Goal: Task Accomplishment & Management: Complete application form

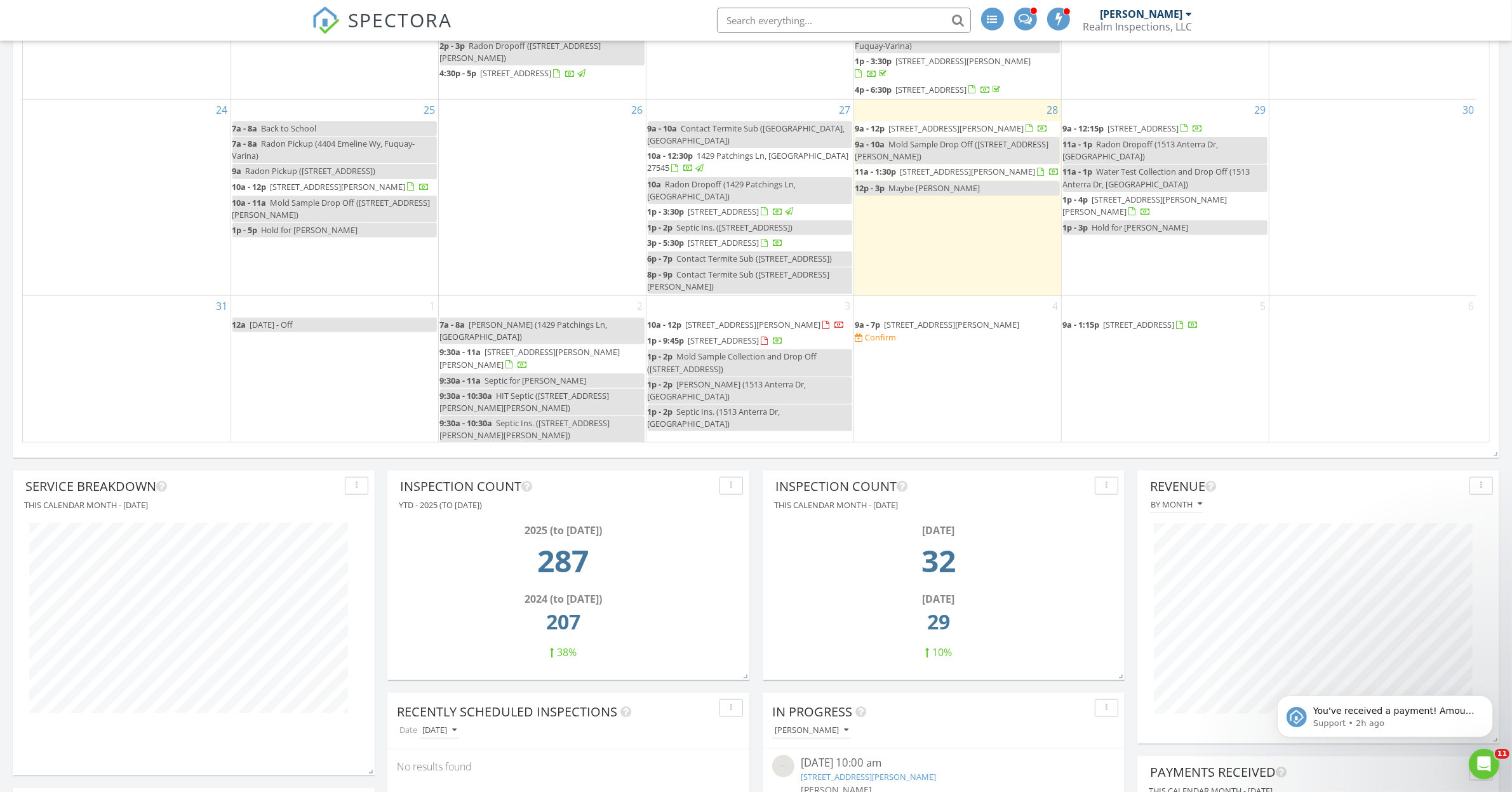
click at [505, 315] on div "2 7a - 8a Radon Pickup (1429 Patchings Ln, Knightdale) 9:30a - 11a 9300 Lake Wh…" at bounding box center [542, 370] width 207 height 149
click at [543, 267] on link "Inspection" at bounding box center [541, 261] width 65 height 21
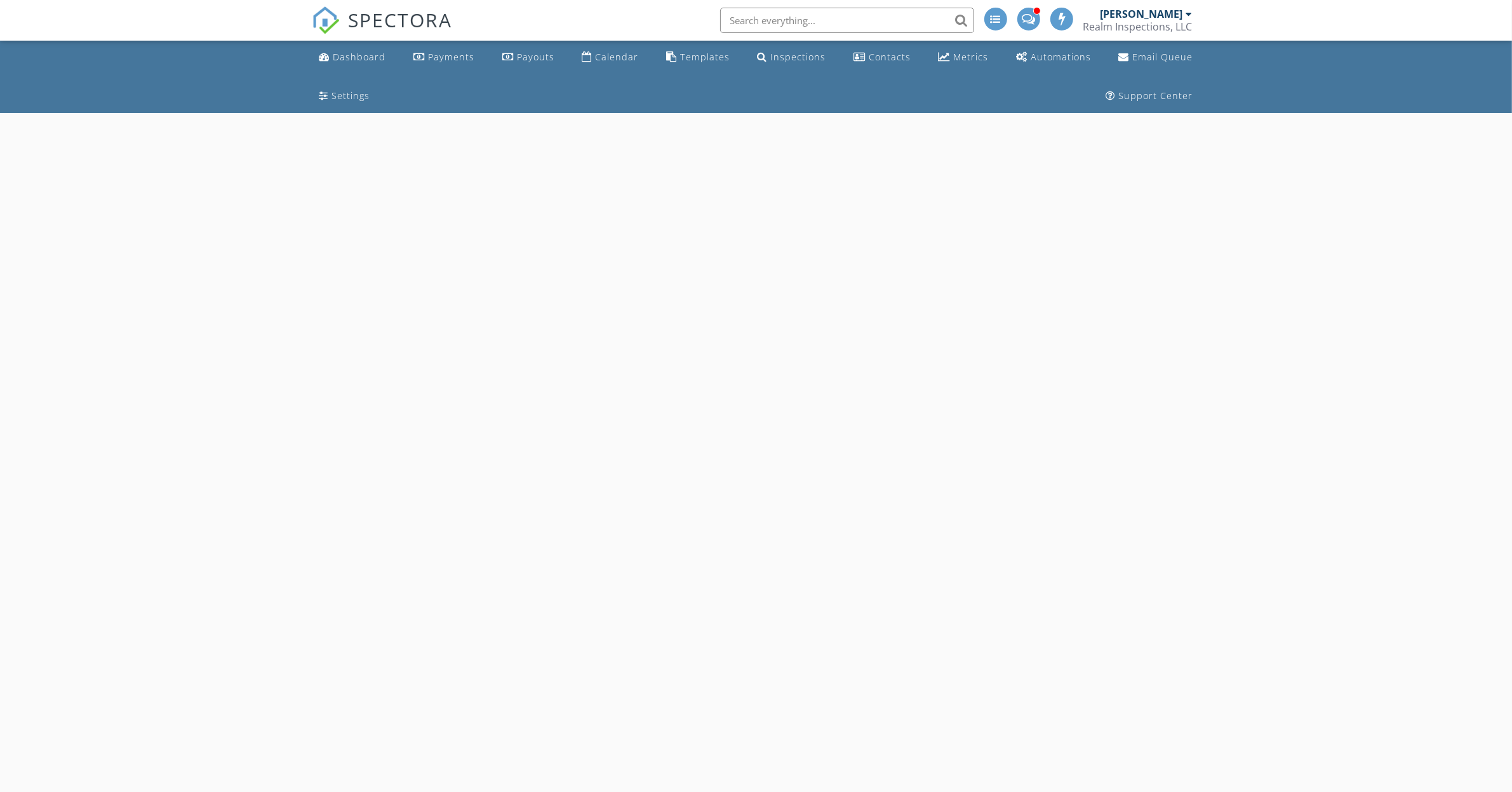
select select "8"
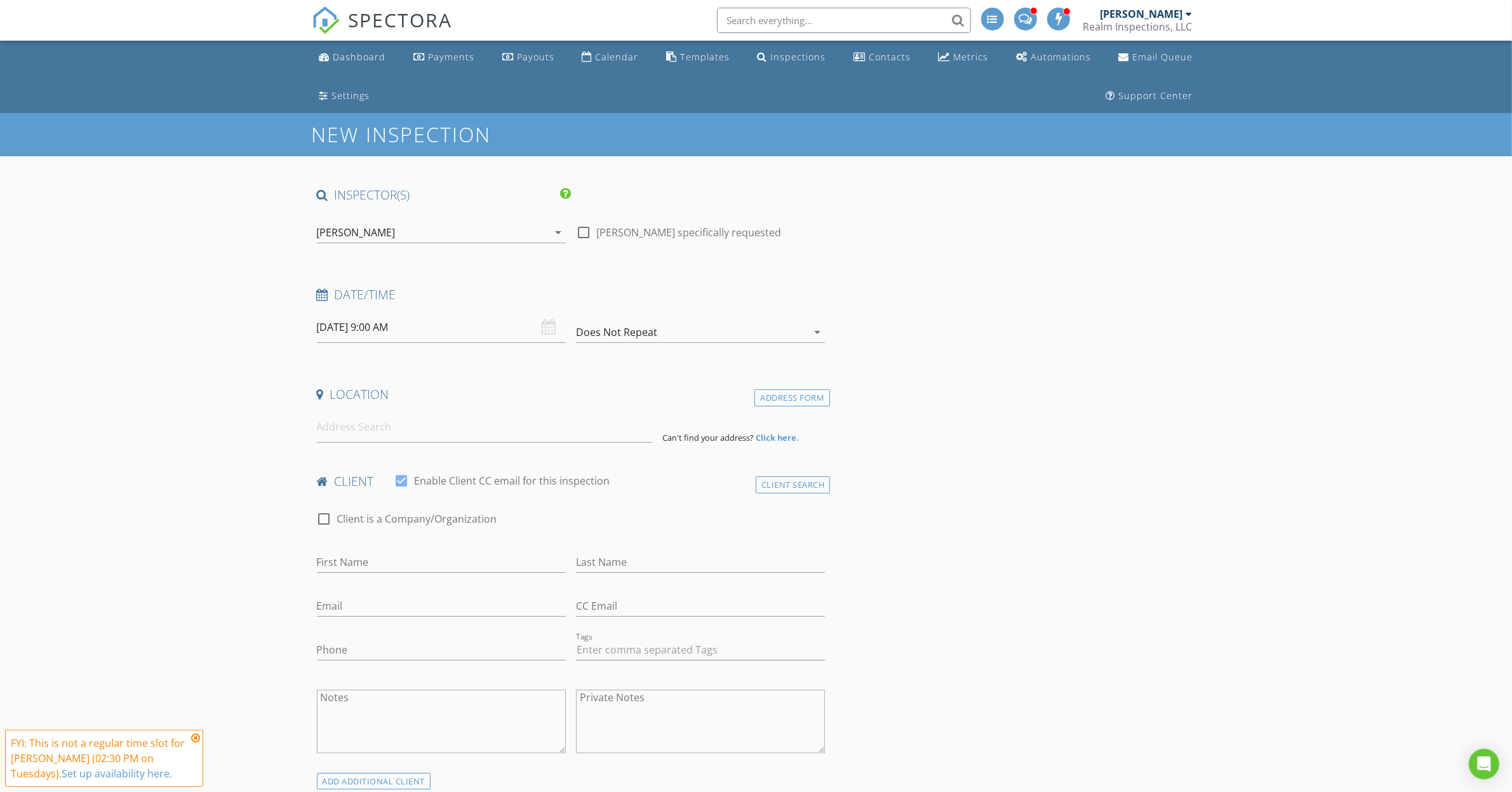
click at [434, 319] on input "09/02/2025 9:00 AM" at bounding box center [442, 328] width 249 height 31
type input "10"
type input "09/02/2025 10:00 AM"
click at [390, 534] on span at bounding box center [390, 537] width 9 height 13
type input "11"
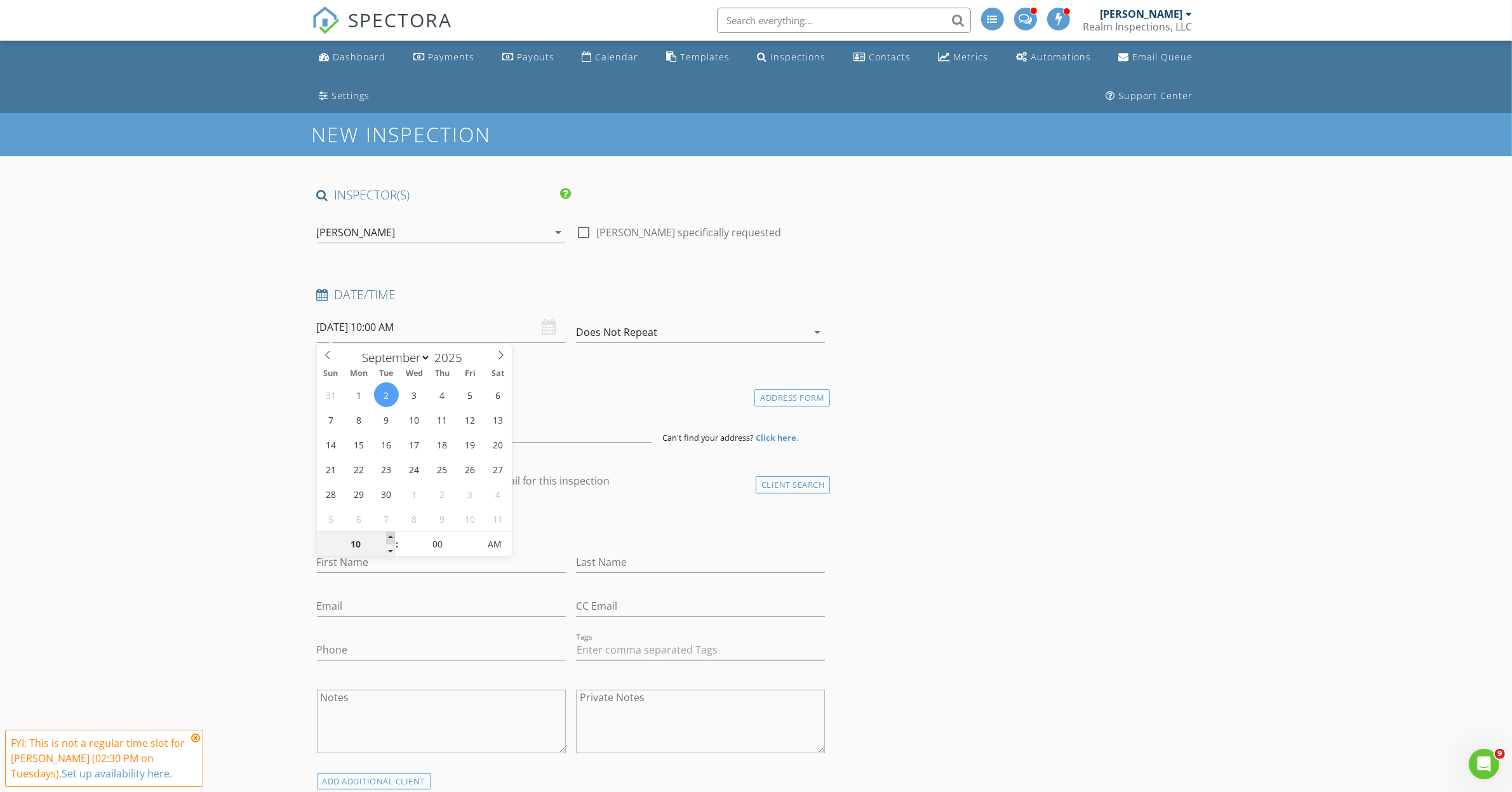
type input "09/02/2025 11:00 AM"
click at [390, 534] on span at bounding box center [390, 537] width 9 height 13
type input "12"
type input "09/02/2025 12:00 PM"
click at [390, 534] on span at bounding box center [390, 537] width 9 height 13
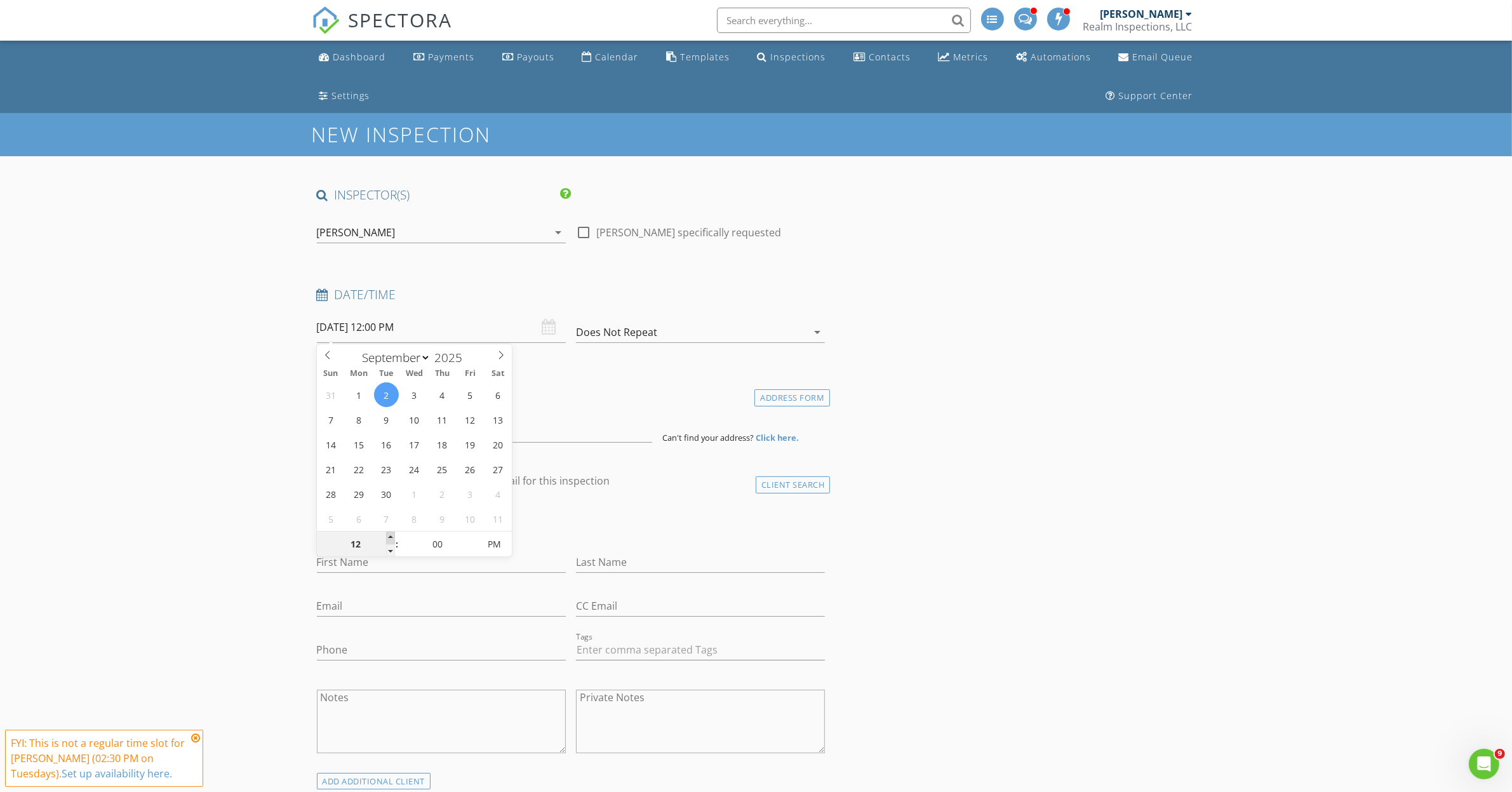
type input "01"
type input "09/02/2025 1:00 PM"
click at [390, 534] on span at bounding box center [390, 537] width 9 height 13
type input "02"
type input "09/02/2025 2:00 PM"
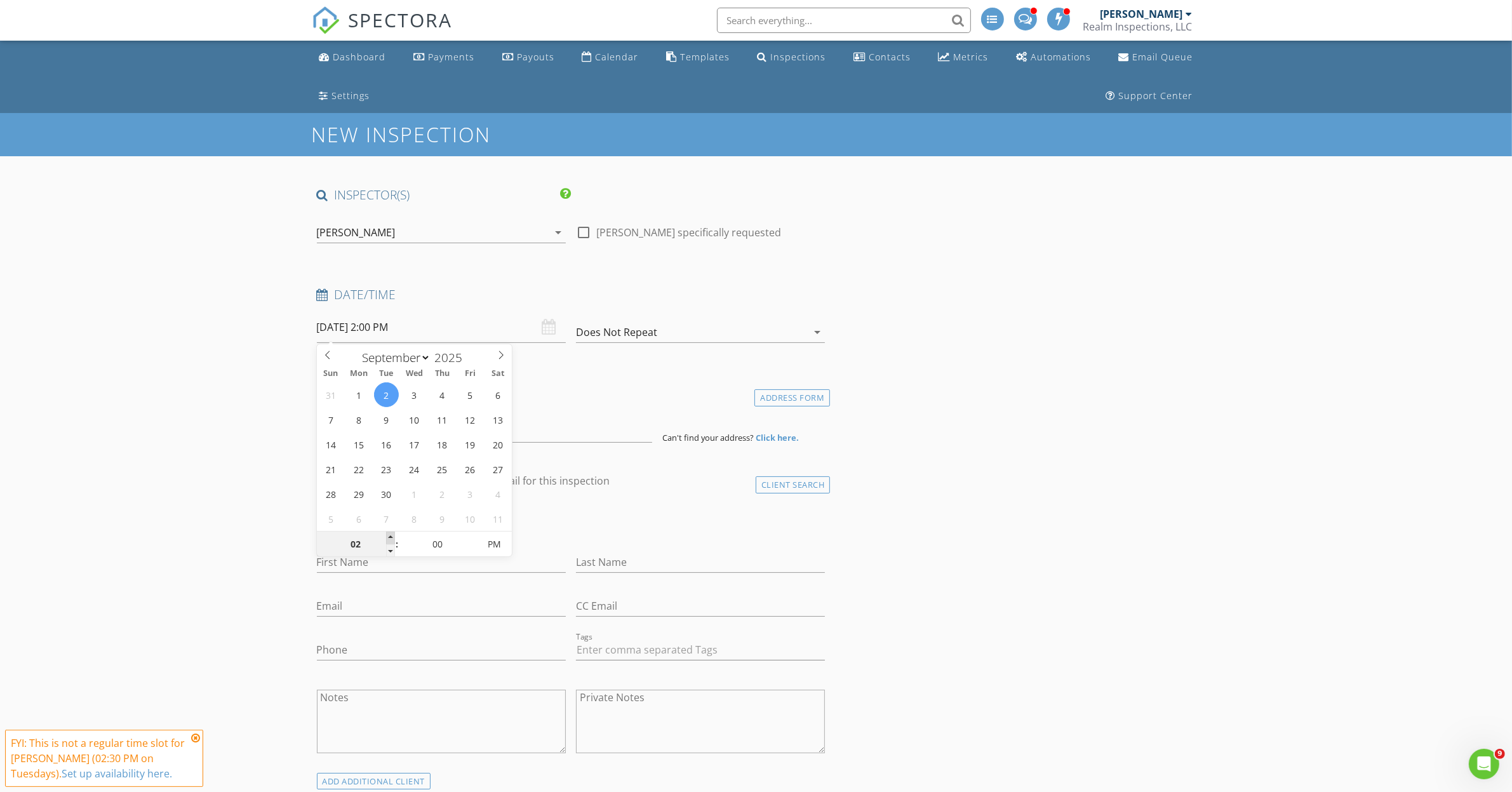
click at [390, 534] on span at bounding box center [390, 537] width 9 height 13
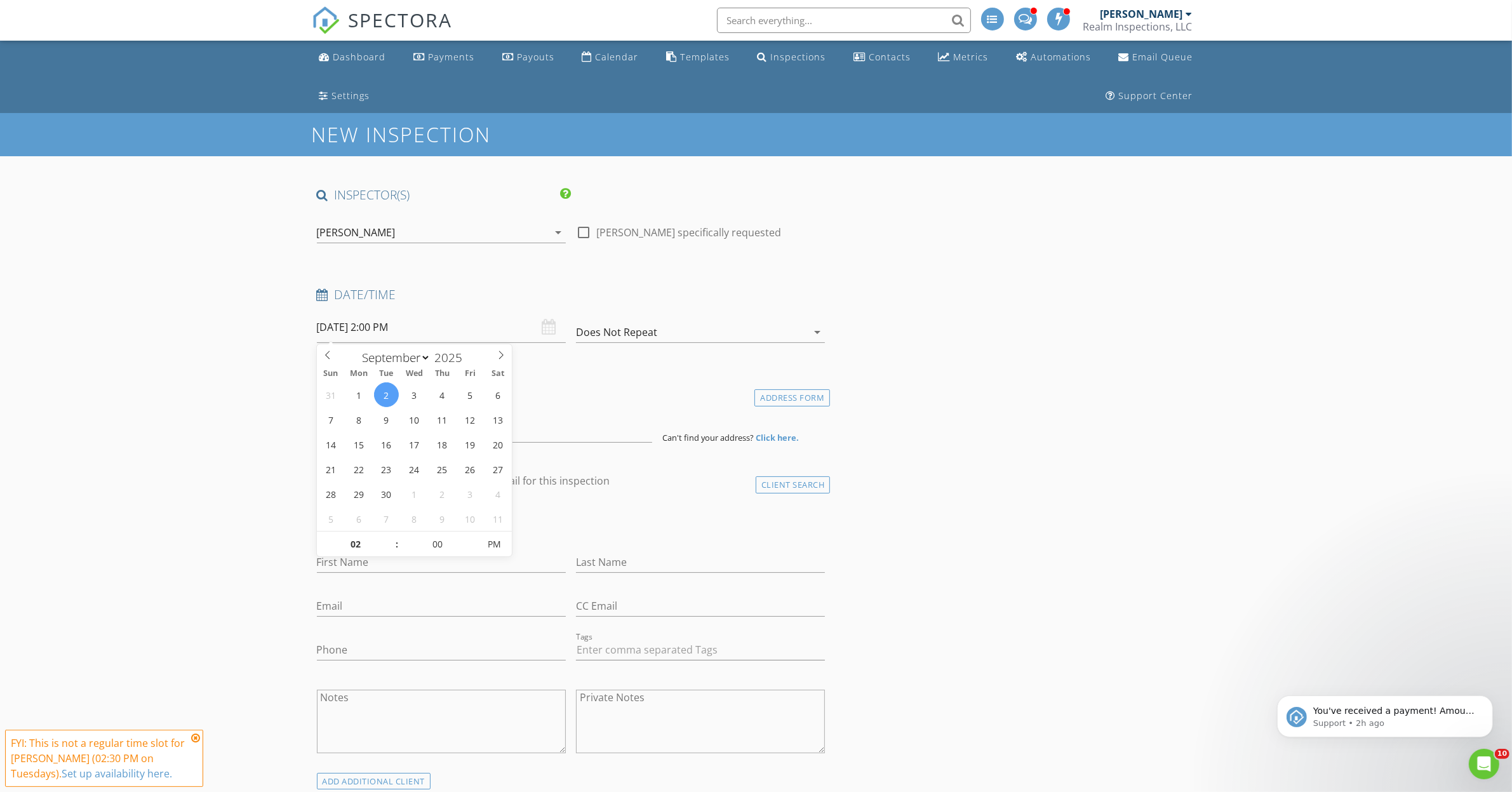
click at [373, 429] on input at bounding box center [485, 427] width 335 height 31
click at [427, 316] on input "09/02/2025 2:00 PM" at bounding box center [442, 328] width 249 height 31
click at [370, 420] on input at bounding box center [485, 427] width 335 height 31
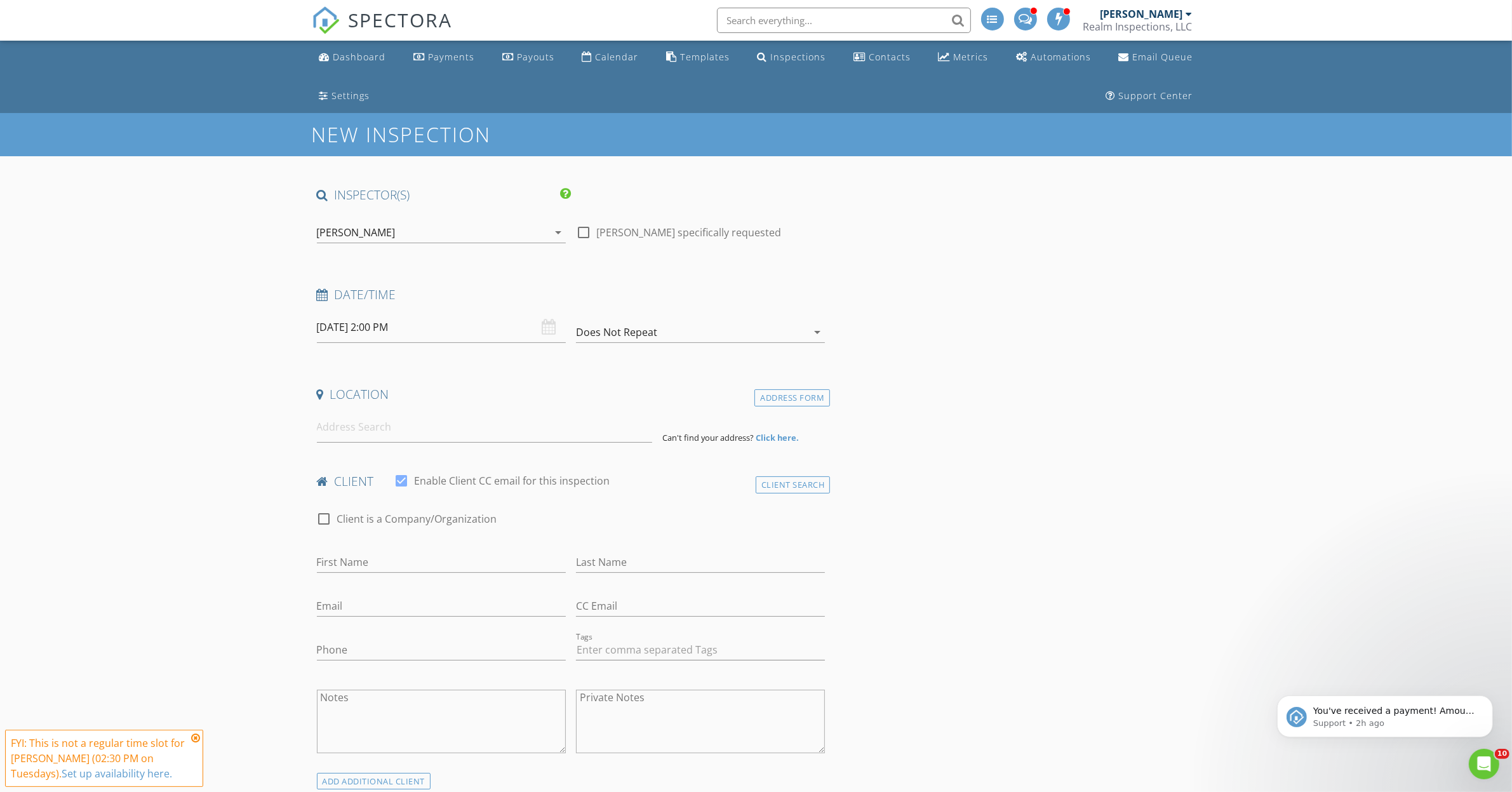
click at [404, 325] on input "09/02/2025 2:00 PM" at bounding box center [442, 328] width 249 height 31
type input "05"
type input "09/02/2025 2:05 PM"
click at [474, 536] on span at bounding box center [472, 537] width 9 height 13
type input "10"
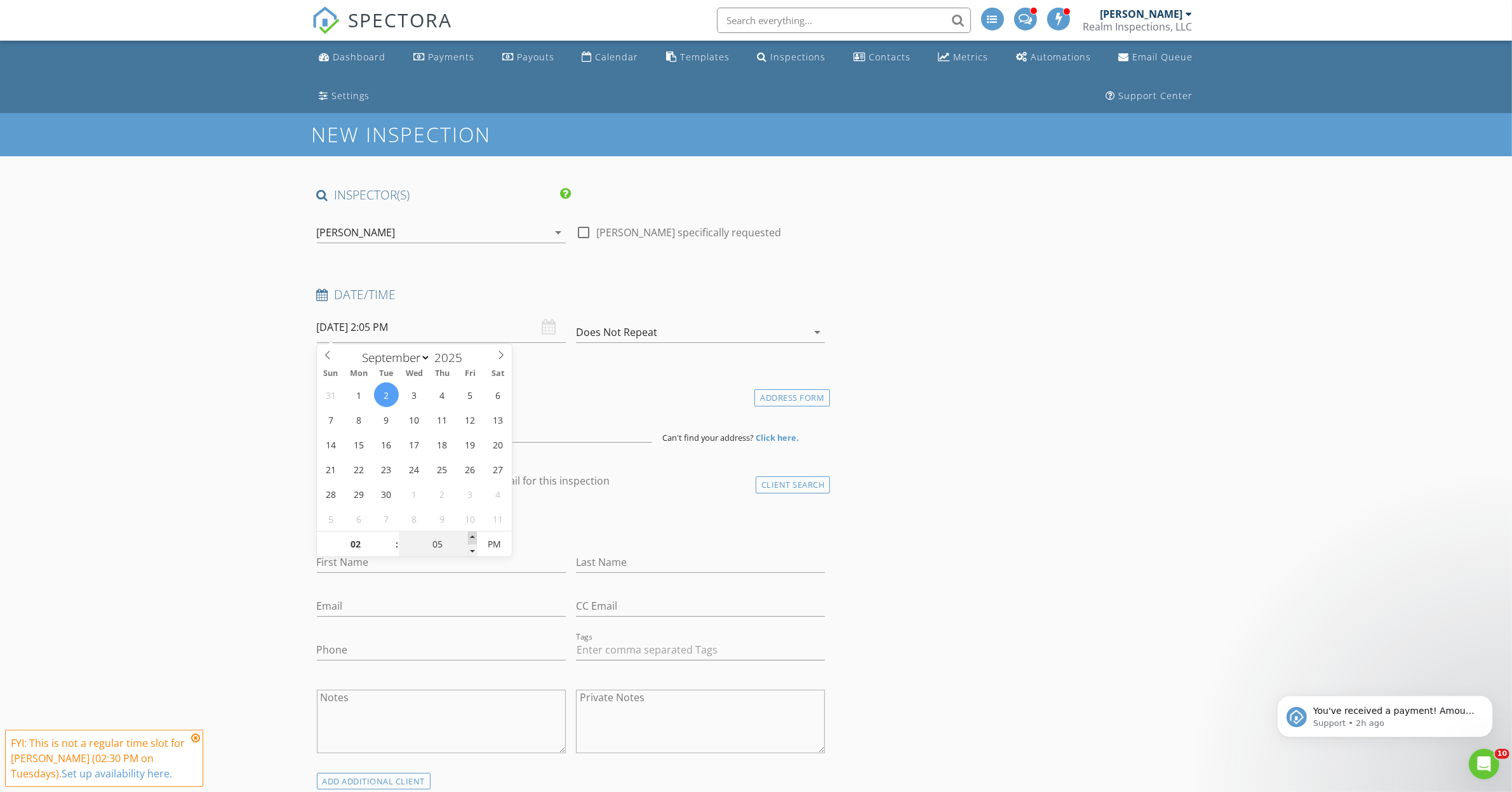
type input "09/02/2025 2:10 PM"
click at [474, 536] on span at bounding box center [472, 537] width 9 height 13
type input "15"
type input "09/02/2025 2:15 PM"
click at [474, 536] on span at bounding box center [472, 537] width 9 height 13
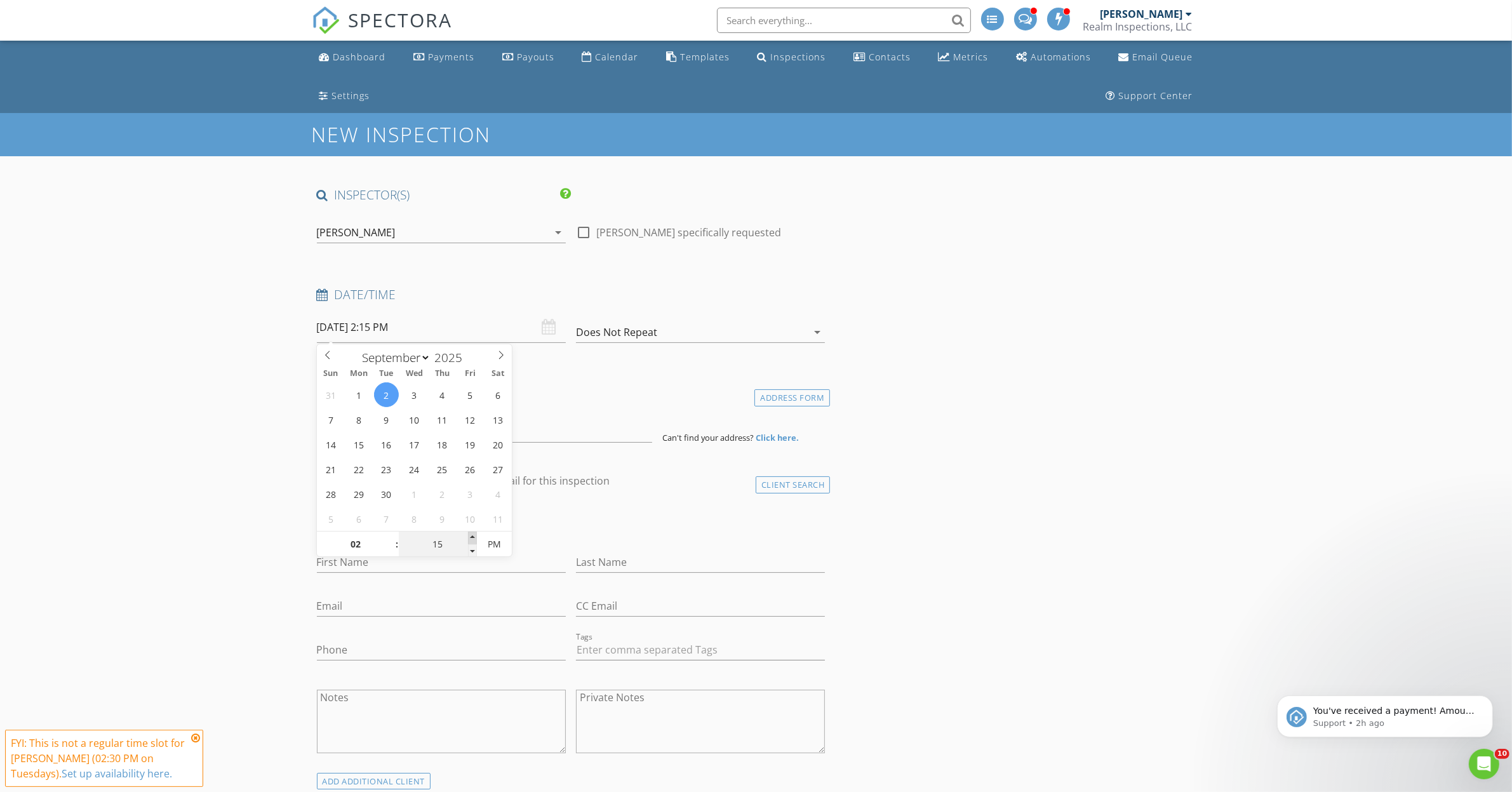
type input "20"
type input "09/02/2025 2:20 PM"
click at [474, 536] on span at bounding box center [472, 537] width 9 height 13
type input "25"
type input "09/02/2025 2:25 PM"
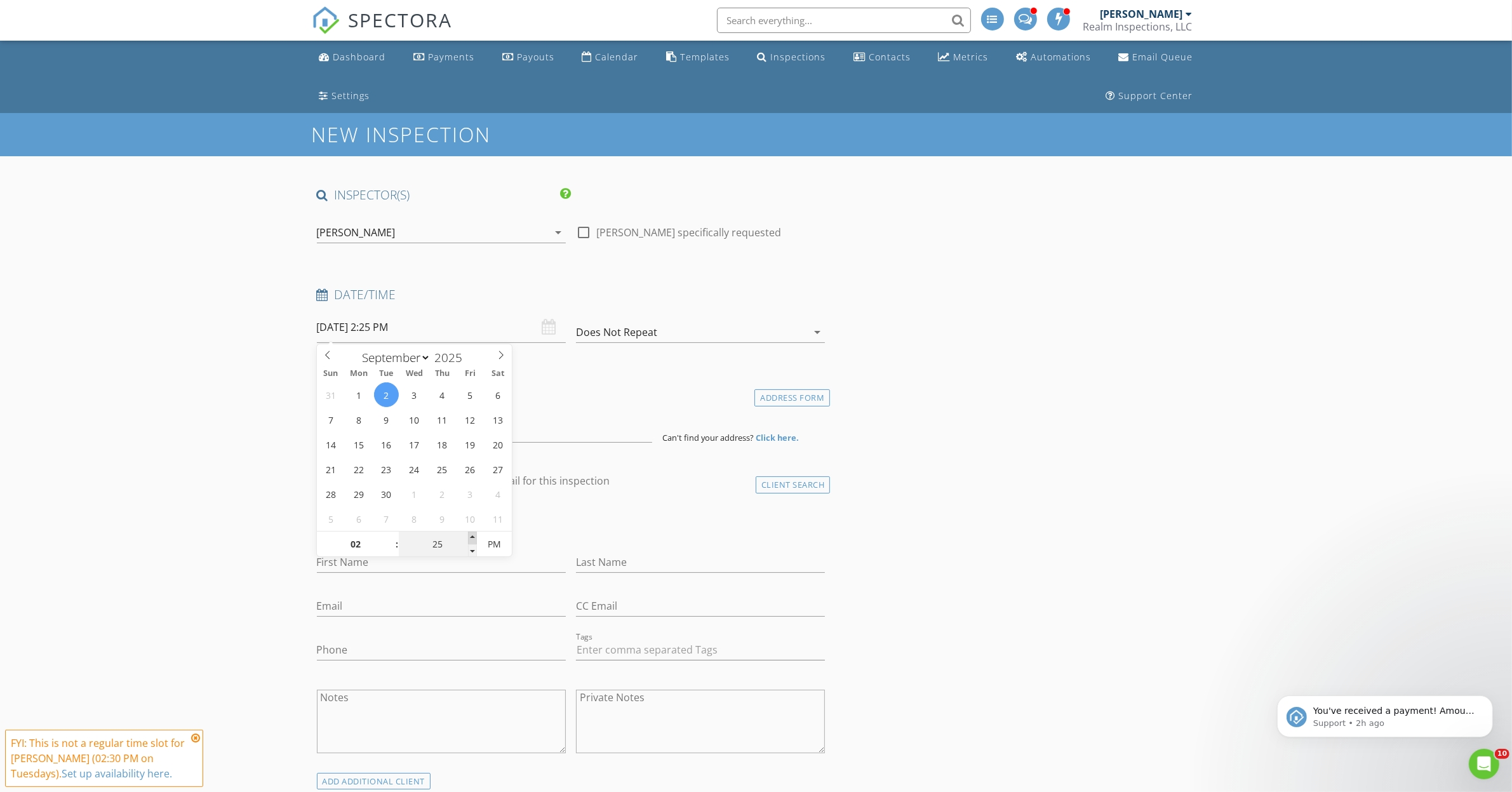
click at [474, 536] on span at bounding box center [472, 537] width 9 height 13
type input "30"
type input "09/02/2025 2:30 PM"
click at [474, 537] on span at bounding box center [472, 537] width 9 height 13
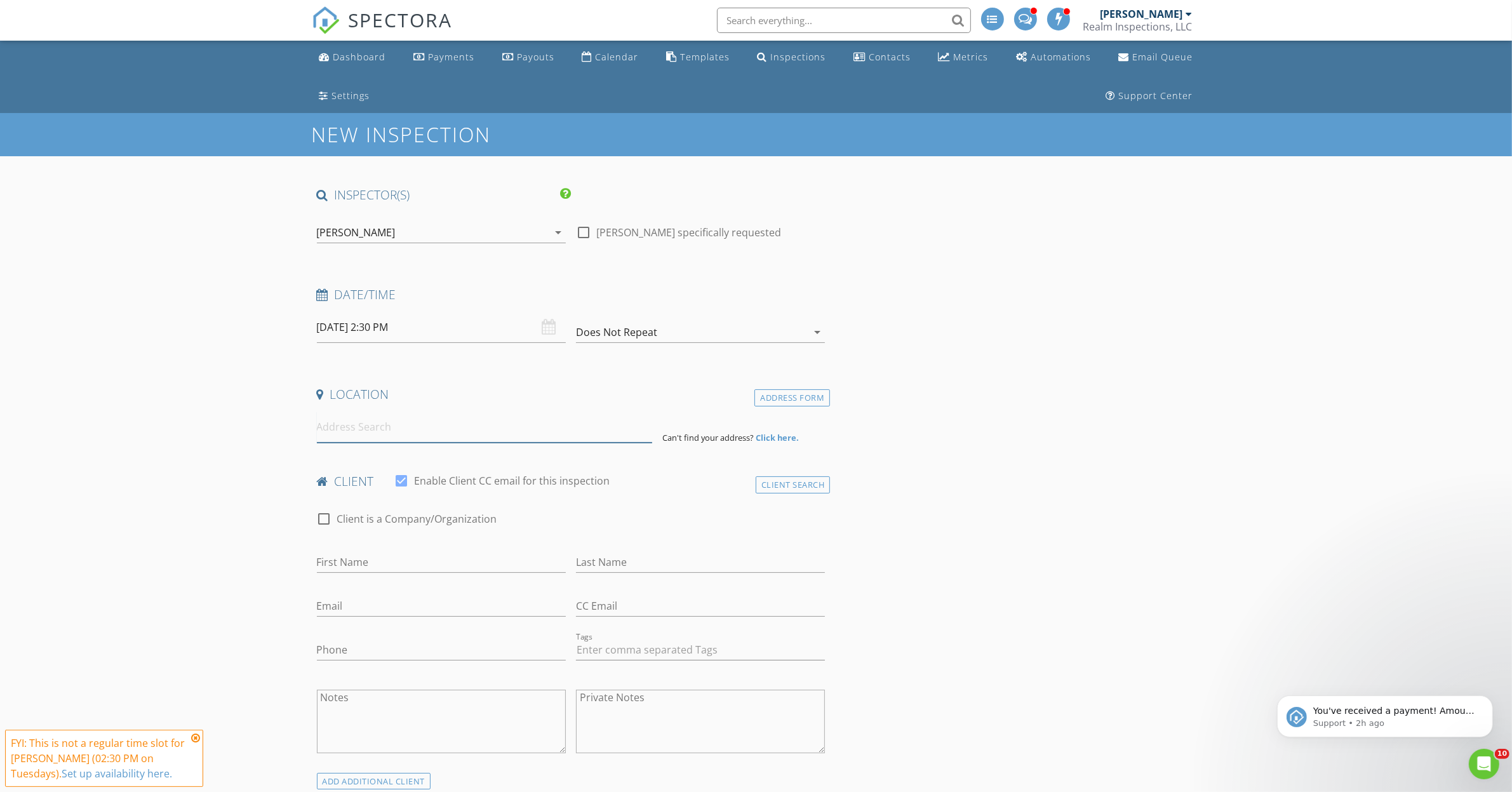
click at [424, 424] on input at bounding box center [485, 427] width 335 height 31
type input "112 Oriental Street, Angier, NC, USA"
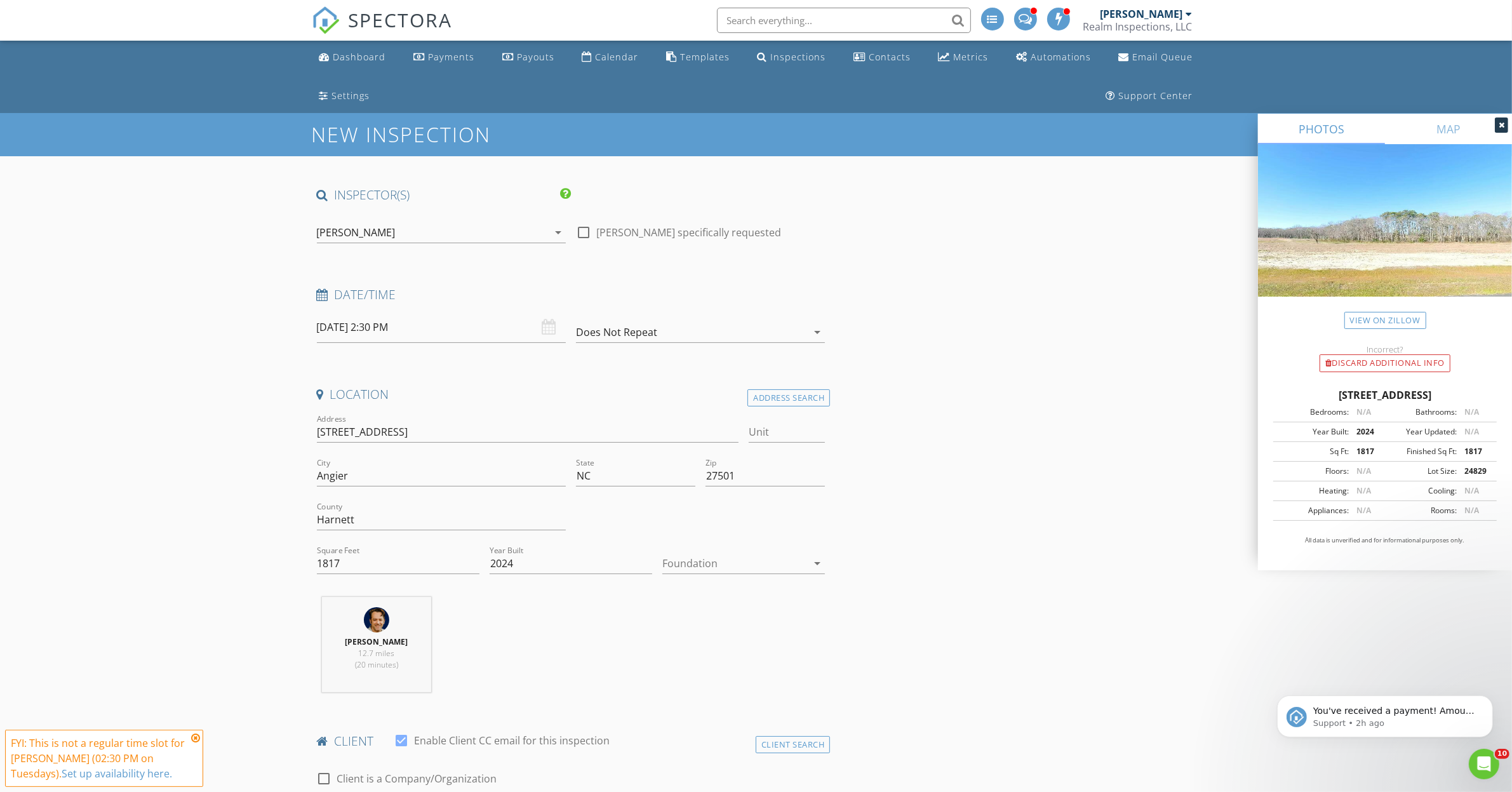
click at [725, 570] on div at bounding box center [735, 563] width 144 height 21
click at [686, 635] on div "Slab" at bounding box center [743, 630] width 142 height 15
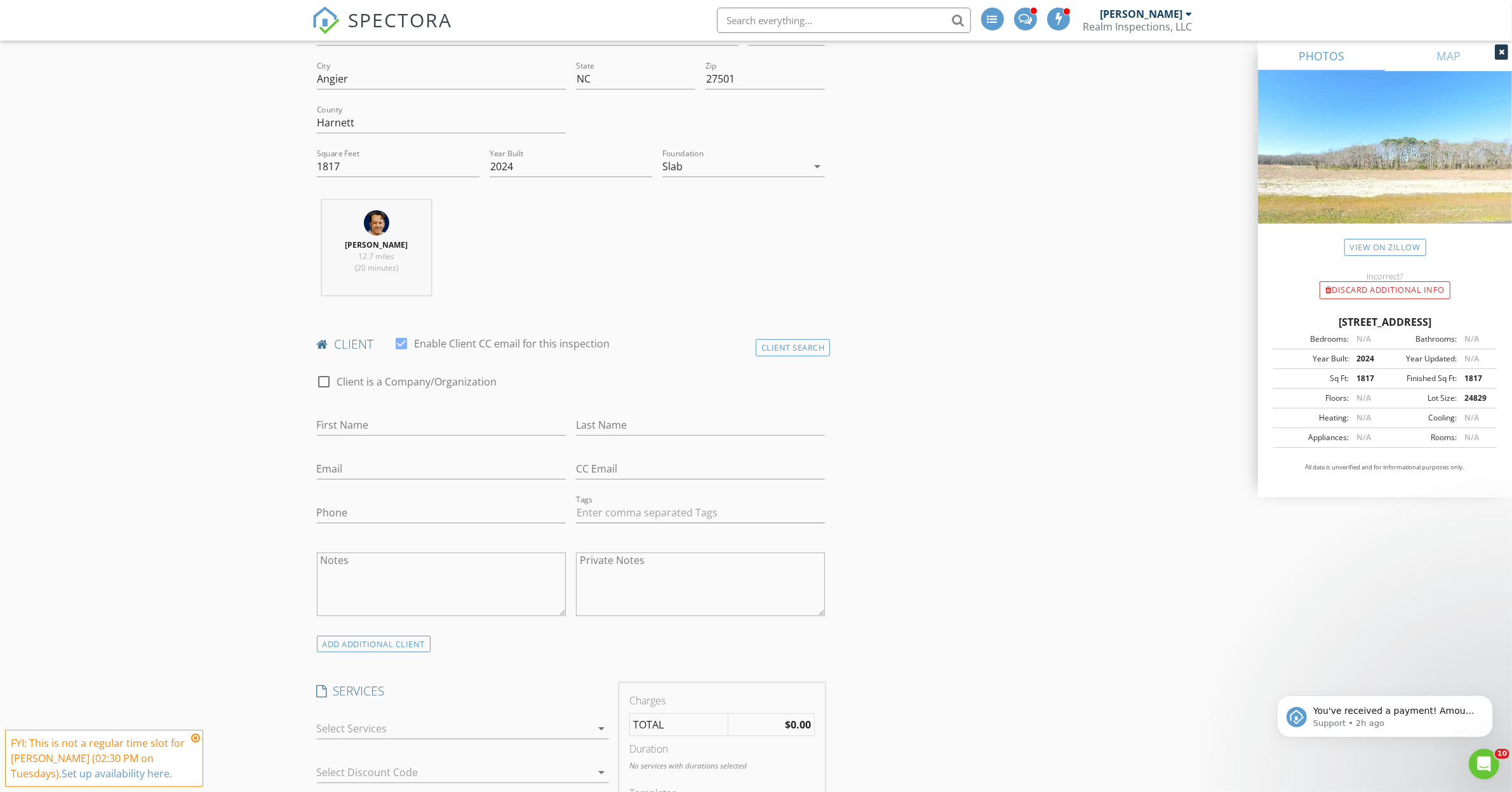
scroll to position [635, 0]
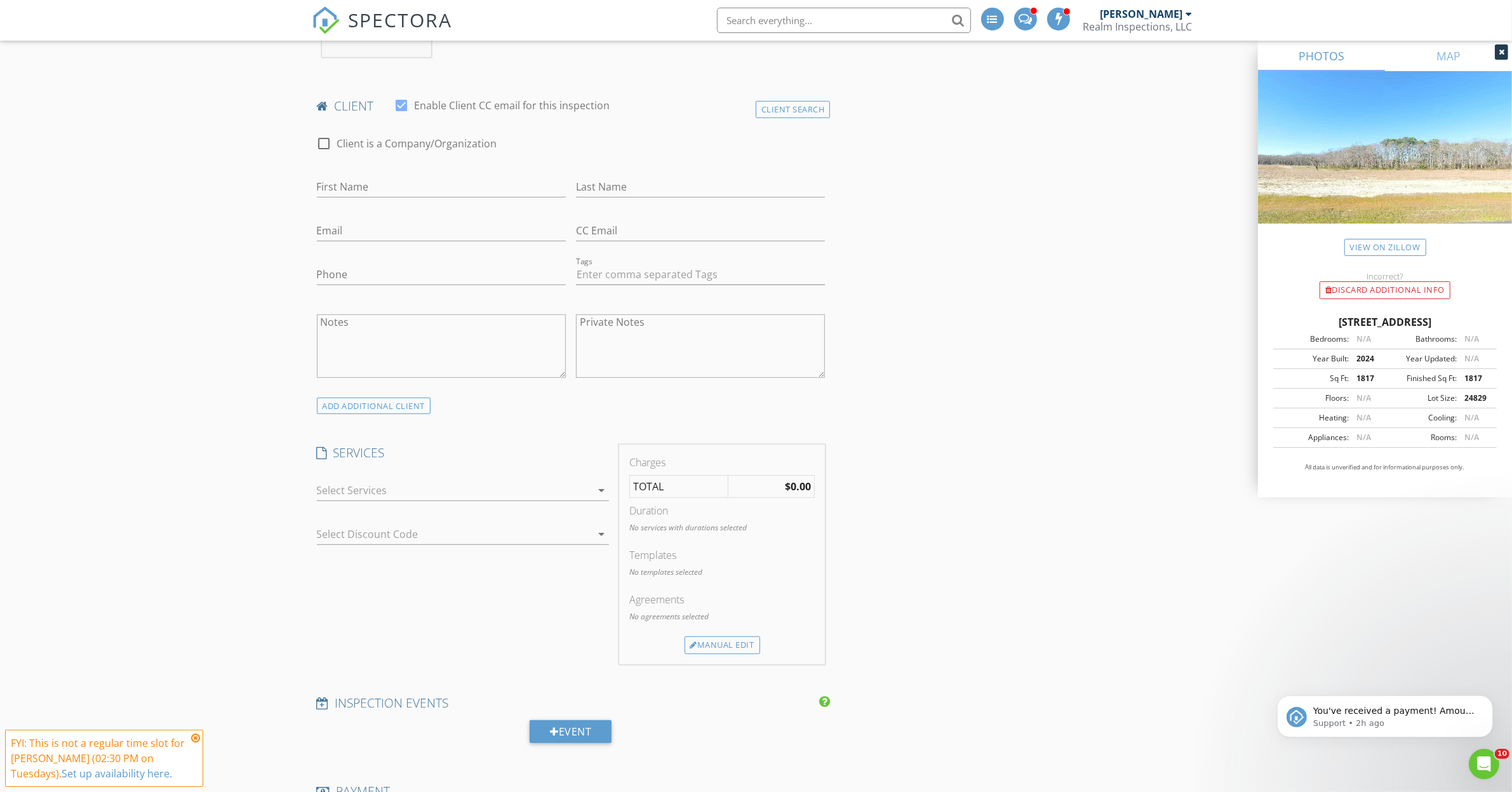
click at [369, 206] on div at bounding box center [442, 206] width 249 height 8
click at [367, 183] on input "First Name" at bounding box center [442, 187] width 249 height 21
type input "David"
type input "Behymer"
type input "david.behymer@gmail.com"
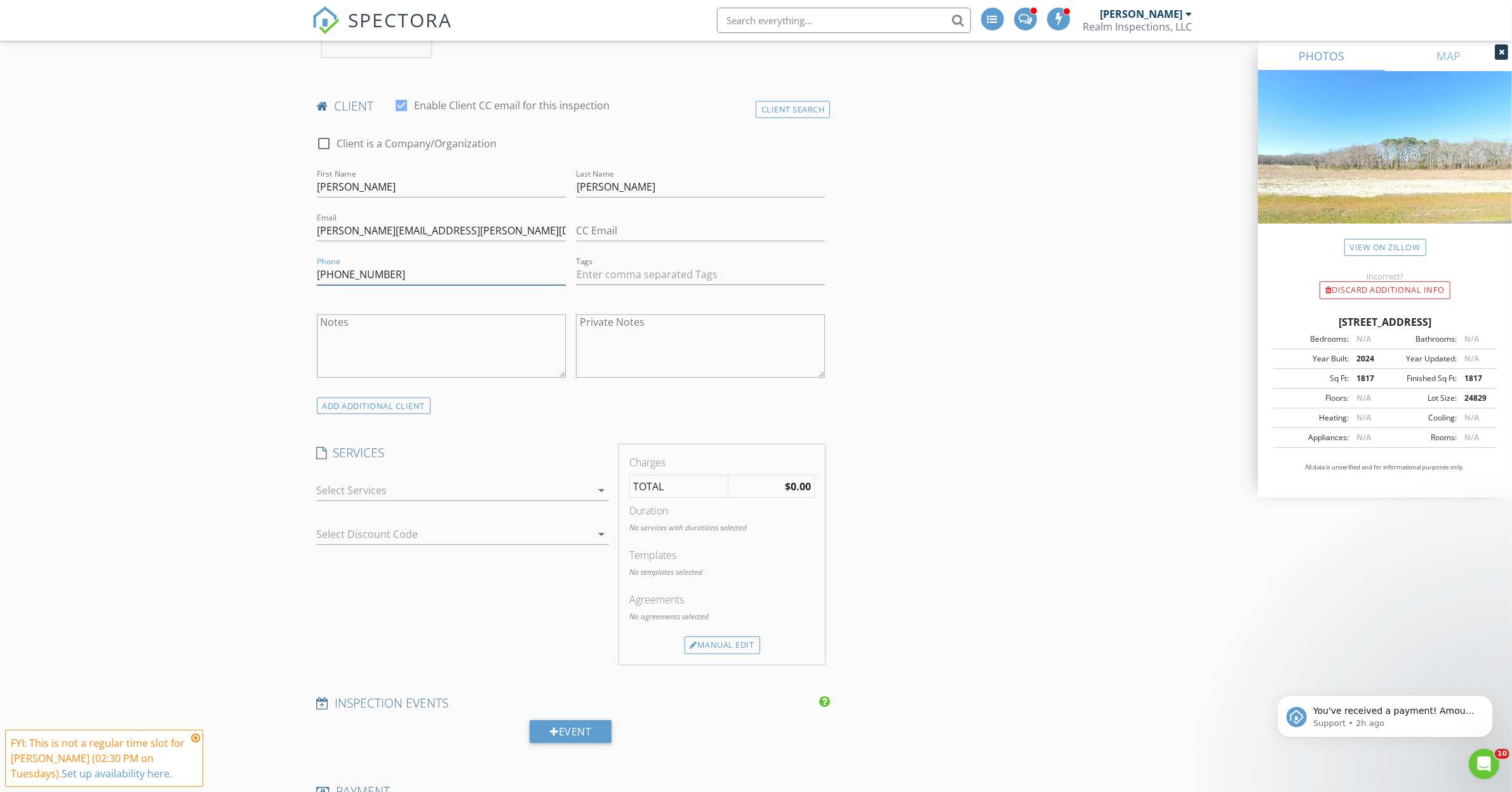
type input "919-931-2435"
type input "1"
click at [334, 485] on div at bounding box center [454, 491] width 274 height 21
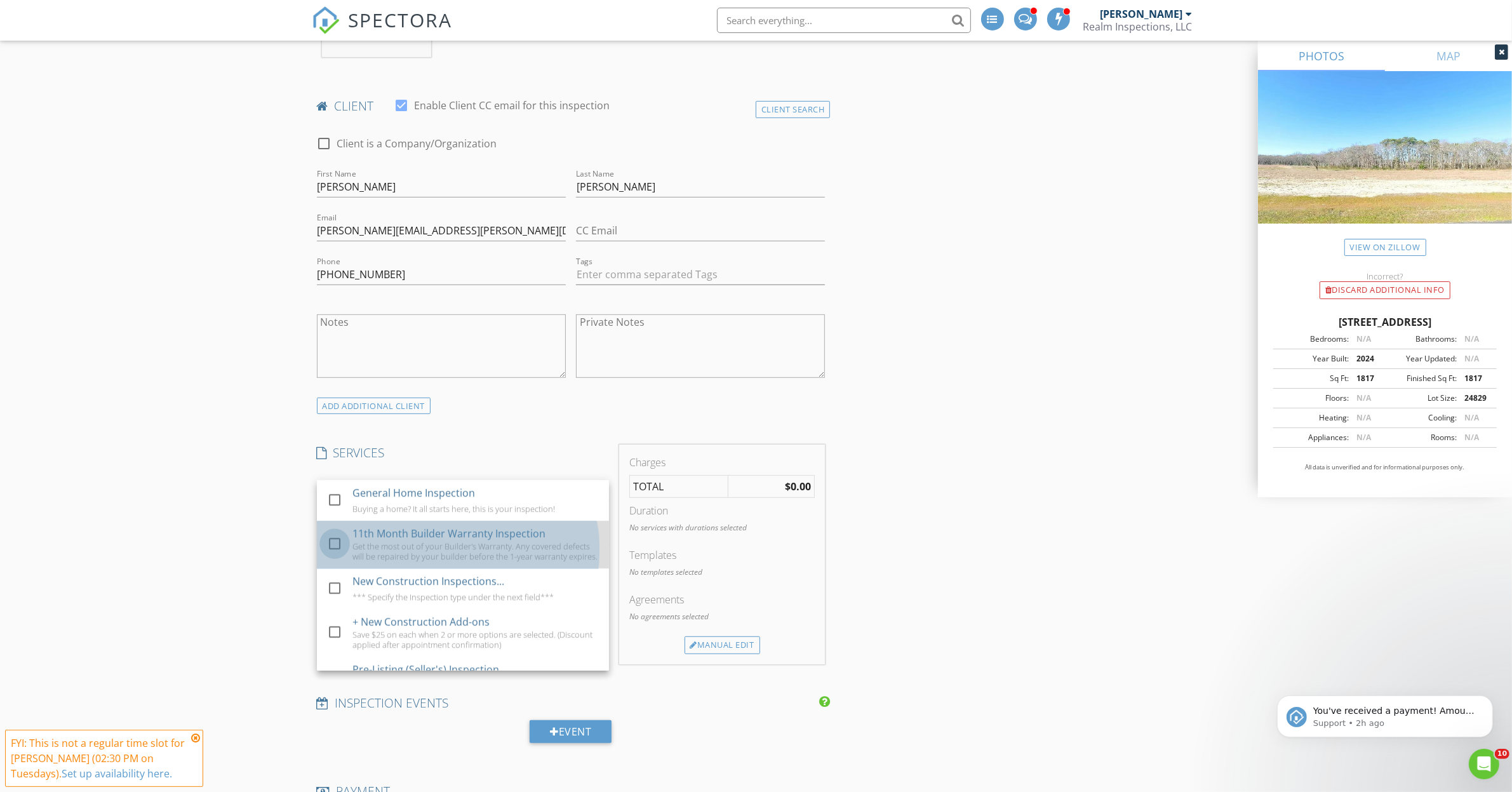
click at [334, 546] on div at bounding box center [334, 543] width 21 height 21
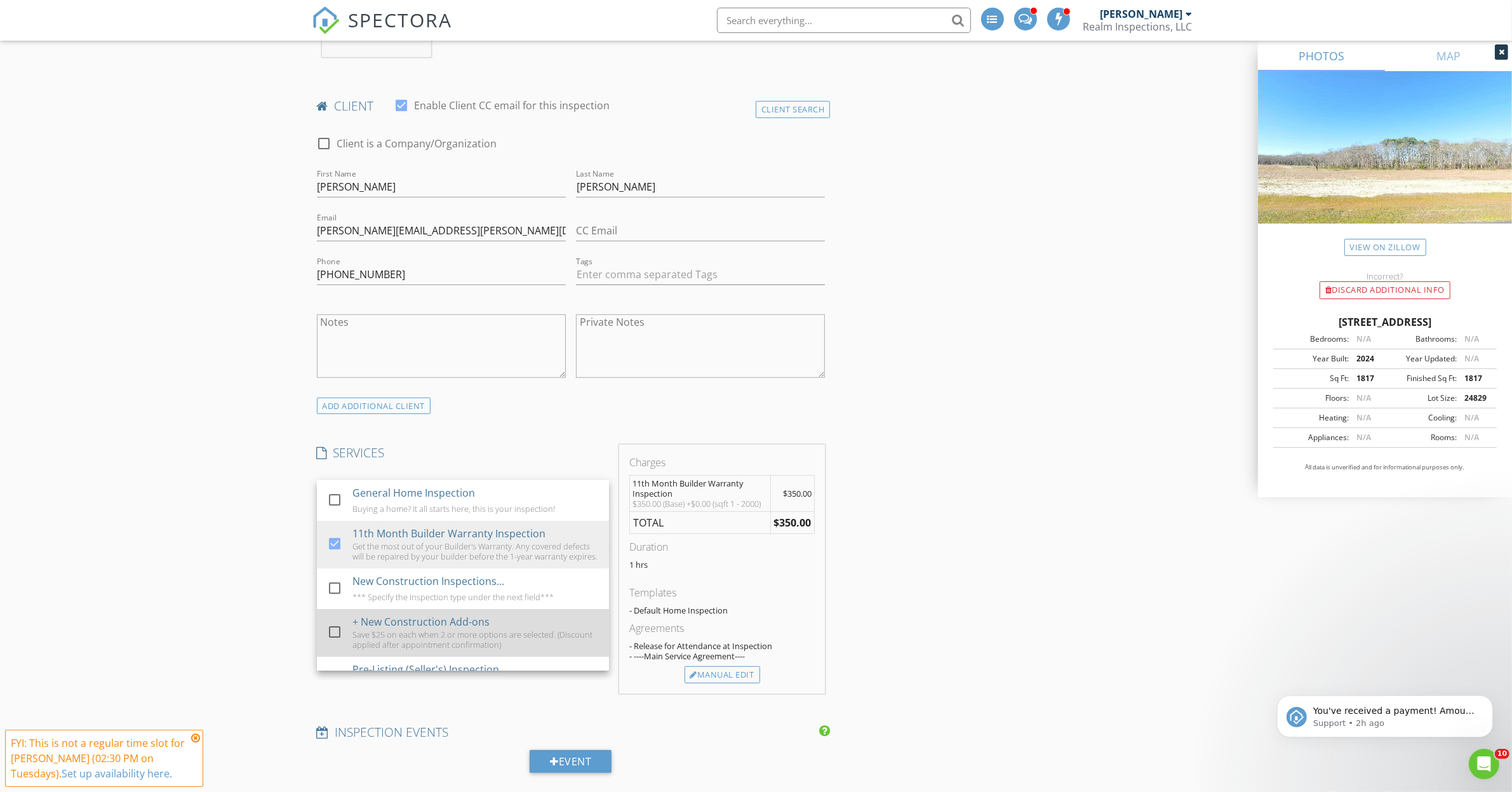
click at [379, 642] on div "Save $25 on each when 2 or more options are selected. (Discount applied after a…" at bounding box center [475, 640] width 247 height 21
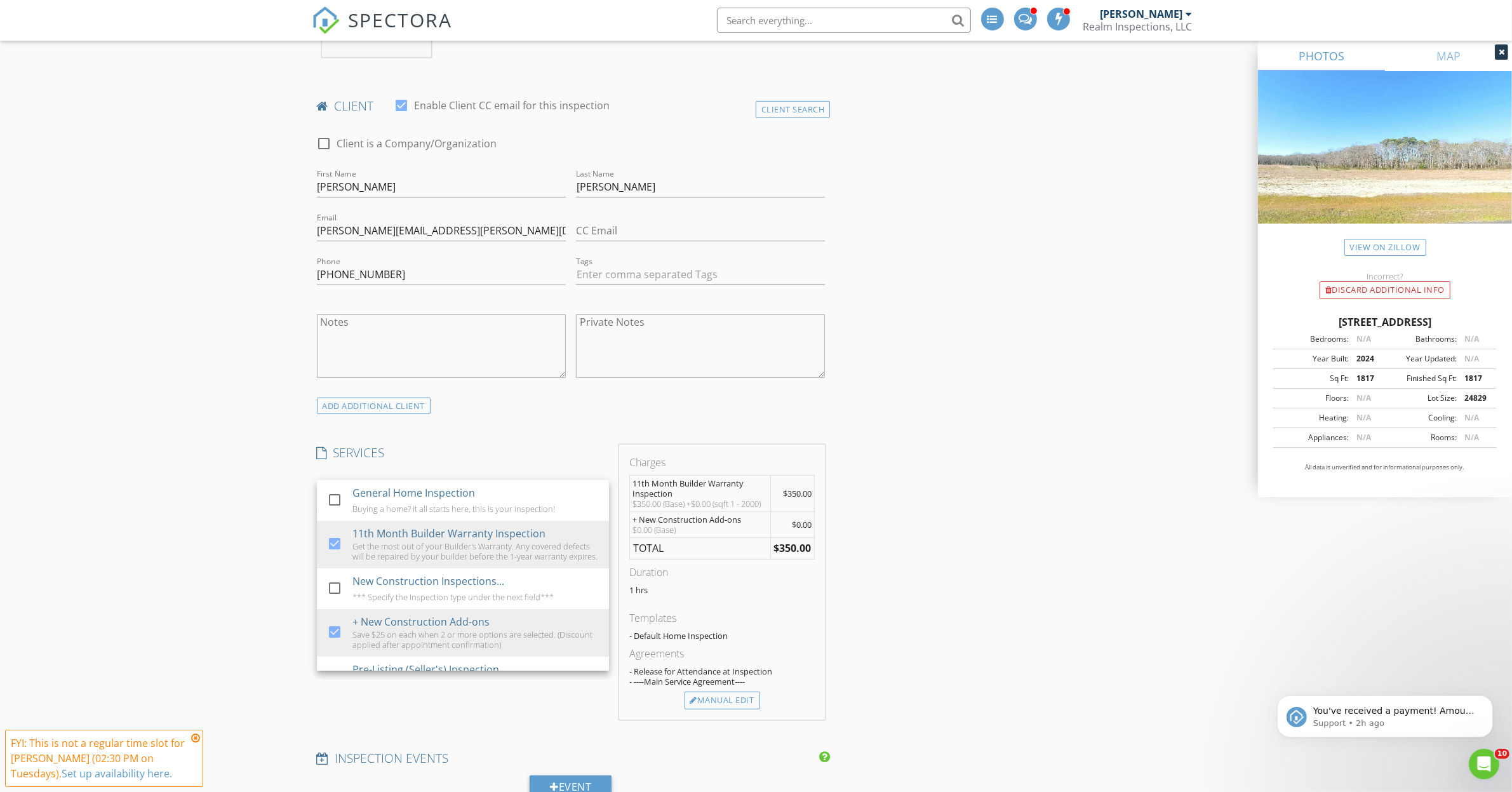
drag, startPoint x: 1050, startPoint y: 476, endPoint x: 1027, endPoint y: 485, distance: 24.7
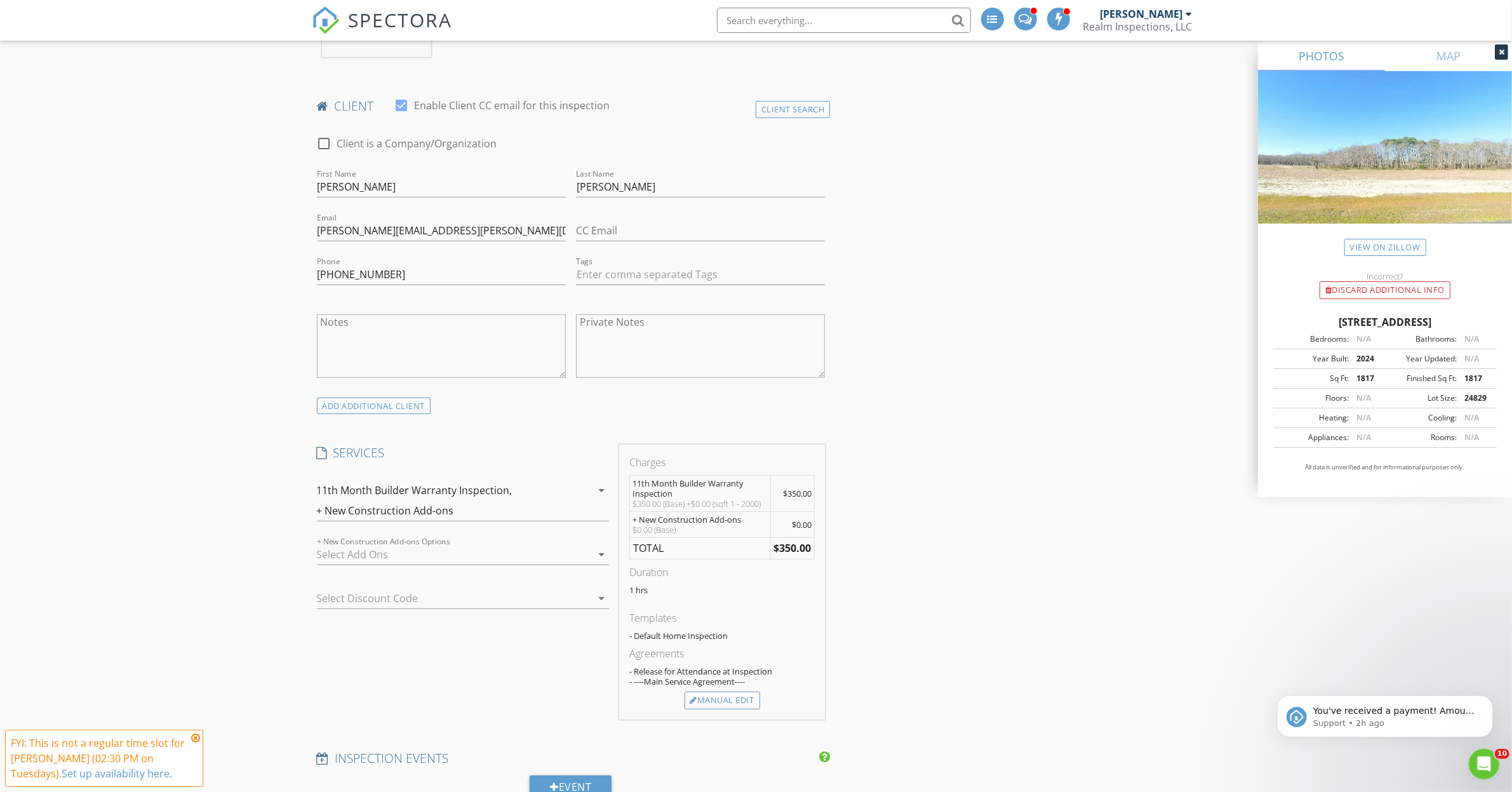
click at [368, 558] on div at bounding box center [454, 555] width 274 height 21
click at [379, 557] on div at bounding box center [454, 555] width 274 height 21
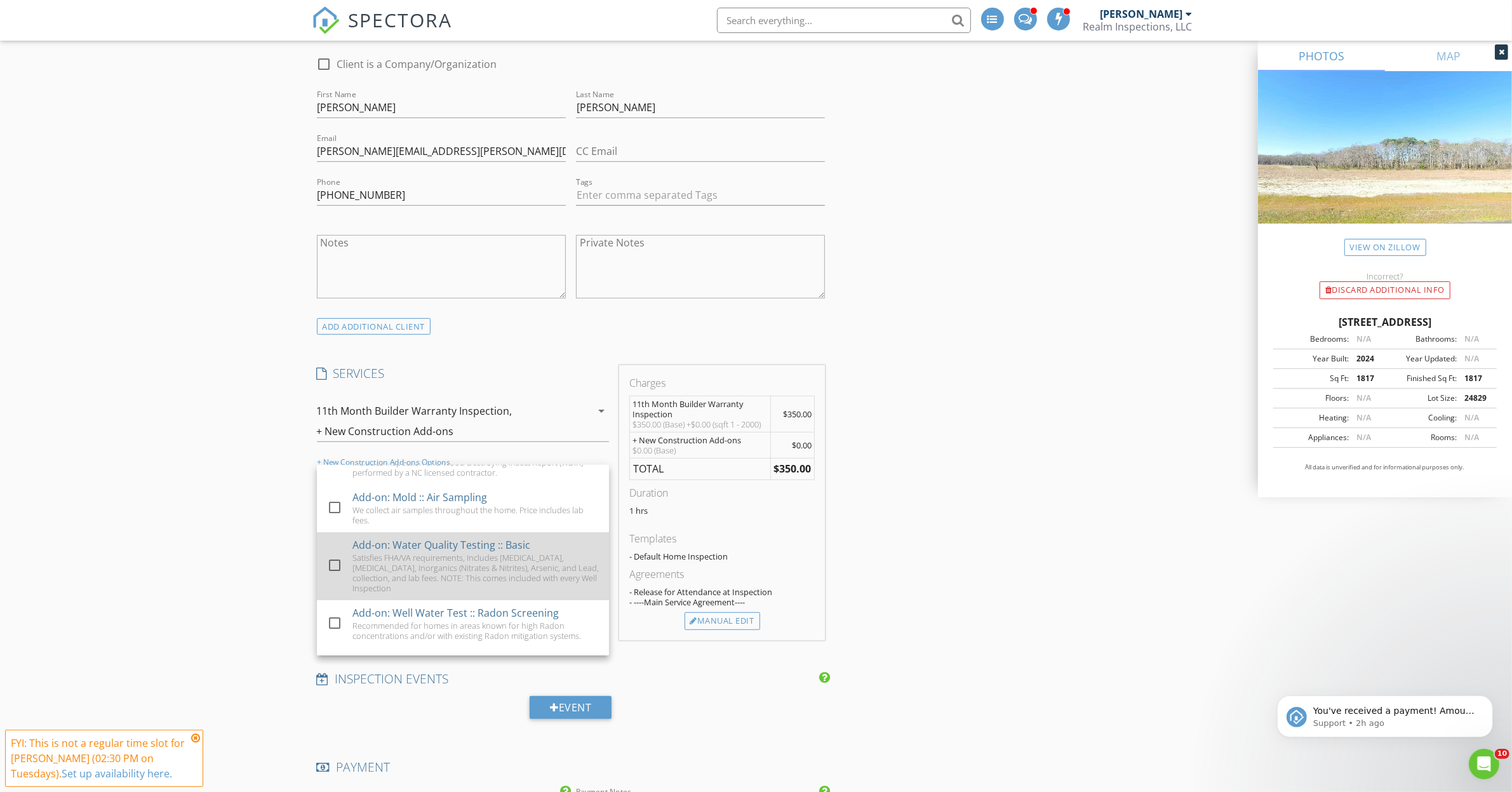
scroll to position [238, 0]
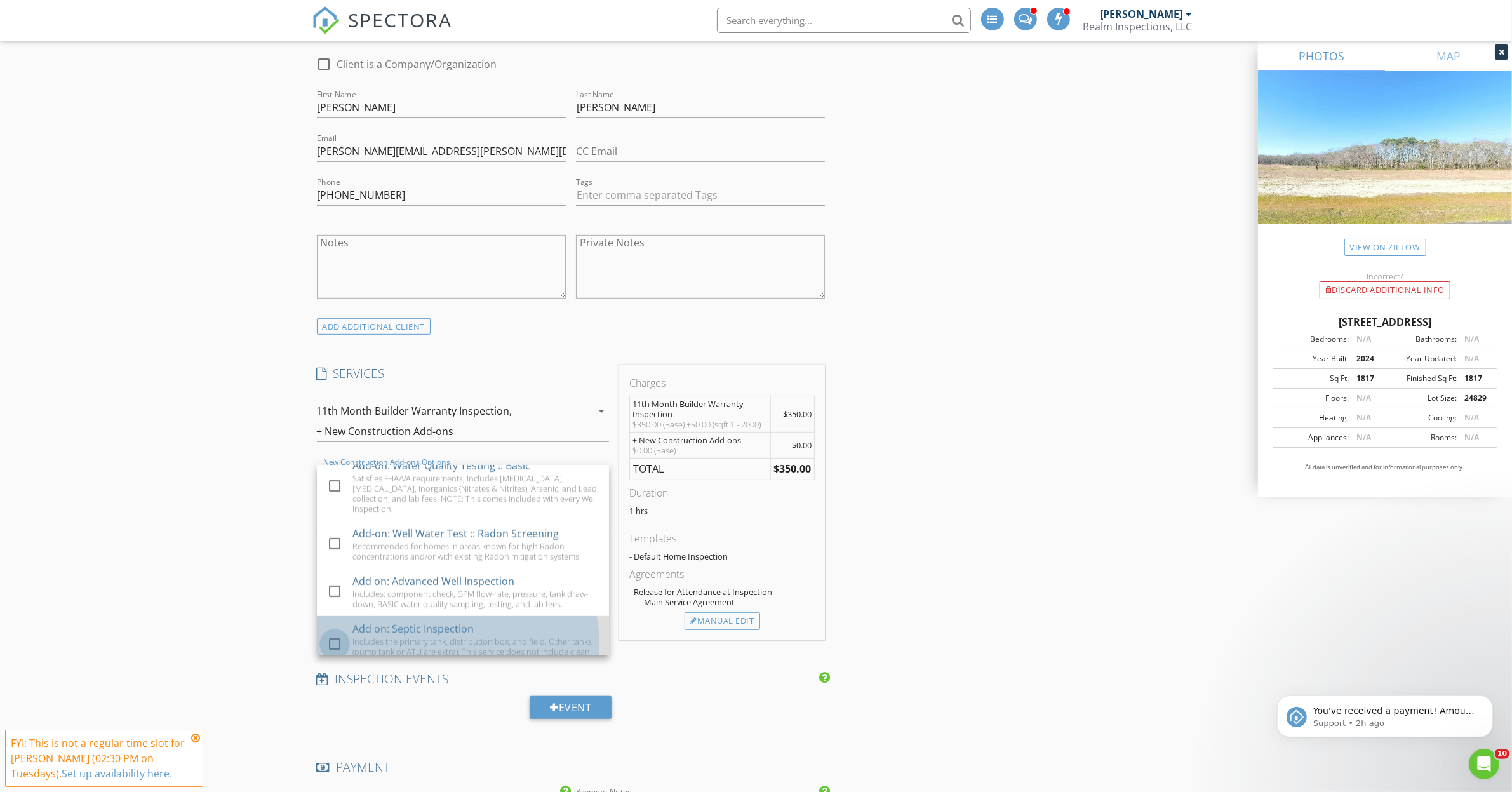
click at [337, 642] on div at bounding box center [334, 644] width 21 height 21
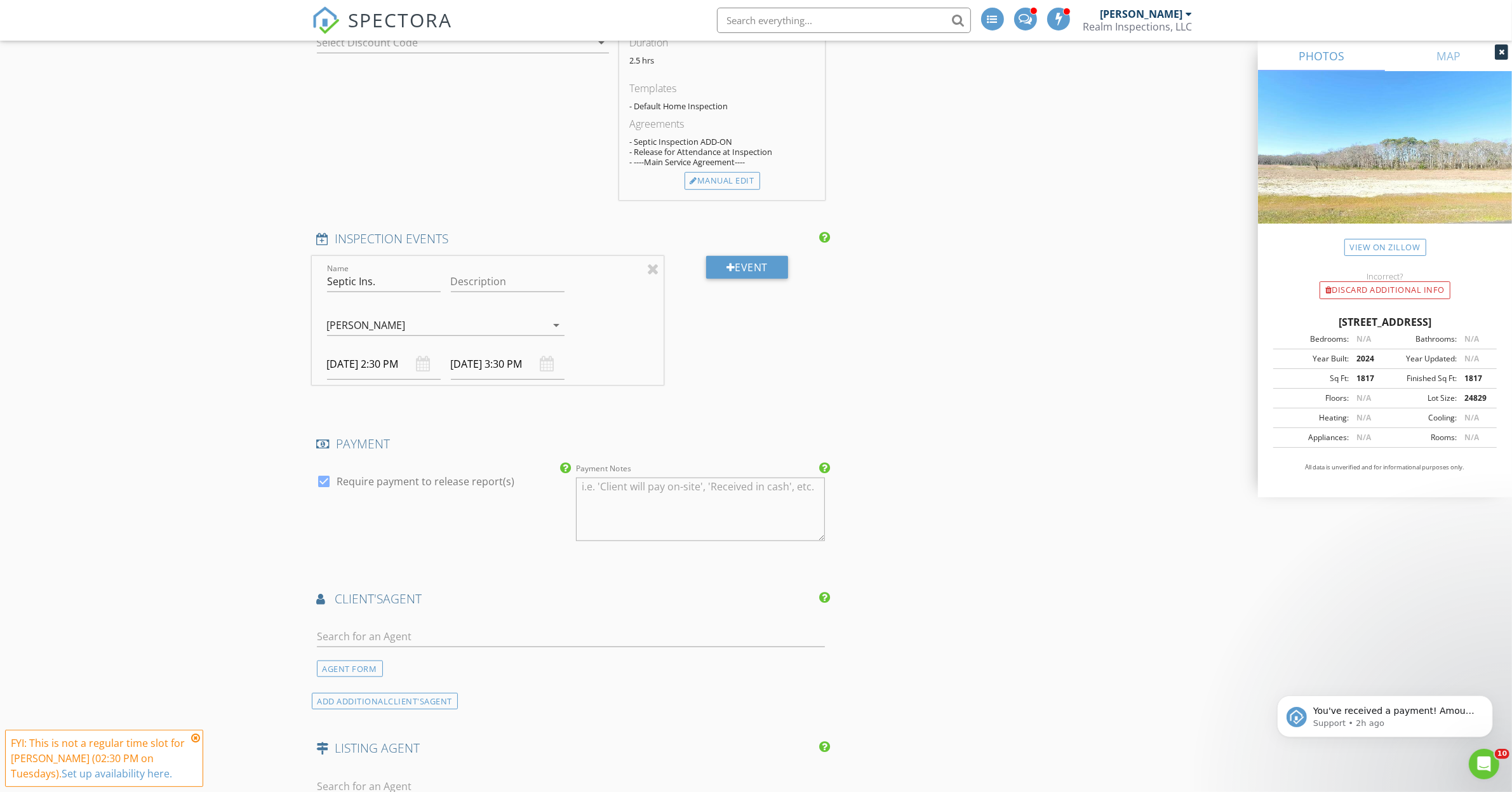
scroll to position [1429, 0]
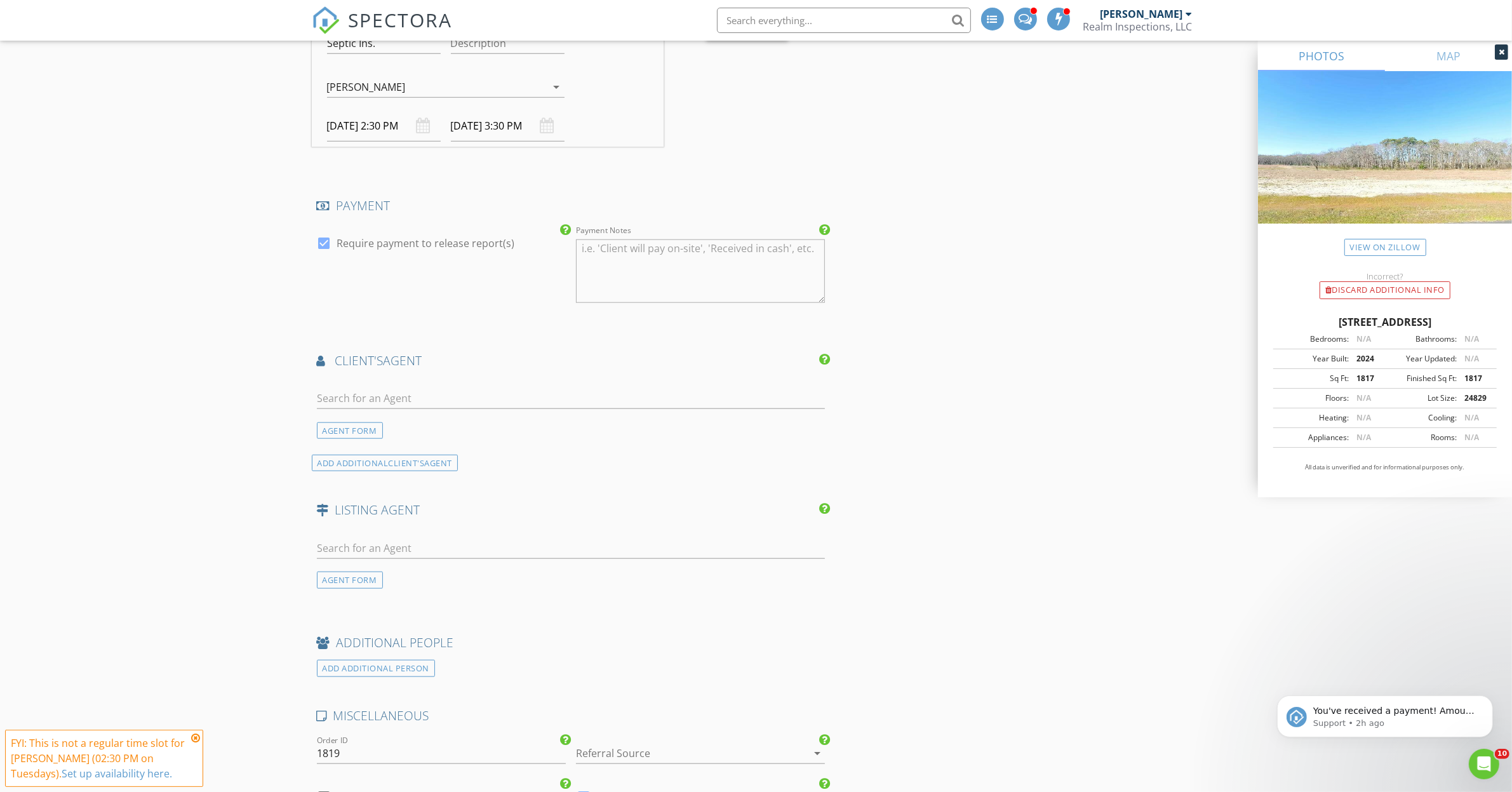
click at [1107, 454] on div "INSPECTOR(S) check_box Joseph Boos PRIMARY Joseph Boos arrow_drop_down check_bo…" at bounding box center [756, 200] width 889 height 2884
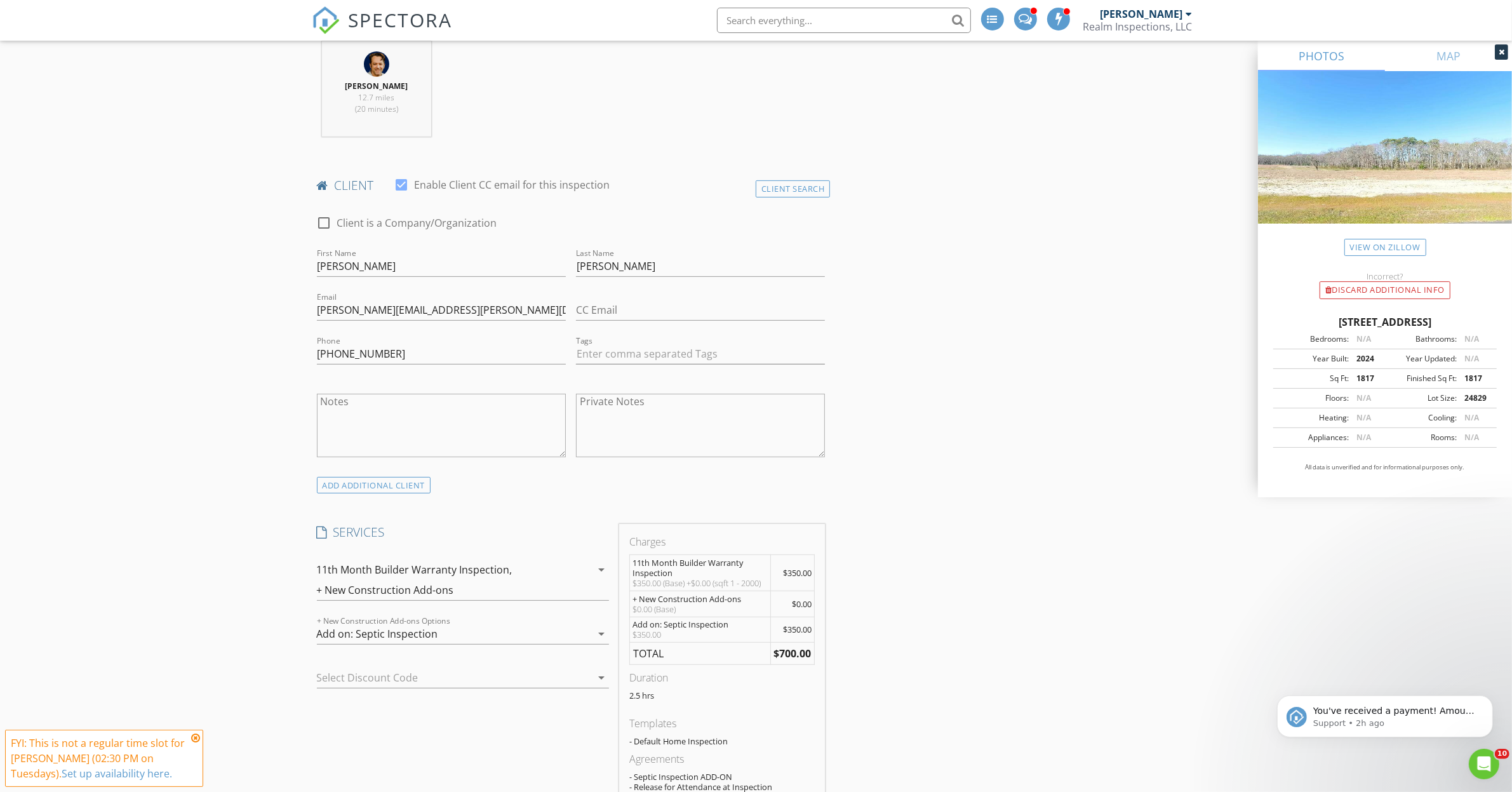
scroll to position [635, 0]
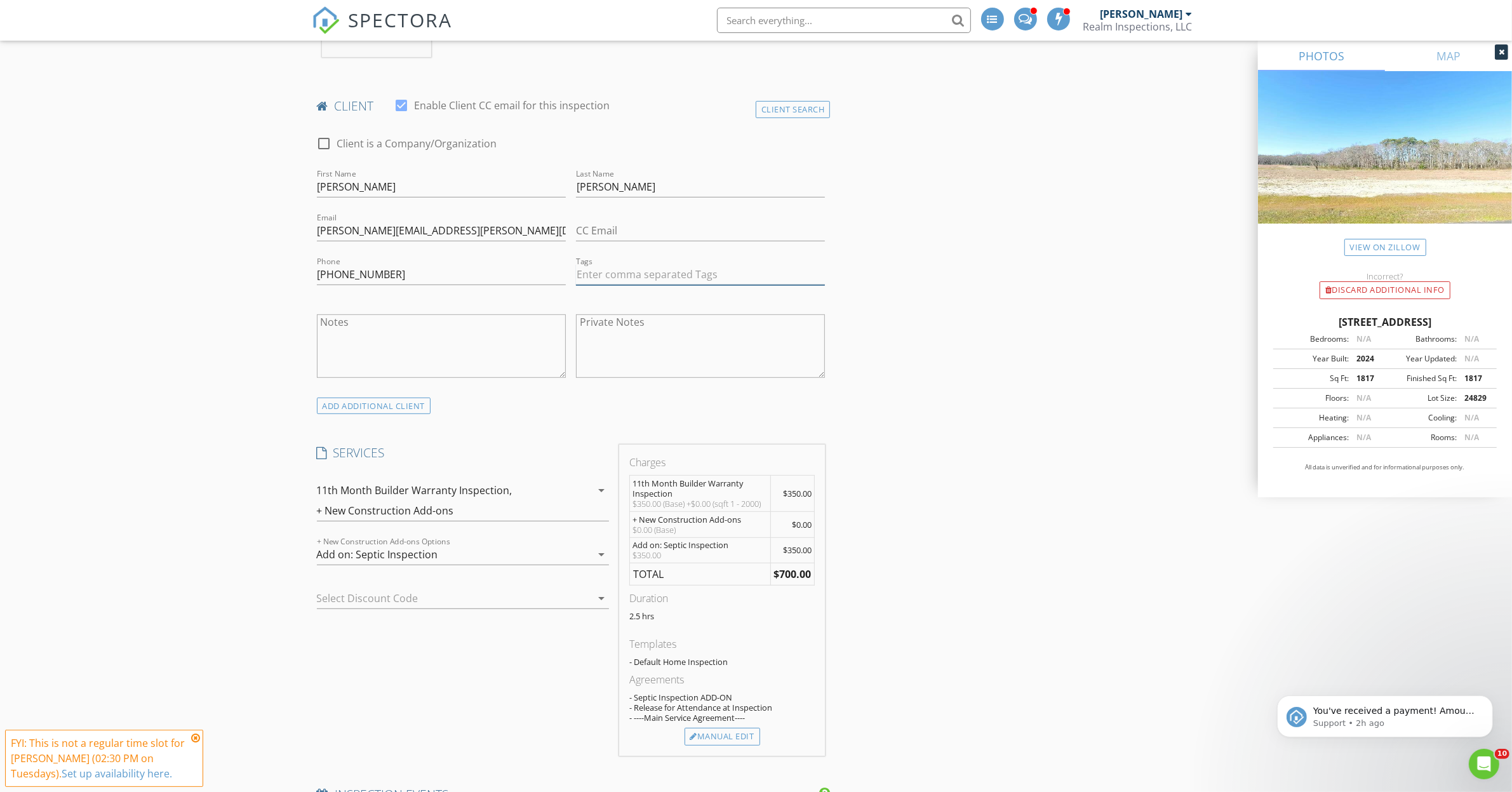
click at [631, 284] on input "text" at bounding box center [701, 274] width 249 height 21
type input "&nbsp;"
type input "11"
click at [623, 307] on div "nc:phase4:11month" at bounding box center [627, 301] width 90 height 15
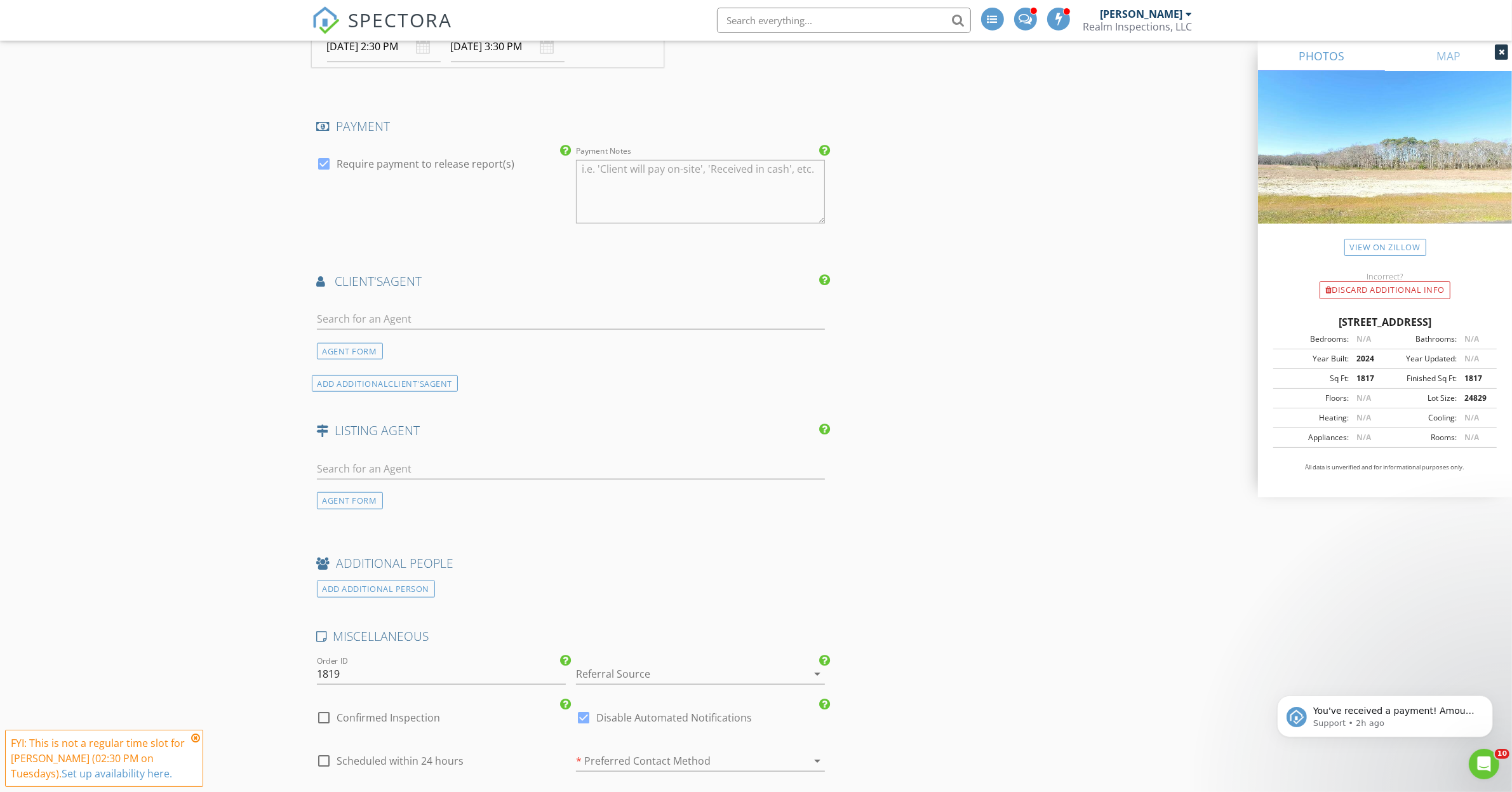
scroll to position [1827, 0]
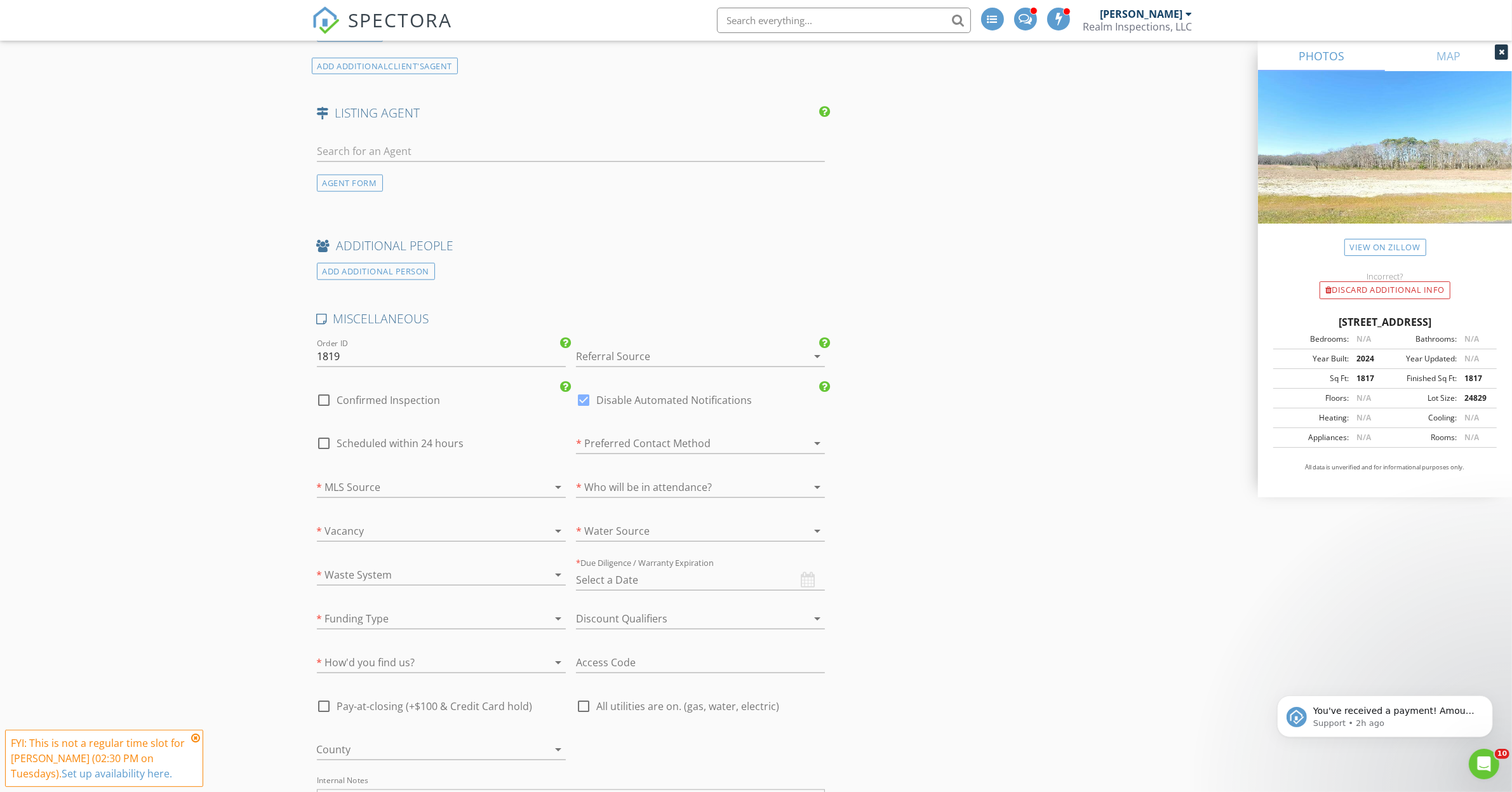
click at [643, 356] on div at bounding box center [683, 357] width 213 height 21
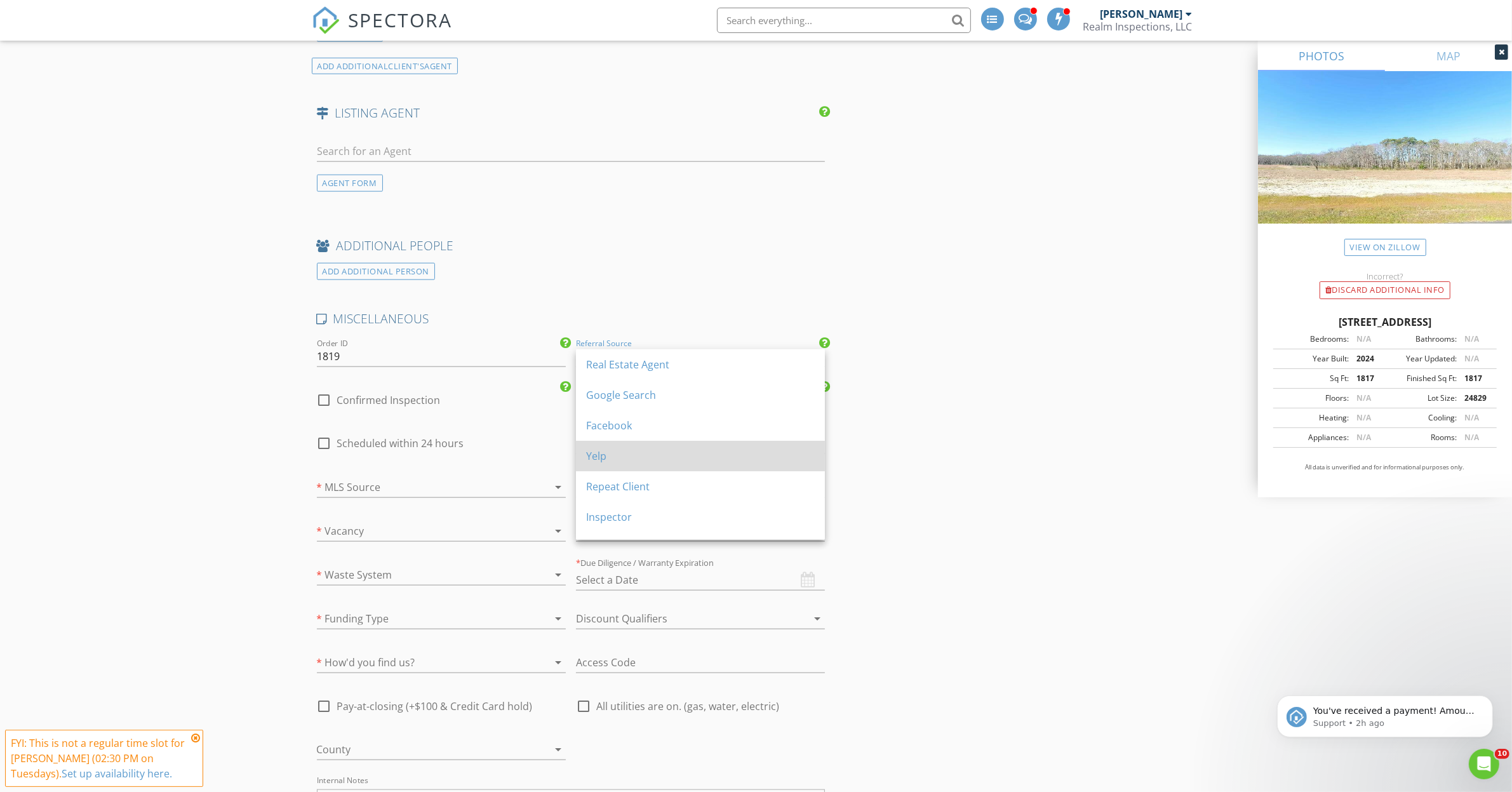
scroll to position [79, 0]
click at [640, 468] on div "Friends & Family" at bounding box center [701, 469] width 229 height 15
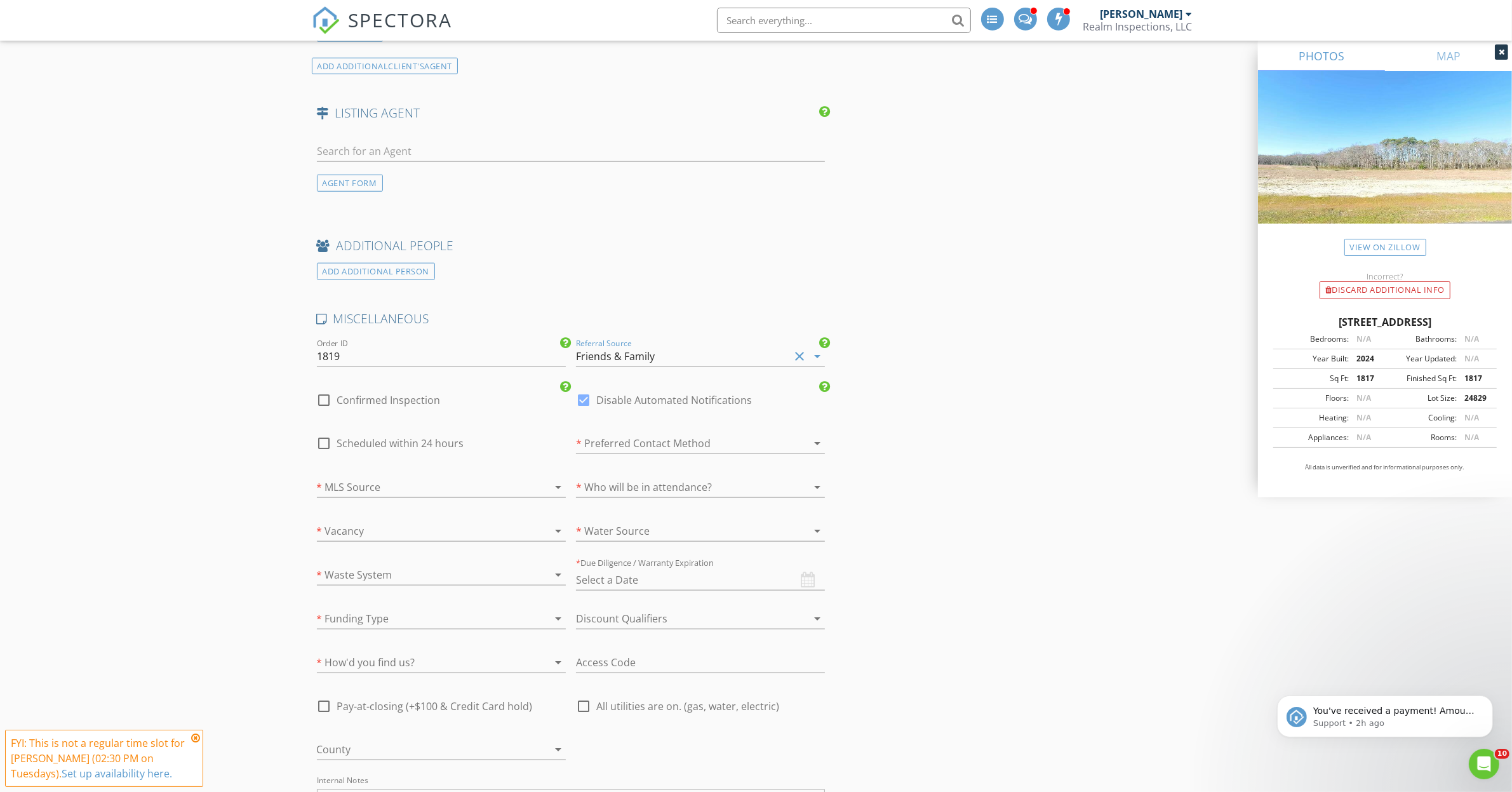
click at [631, 358] on div "Friends & Family" at bounding box center [615, 356] width 79 height 11
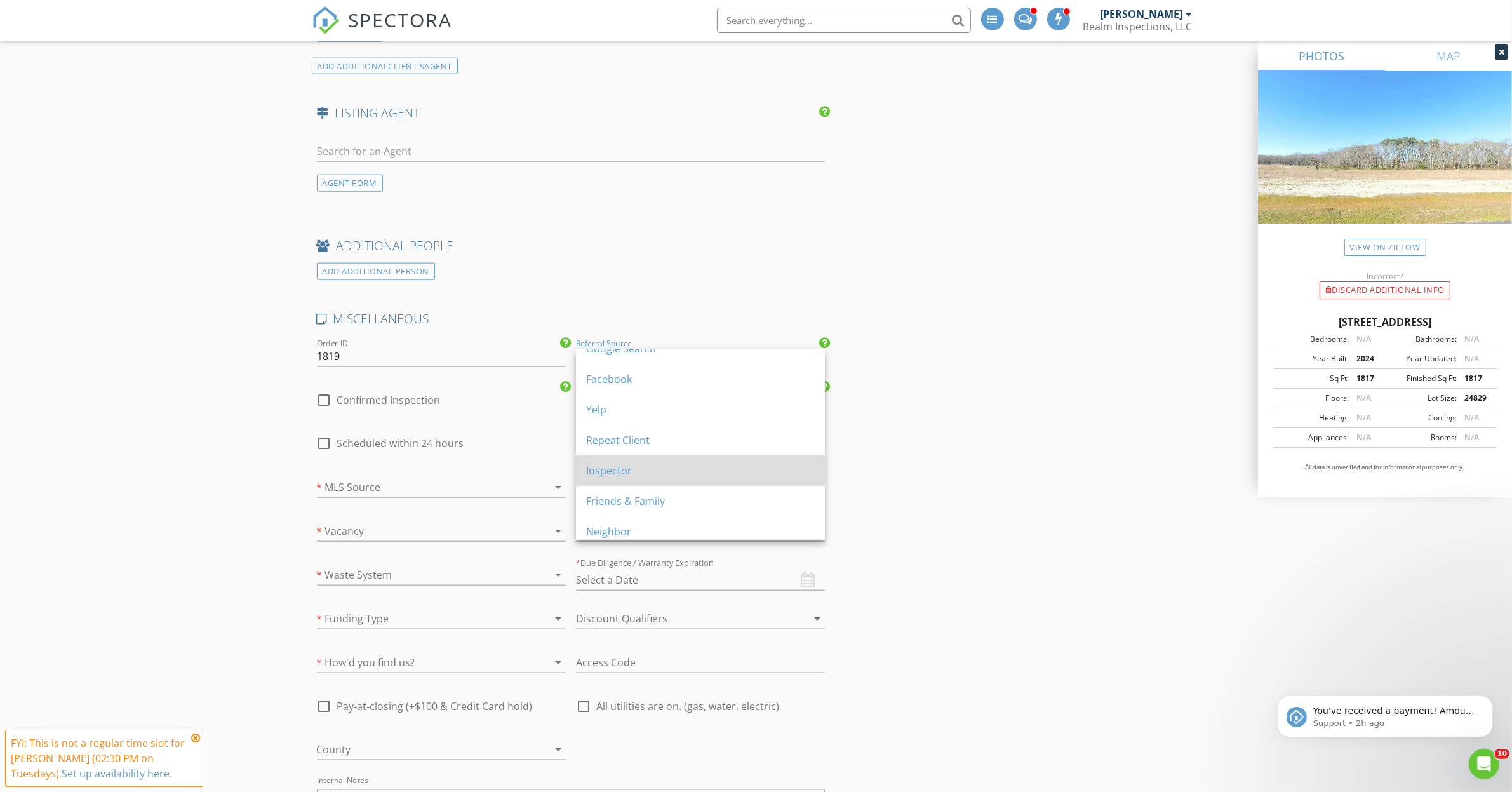
scroll to position [126, 0]
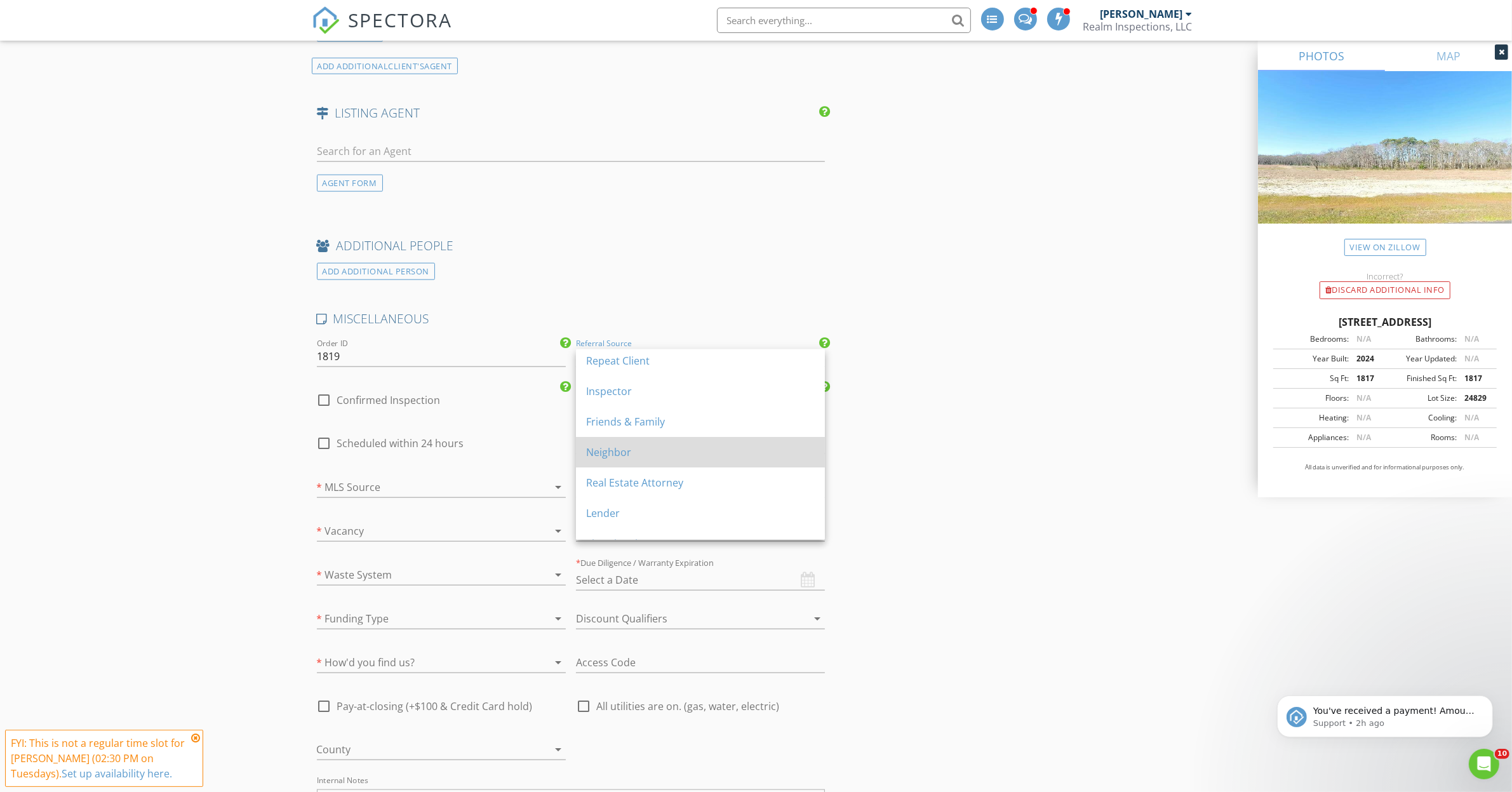
click at [599, 446] on div "Neighbor" at bounding box center [701, 452] width 229 height 15
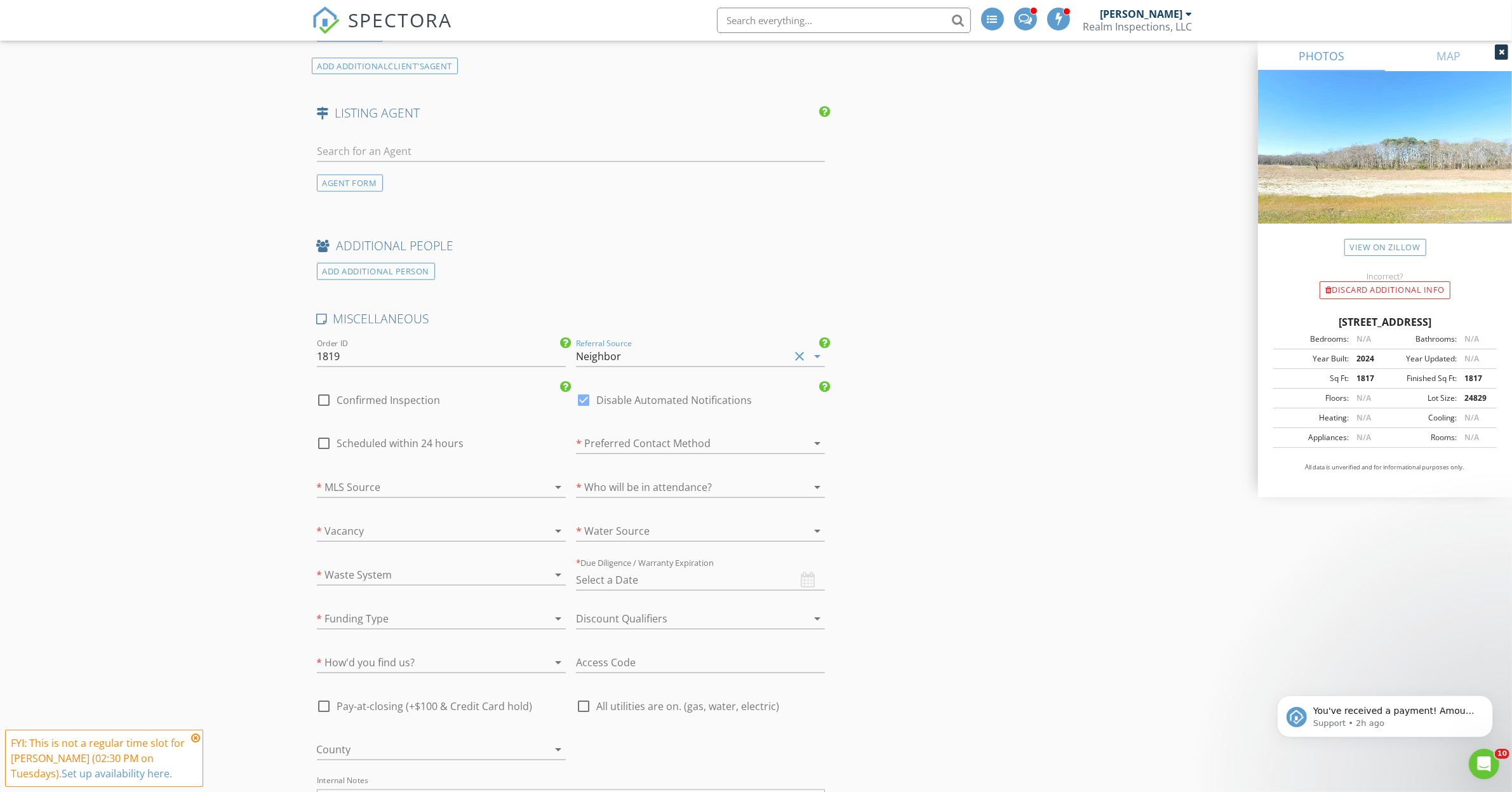
click at [354, 490] on div at bounding box center [424, 488] width 213 height 21
click at [354, 494] on div "NA" at bounding box center [441, 495] width 229 height 15
click at [357, 531] on div at bounding box center [424, 531] width 213 height 21
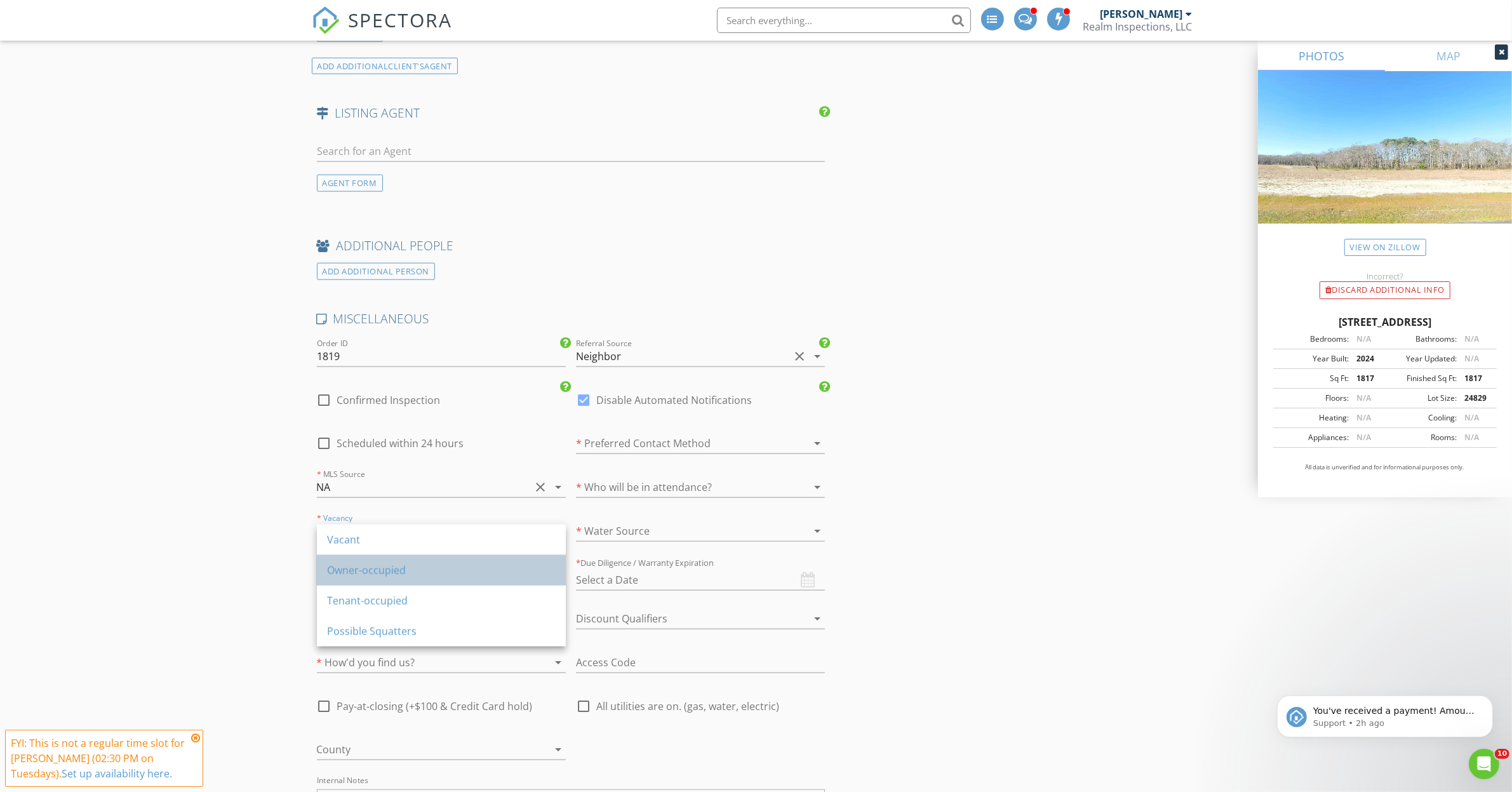
click at [357, 574] on div "Owner-occupied" at bounding box center [441, 571] width 229 height 15
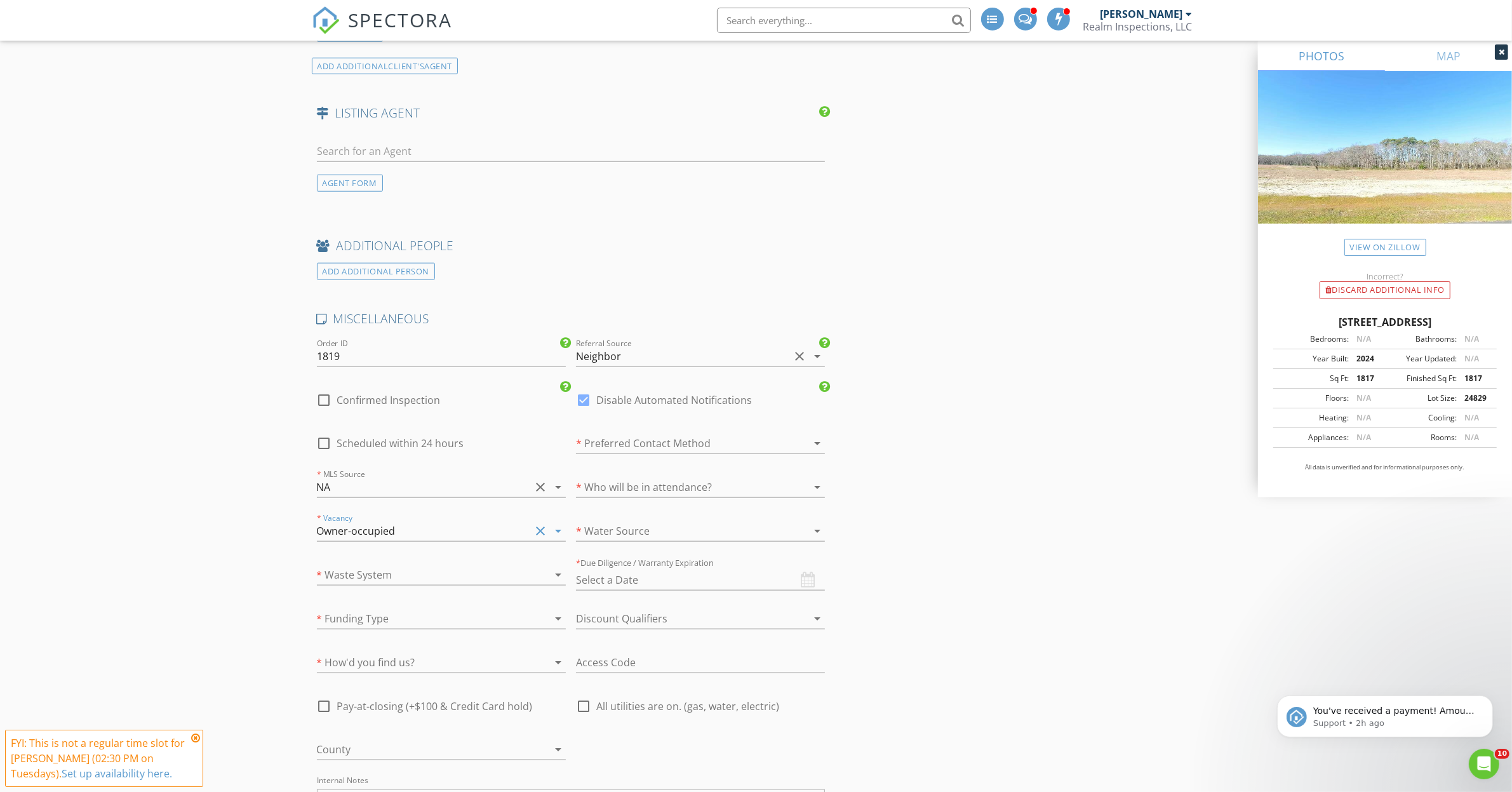
click at [354, 577] on div at bounding box center [424, 575] width 213 height 21
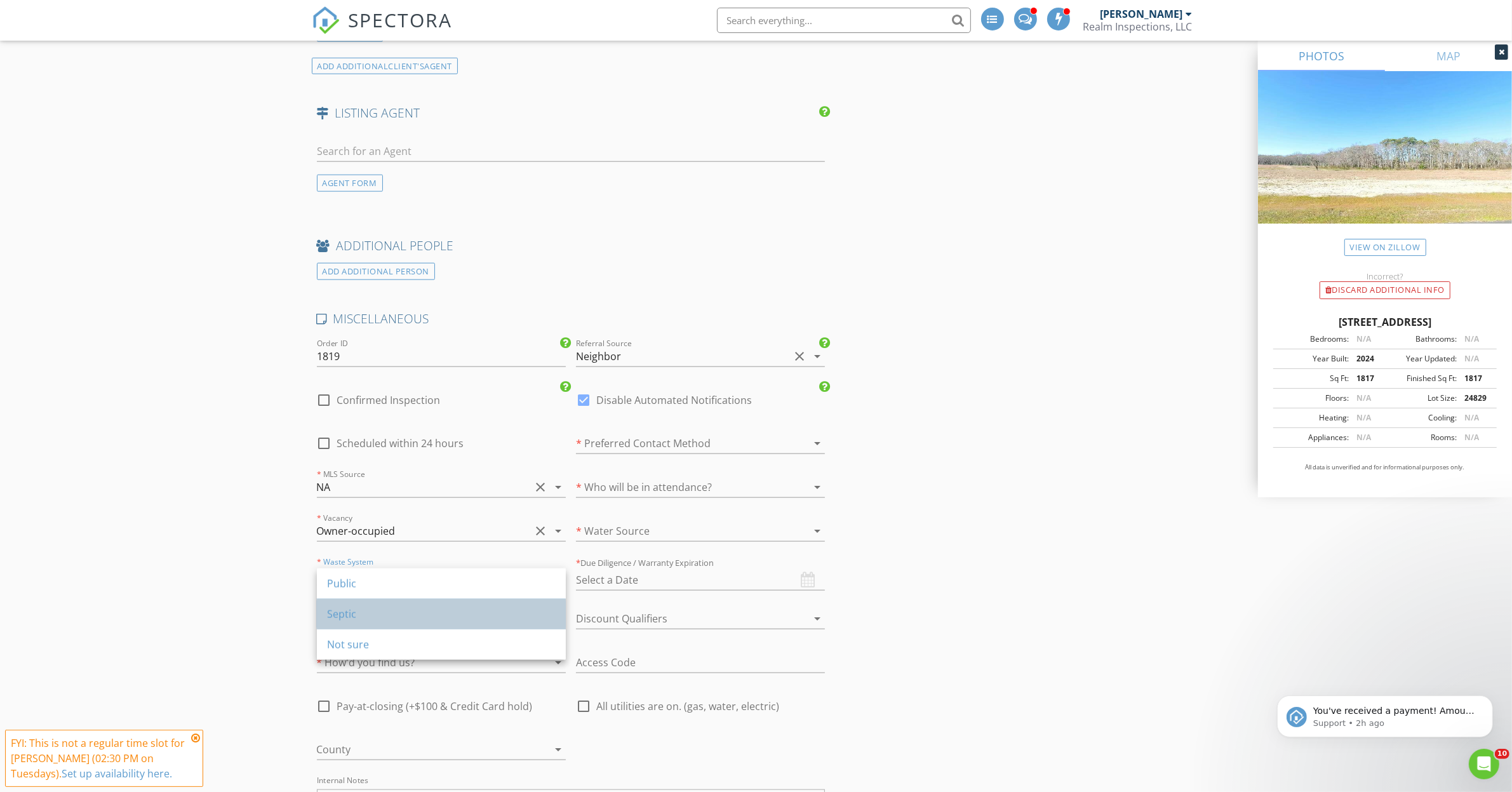
click at [356, 608] on div "Septic" at bounding box center [441, 615] width 229 height 15
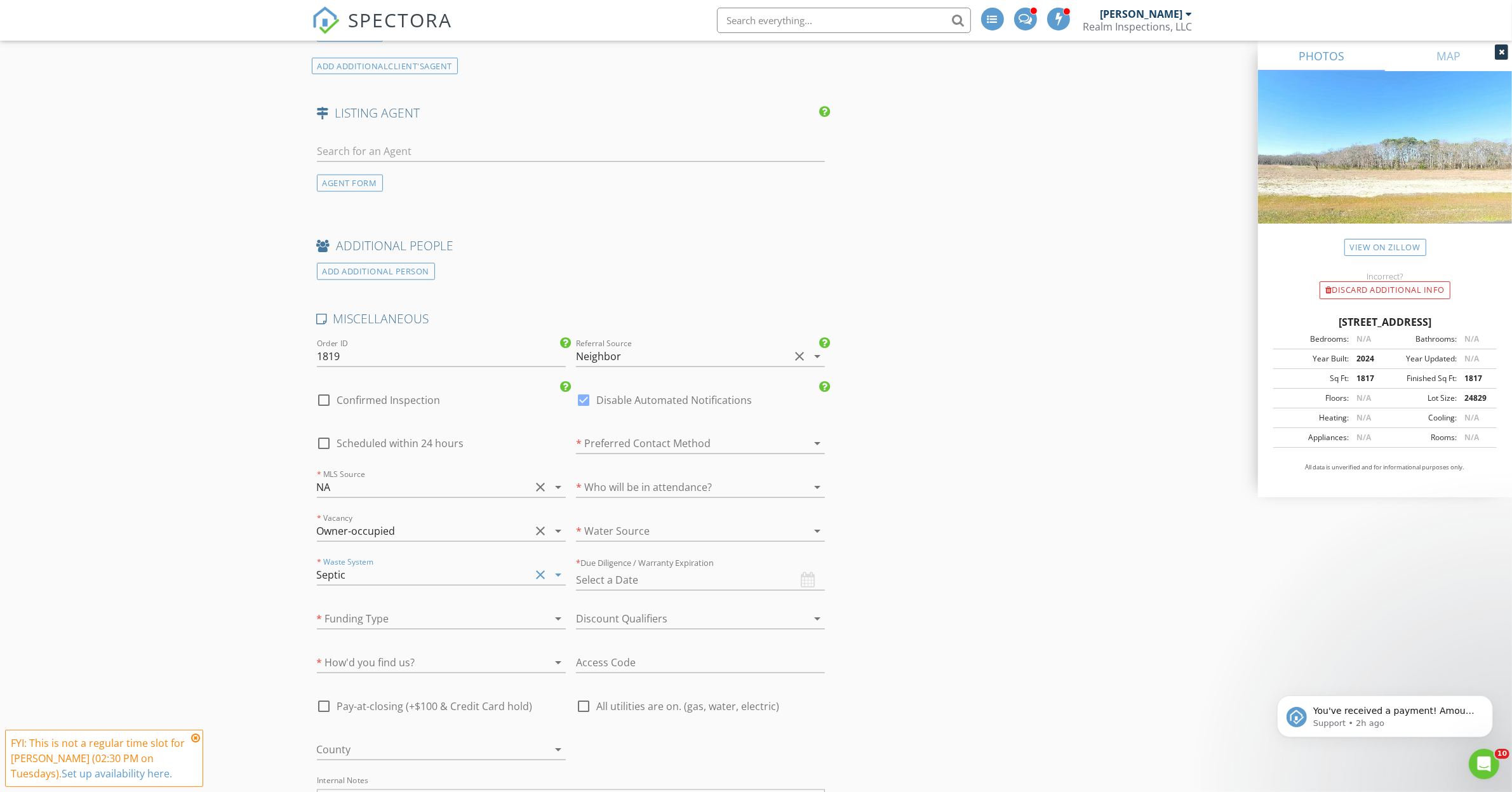
click at [354, 626] on div at bounding box center [424, 619] width 213 height 21
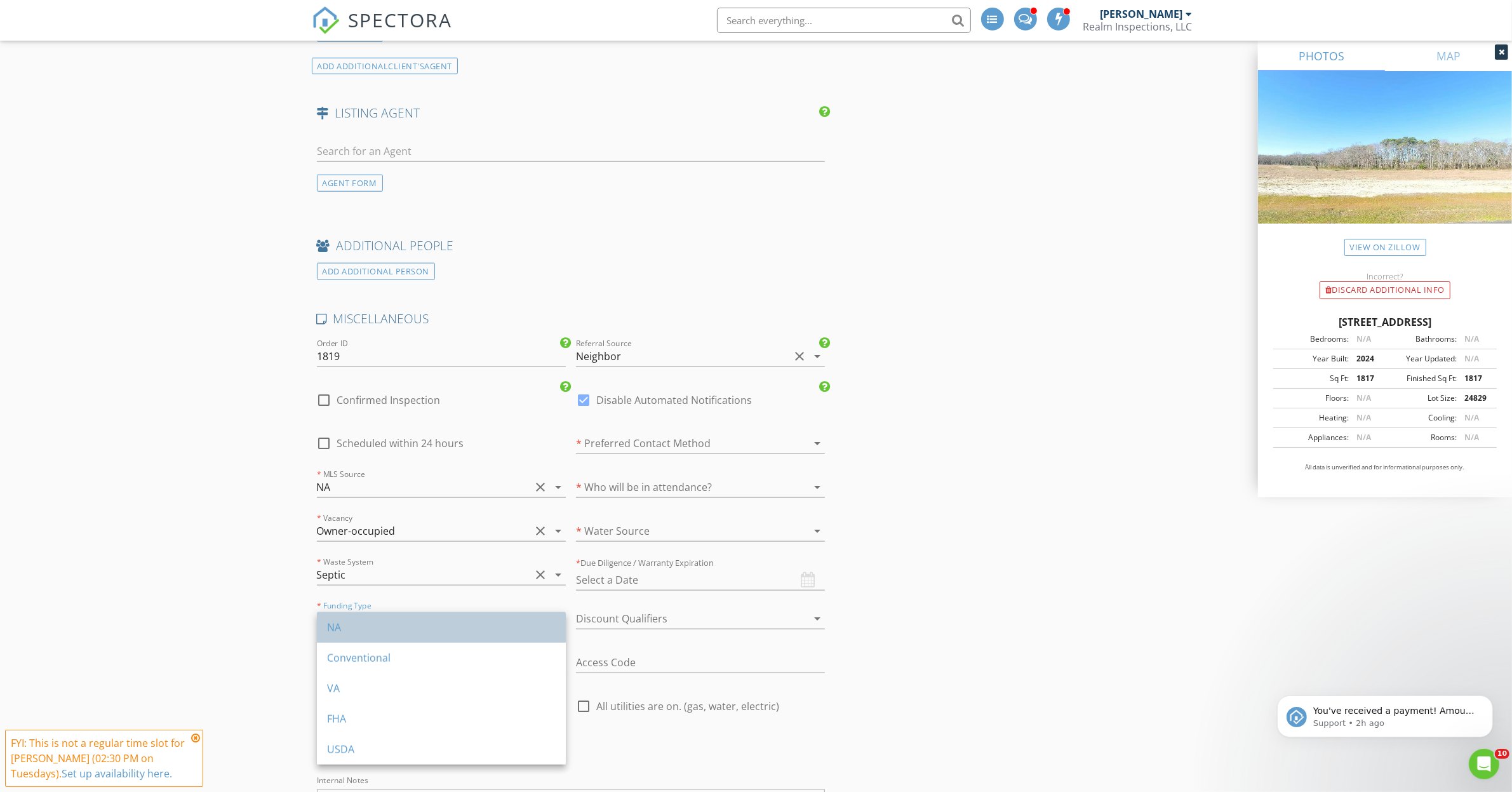
click at [354, 628] on div "NA" at bounding box center [441, 628] width 229 height 15
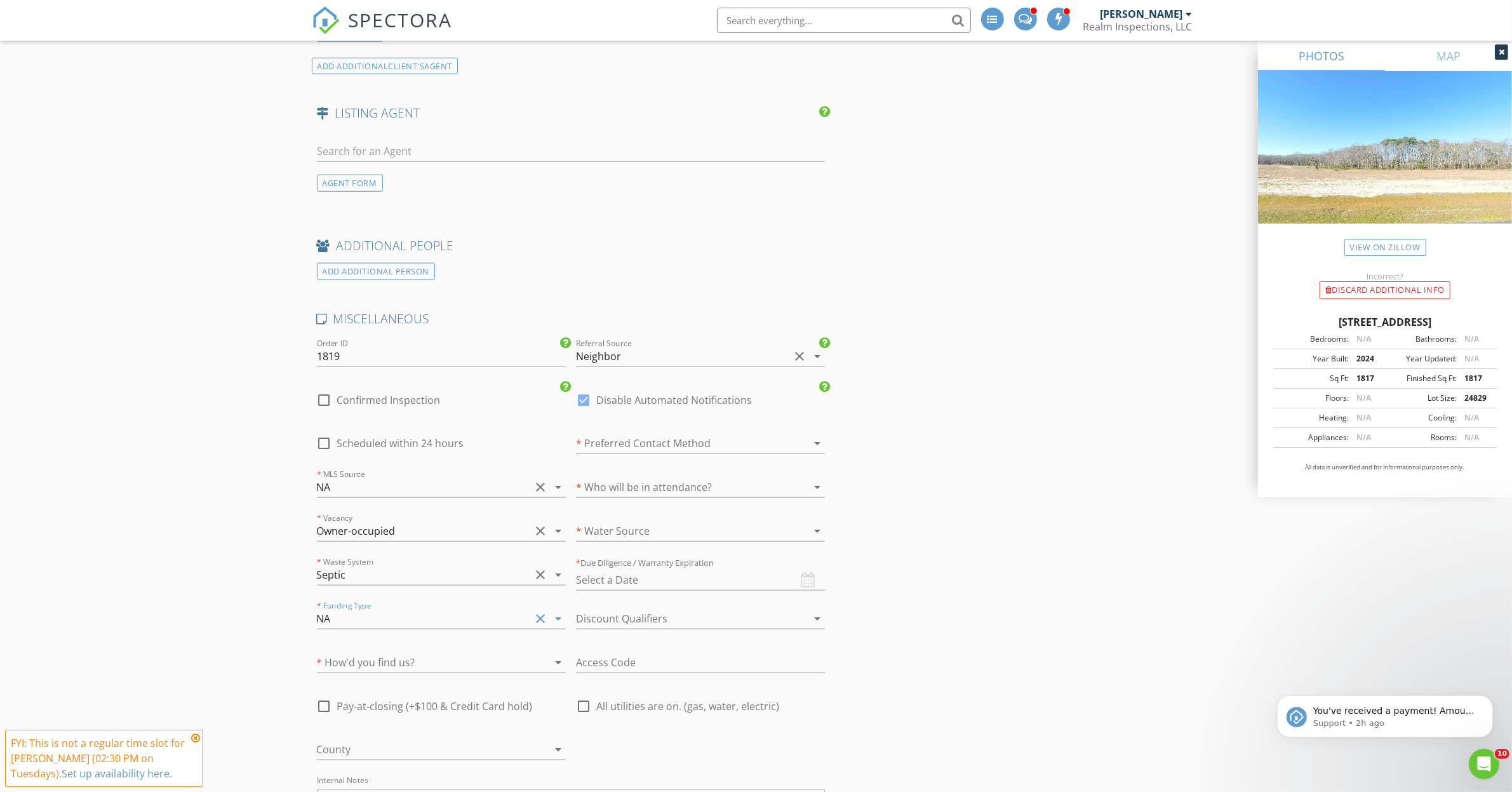
click at [354, 672] on div at bounding box center [424, 663] width 213 height 21
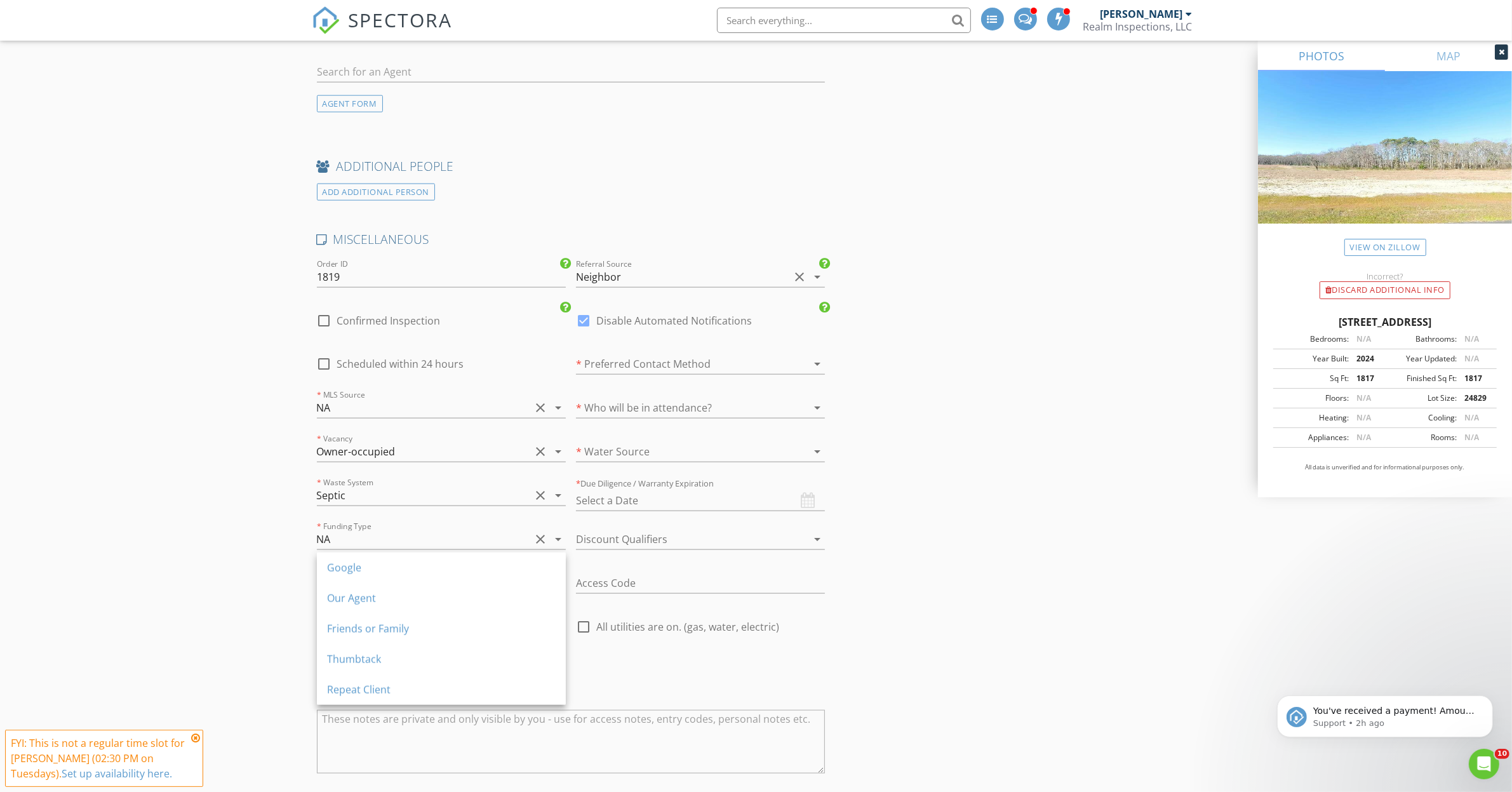
scroll to position [1986, 0]
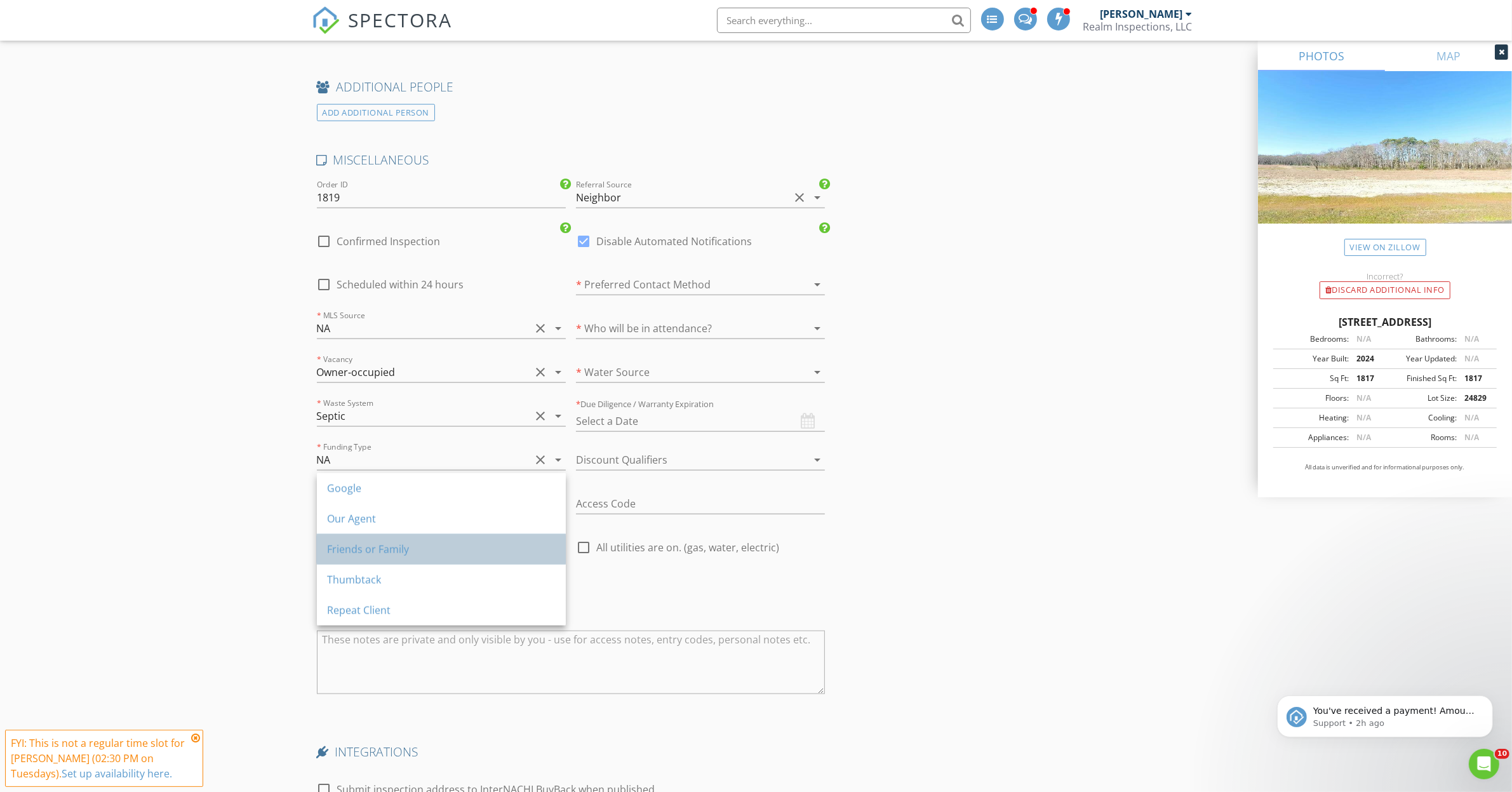
click at [365, 551] on div "Friends or Family" at bounding box center [441, 549] width 229 height 15
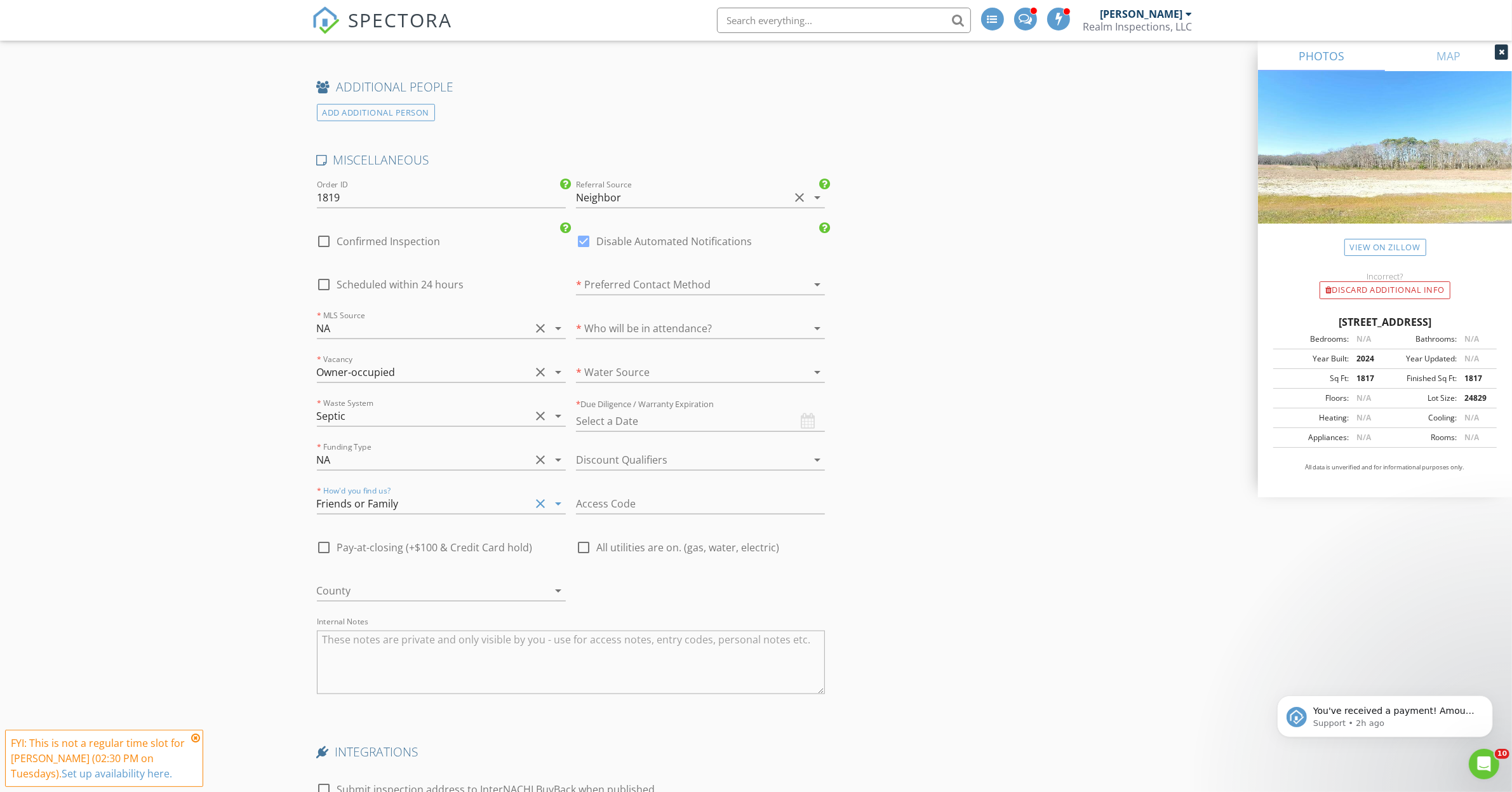
click at [646, 293] on div at bounding box center [683, 285] width 213 height 21
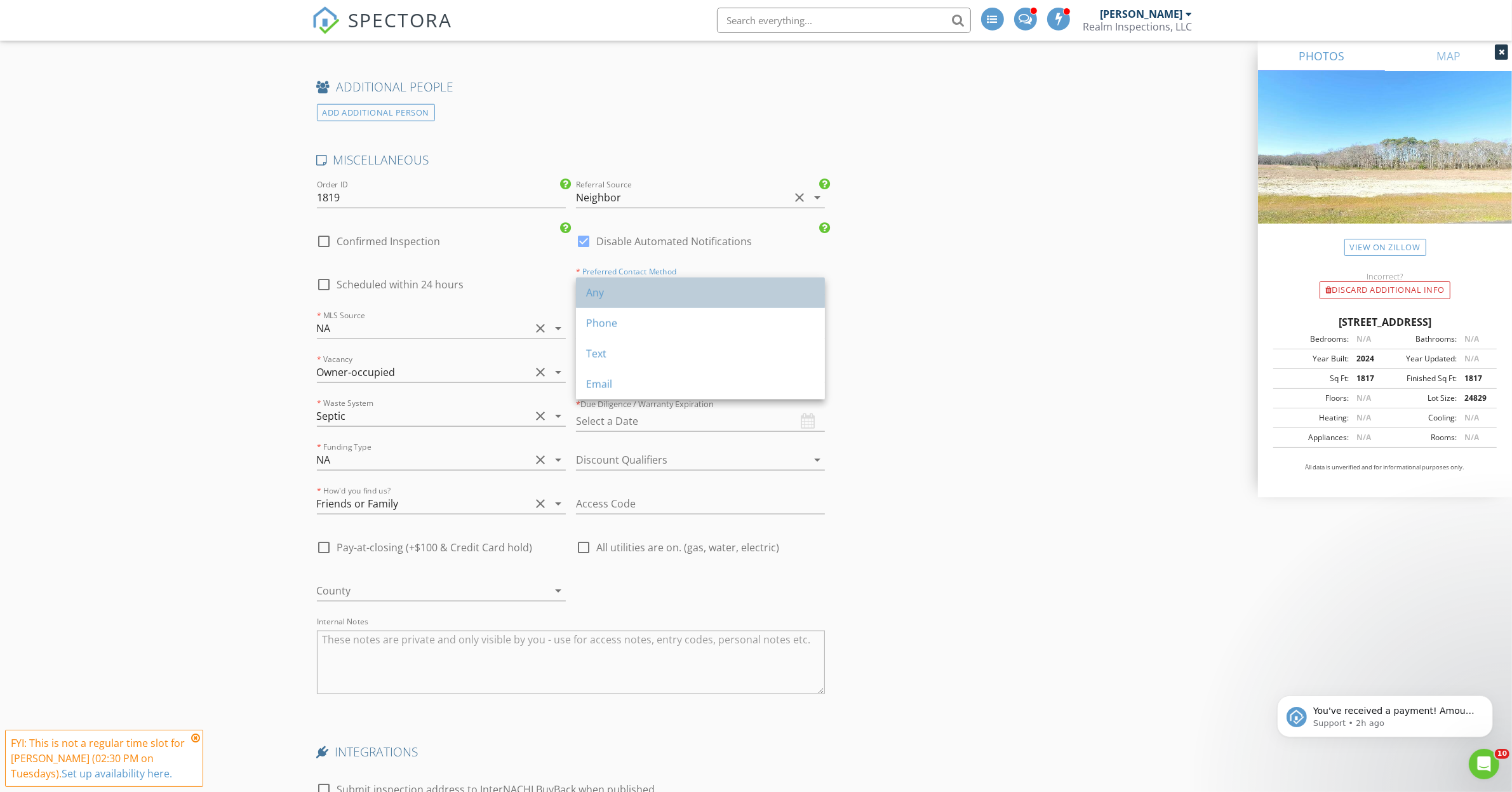
click at [631, 294] on div "Any" at bounding box center [701, 293] width 229 height 15
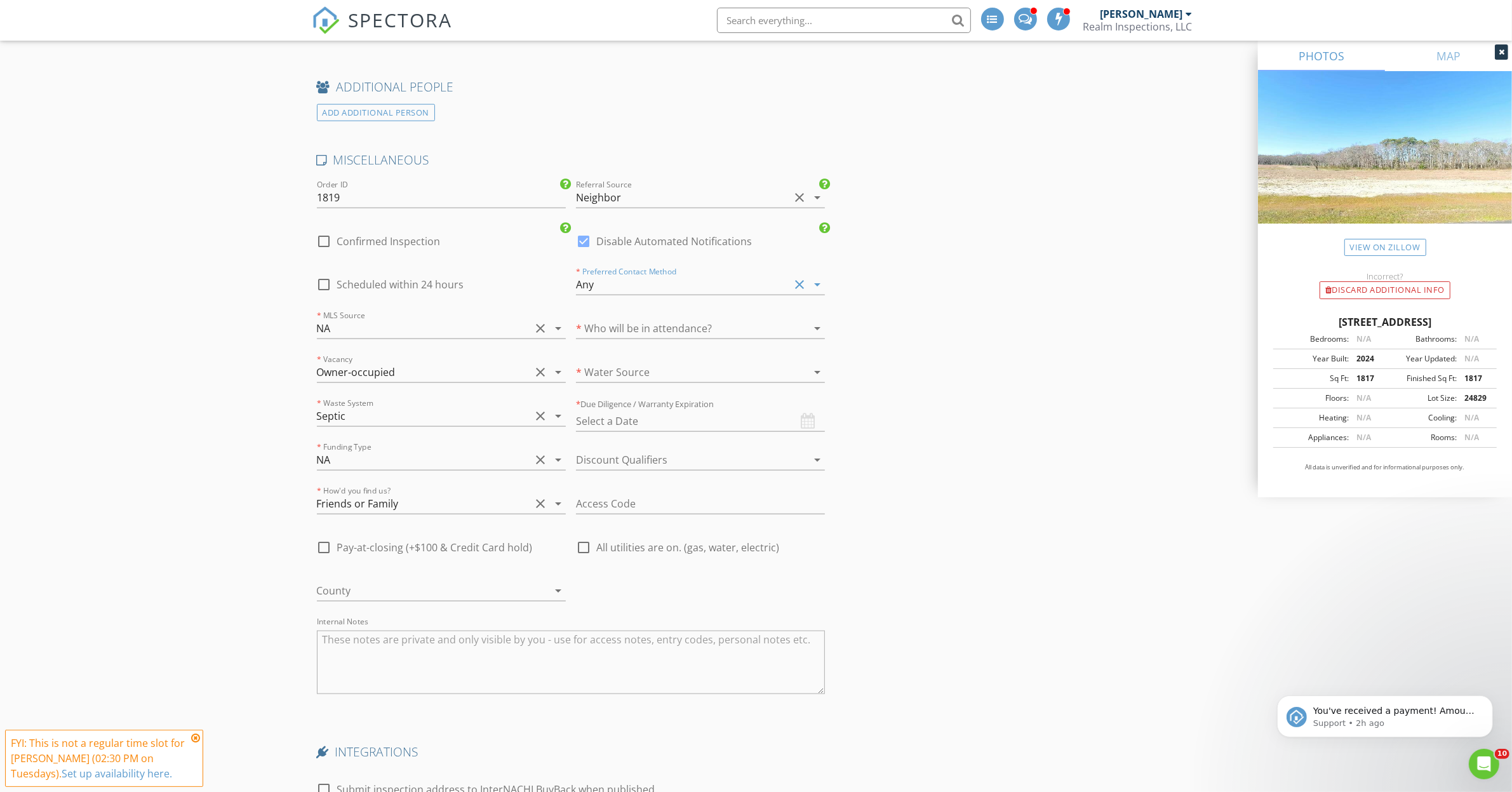
click at [626, 326] on div at bounding box center [683, 328] width 213 height 21
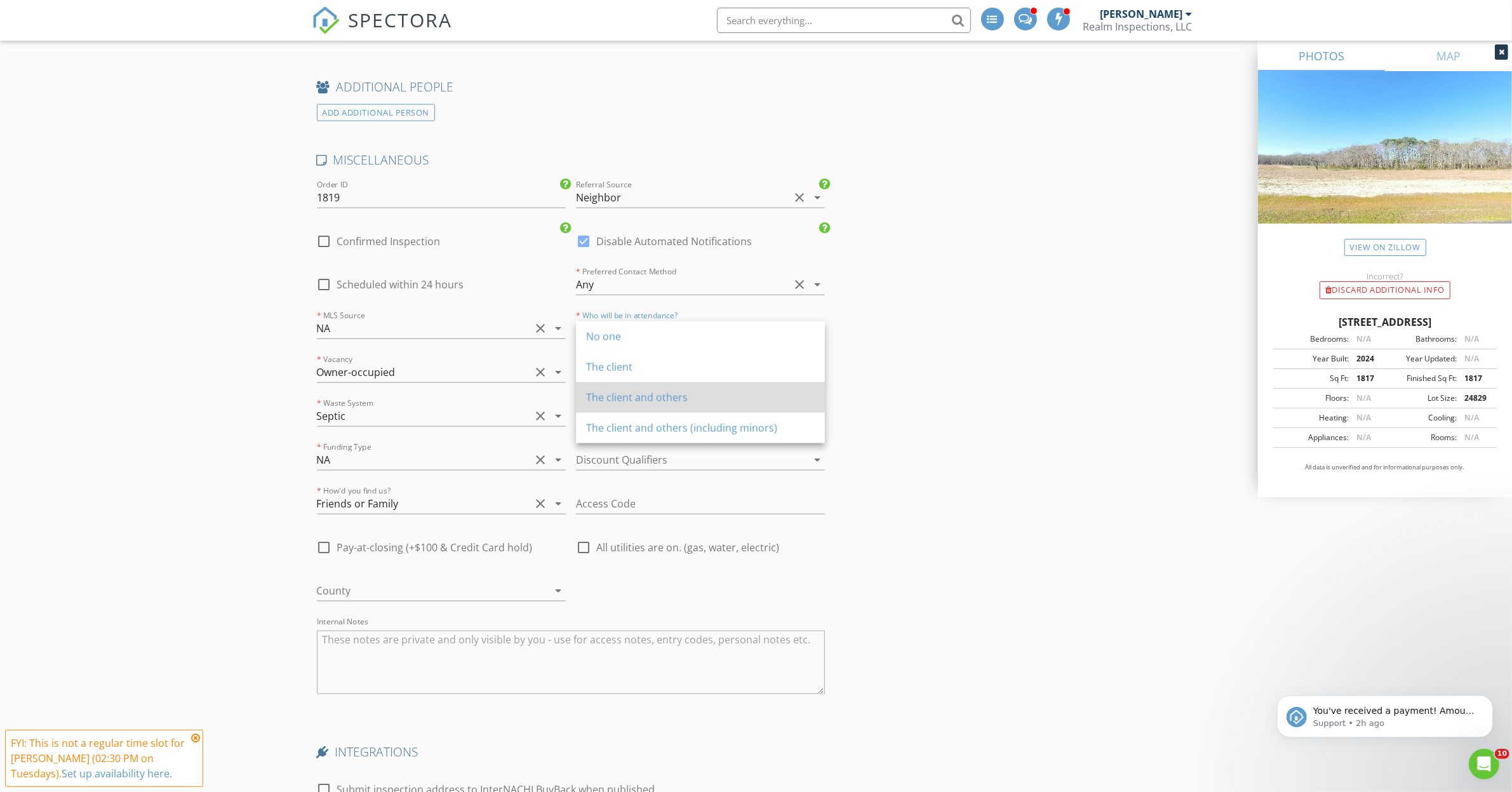
click at [626, 388] on div "The client and others" at bounding box center [701, 397] width 229 height 30
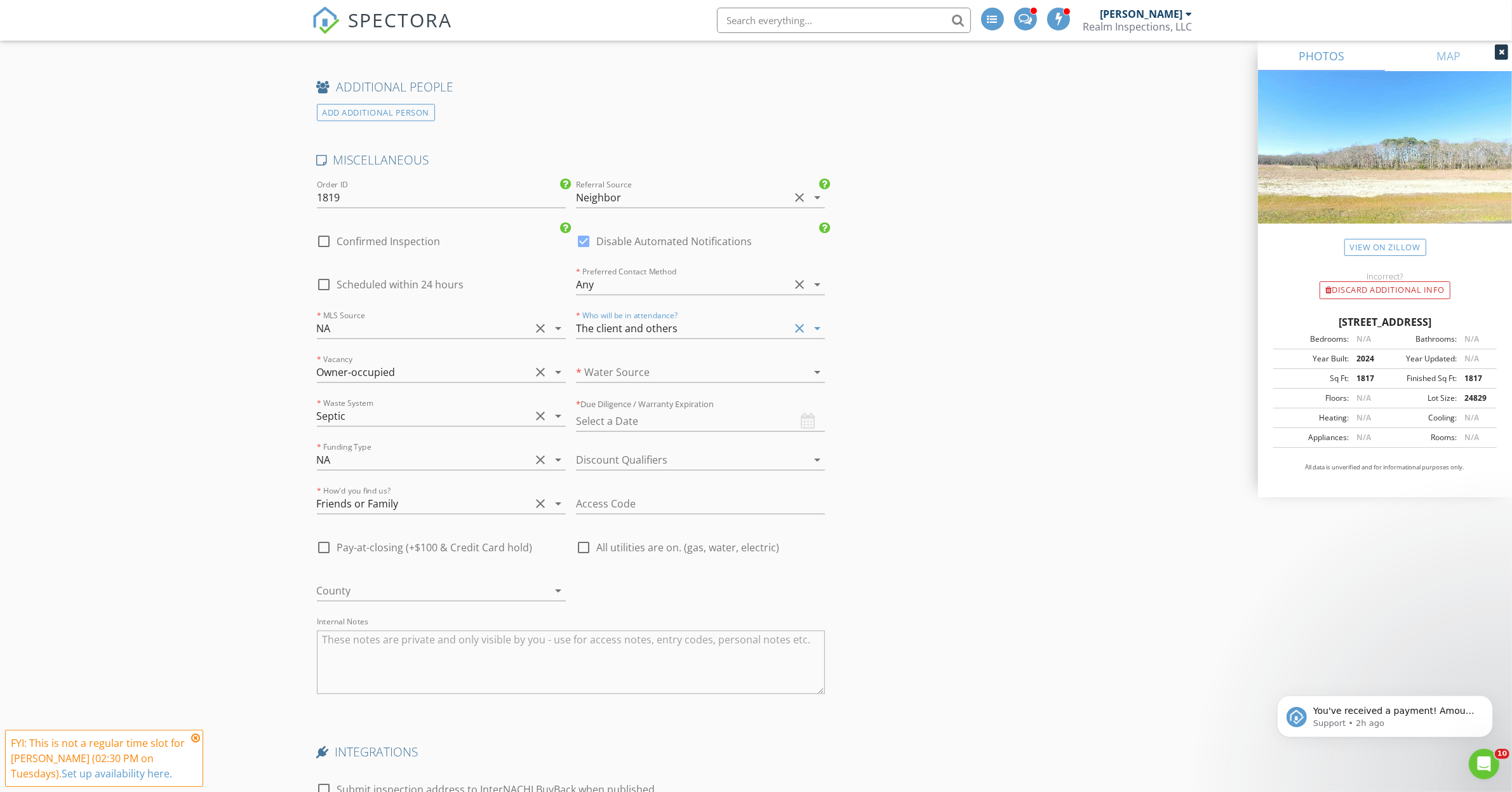
click at [623, 373] on div at bounding box center [683, 372] width 213 height 21
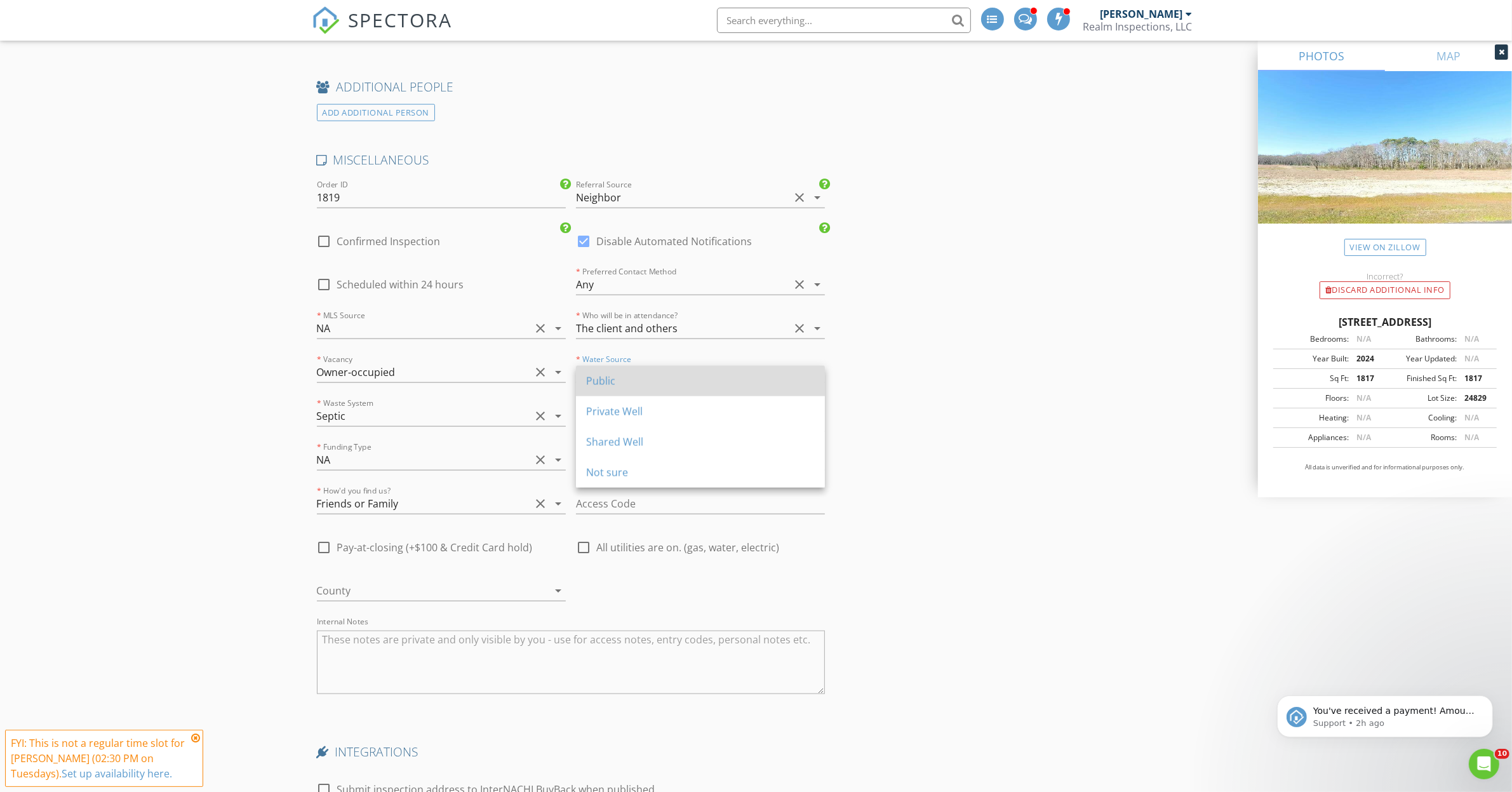
click at [623, 382] on div "Public" at bounding box center [701, 381] width 229 height 15
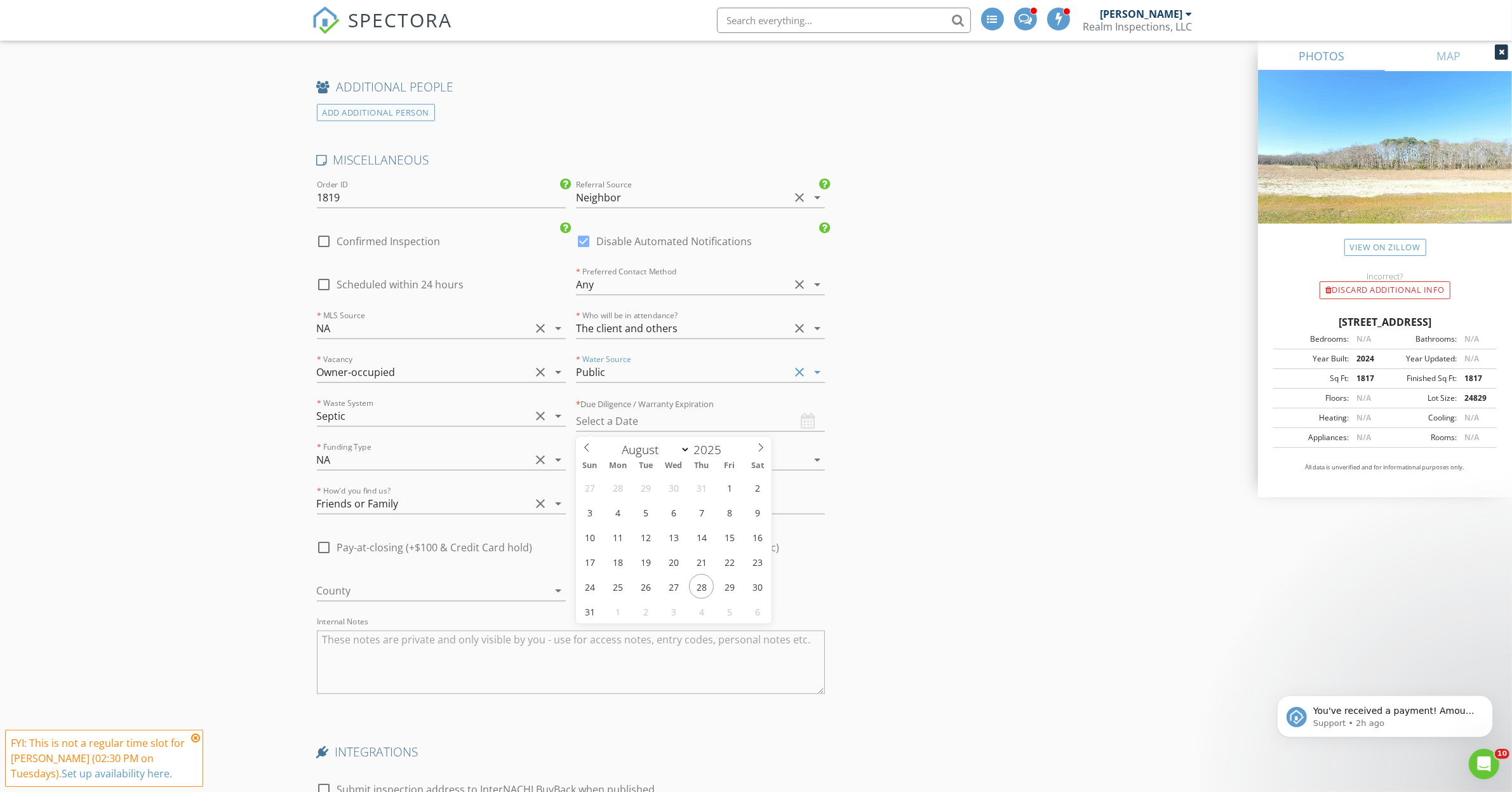
click at [624, 424] on input "text" at bounding box center [701, 421] width 249 height 21
type input "09/06/2025"
drag, startPoint x: 899, startPoint y: 493, endPoint x: 833, endPoint y: 521, distance: 71.7
click at [586, 553] on div at bounding box center [583, 547] width 21 height 21
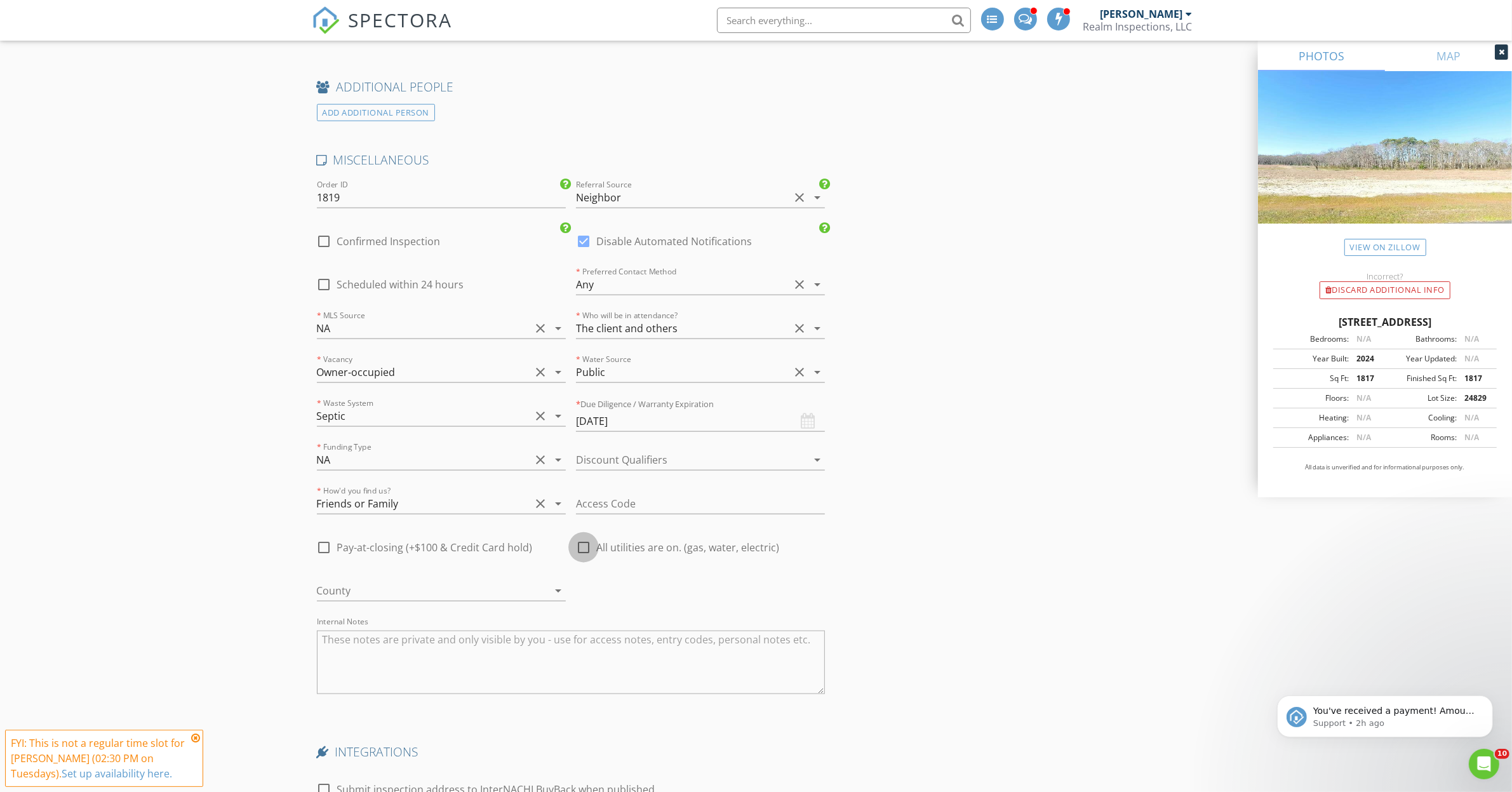
checkbox input "true"
drag, startPoint x: 952, startPoint y: 549, endPoint x: 959, endPoint y: 548, distance: 7.1
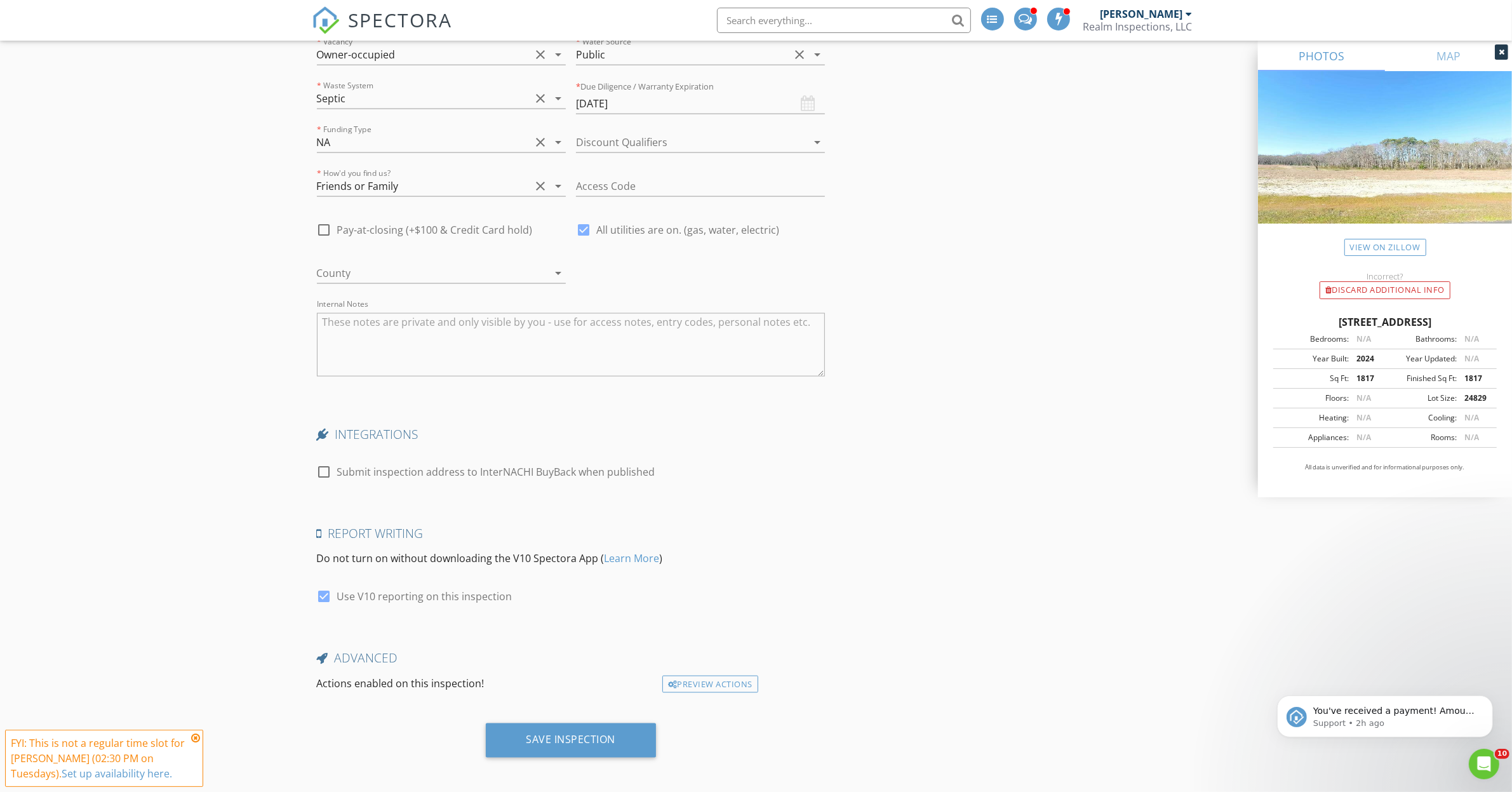
scroll to position [2144, 0]
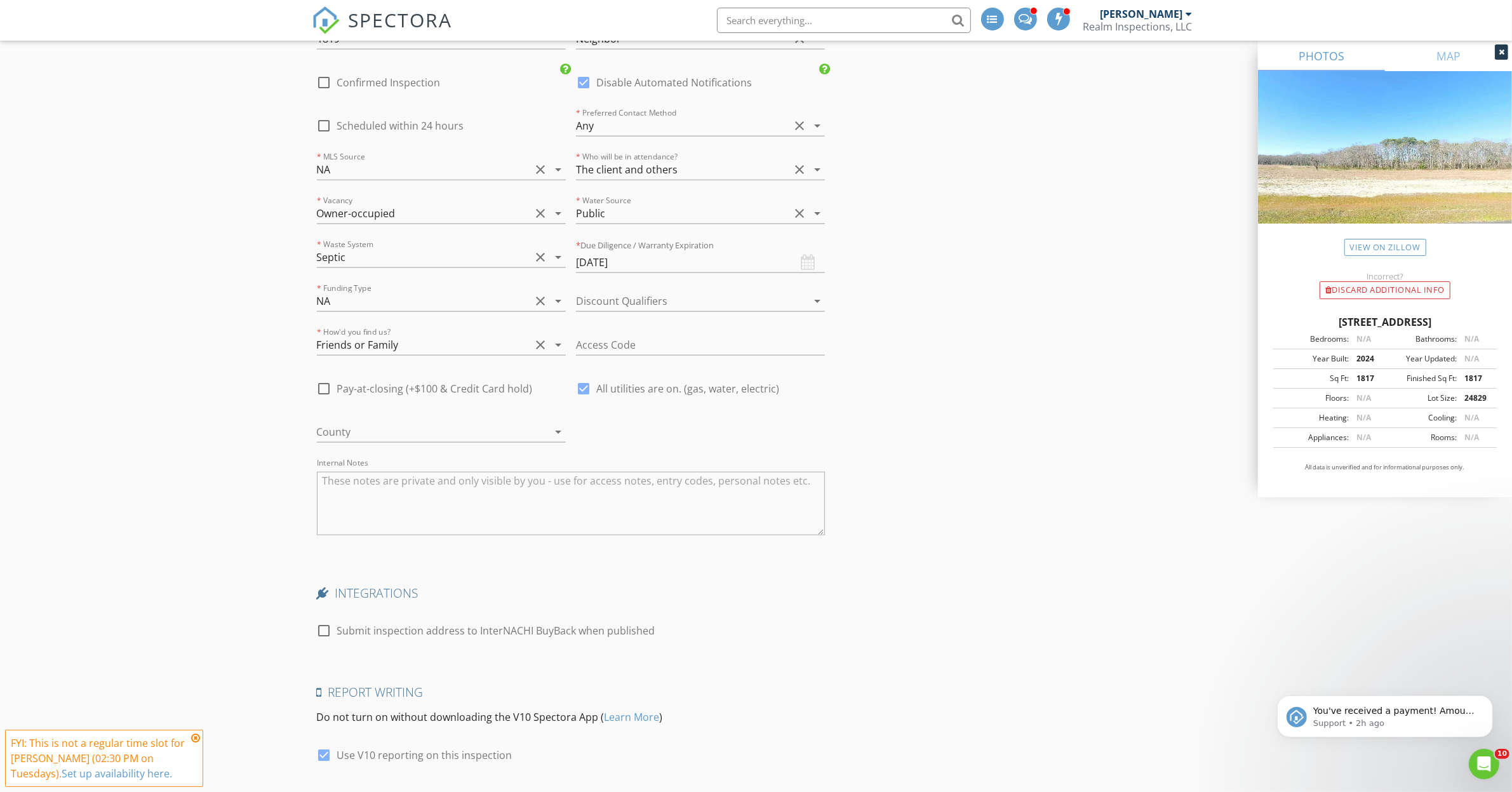
click at [376, 429] on div at bounding box center [424, 433] width 213 height 21
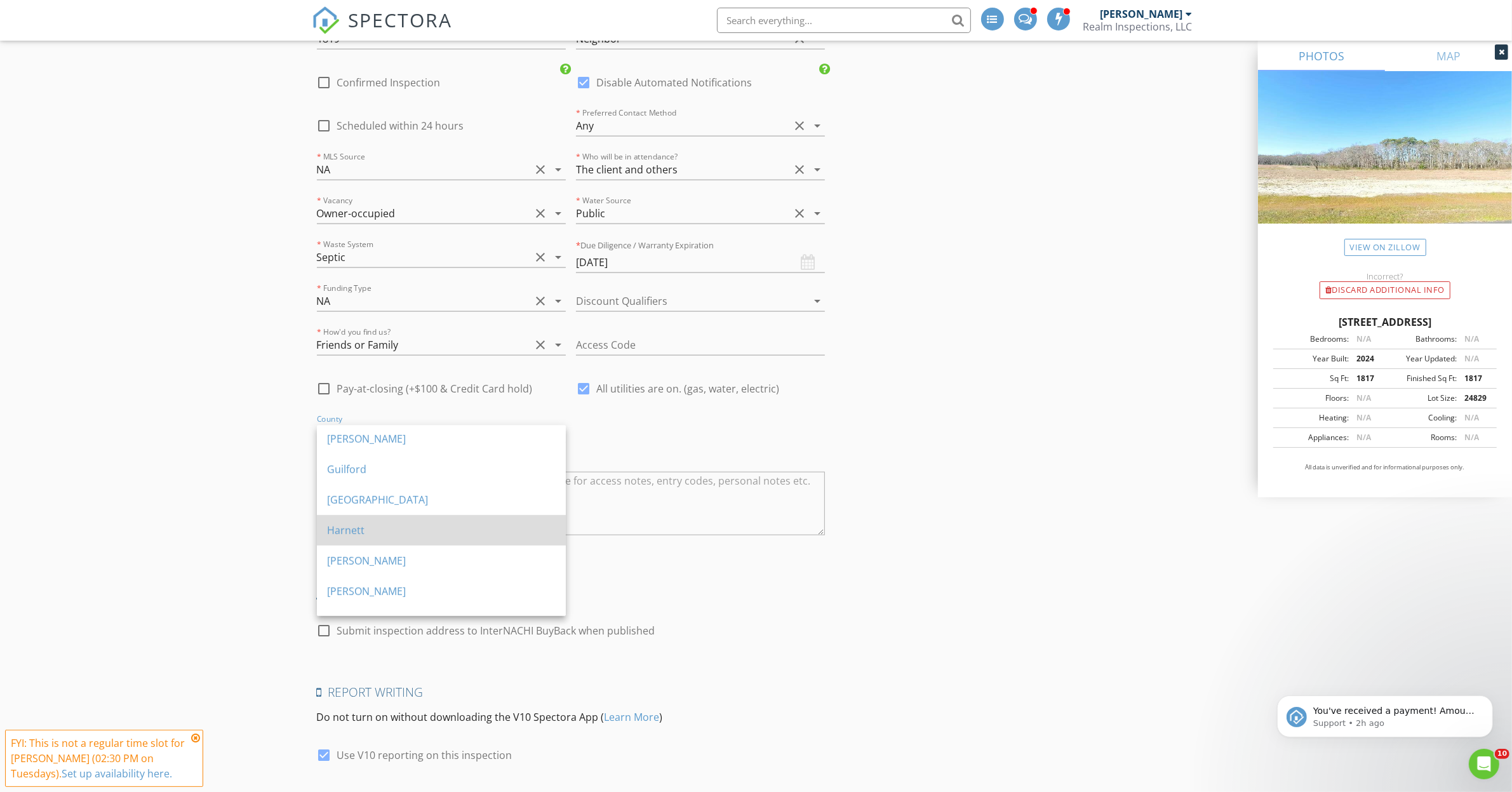
click at [357, 523] on div "Harnett" at bounding box center [441, 531] width 229 height 15
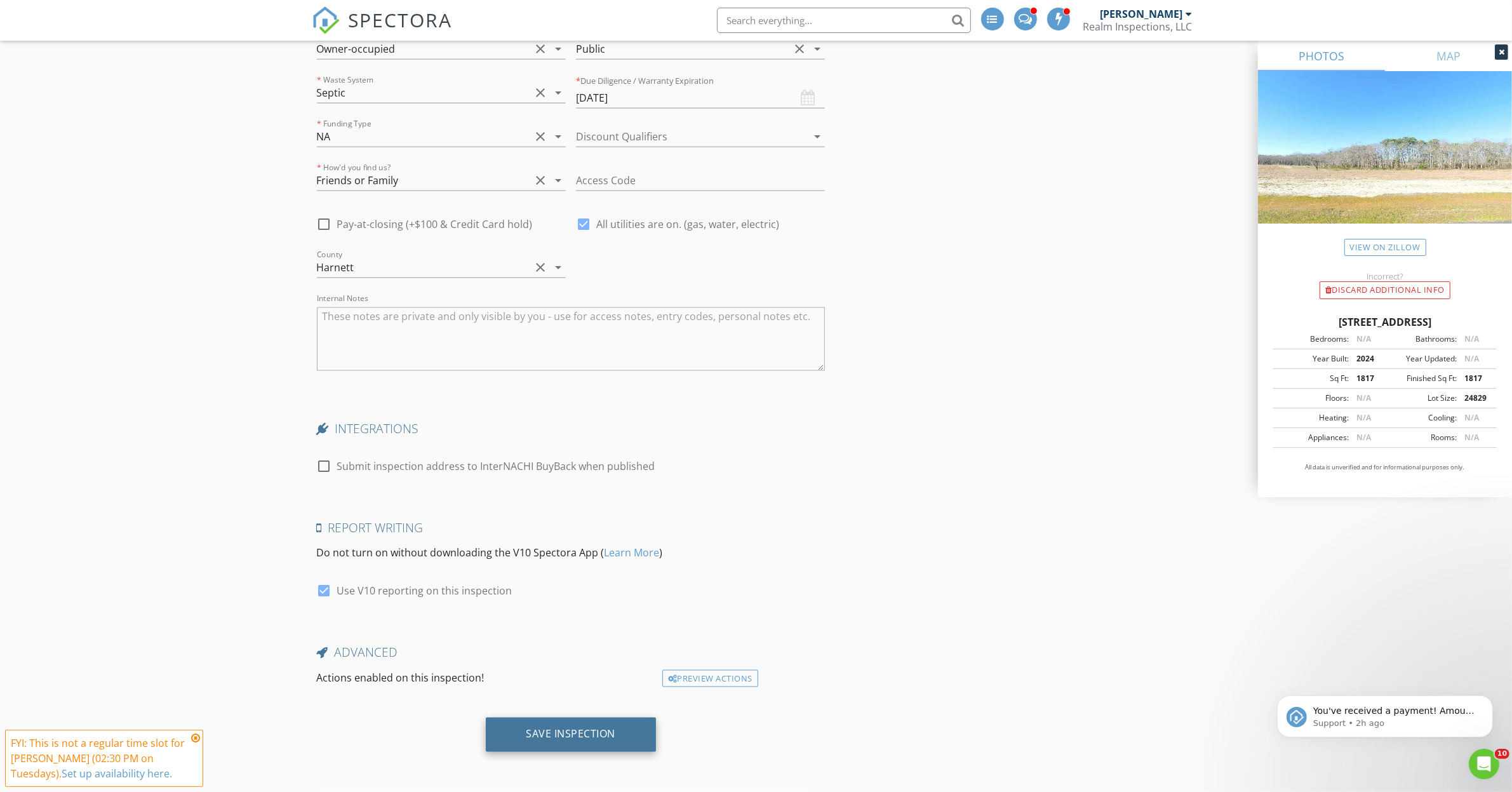
click at [553, 748] on div "Save Inspection" at bounding box center [571, 735] width 171 height 34
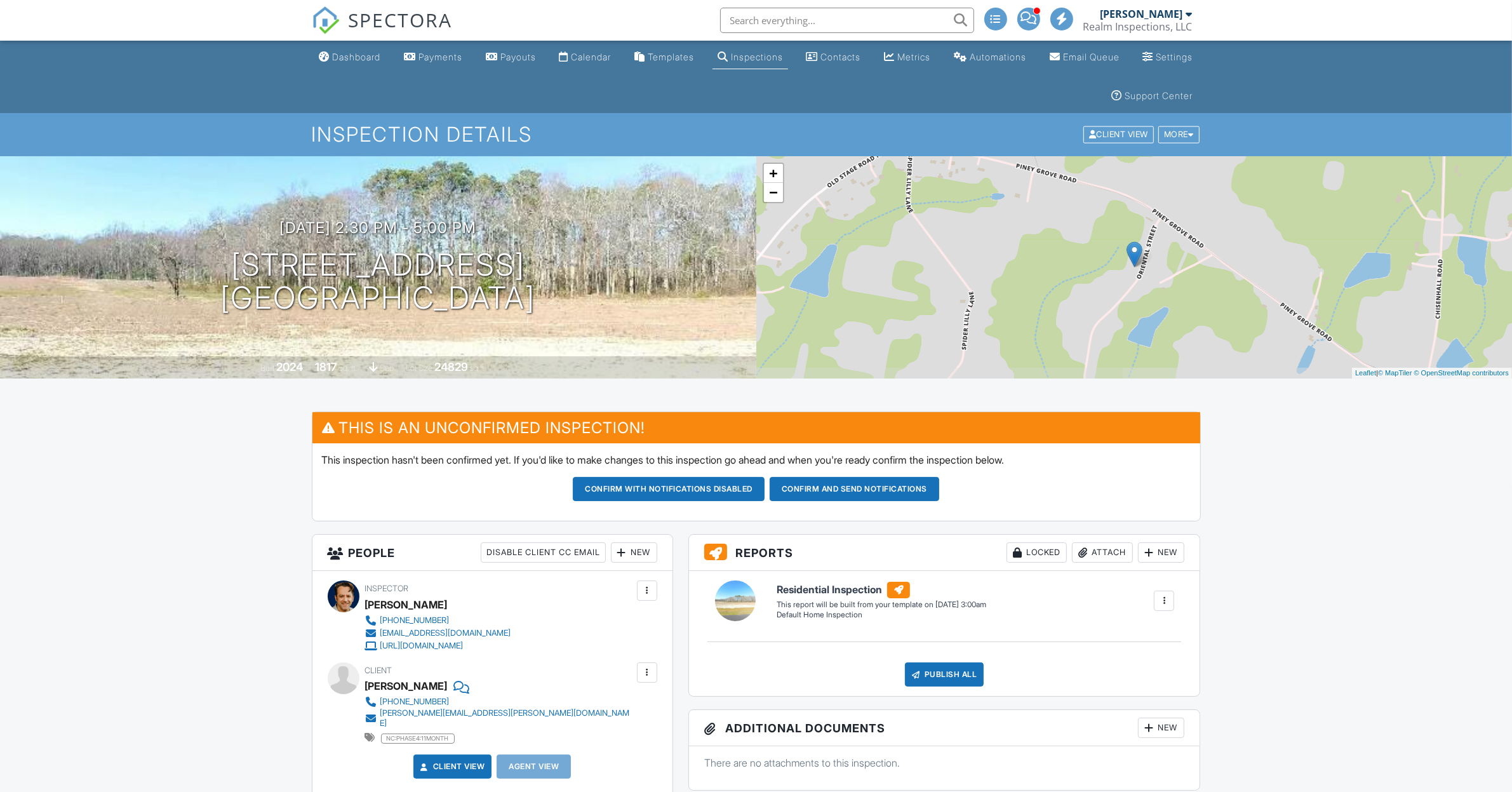
click at [764, 493] on button "Confirm and send notifications" at bounding box center [668, 489] width 192 height 24
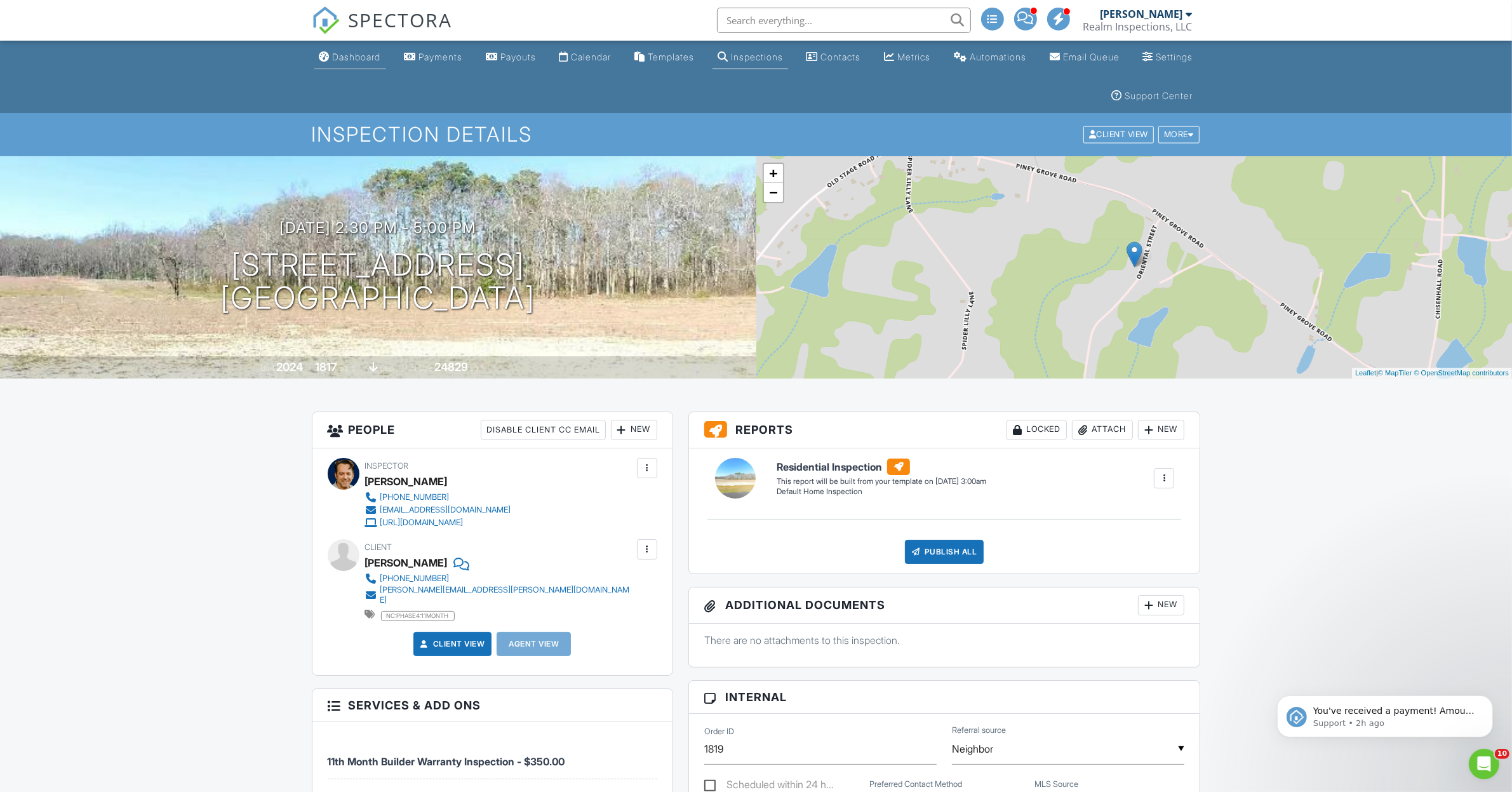
click at [345, 57] on div "Dashboard" at bounding box center [357, 57] width 48 height 11
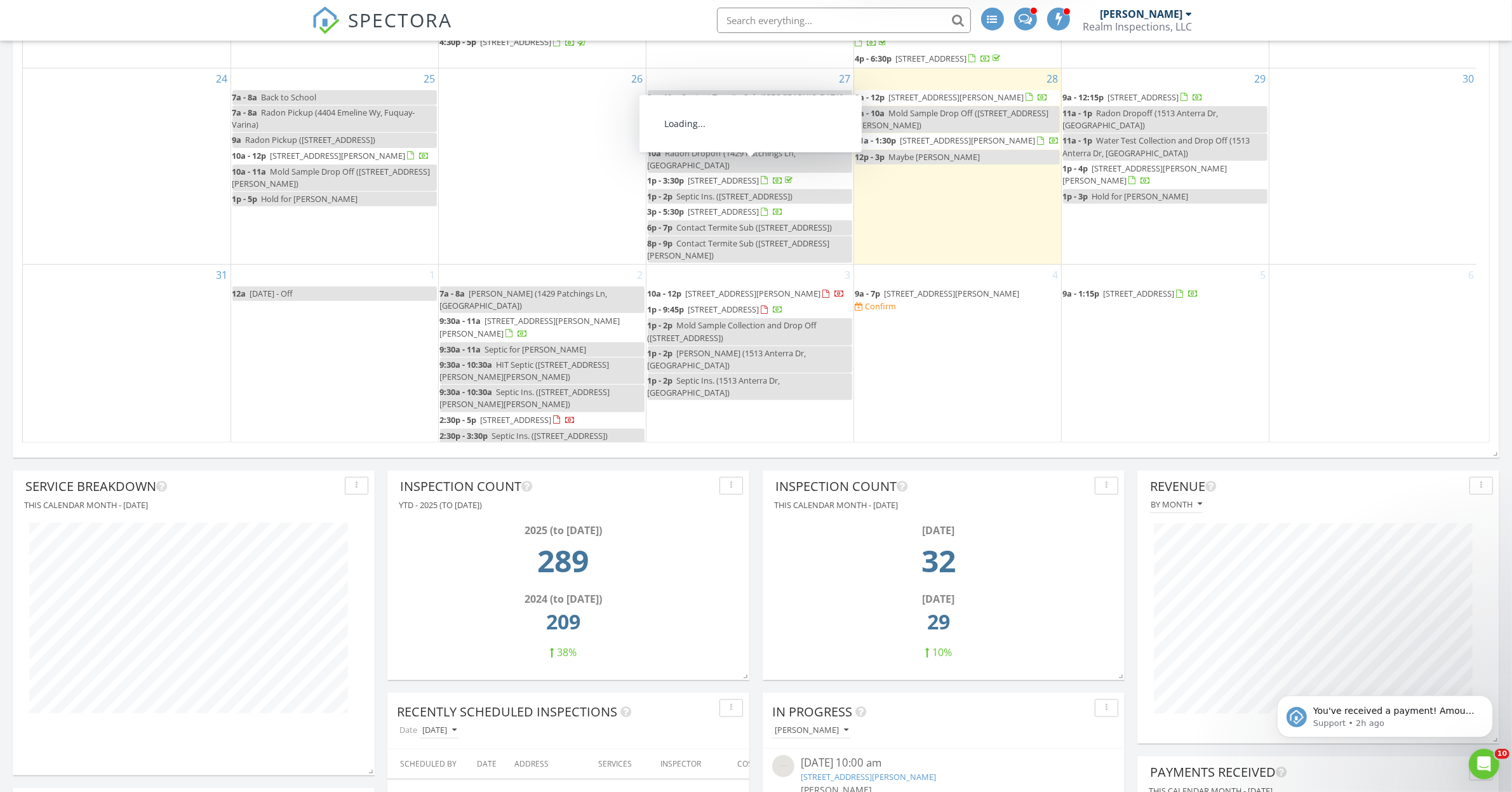
scroll to position [1112, 0]
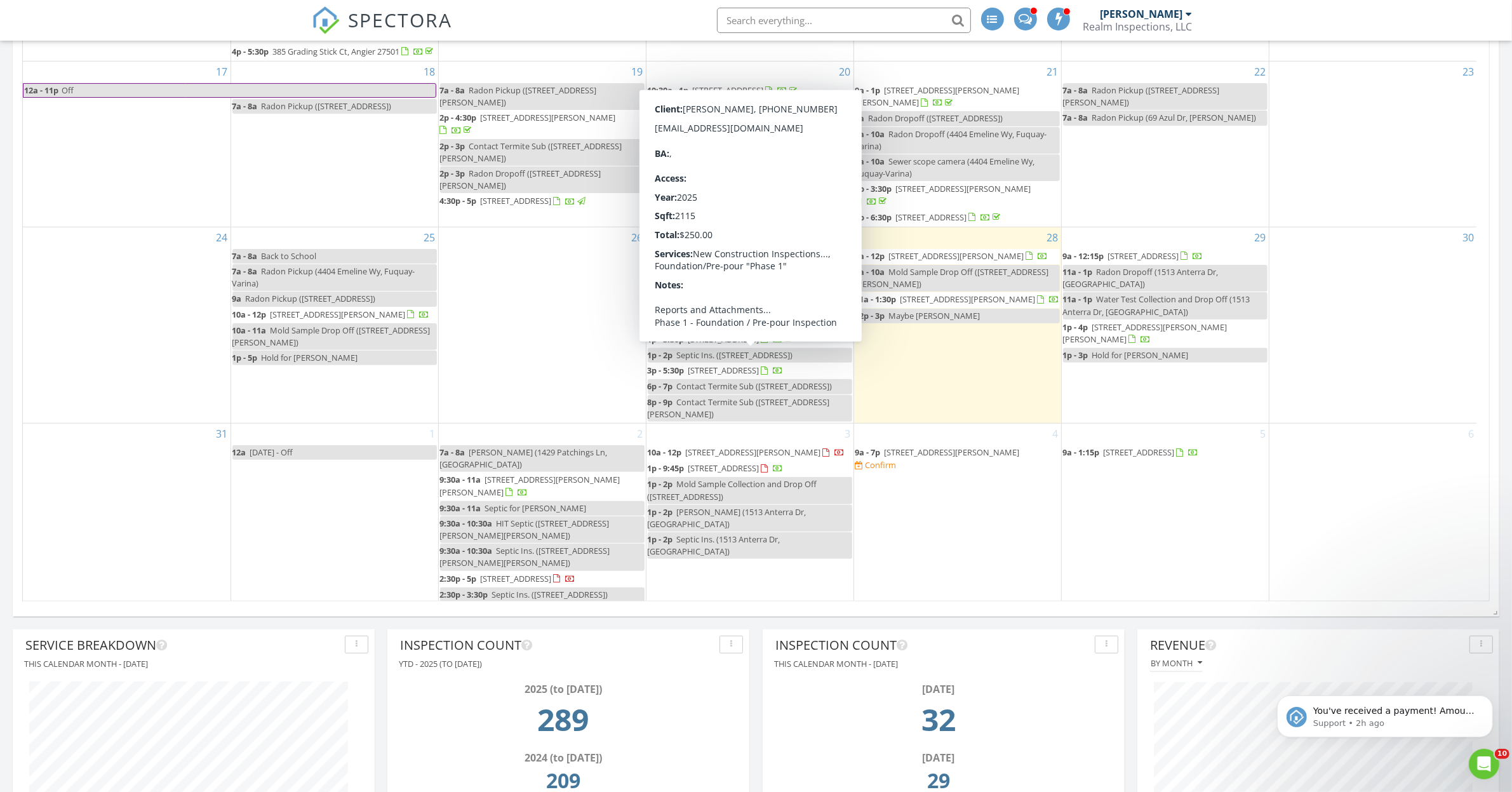
click at [530, 445] on div "2 7a - 8a Radon Pickup (1429 Patchings Ln, Knightdale) 9:30a - 11a 9300 Lake Wh…" at bounding box center [542, 513] width 207 height 180
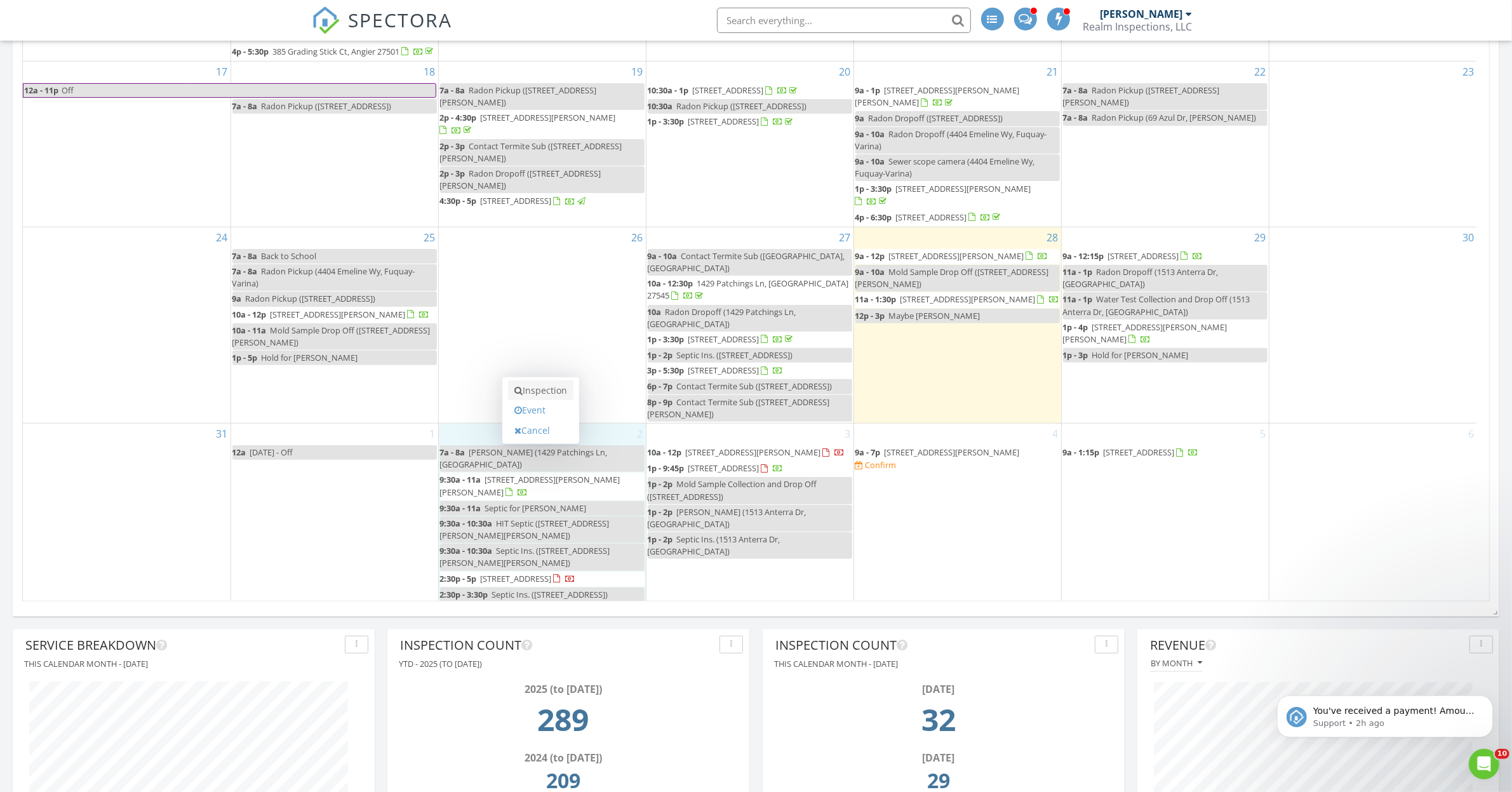
click at [532, 388] on link "Inspection" at bounding box center [541, 391] width 65 height 21
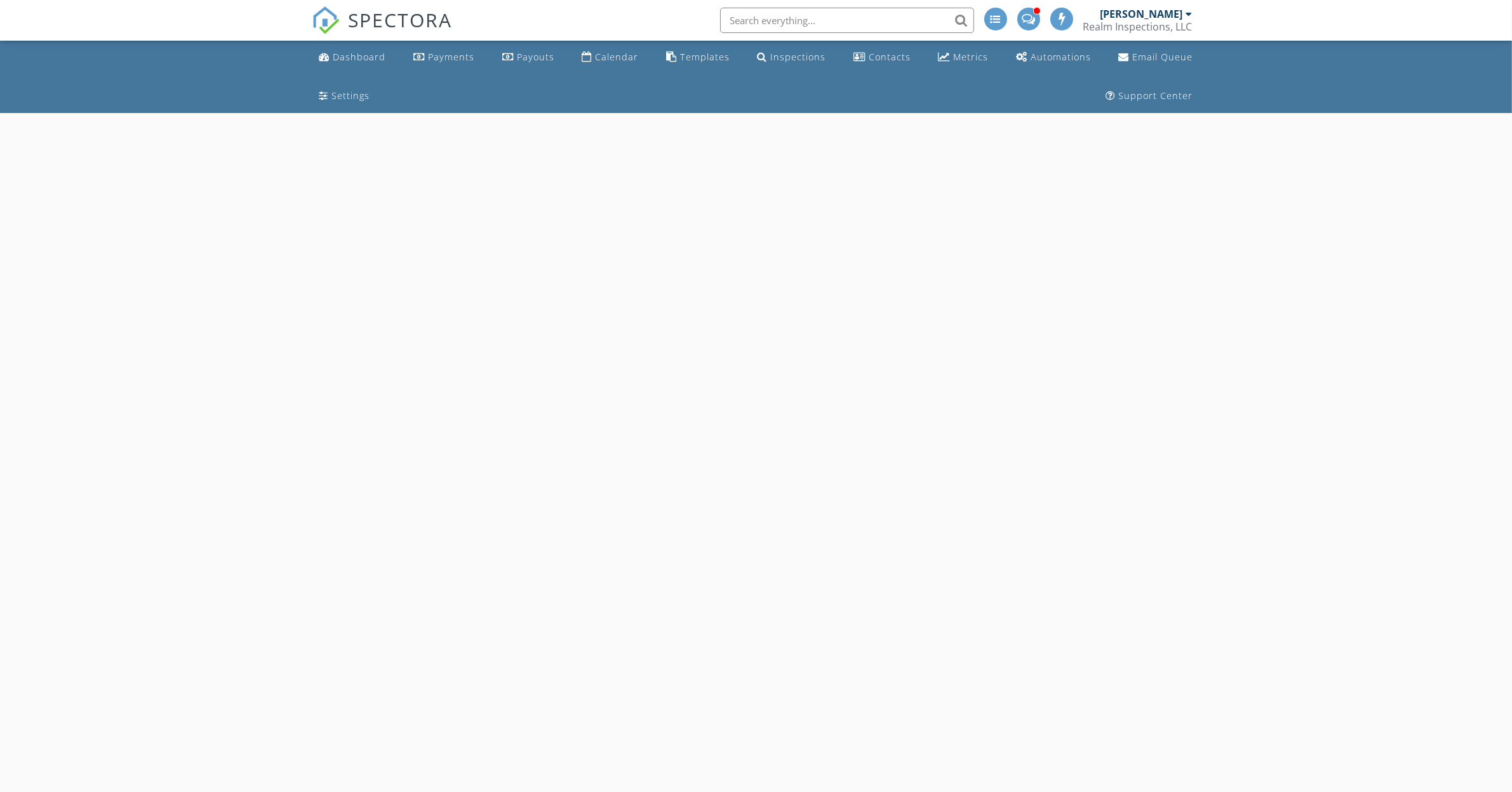
select select "8"
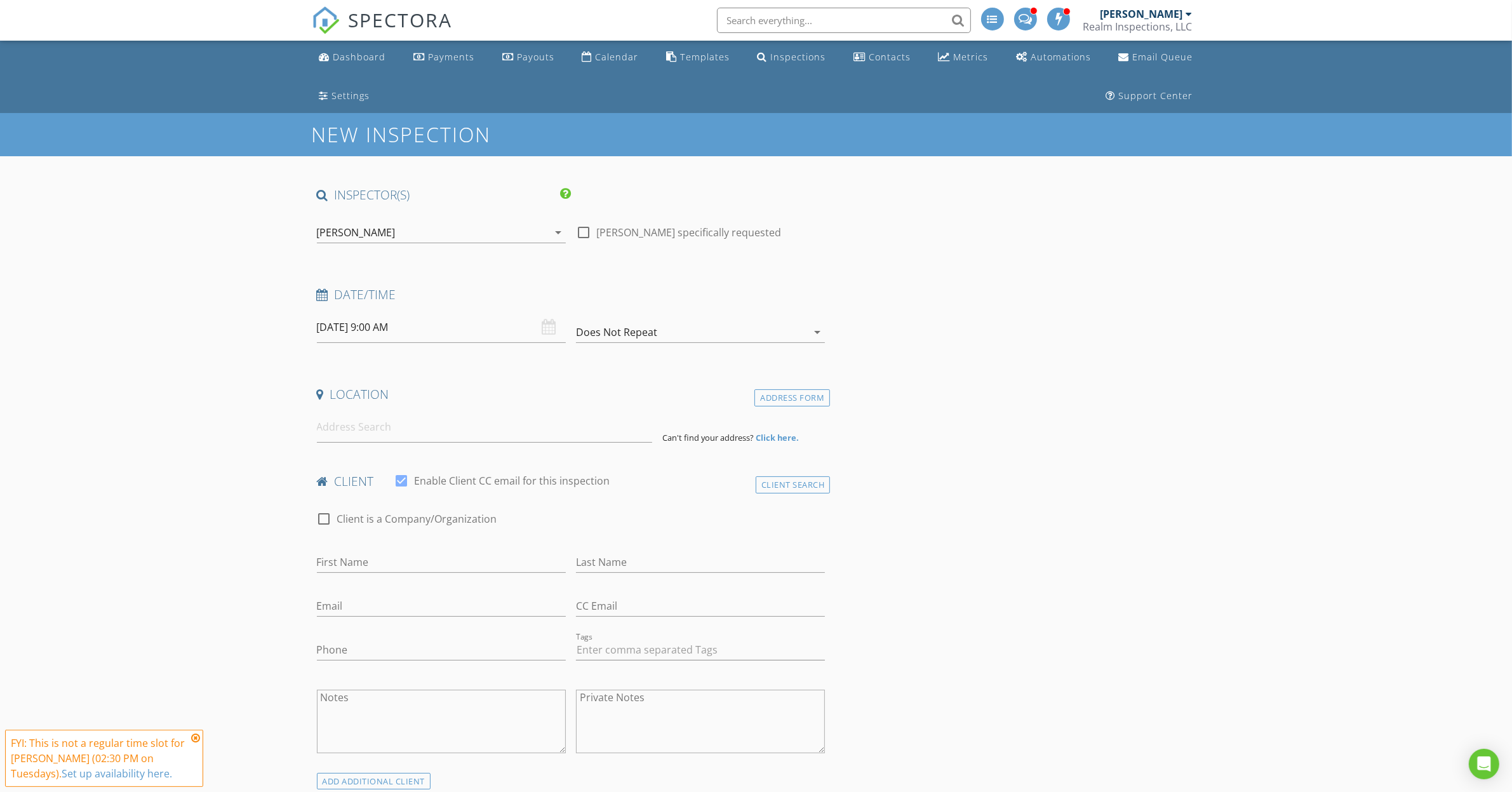
click at [431, 331] on input "[DATE] 9:00 AM" at bounding box center [442, 328] width 249 height 31
type input "10"
type input "[DATE] 10:00 AM"
click at [394, 537] on span at bounding box center [390, 537] width 9 height 13
type input "11"
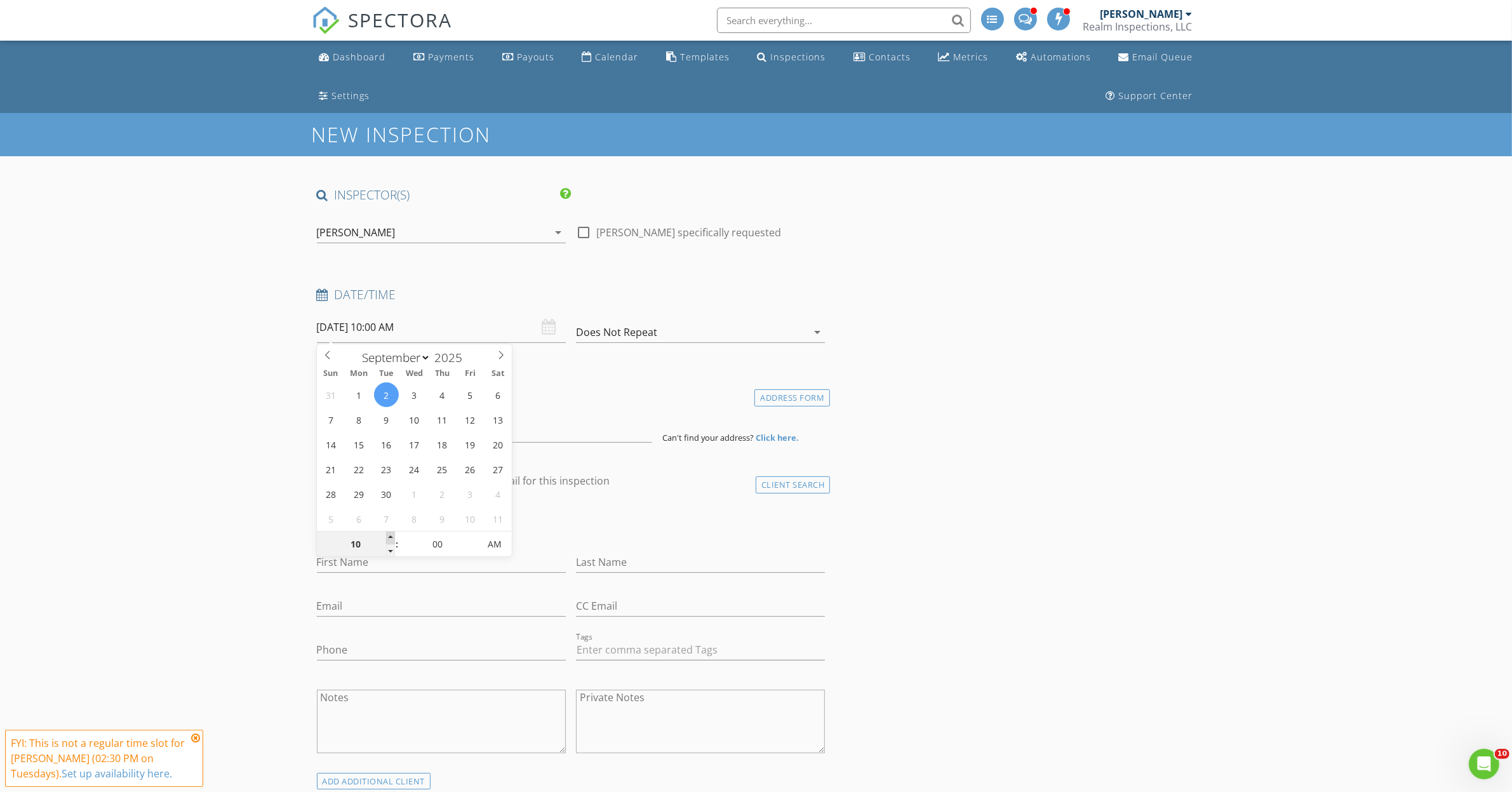
type input "[DATE] 11:00 AM"
click at [394, 537] on span at bounding box center [390, 537] width 9 height 13
type input "12"
type input "09/02/2025 12:00 PM"
click at [394, 537] on span at bounding box center [390, 537] width 9 height 13
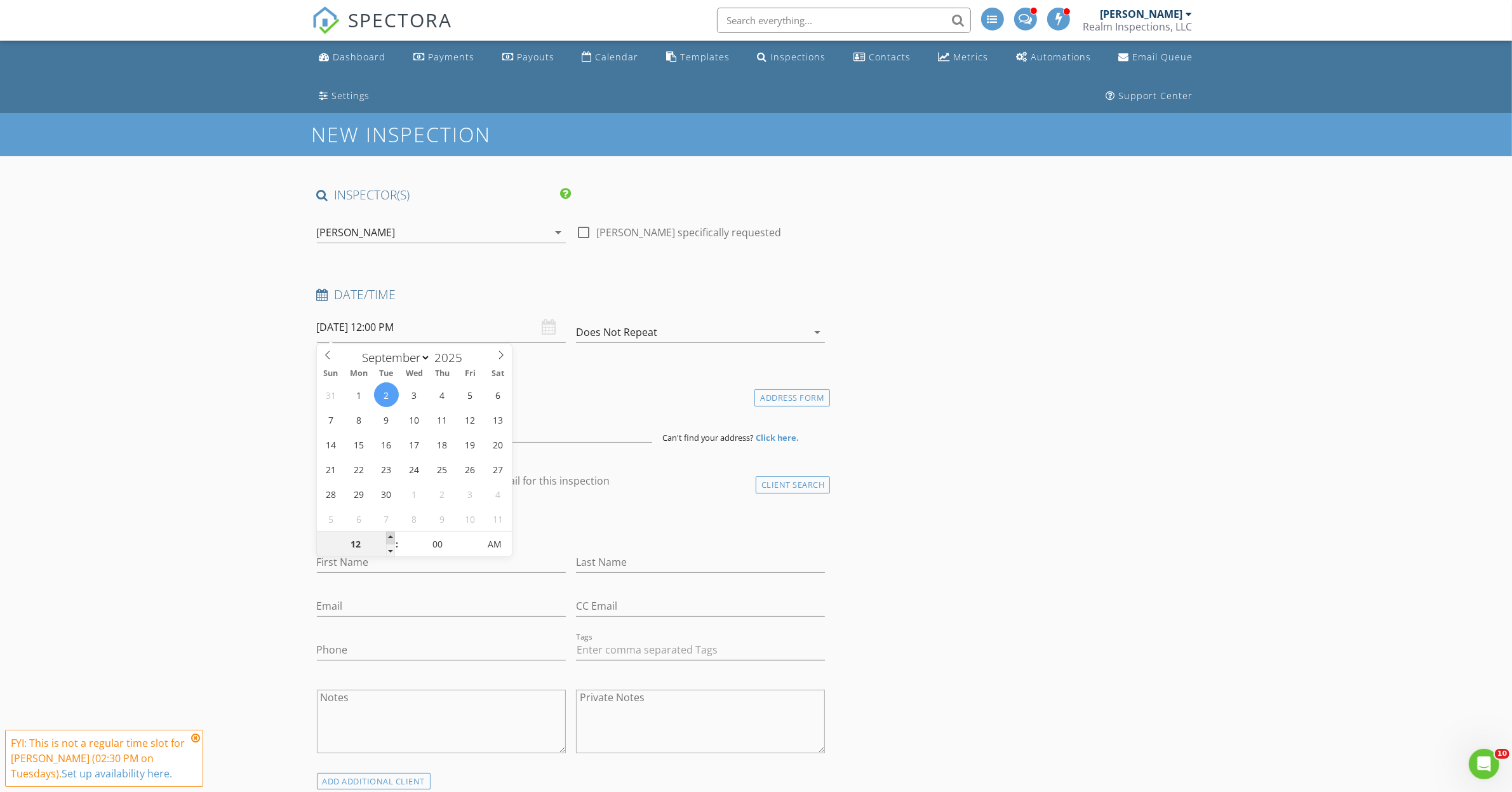
type input "01"
type input "09/02/2025 1:00 PM"
click at [394, 537] on span at bounding box center [390, 537] width 9 height 13
type input "02"
type input "09/02/2025 2:00 PM"
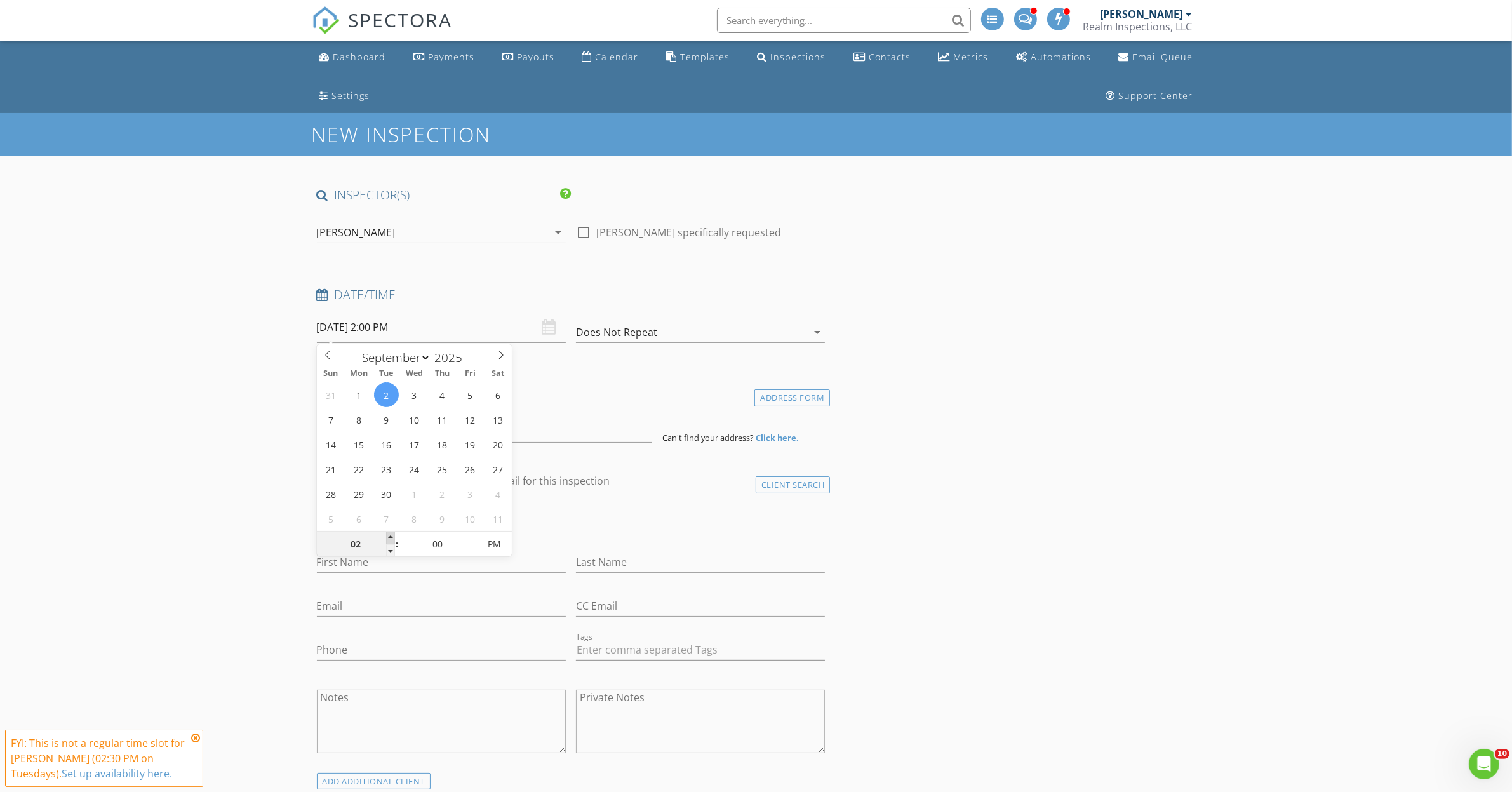
click at [394, 537] on span at bounding box center [390, 537] width 9 height 13
type input "03"
type input "09/02/2025 3:00 PM"
click at [394, 537] on span at bounding box center [390, 537] width 9 height 13
type input "04"
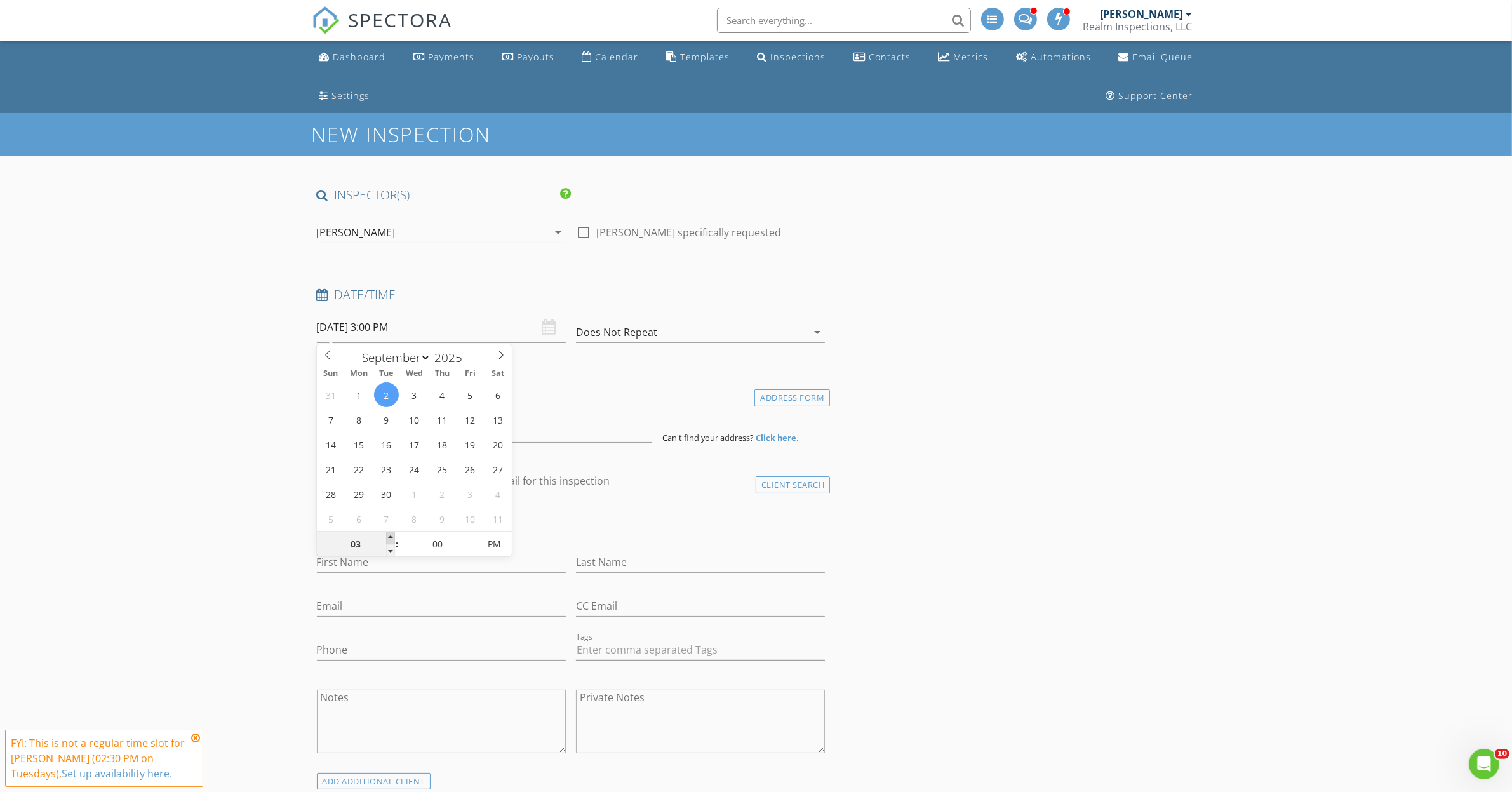
type input "[DATE] 4:00 PM"
click at [394, 537] on span at bounding box center [390, 537] width 9 height 13
type input "05"
type input "09/02/2025 5:00 PM"
click at [394, 537] on span at bounding box center [390, 537] width 9 height 13
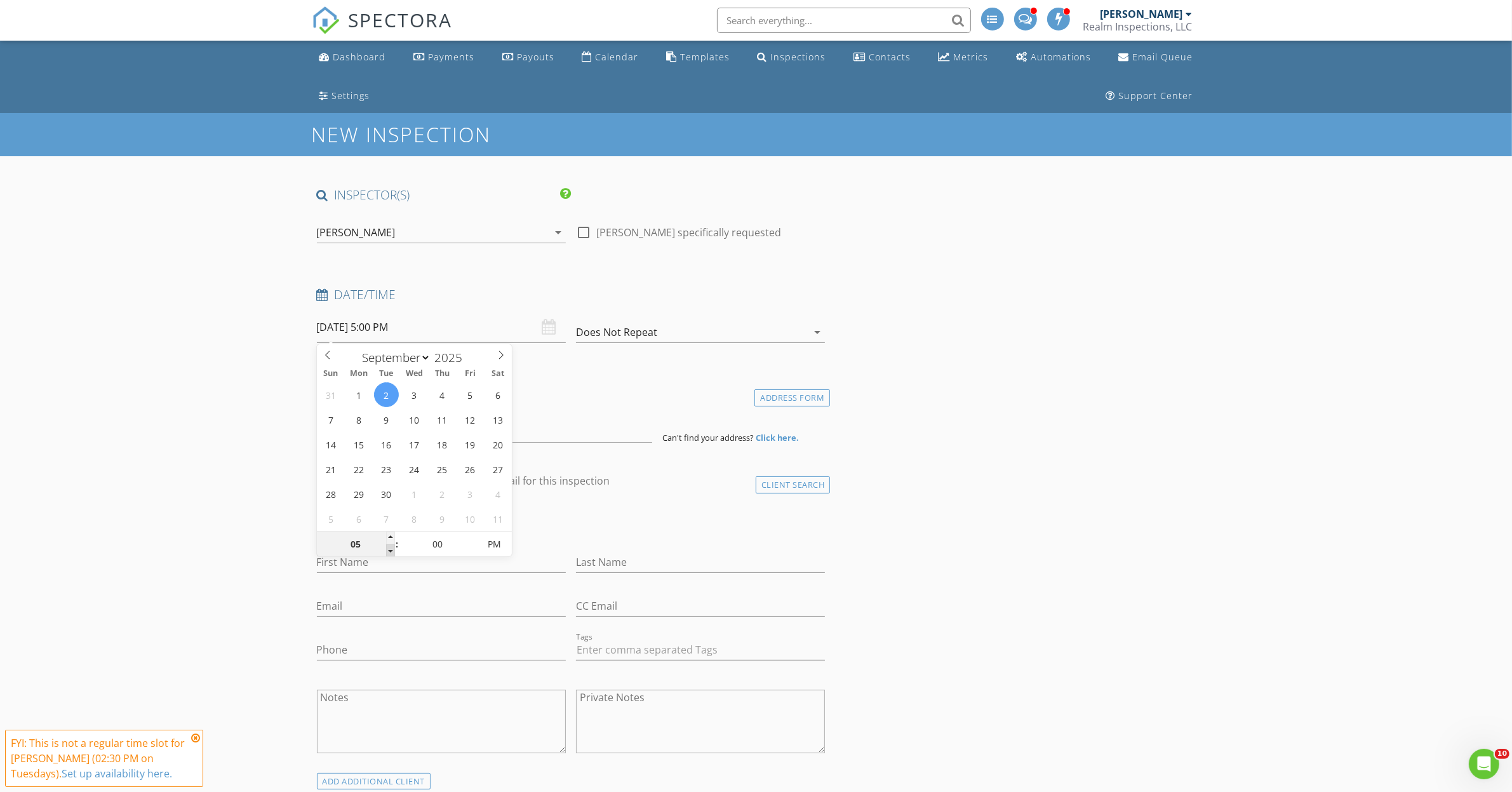
type input "04"
type input "09/02/2025 4:00 PM"
click at [394, 551] on span at bounding box center [390, 550] width 9 height 13
type input "03"
type input "09/02/2025 3:00 PM"
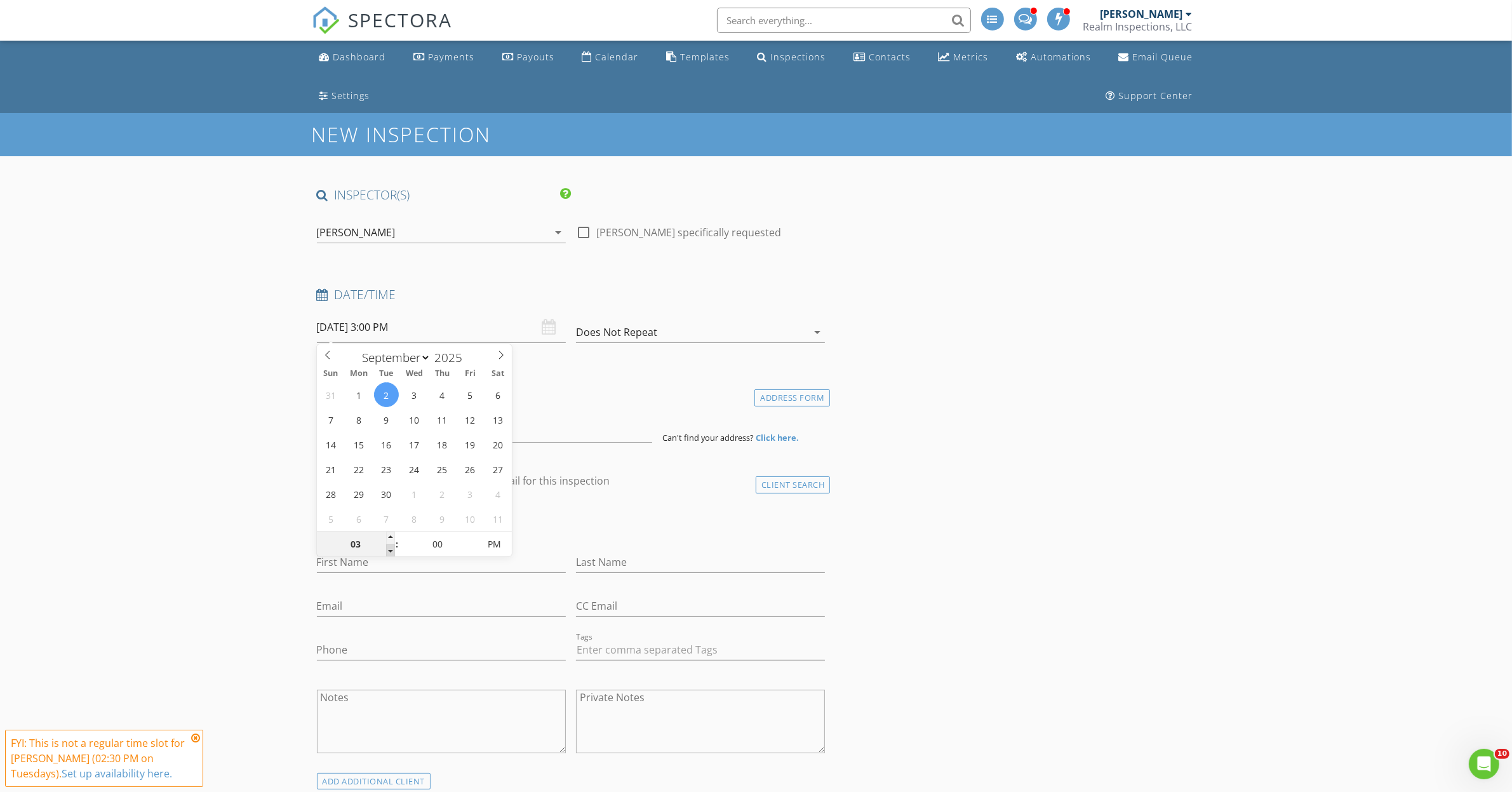
click at [394, 551] on span at bounding box center [390, 550] width 9 height 13
type input "04"
drag, startPoint x: 394, startPoint y: 551, endPoint x: 388, endPoint y: 536, distance: 16.2
click at [388, 536] on span at bounding box center [390, 537] width 9 height 13
click at [505, 551] on span "AM" at bounding box center [494, 544] width 35 height 26
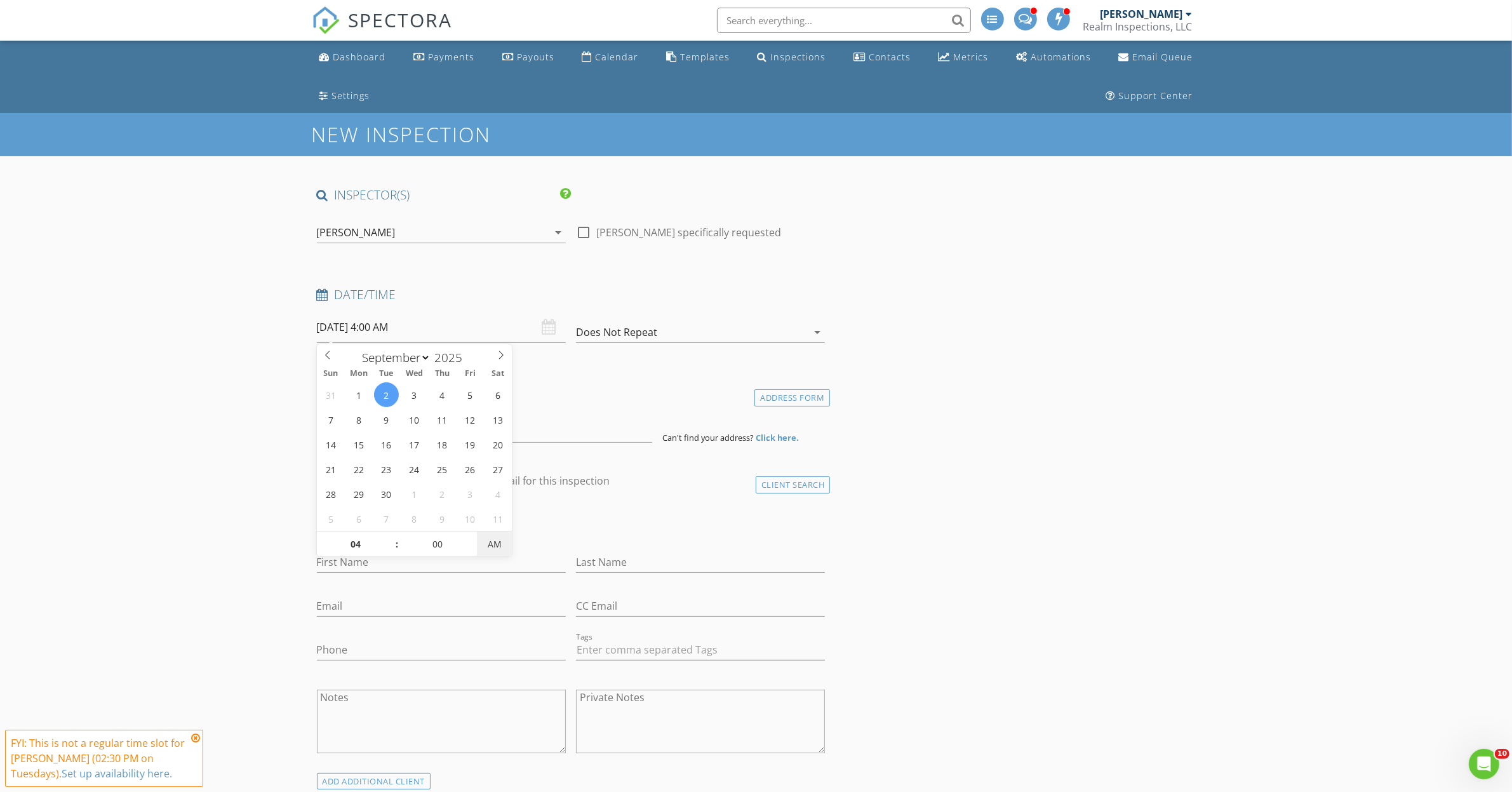
type input "09/02/2025 4:00 PM"
click at [505, 551] on span "AM" at bounding box center [494, 544] width 35 height 26
drag, startPoint x: 413, startPoint y: 440, endPoint x: 421, endPoint y: 435, distance: 9.4
click at [421, 435] on input at bounding box center [485, 427] width 335 height 31
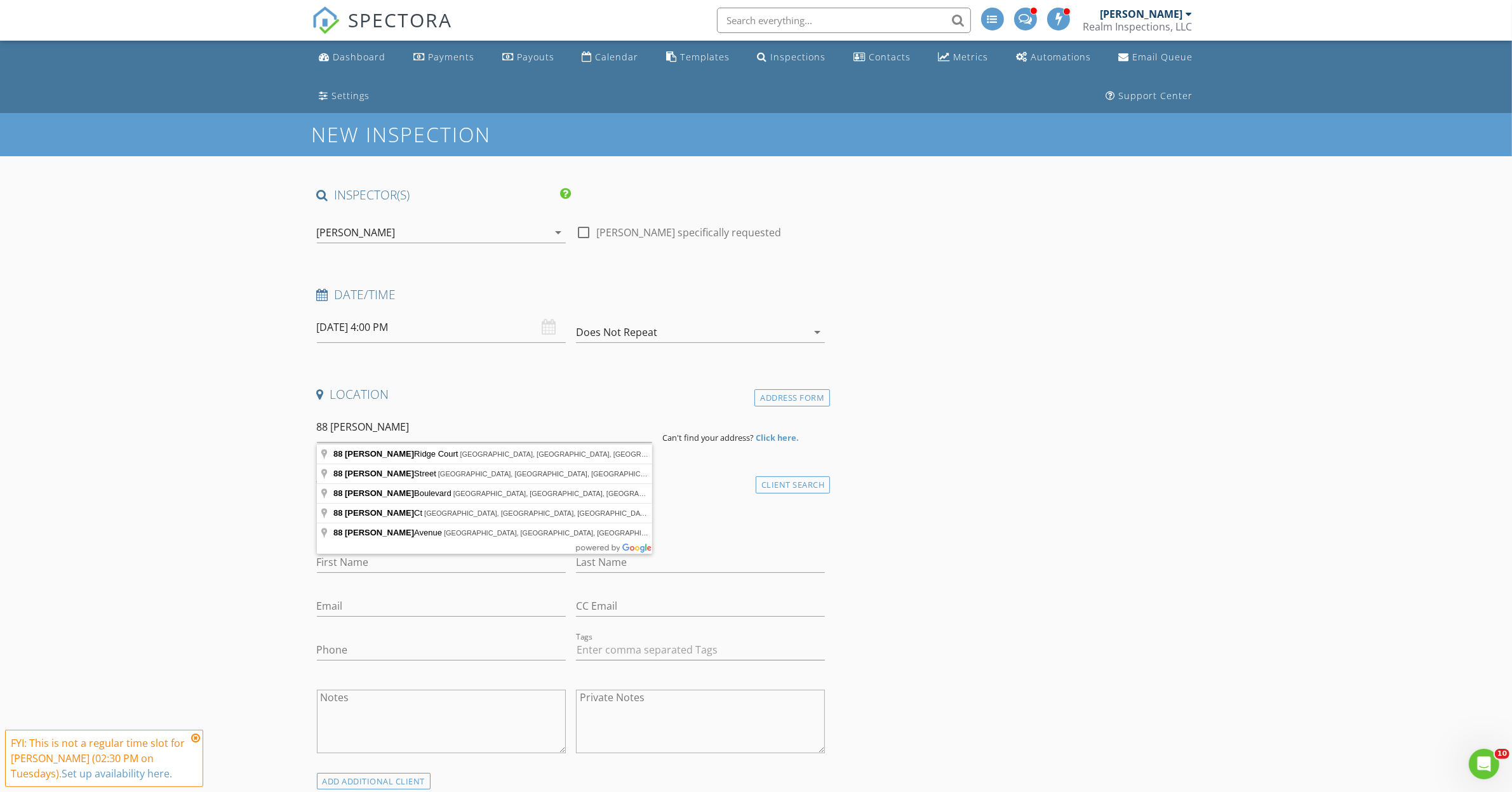
type input "88 Baldwin Street, Lillington, NC, USA"
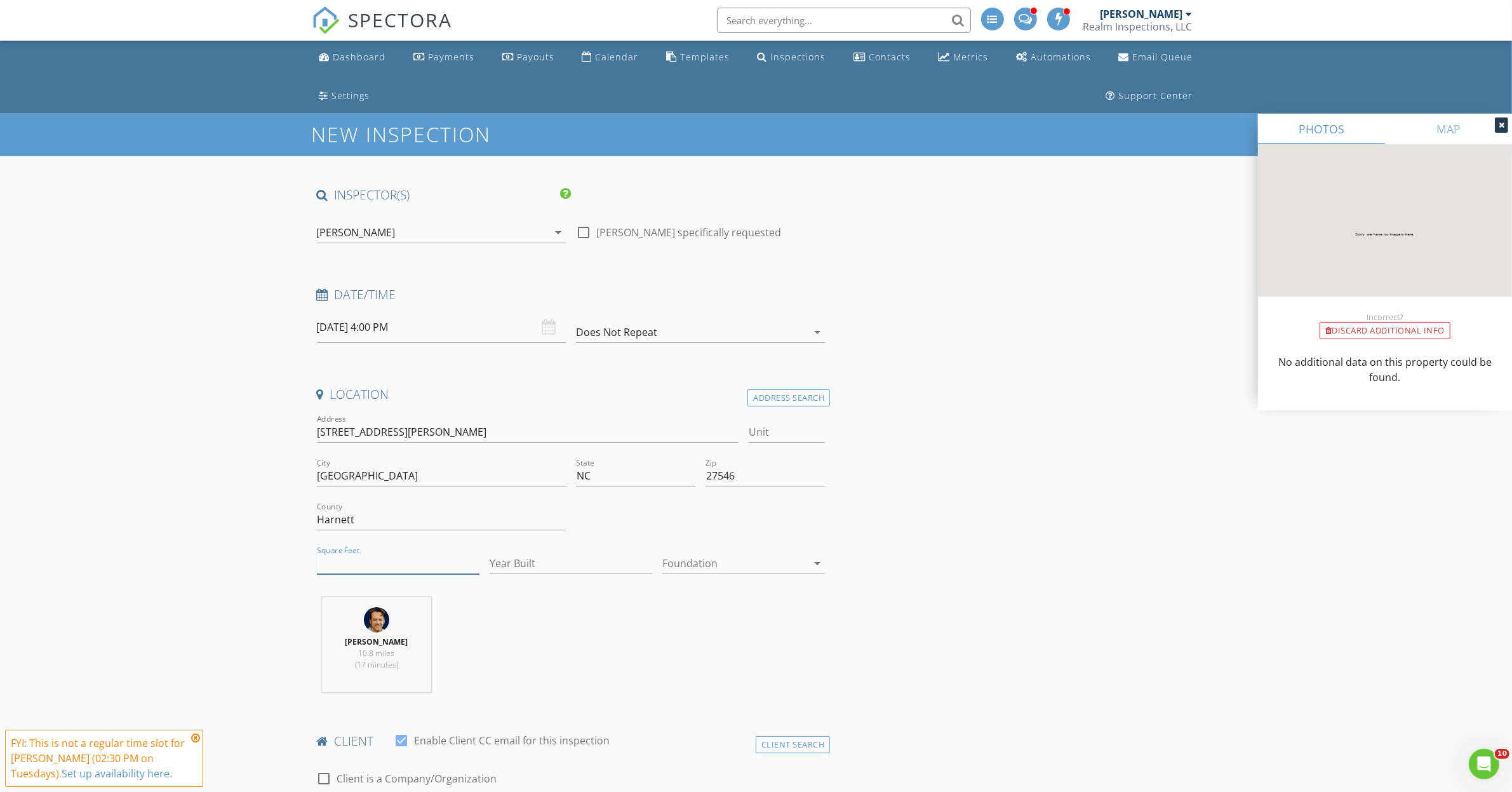
click at [328, 565] on input "Square Feet" at bounding box center [398, 563] width 162 height 21
type input "1400"
type input "2025"
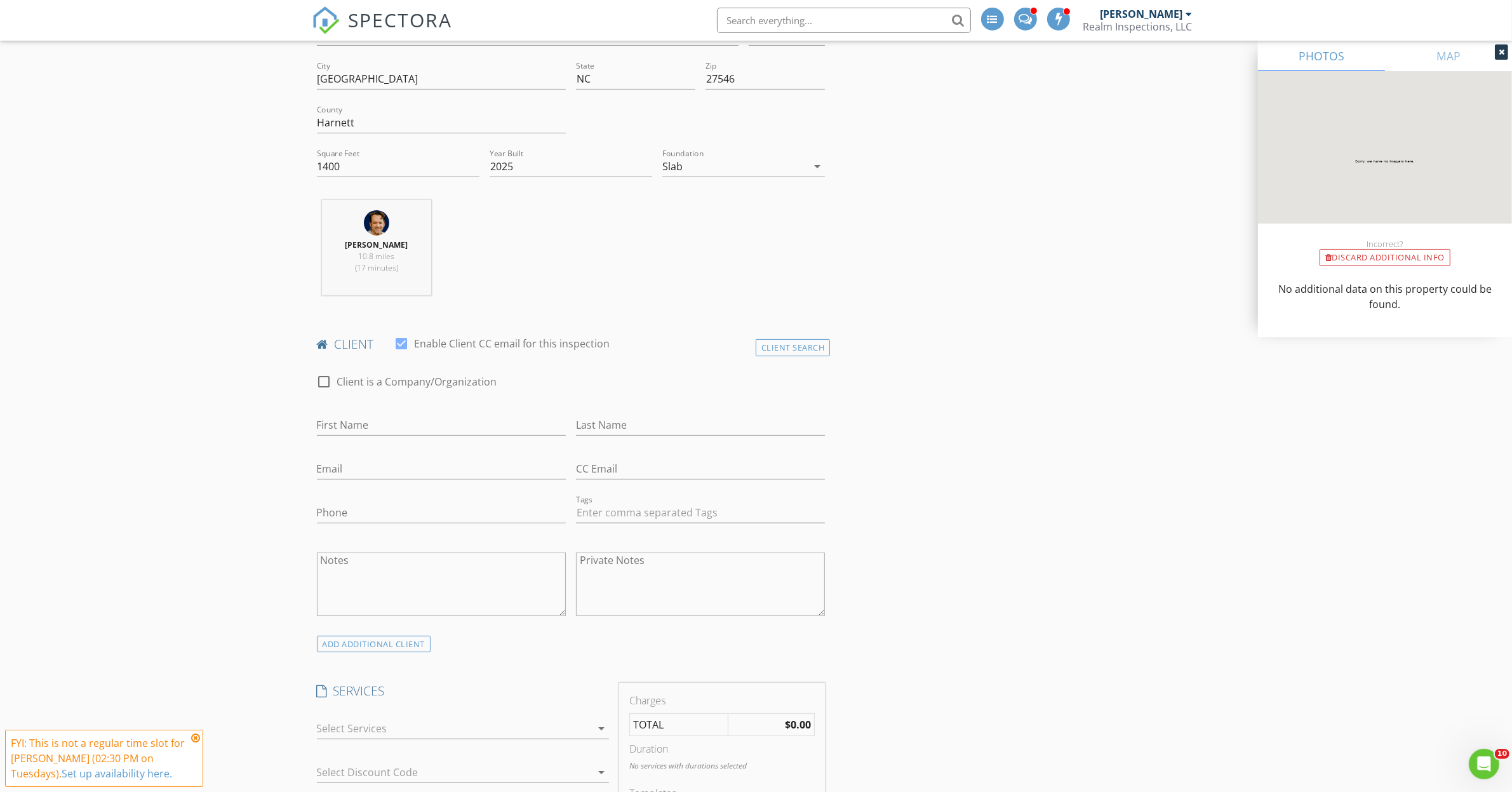
scroll to position [556, 0]
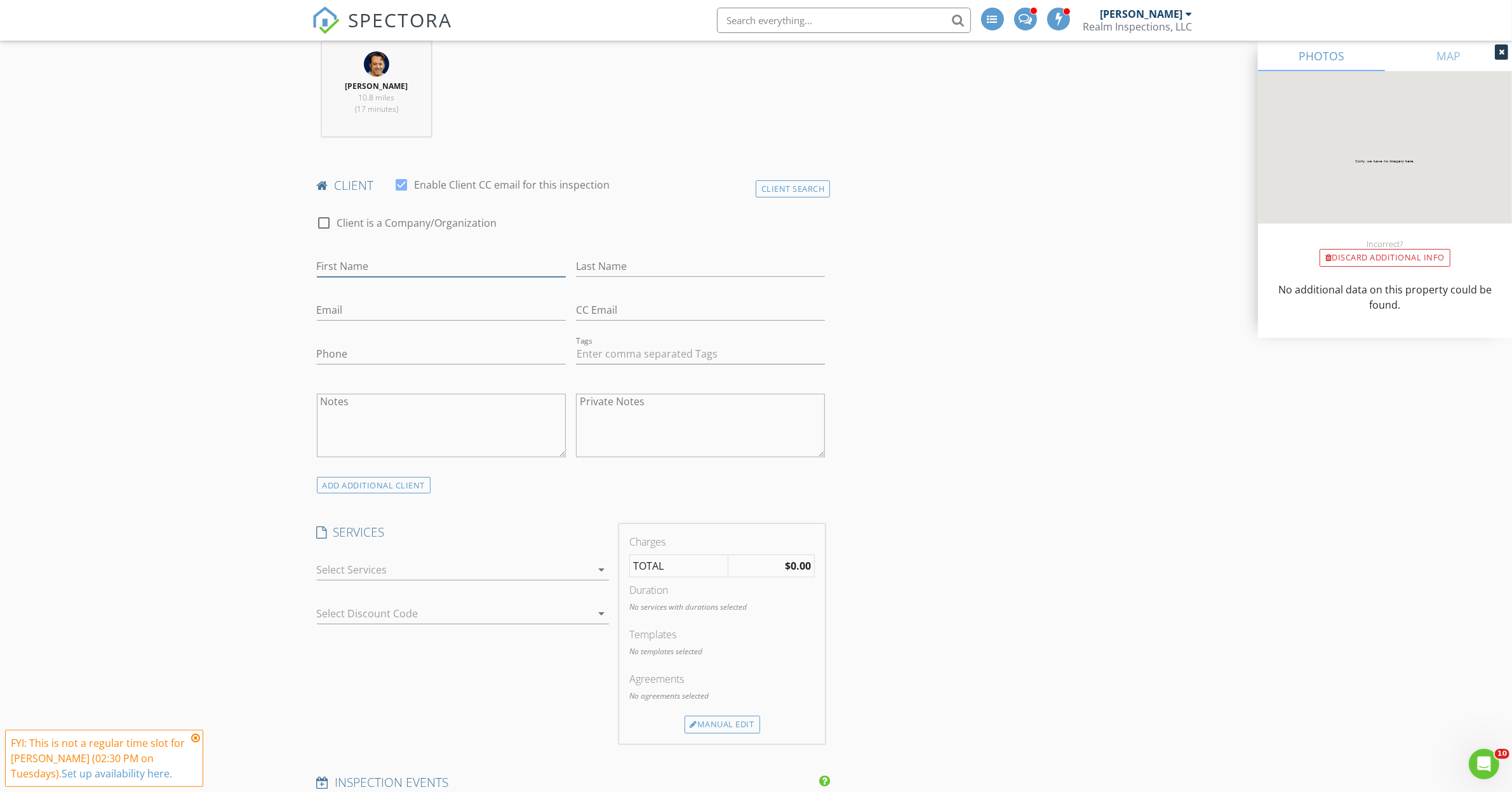
click at [353, 268] on input "First Name" at bounding box center [442, 267] width 249 height 21
type input "Melanie"
type input "Elenio"
type input "ejhansley@"
type input "Emma"
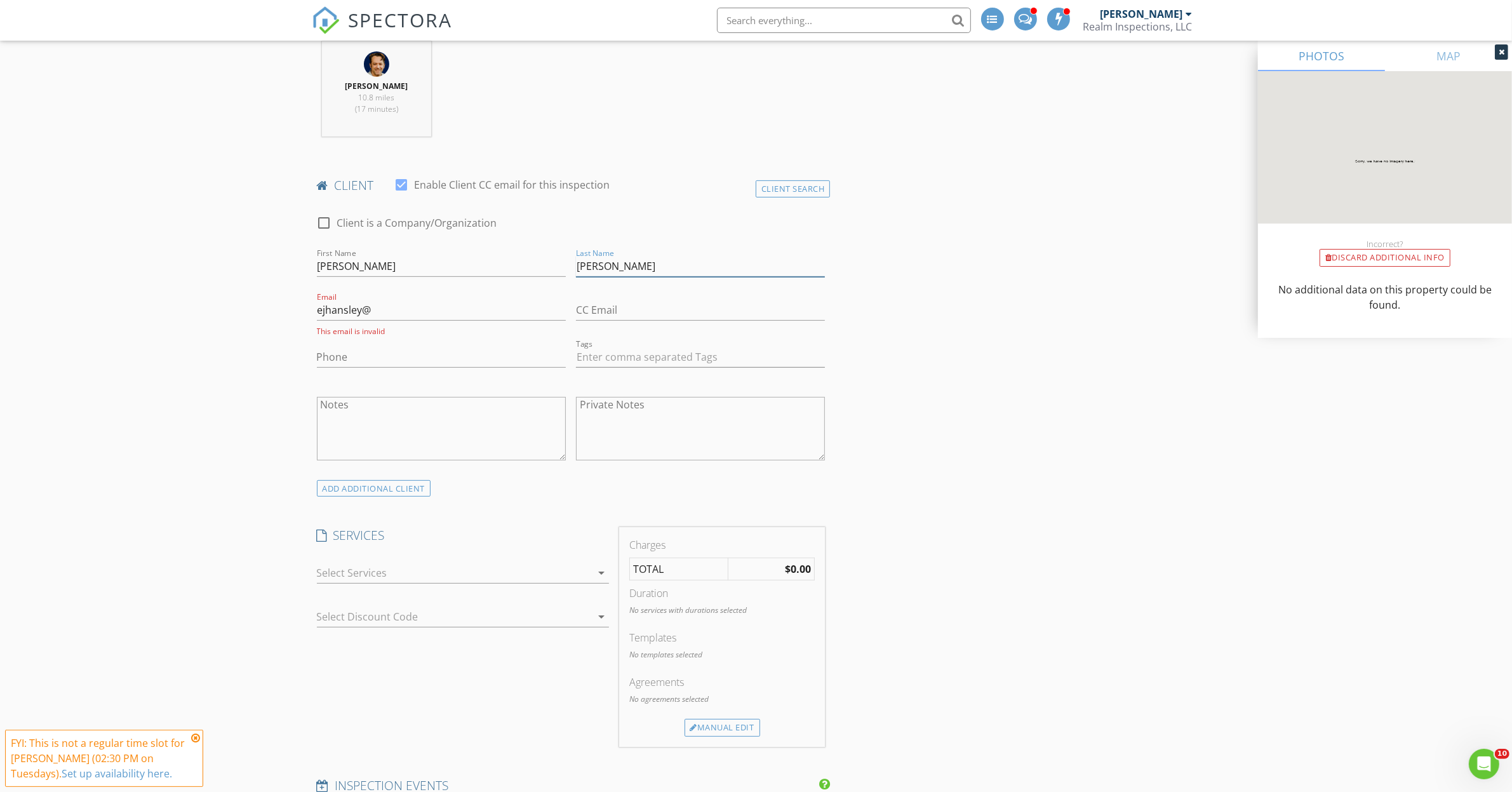
type input "Hansley"
type input "ejhansley@yahoo.com"
type input "720-403-3167"
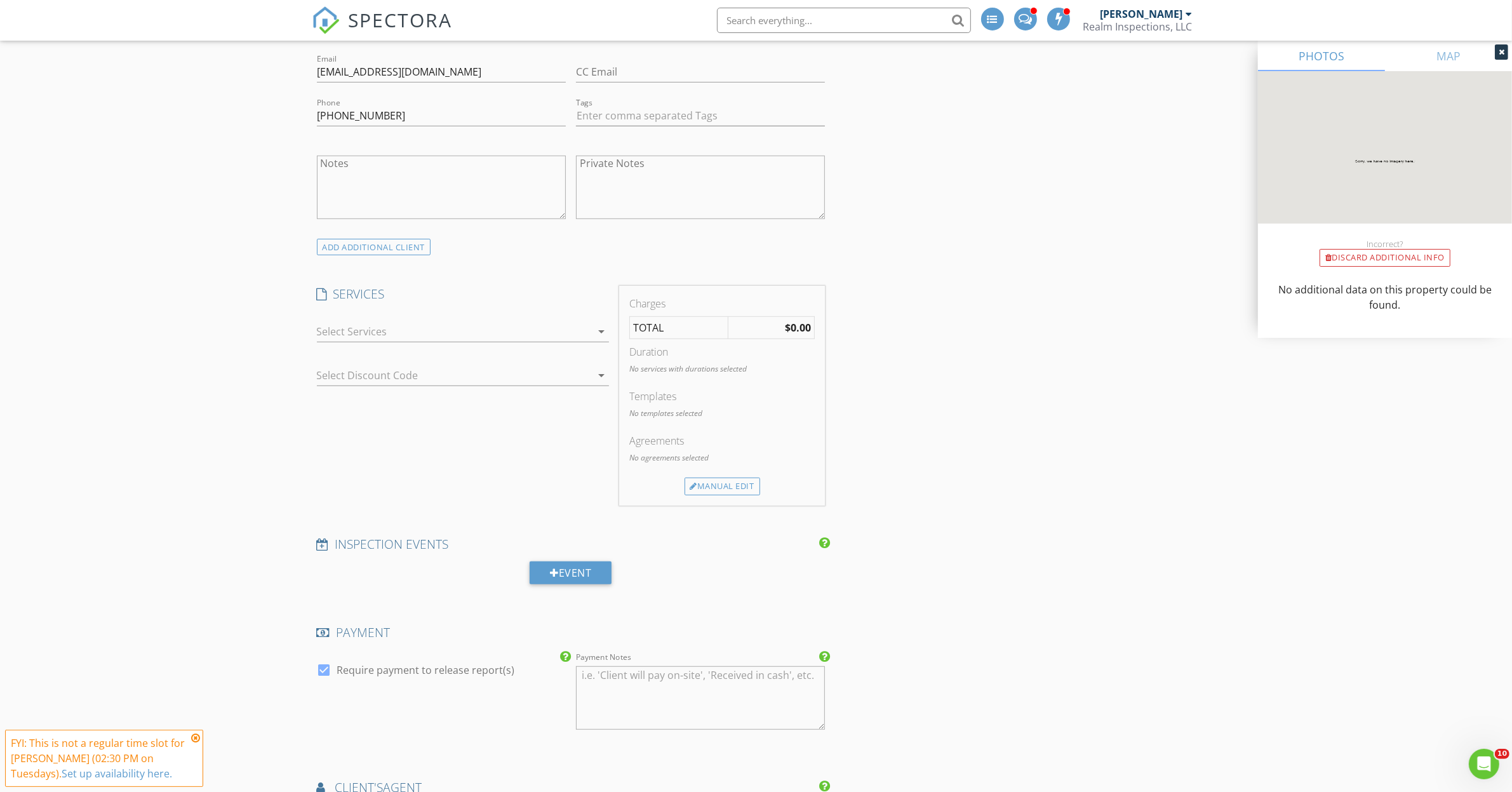
click at [366, 335] on div at bounding box center [454, 332] width 274 height 21
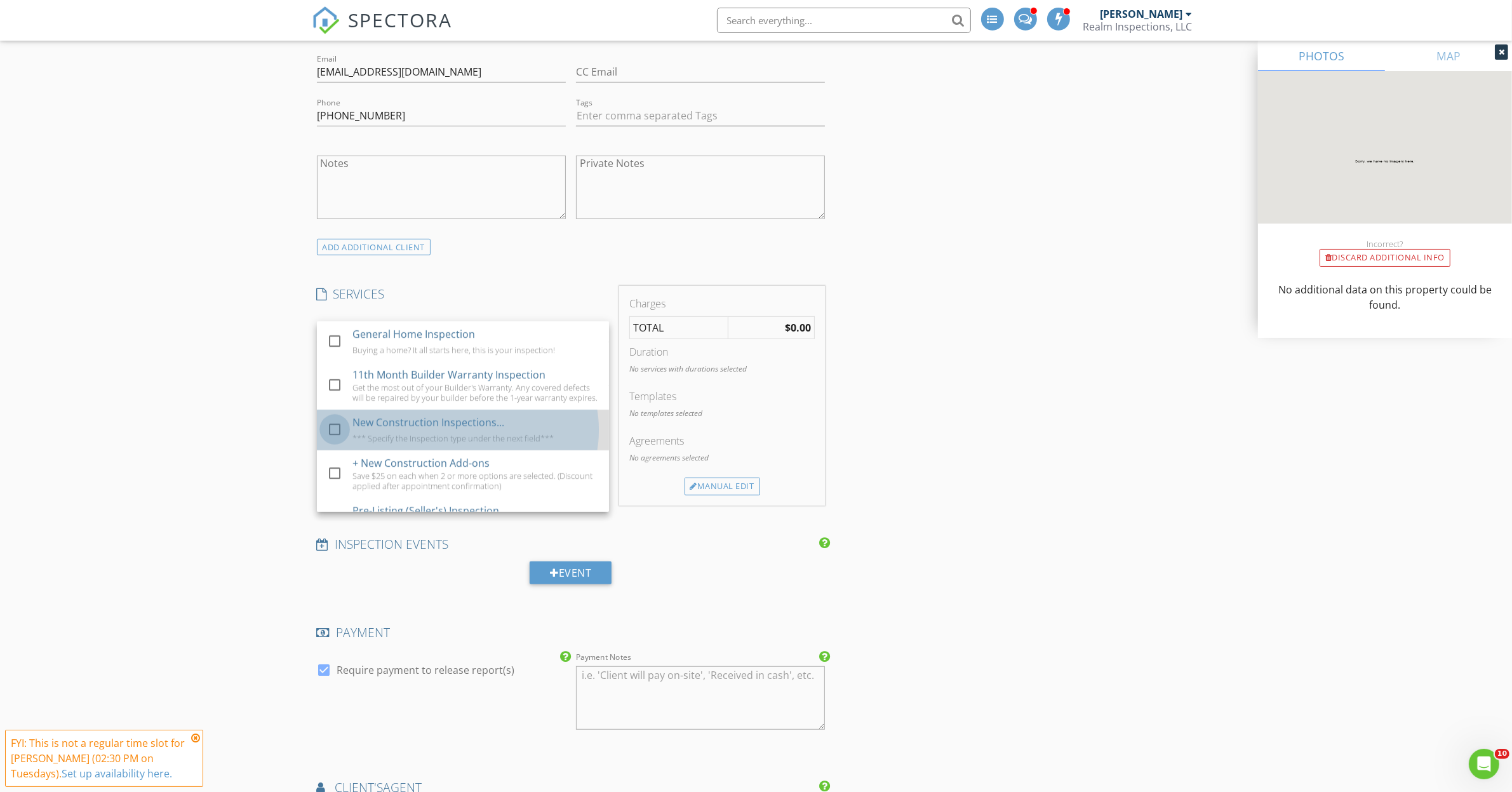
click at [341, 440] on div at bounding box center [334, 429] width 21 height 21
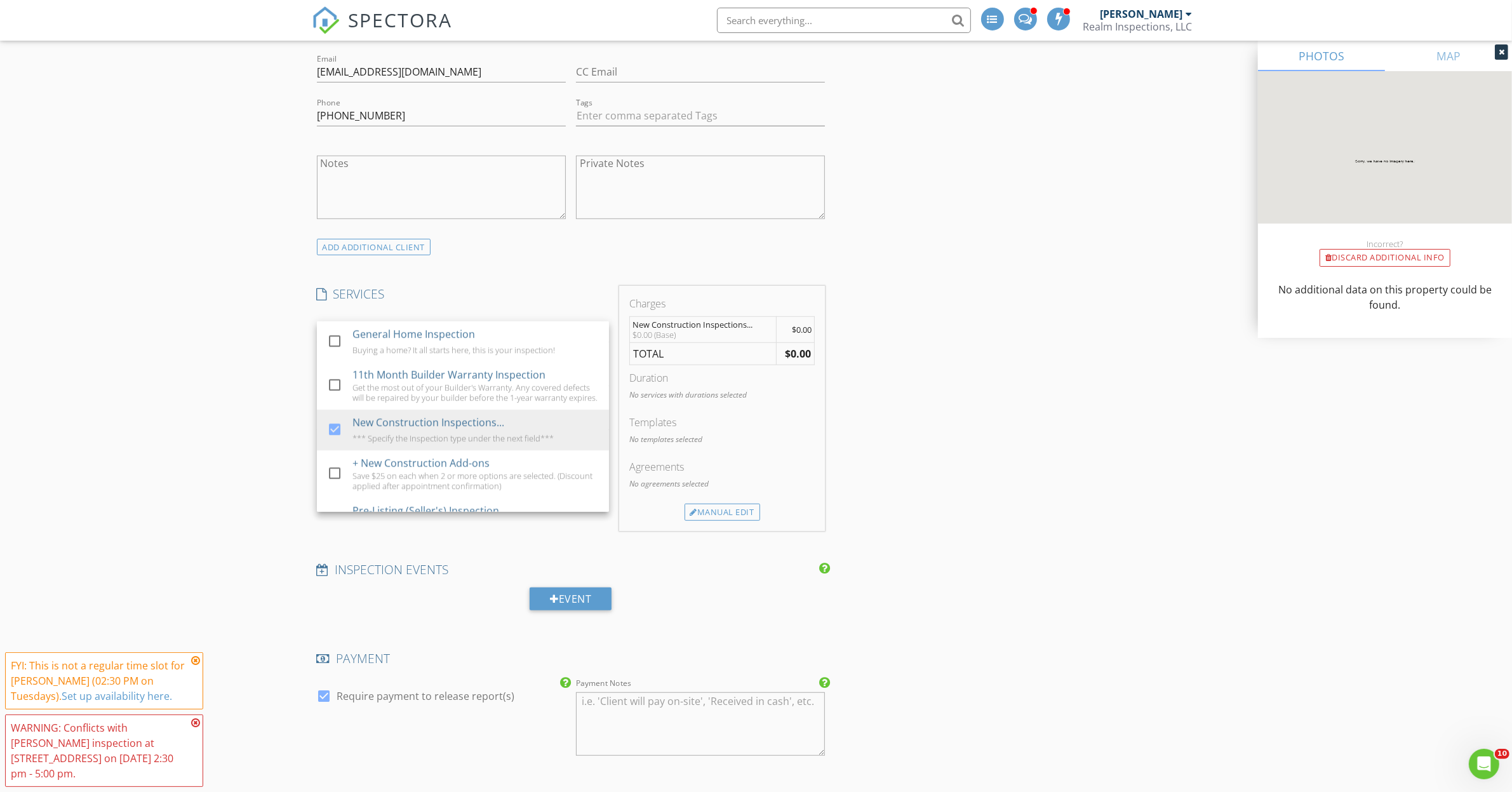
click at [978, 430] on div "INSPECTOR(S) check_box Joseph Boos PRIMARY Joseph Boos arrow_drop_down check_bo…" at bounding box center [756, 744] width 889 height 2702
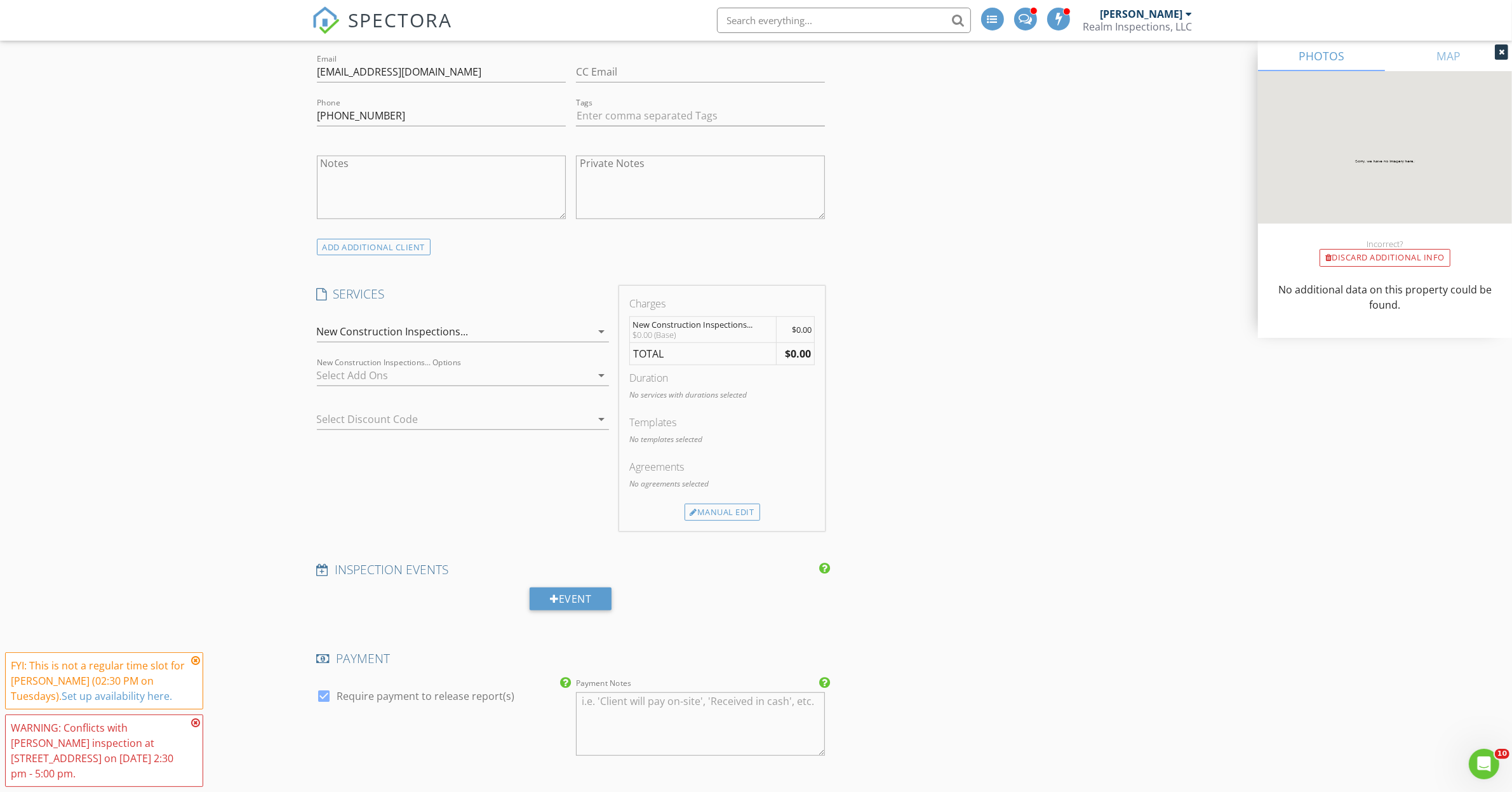
click at [353, 371] on div at bounding box center [454, 376] width 274 height 21
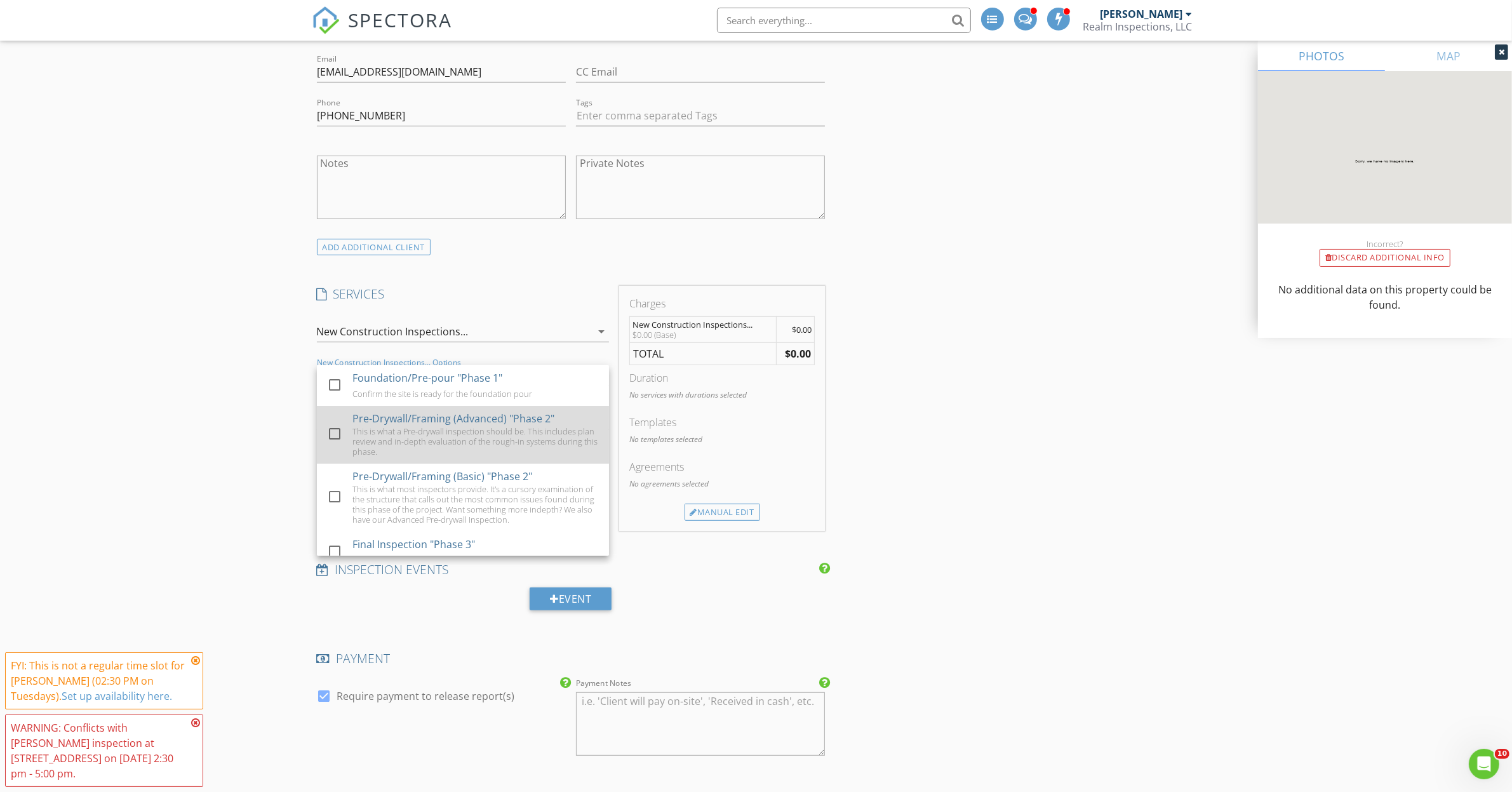
click at [337, 429] on div at bounding box center [334, 433] width 21 height 21
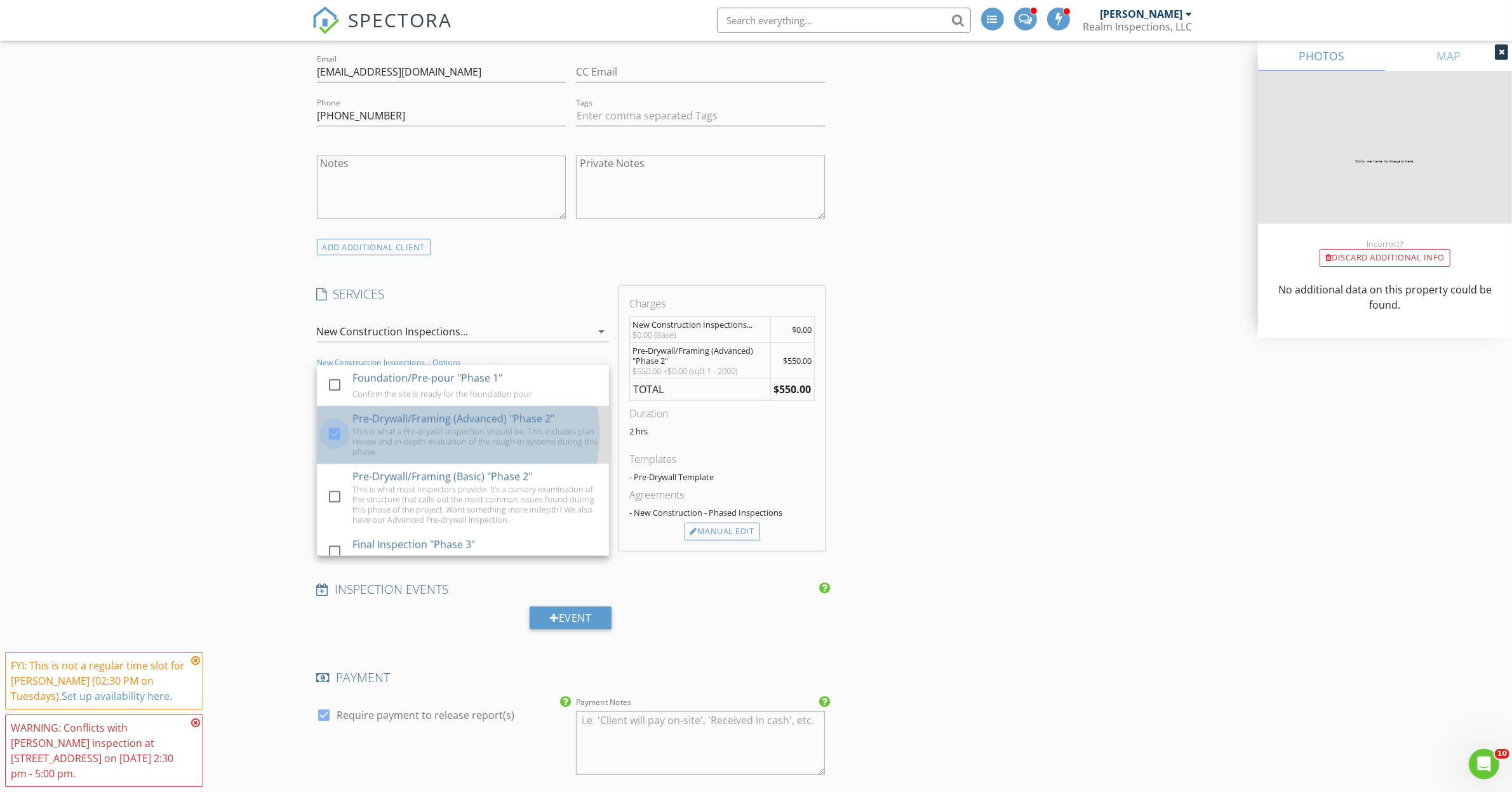
click at [337, 427] on div at bounding box center [334, 433] width 21 height 21
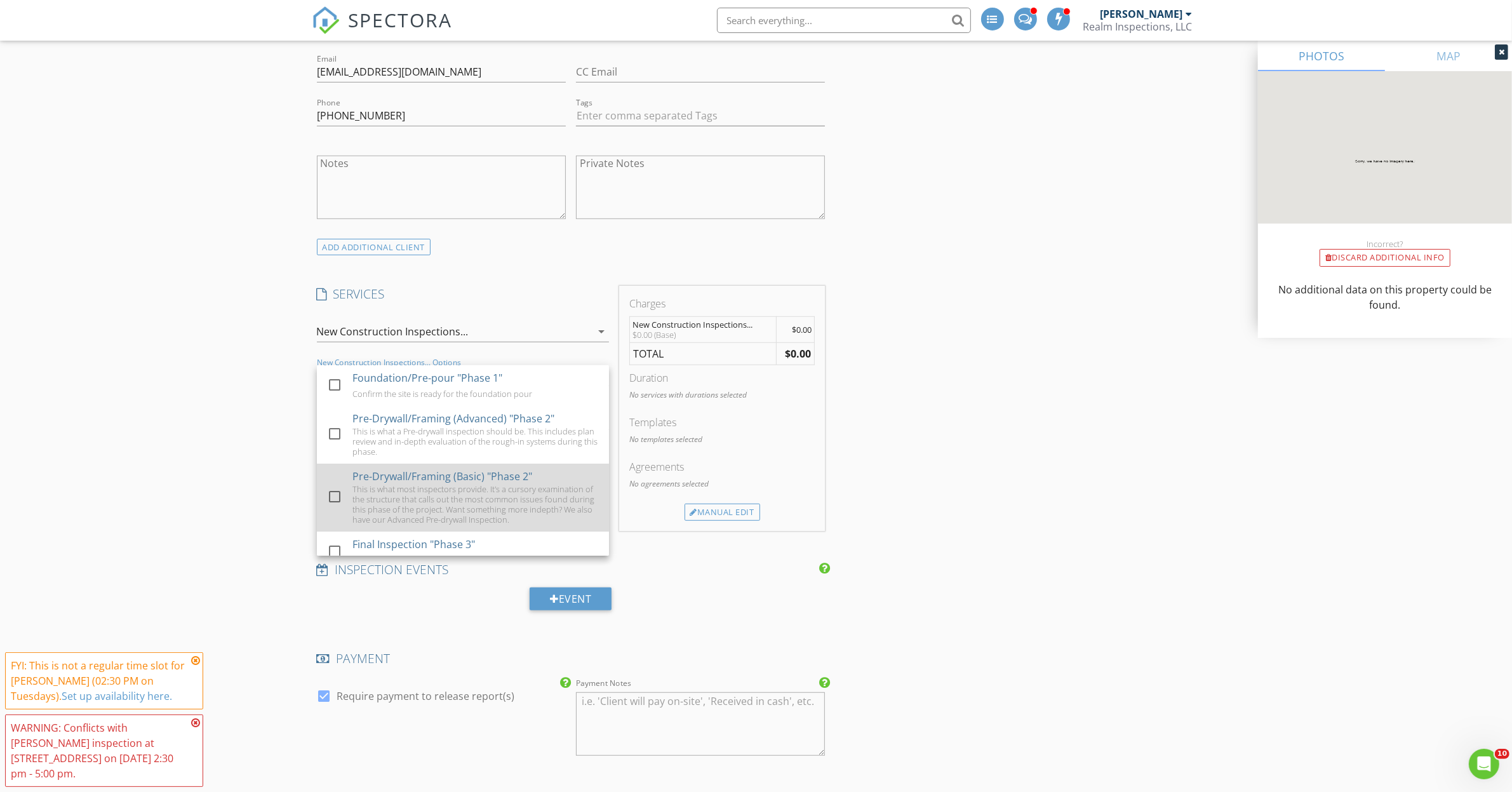
click at [337, 490] on div at bounding box center [334, 496] width 21 height 21
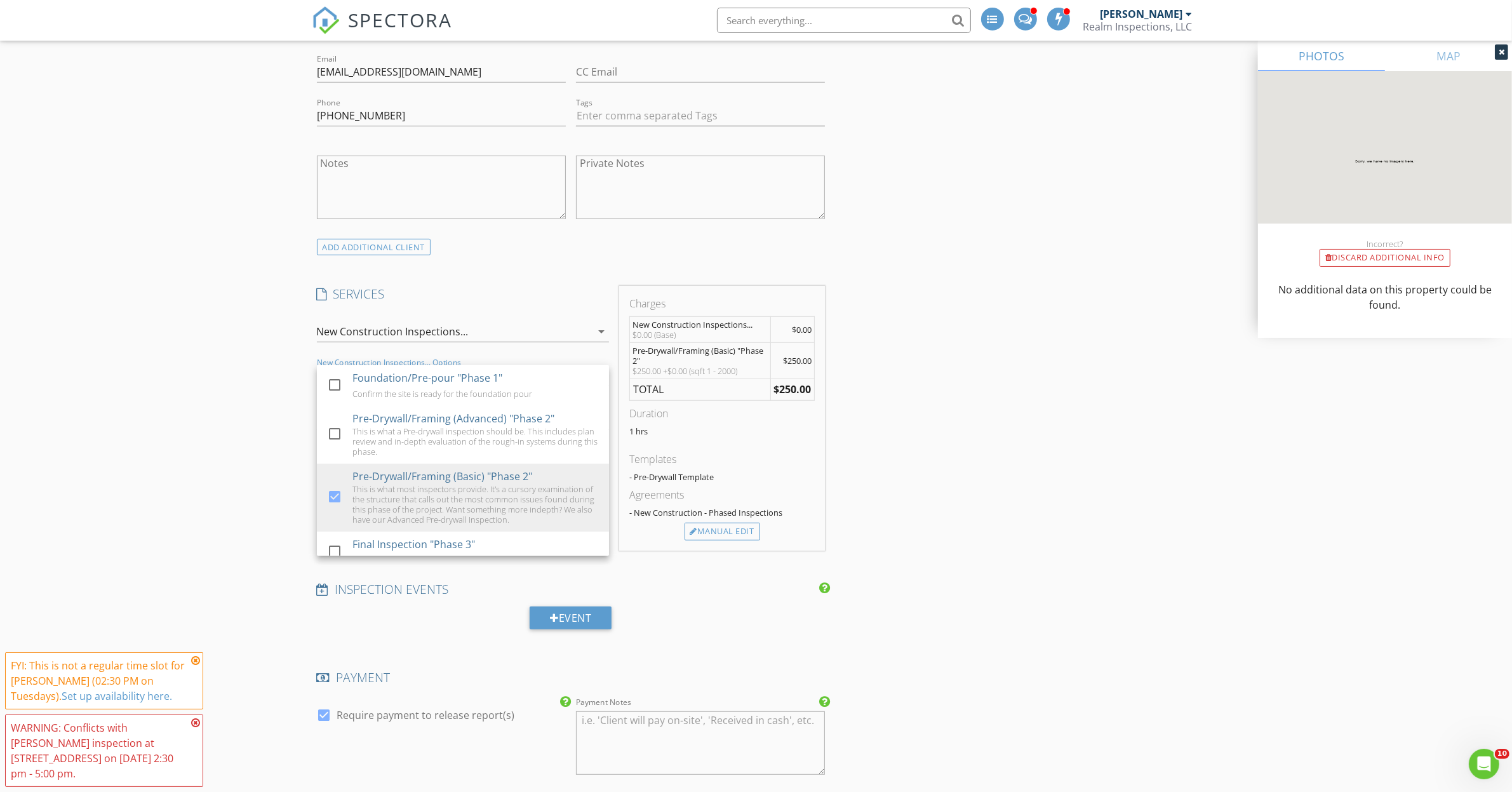
click at [991, 377] on div "INSPECTOR(S) check_box Joseph Boos PRIMARY Joseph Boos arrow_drop_down check_bo…" at bounding box center [756, 753] width 889 height 2721
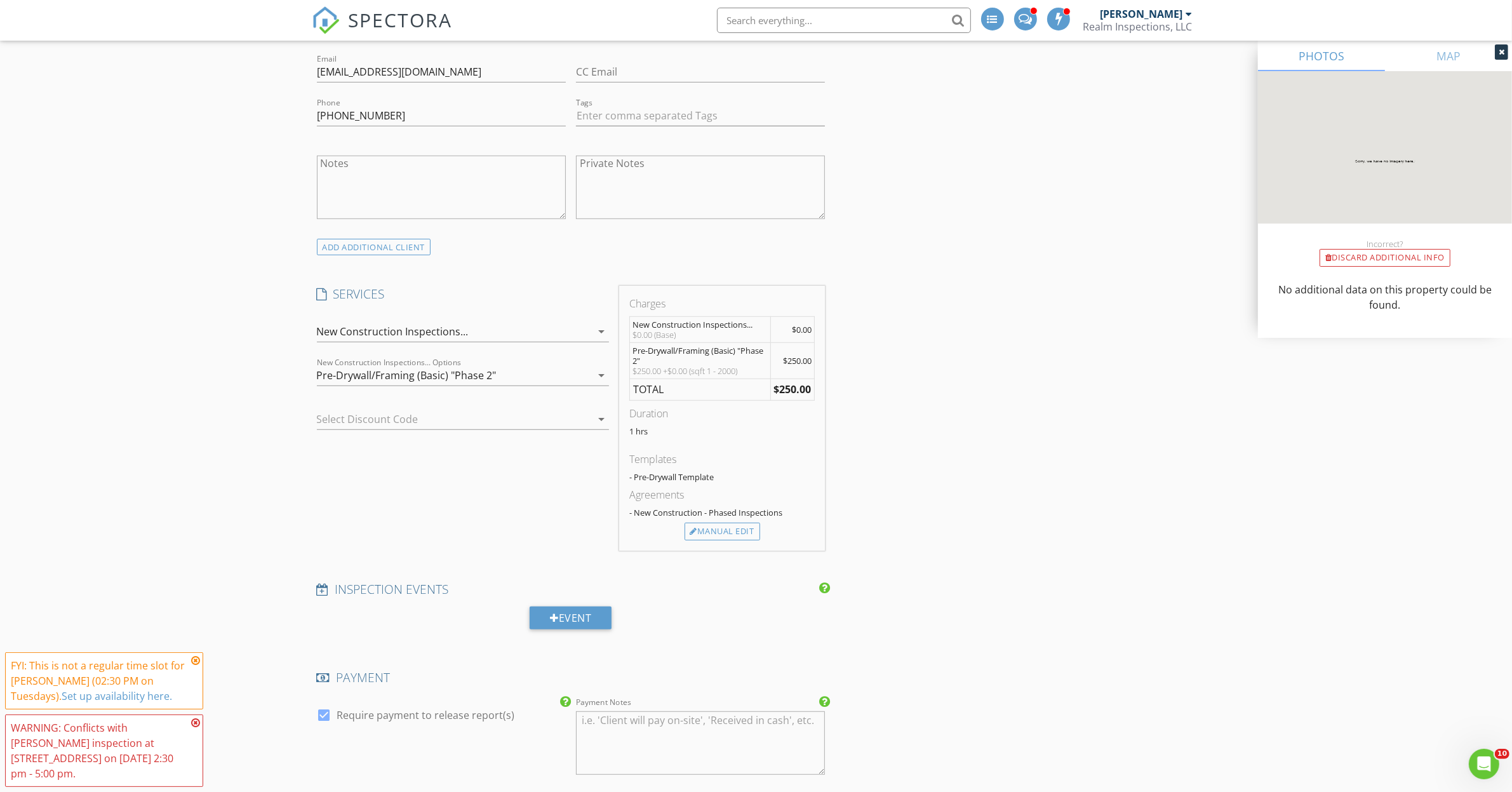
click at [879, 446] on div "INSPECTOR(S) check_box Joseph Boos PRIMARY Joseph Boos arrow_drop_down check_bo…" at bounding box center [756, 753] width 889 height 2721
click at [587, 109] on input "text" at bounding box center [701, 116] width 249 height 21
type input "&nbsp;"
type input "dry"
click at [631, 144] on div "nc:phase2:drywall" at bounding box center [623, 143] width 83 height 15
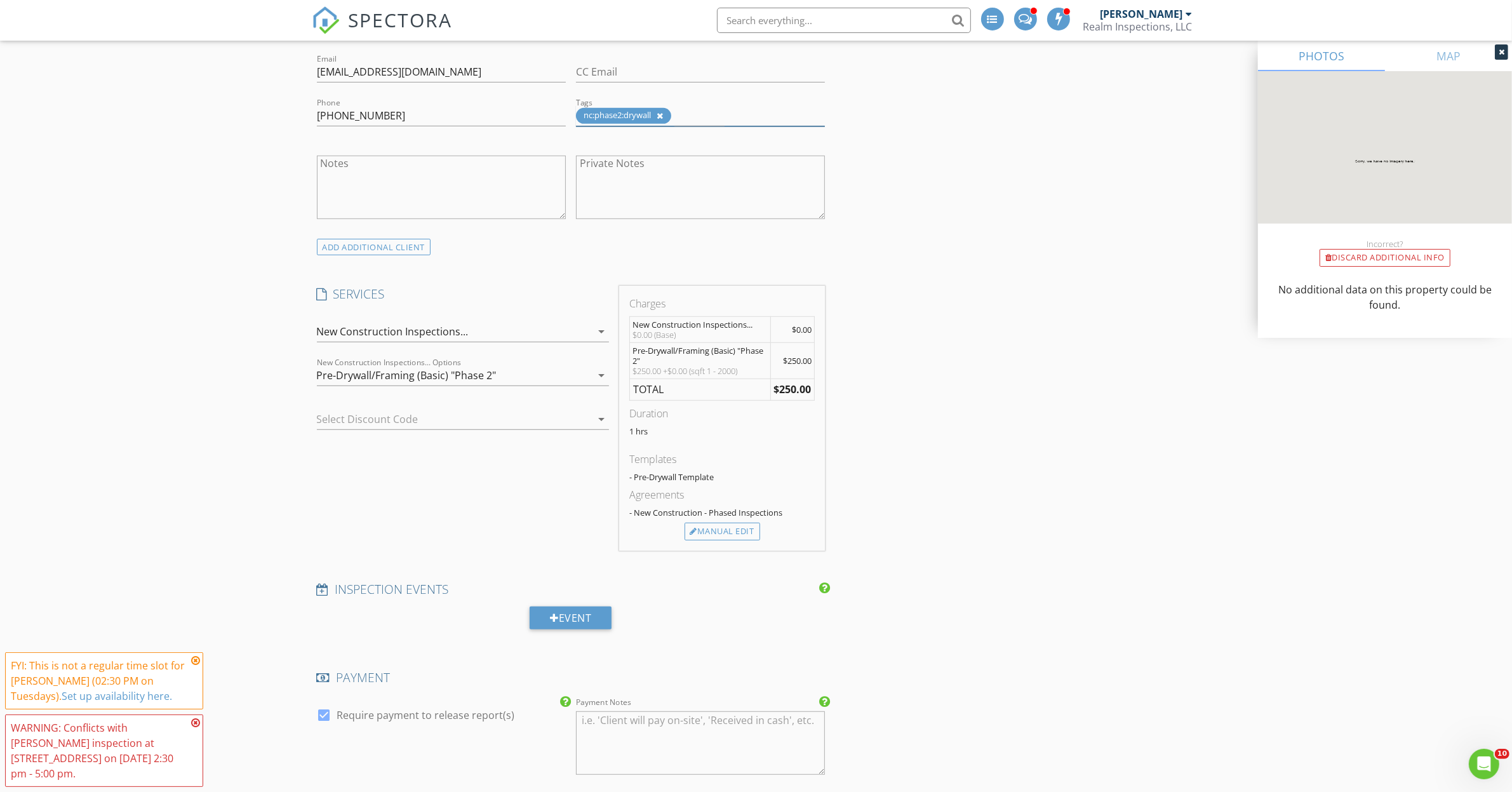
click at [965, 348] on div "INSPECTOR(S) check_box Joseph Boos PRIMARY Joseph Boos arrow_drop_down check_bo…" at bounding box center [756, 753] width 889 height 2721
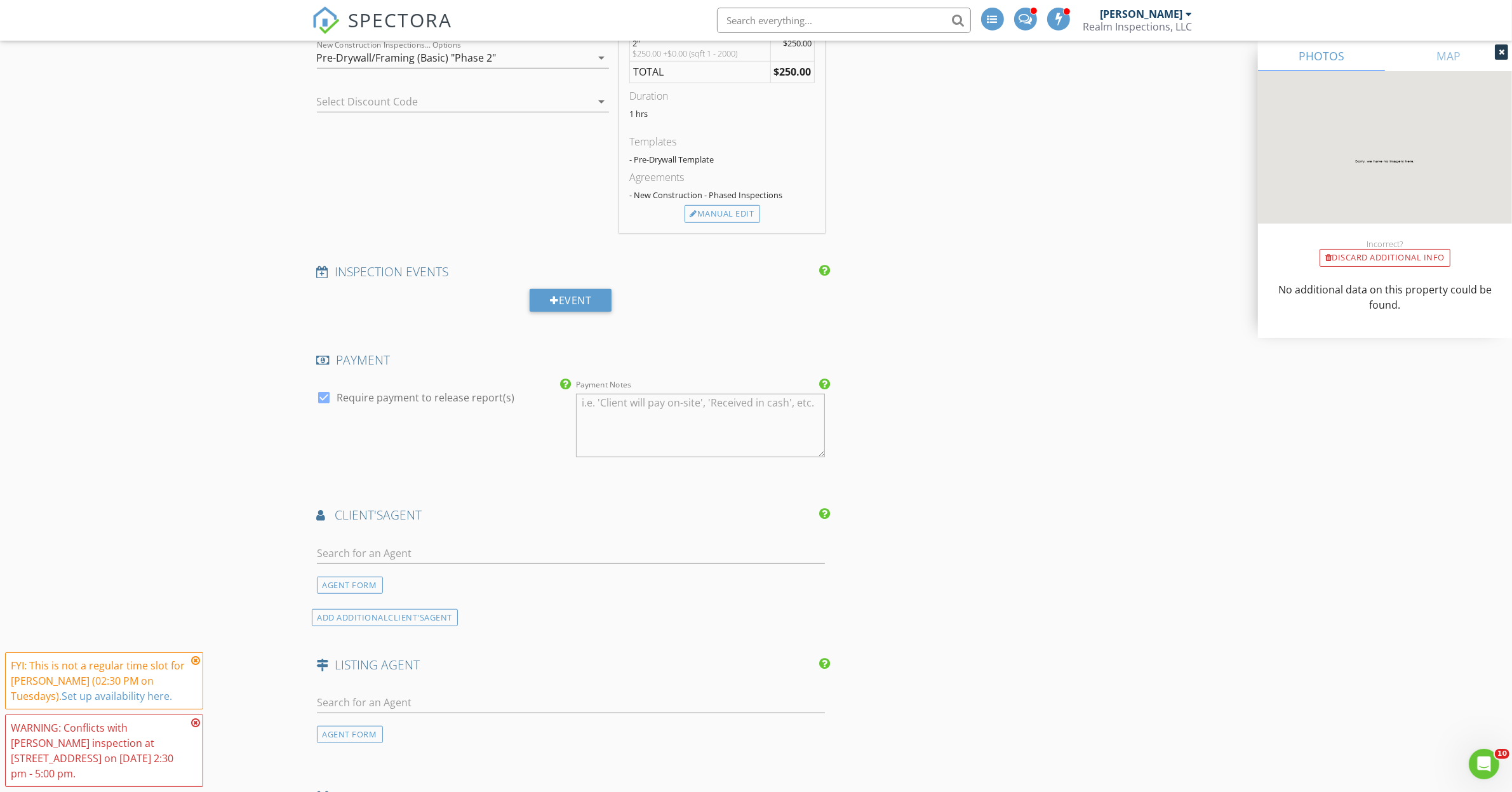
scroll to position [1032, 0]
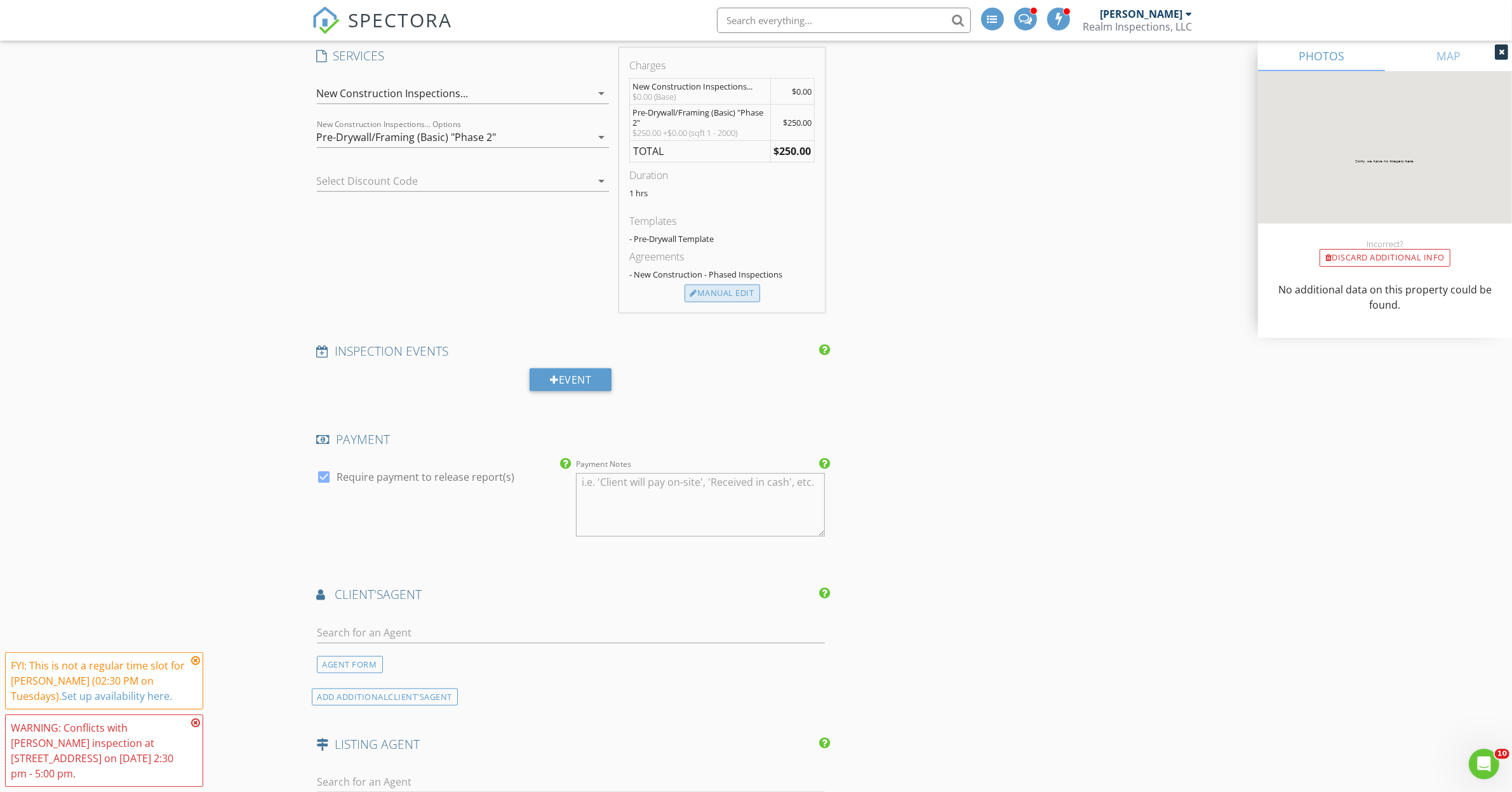
click at [719, 298] on div "Manual Edit" at bounding box center [722, 293] width 76 height 18
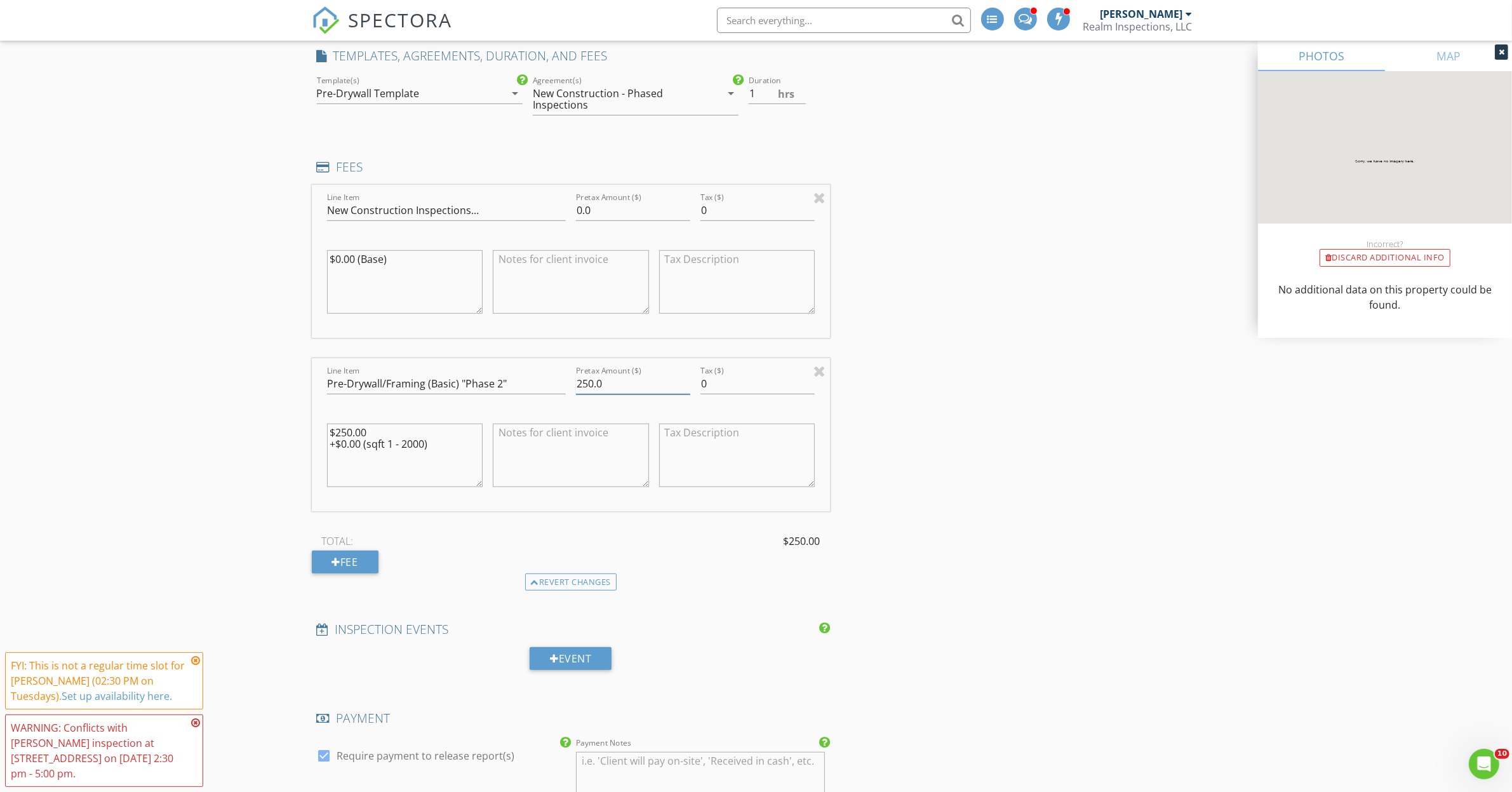
drag, startPoint x: 590, startPoint y: 385, endPoint x: 607, endPoint y: 383, distance: 17.1
click at [590, 385] on input "250.0" at bounding box center [633, 384] width 114 height 21
type input "275.0"
click at [1121, 480] on div "INSPECTOR(S) check_box Joseph Boos PRIMARY Joseph Boos arrow_drop_down check_bo…" at bounding box center [756, 654] width 889 height 2999
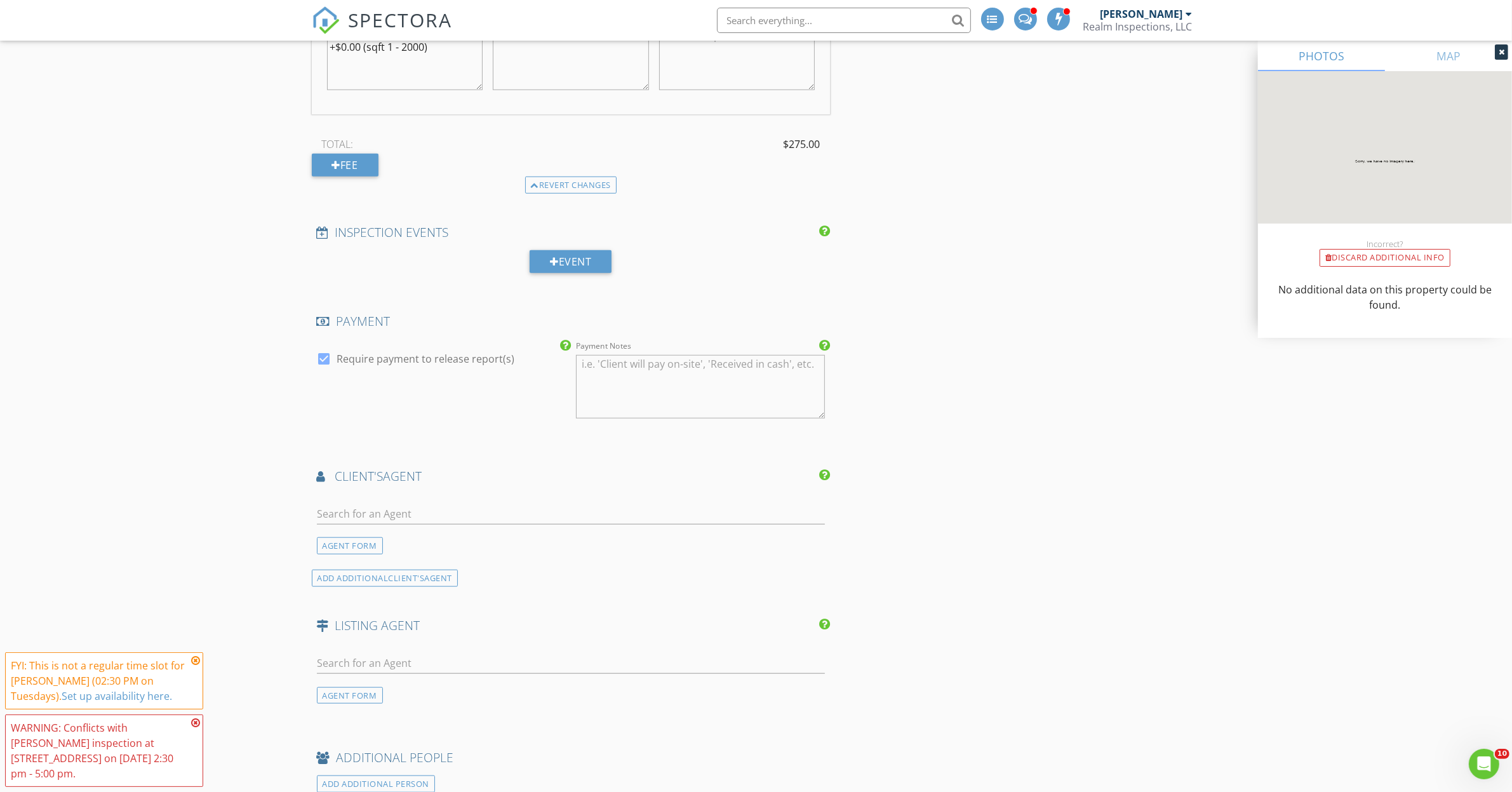
scroll to position [1588, 0]
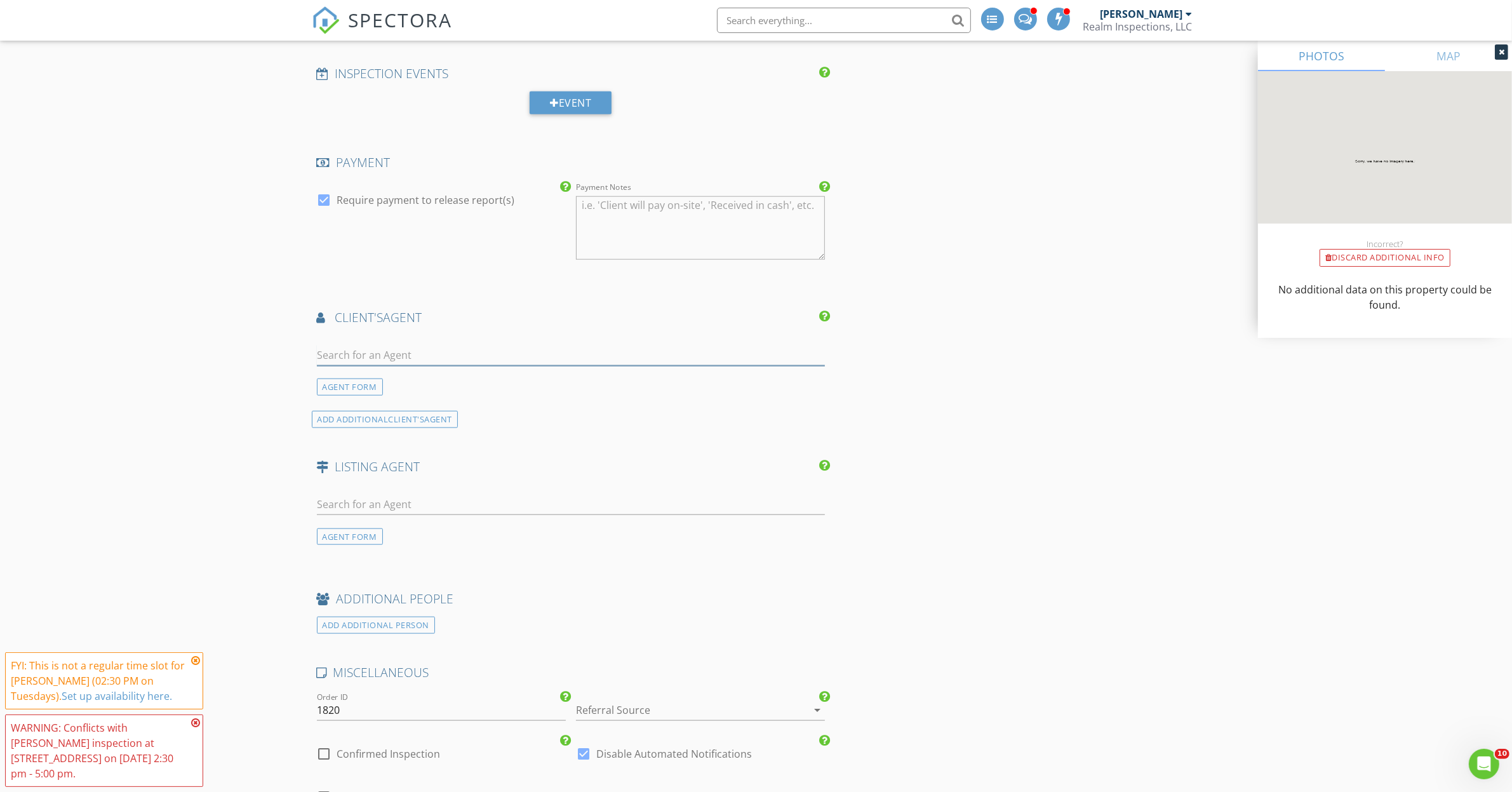
click at [366, 357] on input "text" at bounding box center [572, 355] width 509 height 21
type input "elenio"
click at [357, 388] on div "AGENT FORM" at bounding box center [350, 387] width 66 height 17
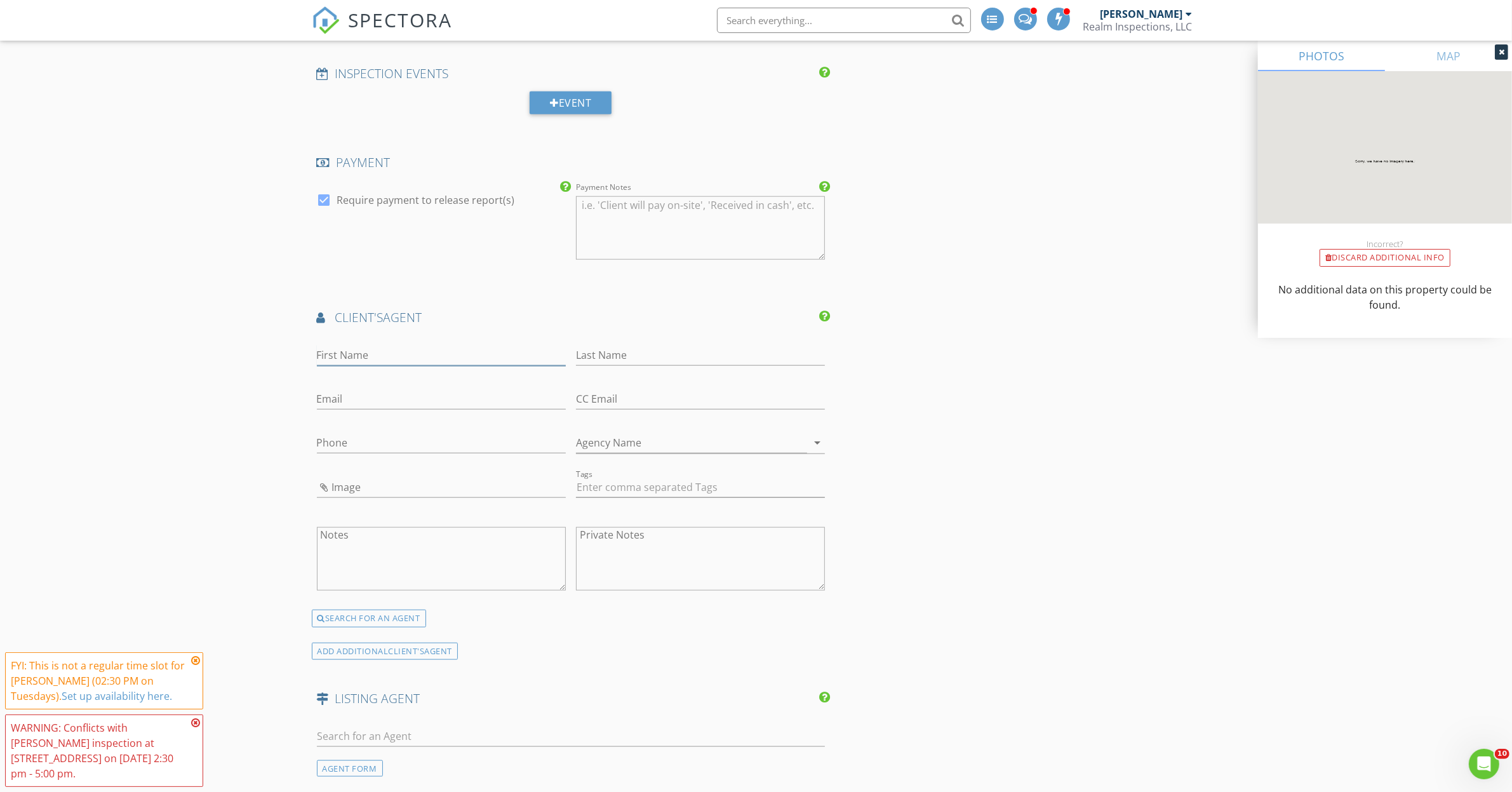
click at [334, 351] on input "First Name" at bounding box center [442, 355] width 249 height 21
type input "Melanie"
type input "Elenio"
type input "melanie@dashnc.com"
type input "919-558-1006"
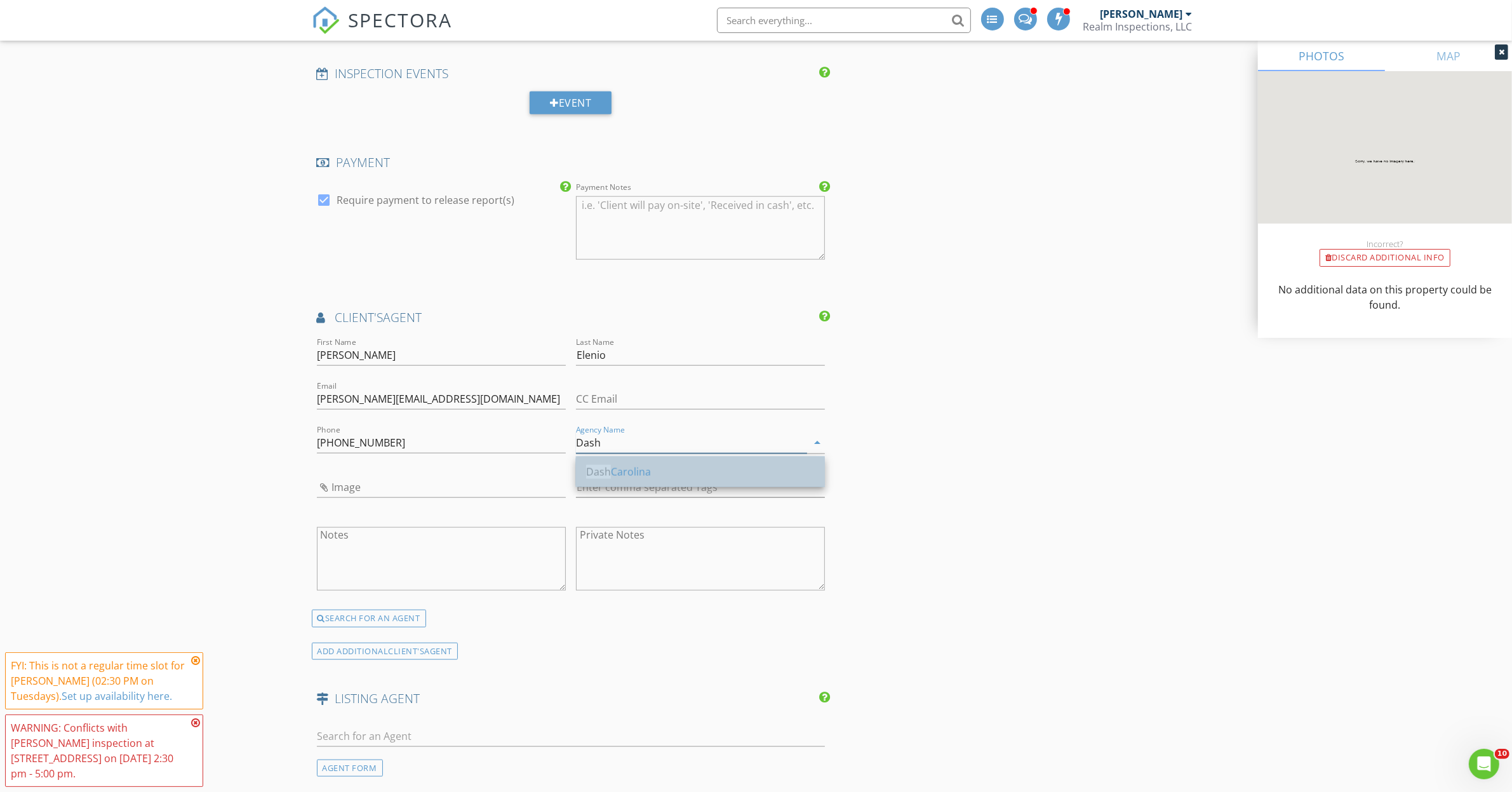
click at [634, 469] on div "Dash Carolina" at bounding box center [701, 472] width 229 height 15
type input "Dash Carolina"
click at [959, 461] on div "INSPECTOR(S) check_box Joseph Boos PRIMARY Joseph Boos arrow_drop_down check_bo…" at bounding box center [756, 213] width 889 height 3231
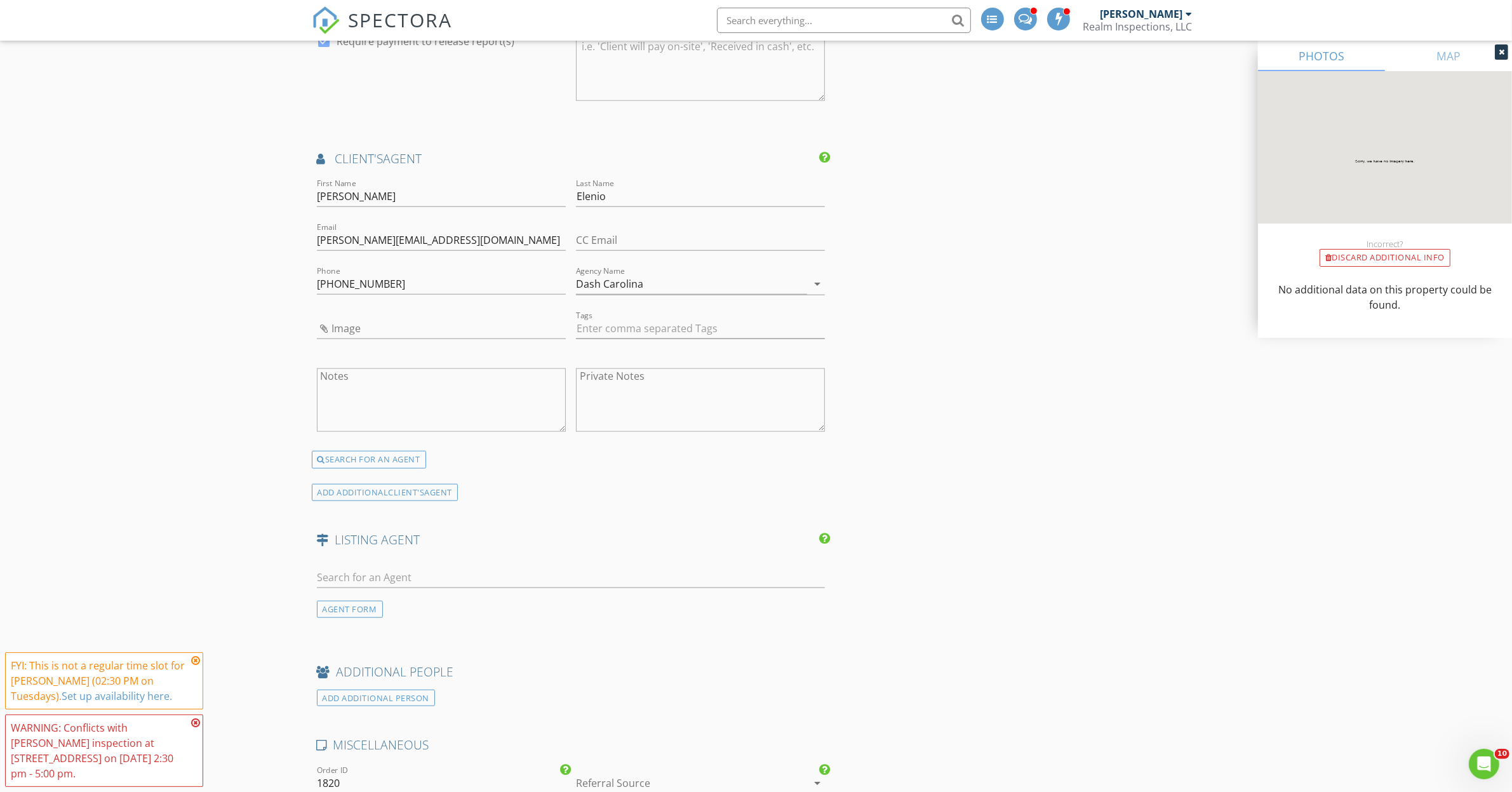
scroll to position [1906, 0]
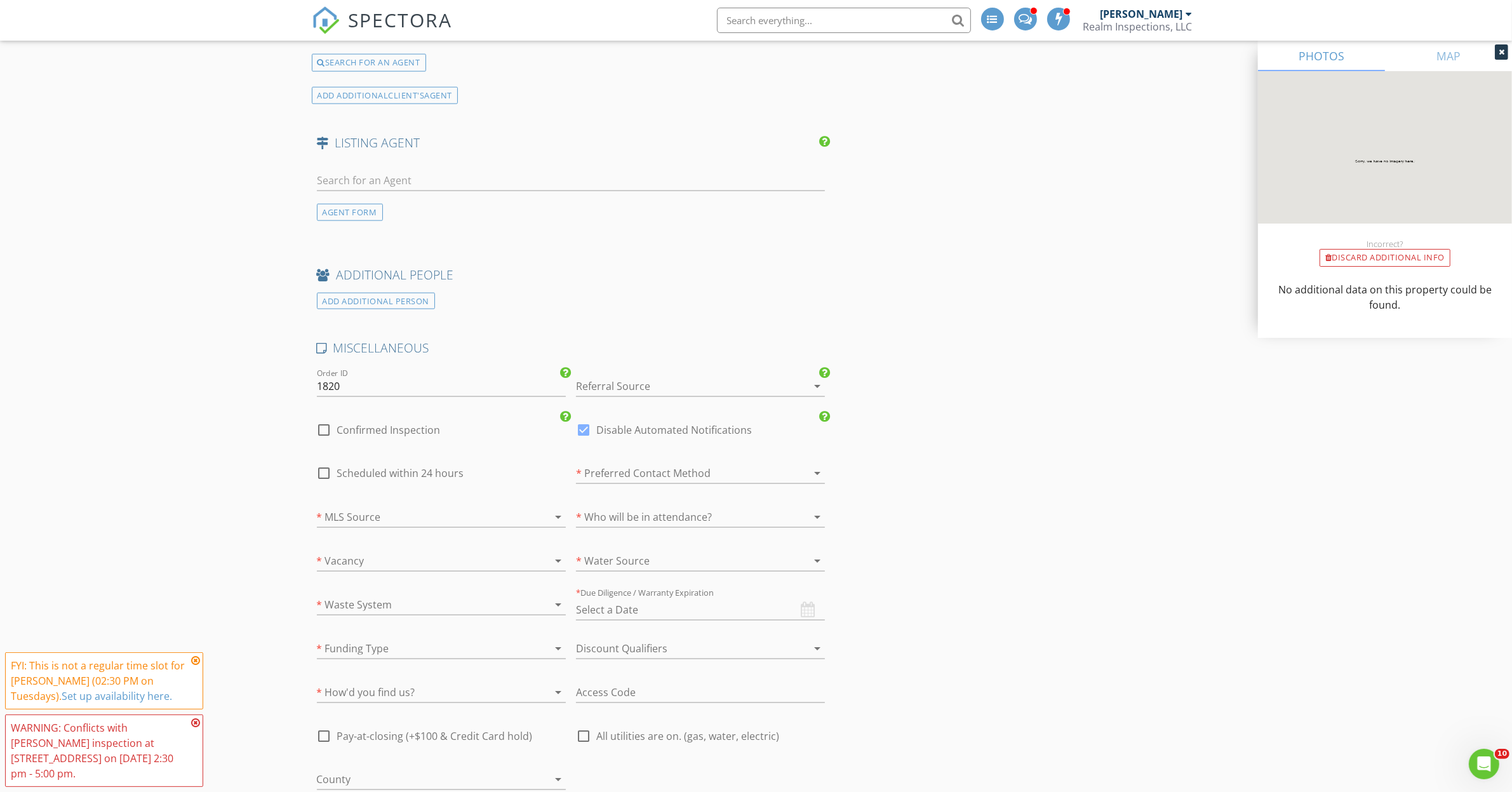
click at [659, 385] on div at bounding box center [683, 386] width 213 height 21
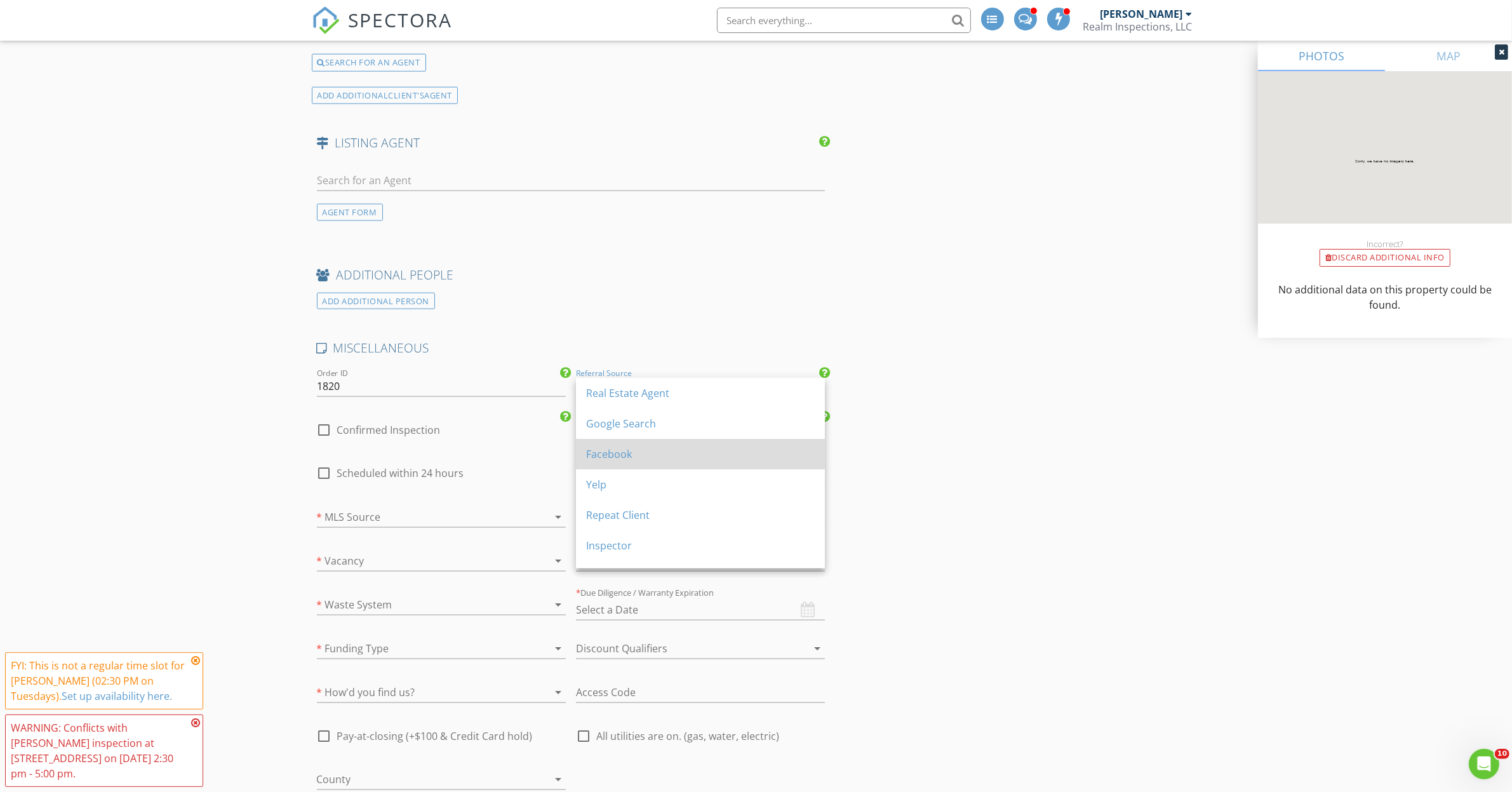
scroll to position [79, 0]
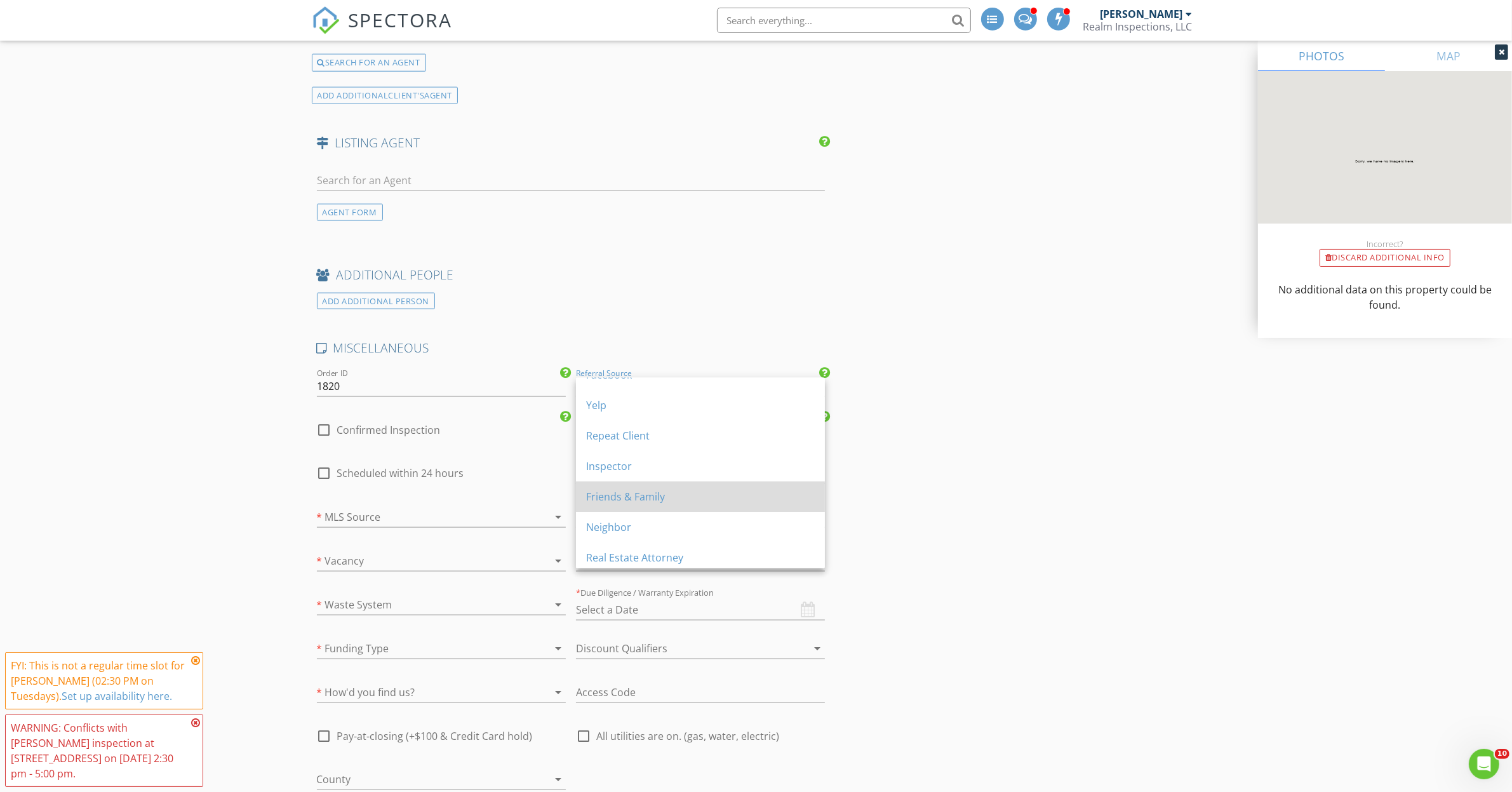
click at [627, 490] on div "Friends & Family" at bounding box center [701, 497] width 229 height 15
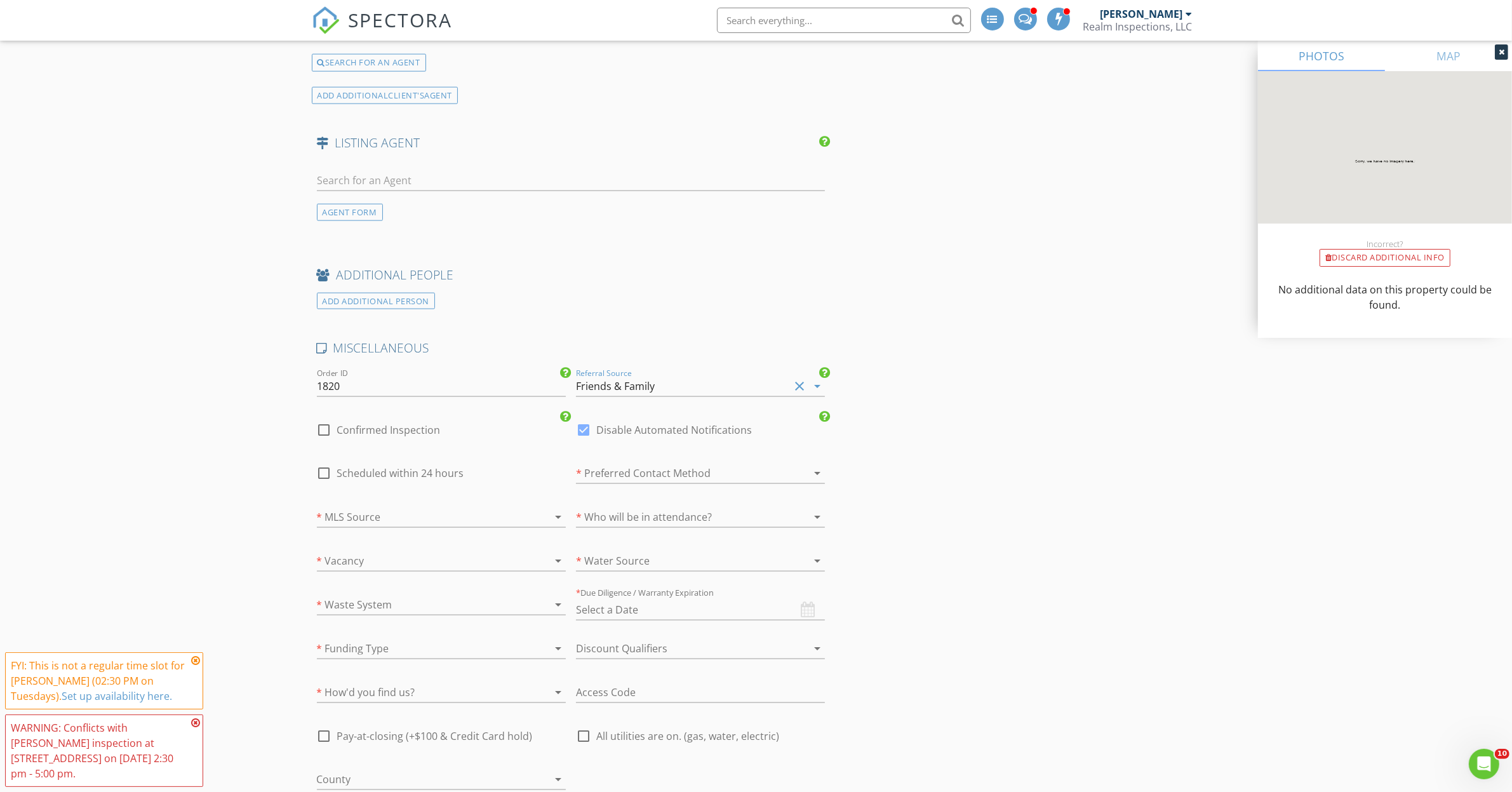
click at [341, 522] on div at bounding box center [424, 518] width 213 height 21
click at [345, 525] on div "NA" at bounding box center [441, 525] width 229 height 15
click at [344, 565] on div at bounding box center [424, 562] width 213 height 21
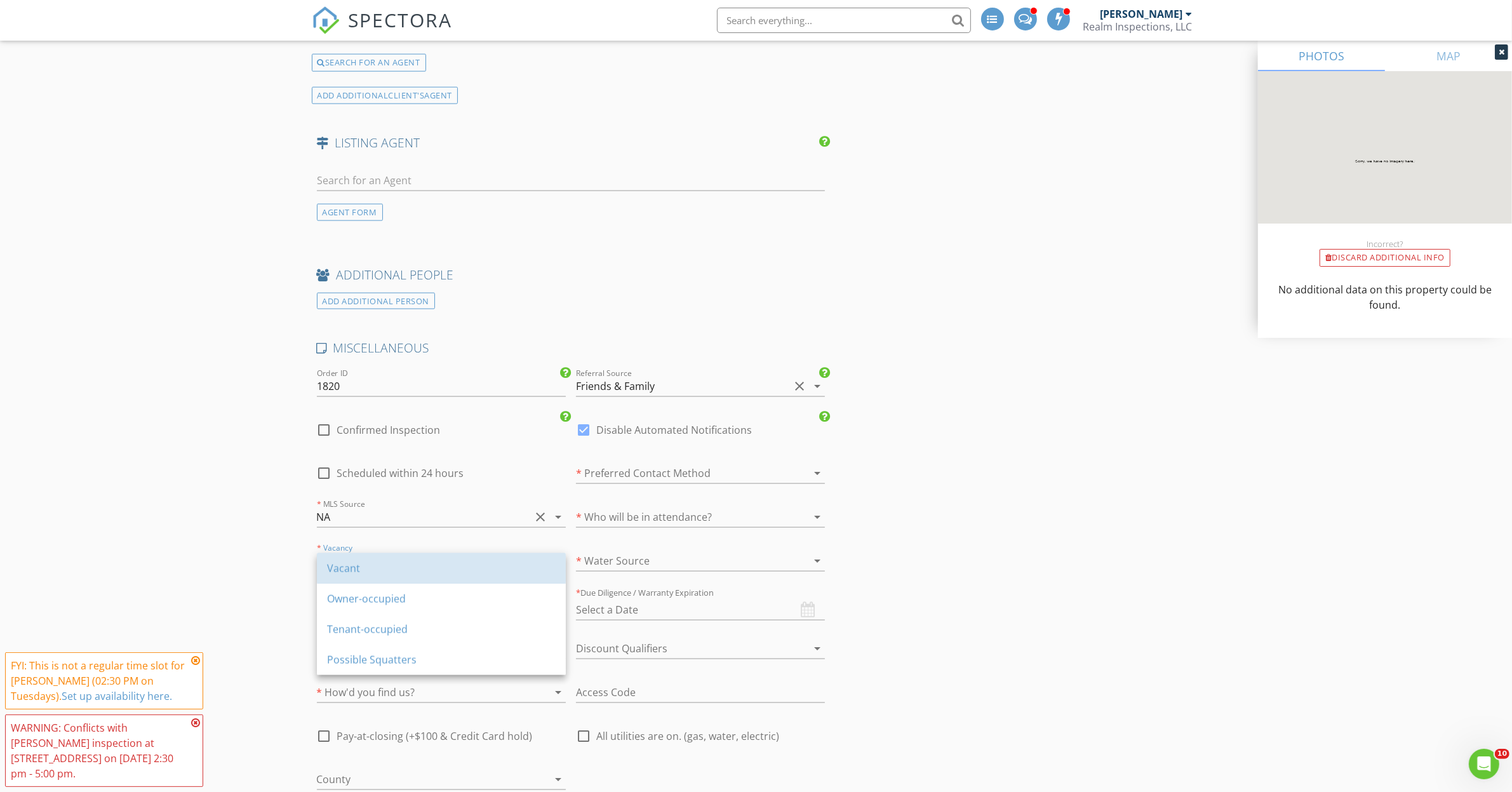
click at [344, 565] on div "Vacant" at bounding box center [441, 568] width 229 height 15
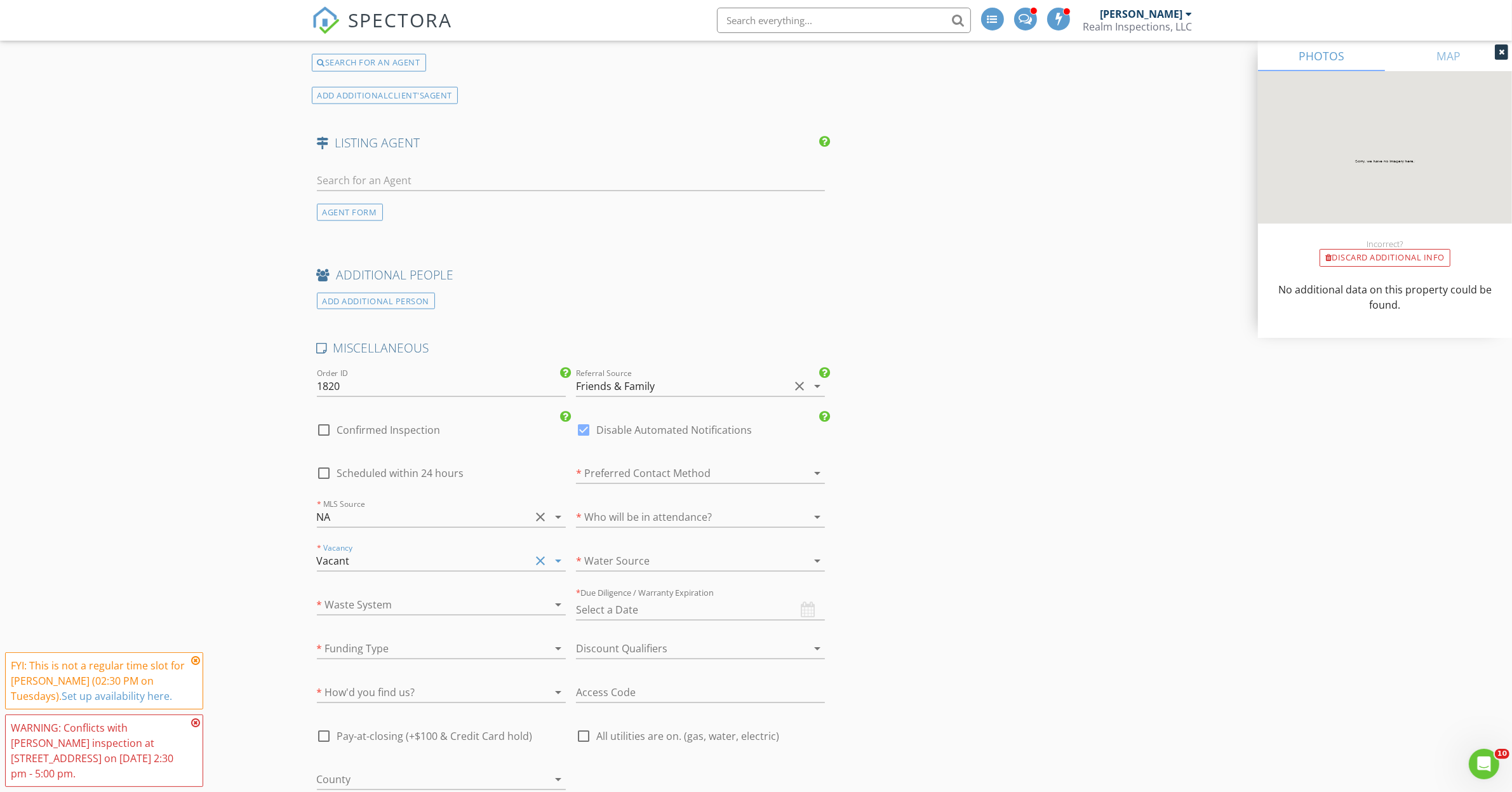
click at [346, 607] on div at bounding box center [424, 605] width 213 height 21
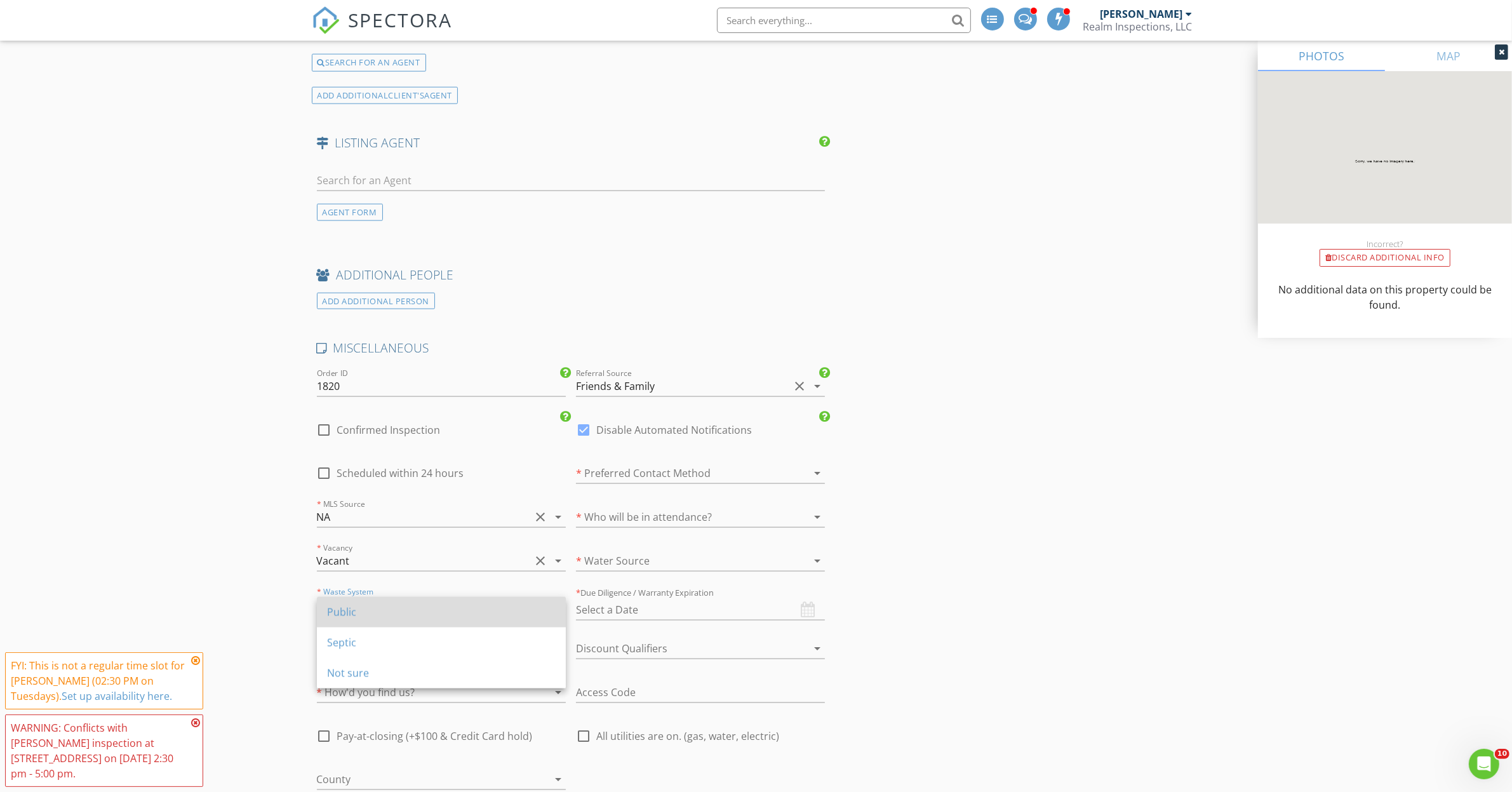
click at [339, 611] on div "Public" at bounding box center [441, 612] width 229 height 15
click at [639, 473] on div at bounding box center [683, 474] width 213 height 21
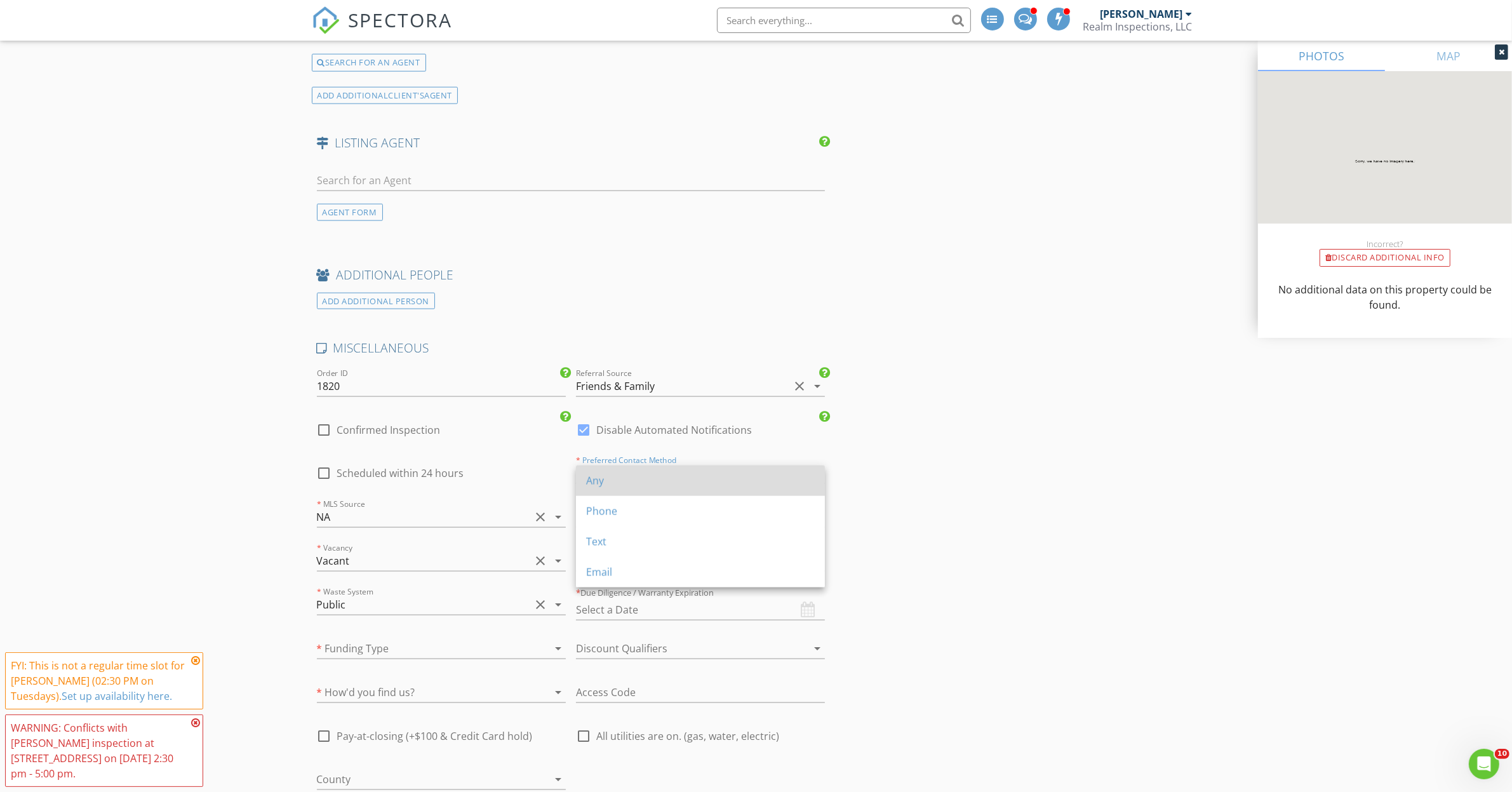
click at [600, 482] on div "Any" at bounding box center [701, 481] width 229 height 15
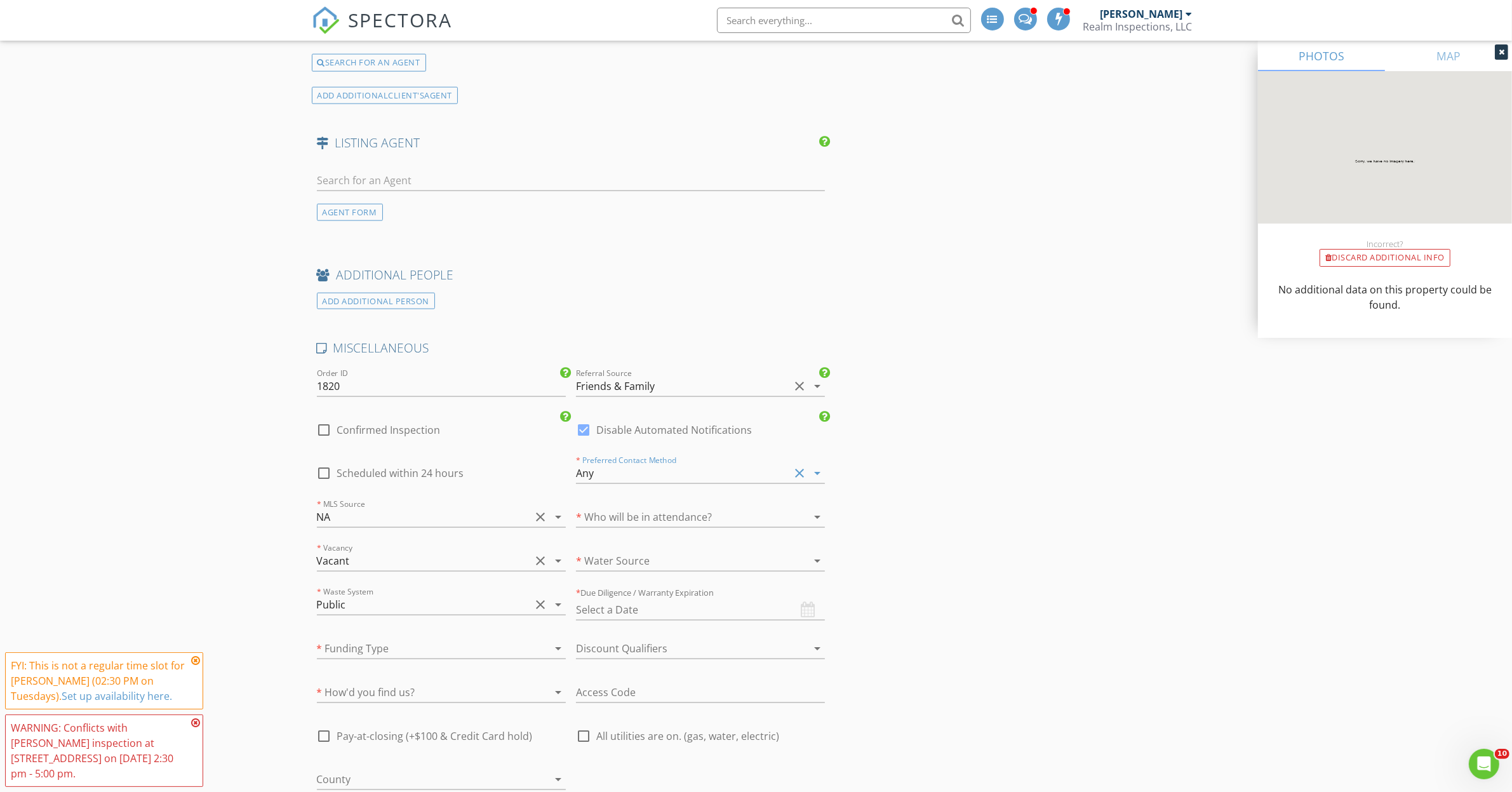
click at [621, 526] on div at bounding box center [683, 518] width 213 height 21
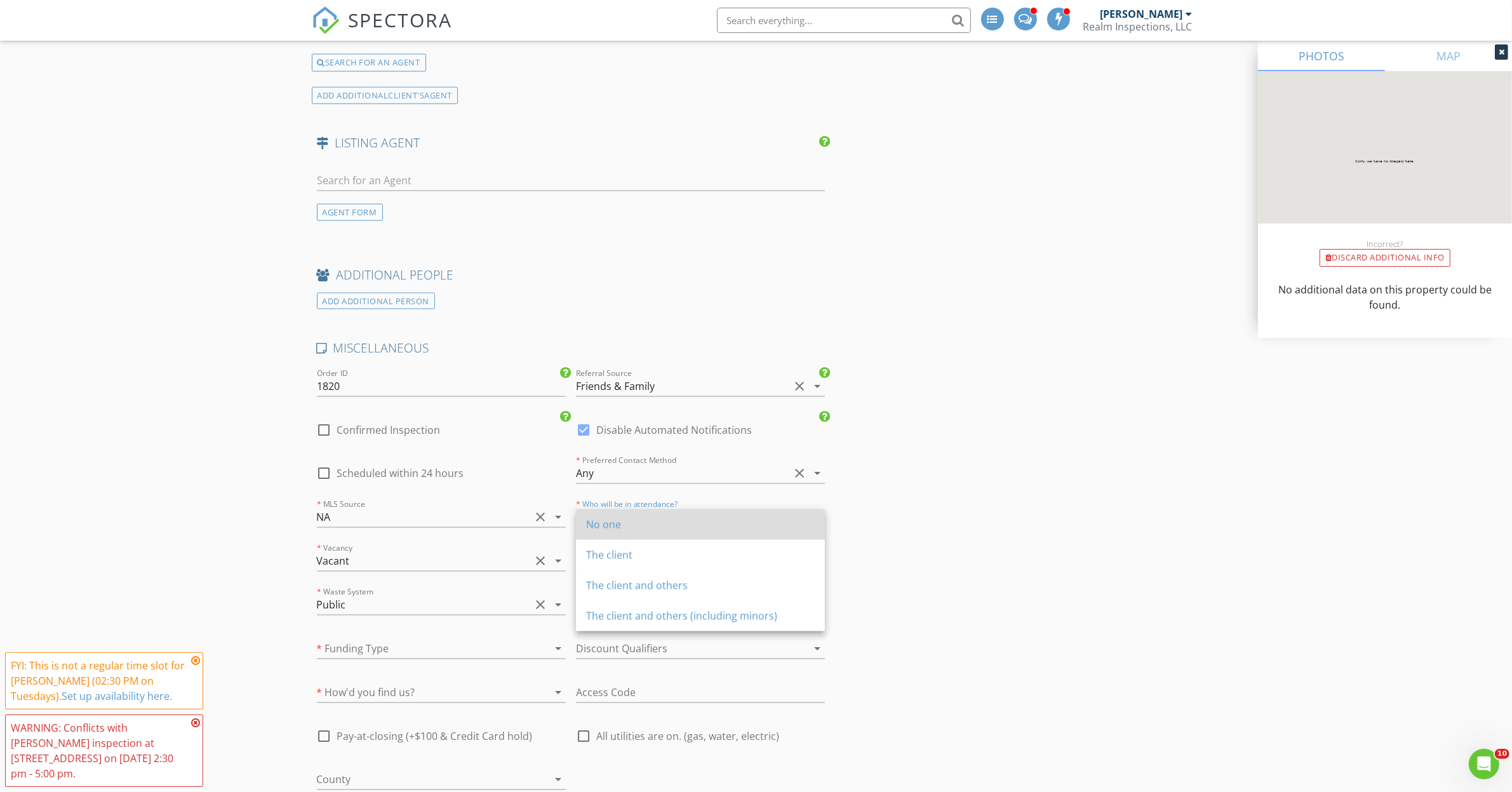
click at [614, 529] on div "No one" at bounding box center [701, 525] width 229 height 15
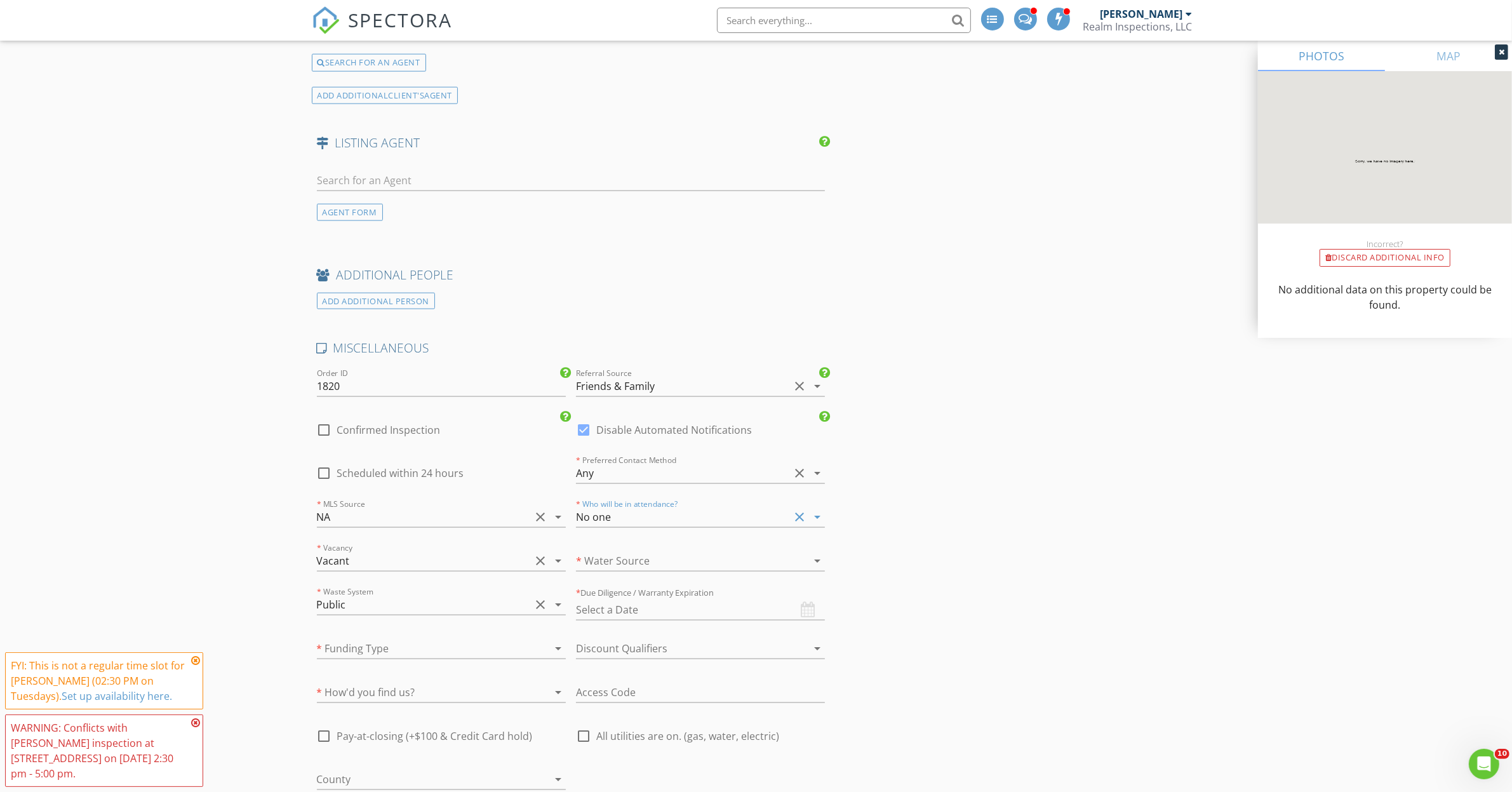
click at [614, 519] on div "No one" at bounding box center [683, 518] width 213 height 21
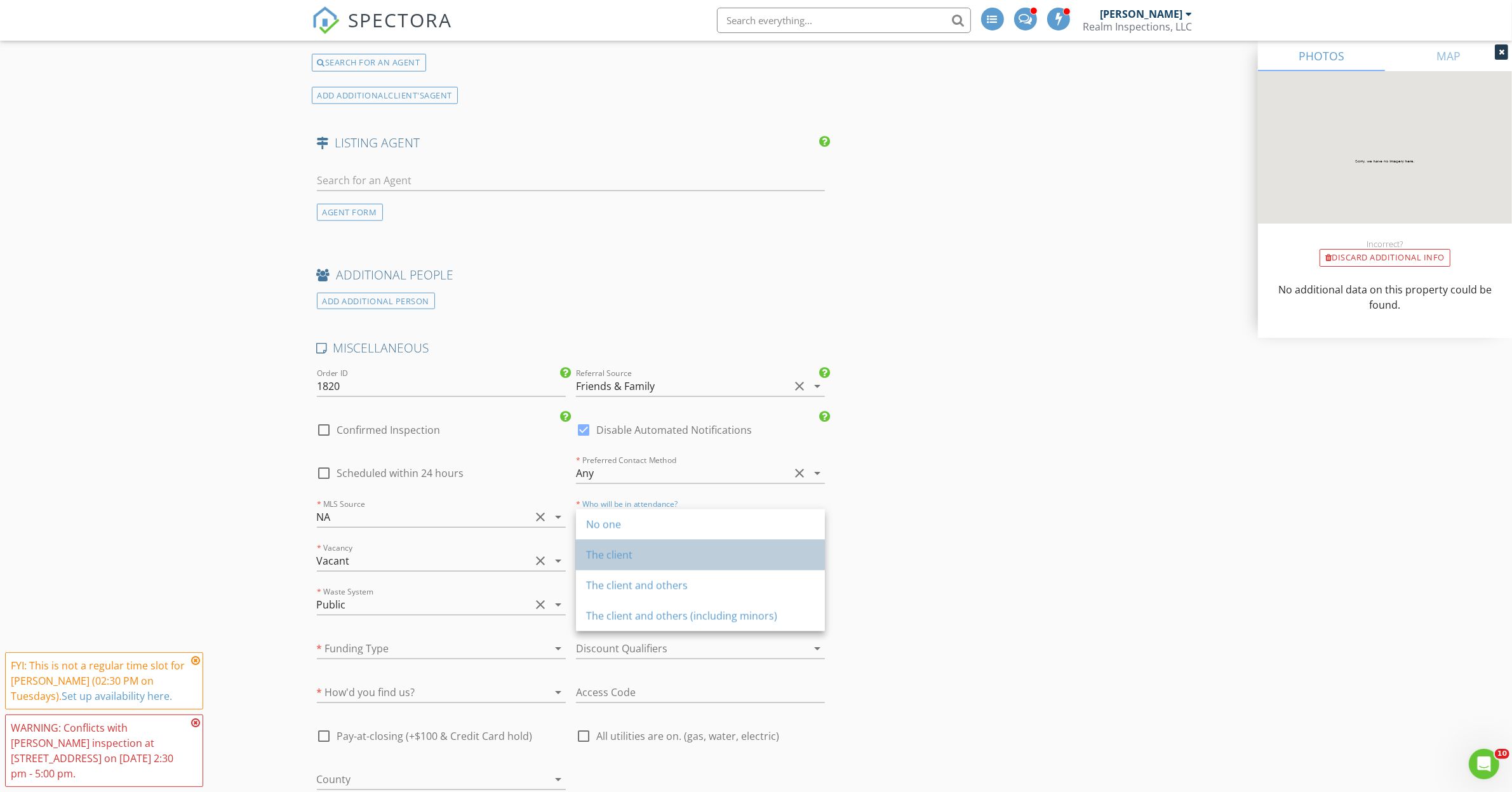
click at [611, 560] on div "The client" at bounding box center [701, 556] width 229 height 15
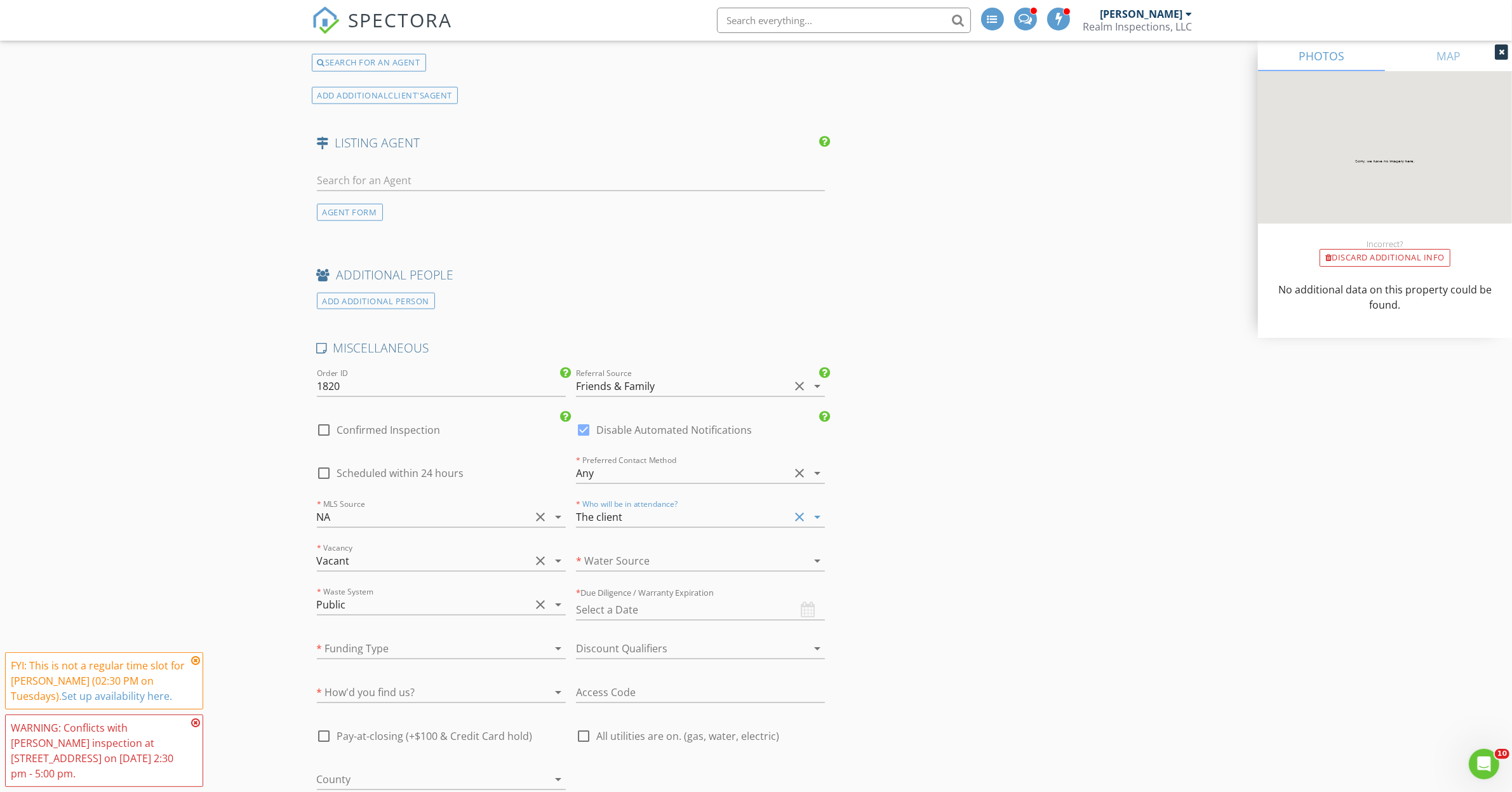
click at [613, 568] on div at bounding box center [683, 562] width 213 height 21
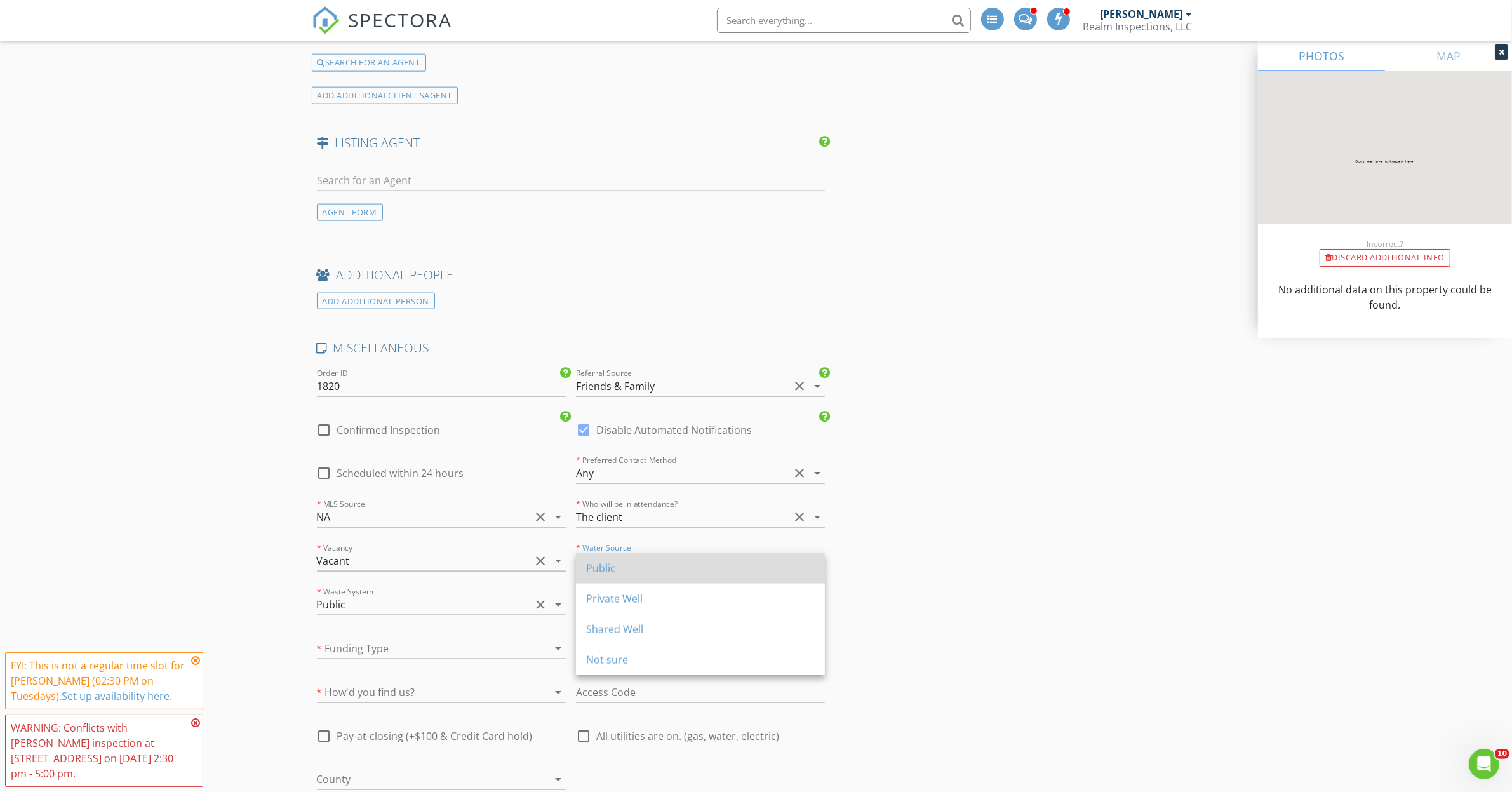
click at [611, 568] on div "Public" at bounding box center [701, 568] width 229 height 15
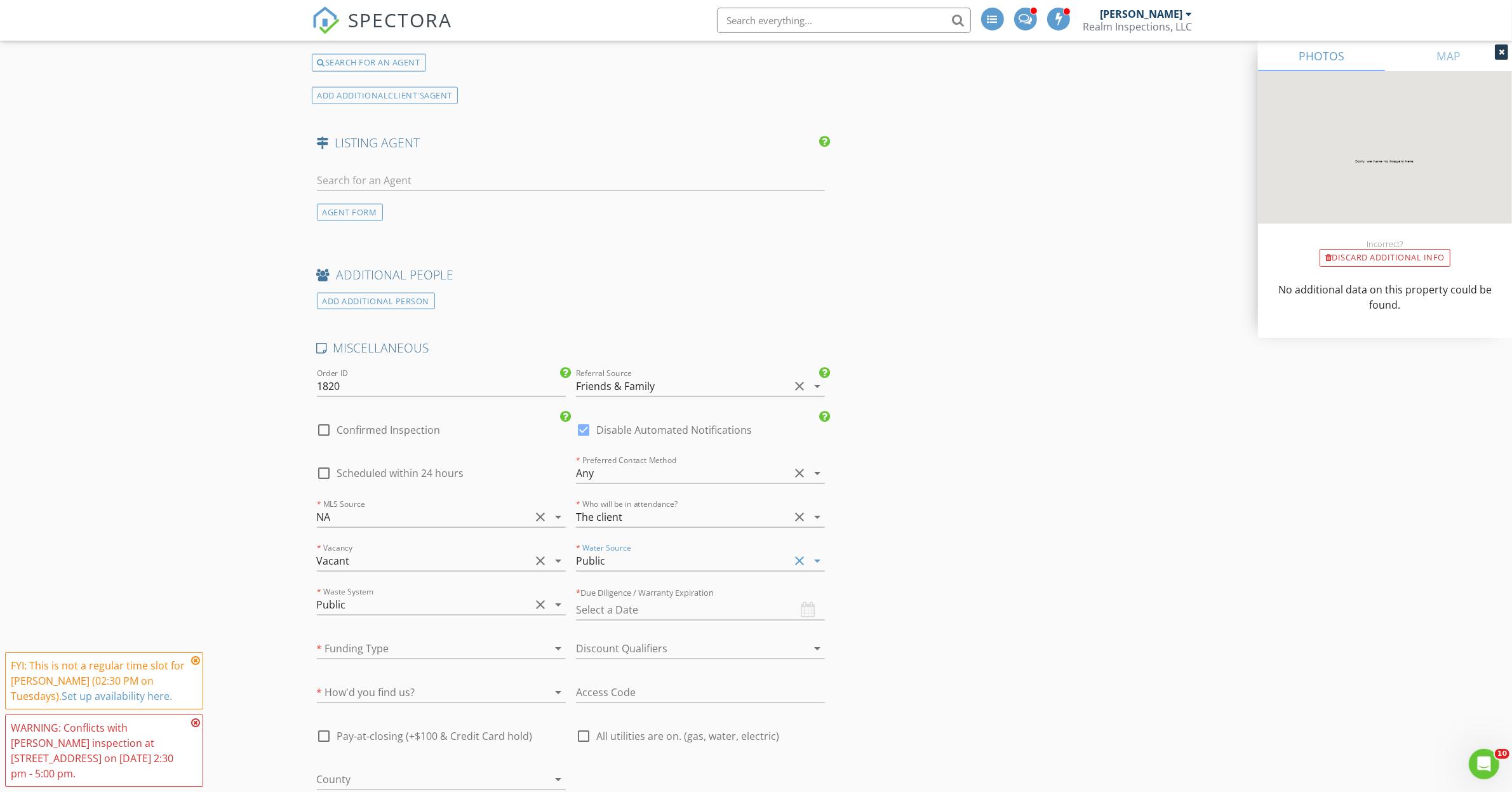
click at [352, 658] on div at bounding box center [424, 648] width 213 height 21
click at [344, 649] on div "NA" at bounding box center [441, 648] width 229 height 15
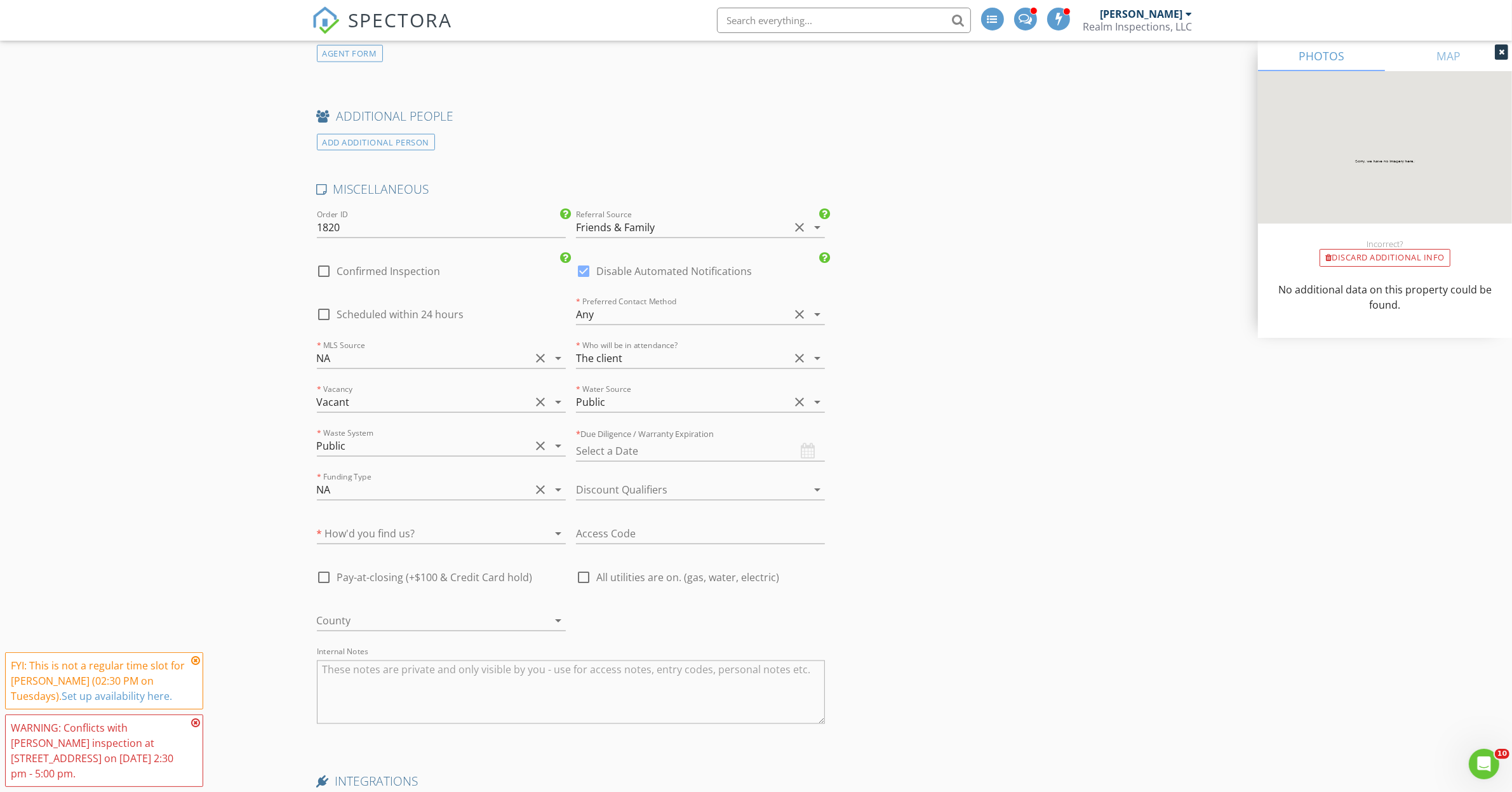
scroll to position [2382, 0]
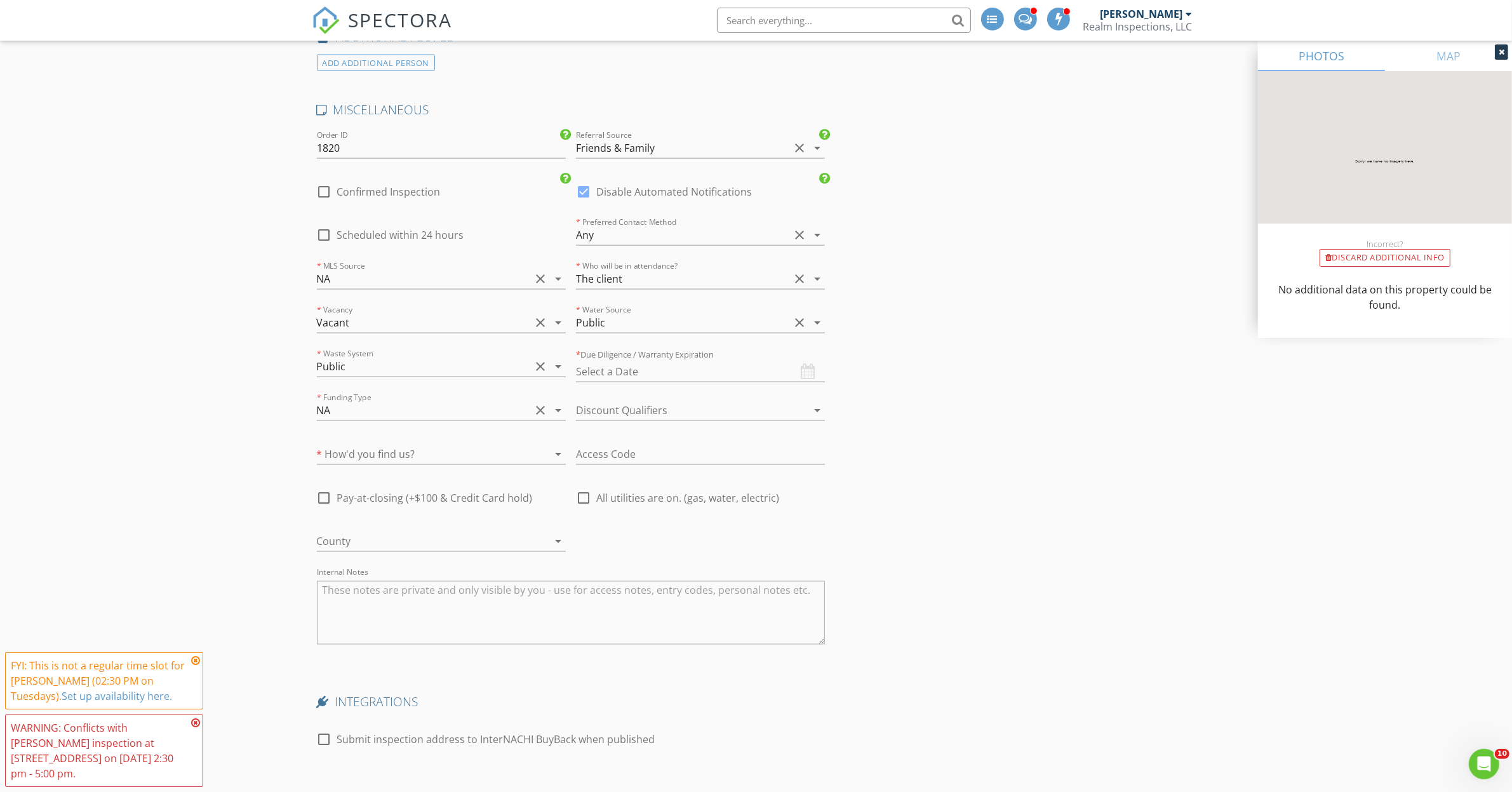
click at [357, 458] on div at bounding box center [424, 454] width 213 height 21
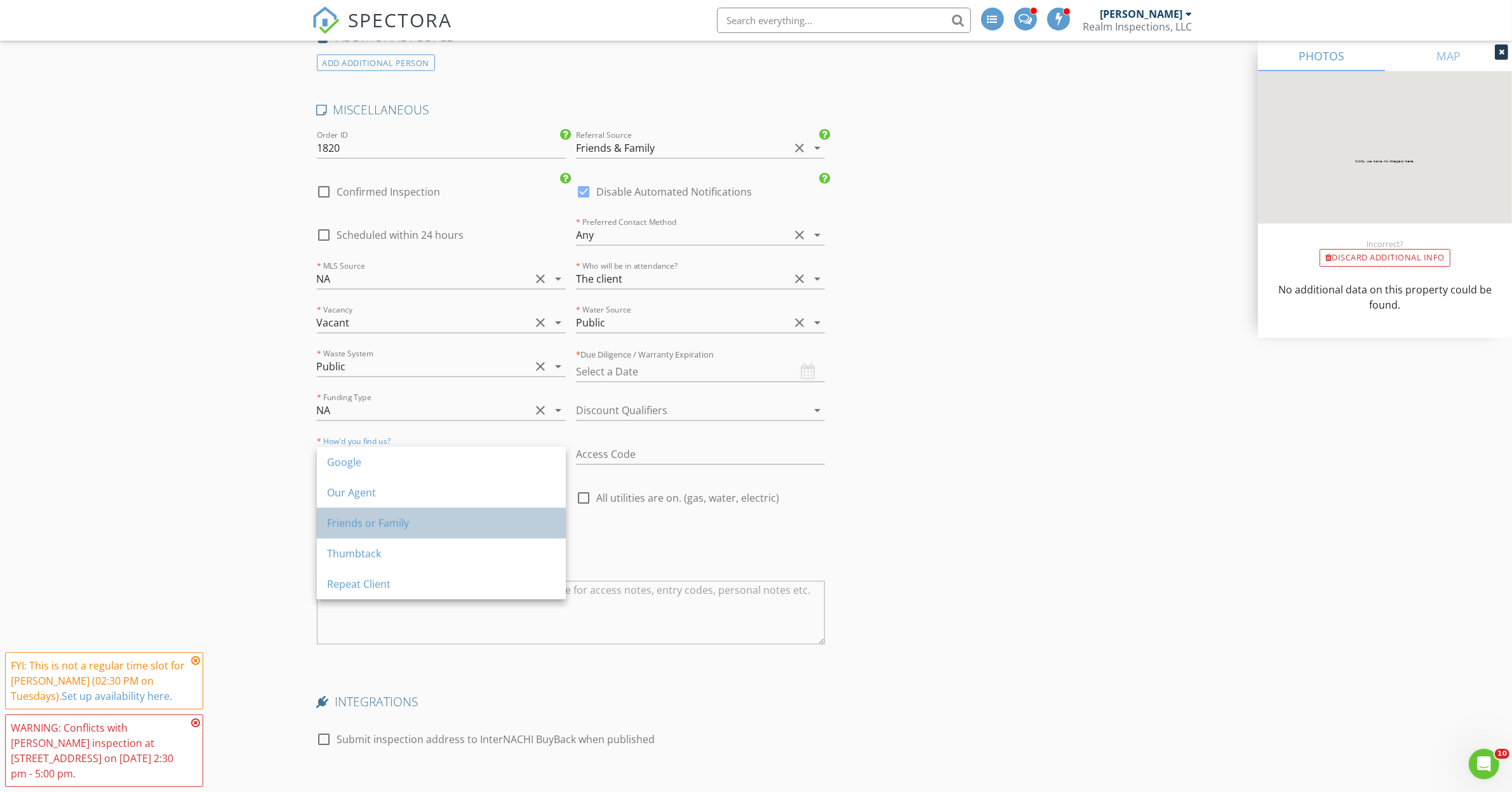
click at [378, 525] on div "Friends or Family" at bounding box center [441, 524] width 229 height 15
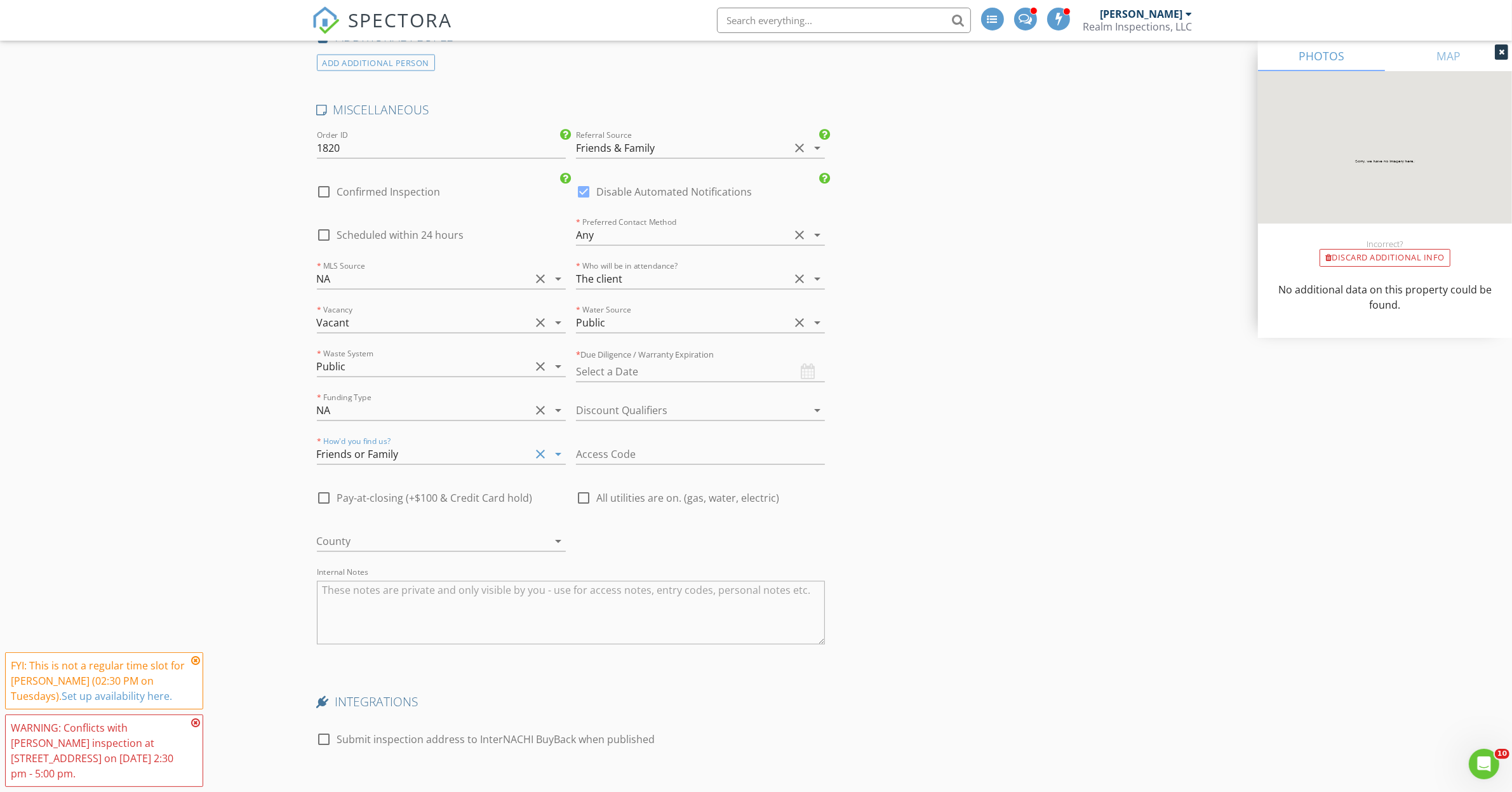
click at [626, 380] on input "text" at bounding box center [701, 371] width 249 height 21
type input "09/03/2025"
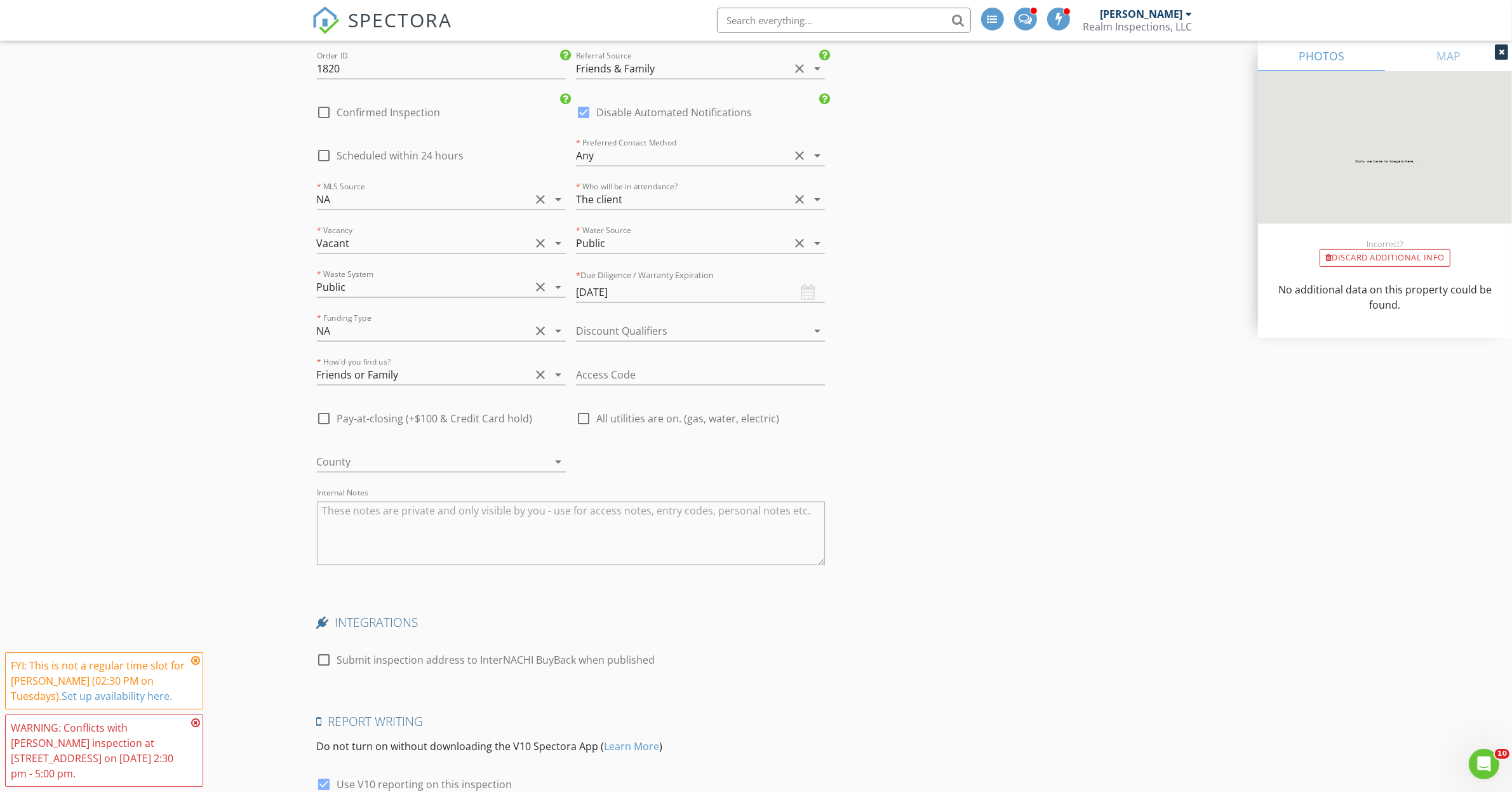
click at [364, 461] on div at bounding box center [424, 462] width 213 height 21
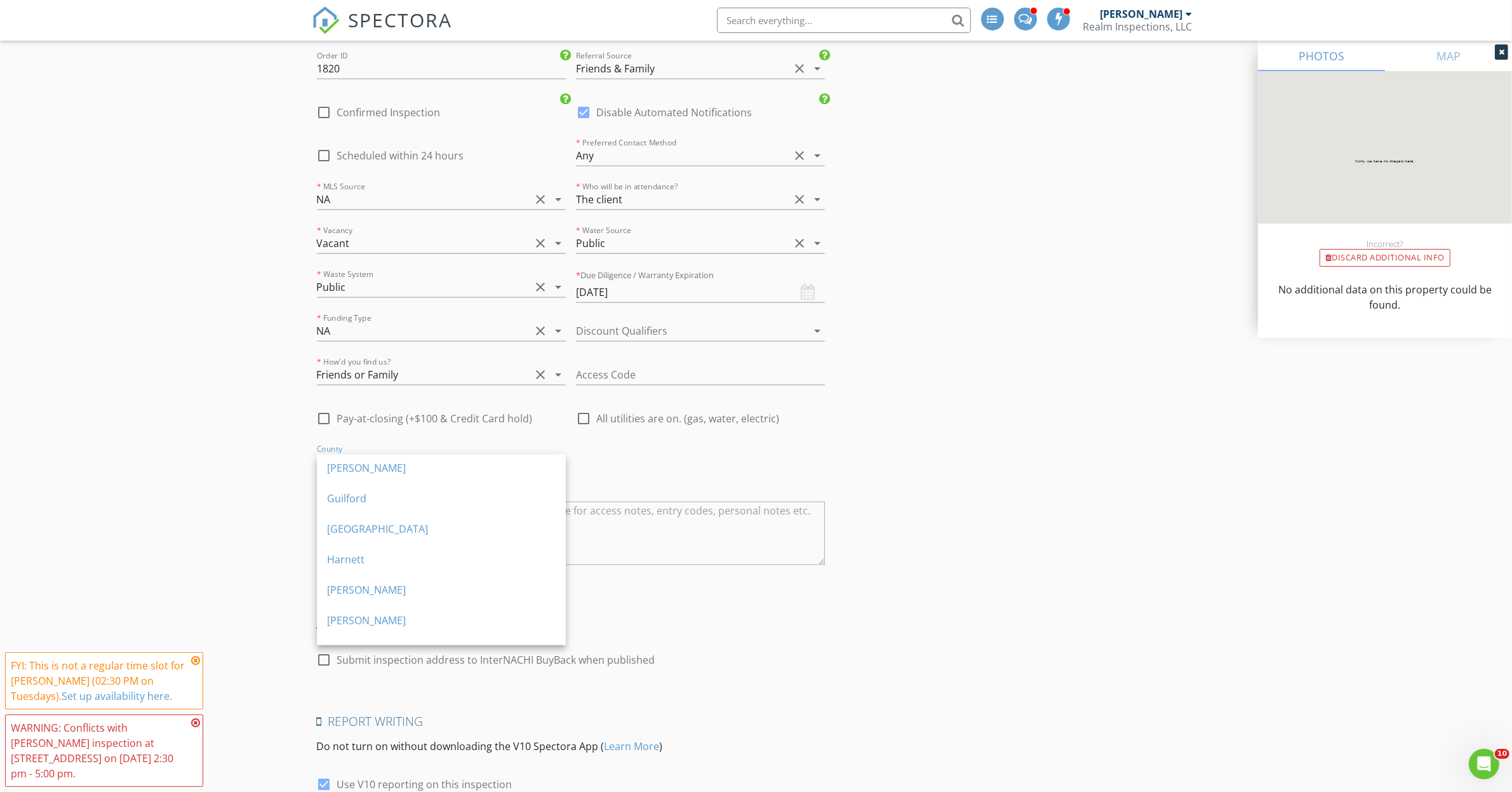
scroll to position [1271, 0]
click at [340, 483] on div "Harnett" at bounding box center [441, 481] width 229 height 15
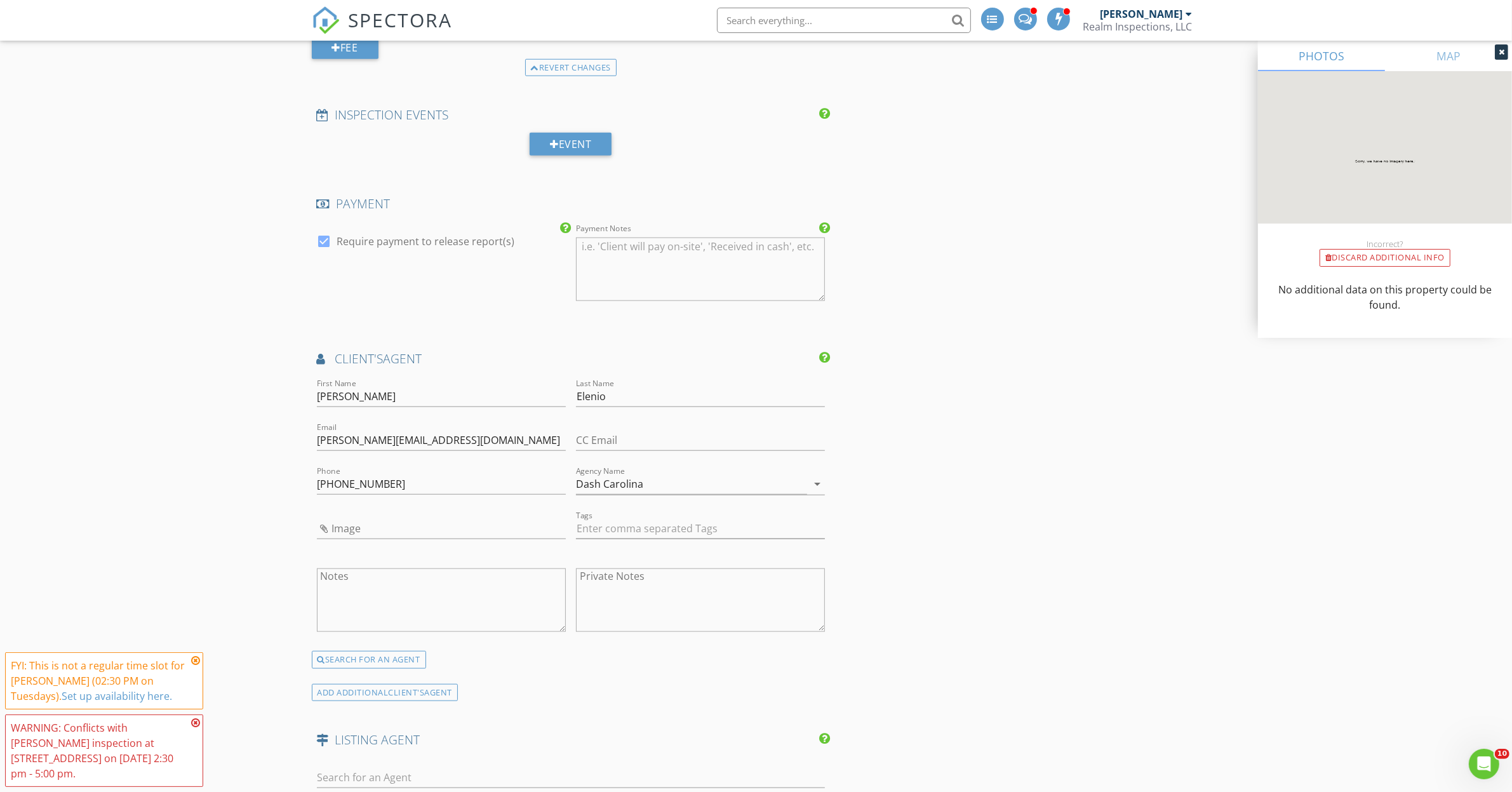
scroll to position [1468, 0]
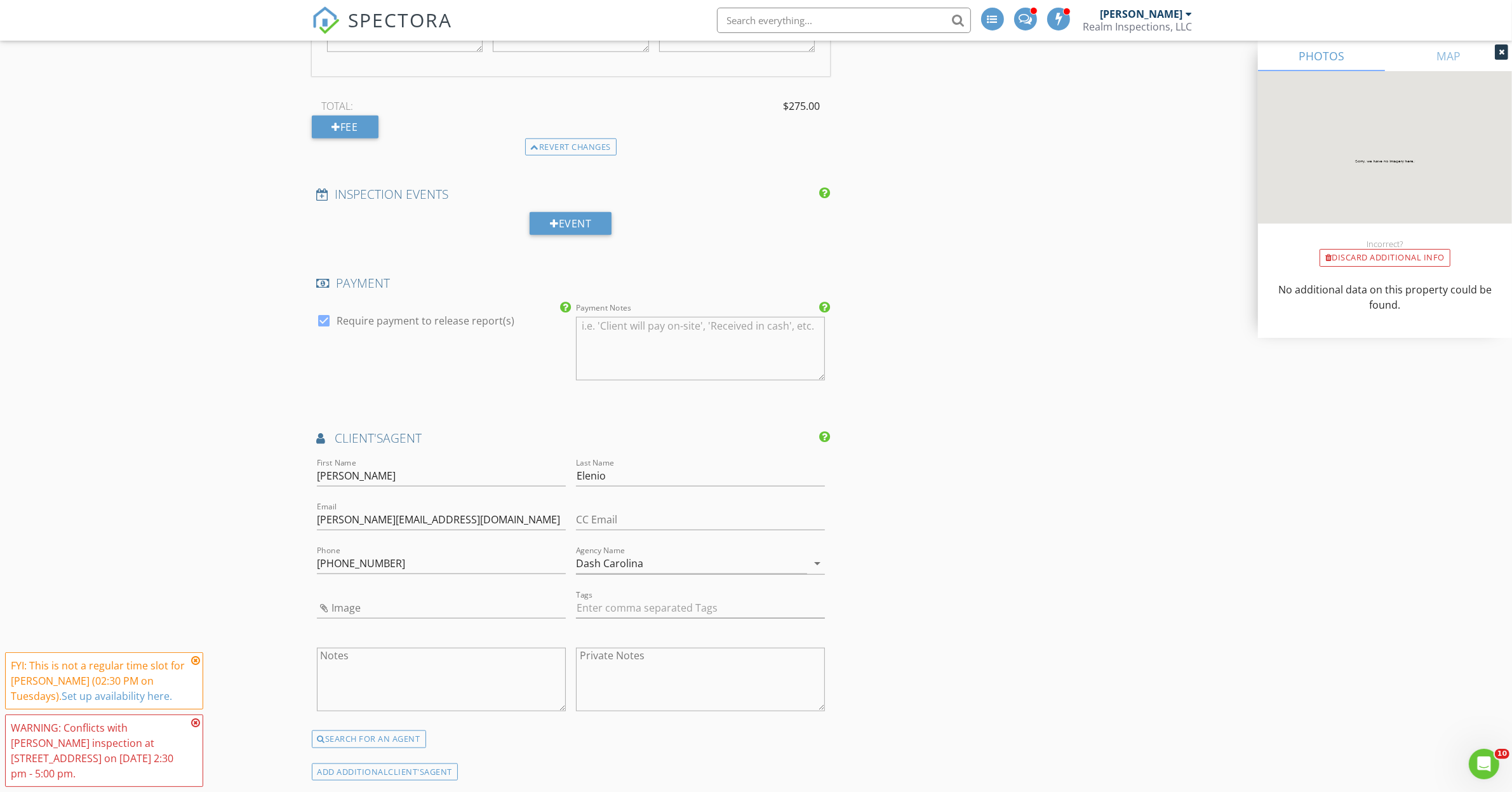
drag, startPoint x: 940, startPoint y: 439, endPoint x: 949, endPoint y: 255, distance: 184.2
click at [949, 255] on div "INSPECTOR(S) check_box Joseph Boos PRIMARY Joseph Boos arrow_drop_down check_bo…" at bounding box center [756, 335] width 889 height 3231
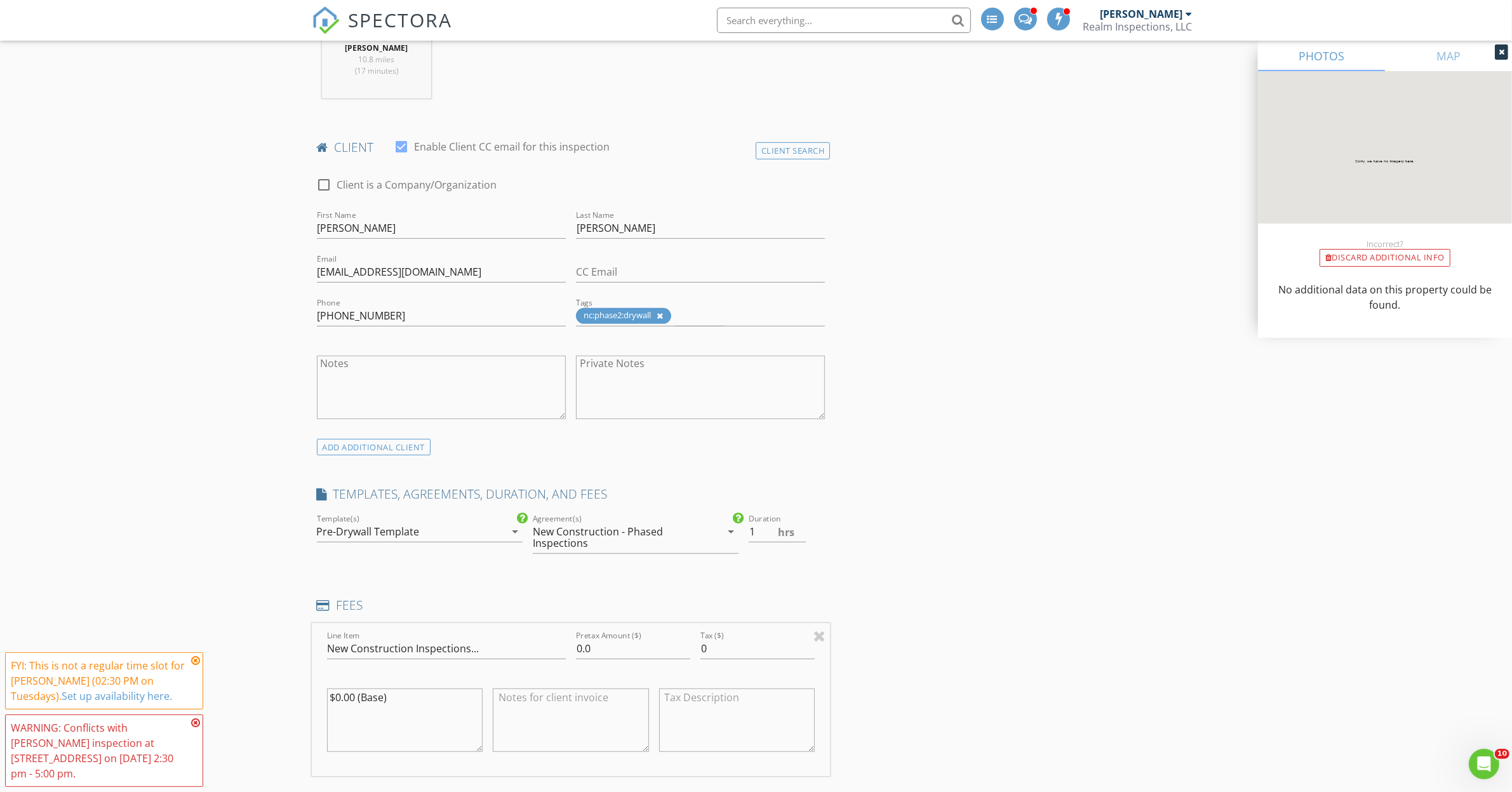
scroll to position [514, 0]
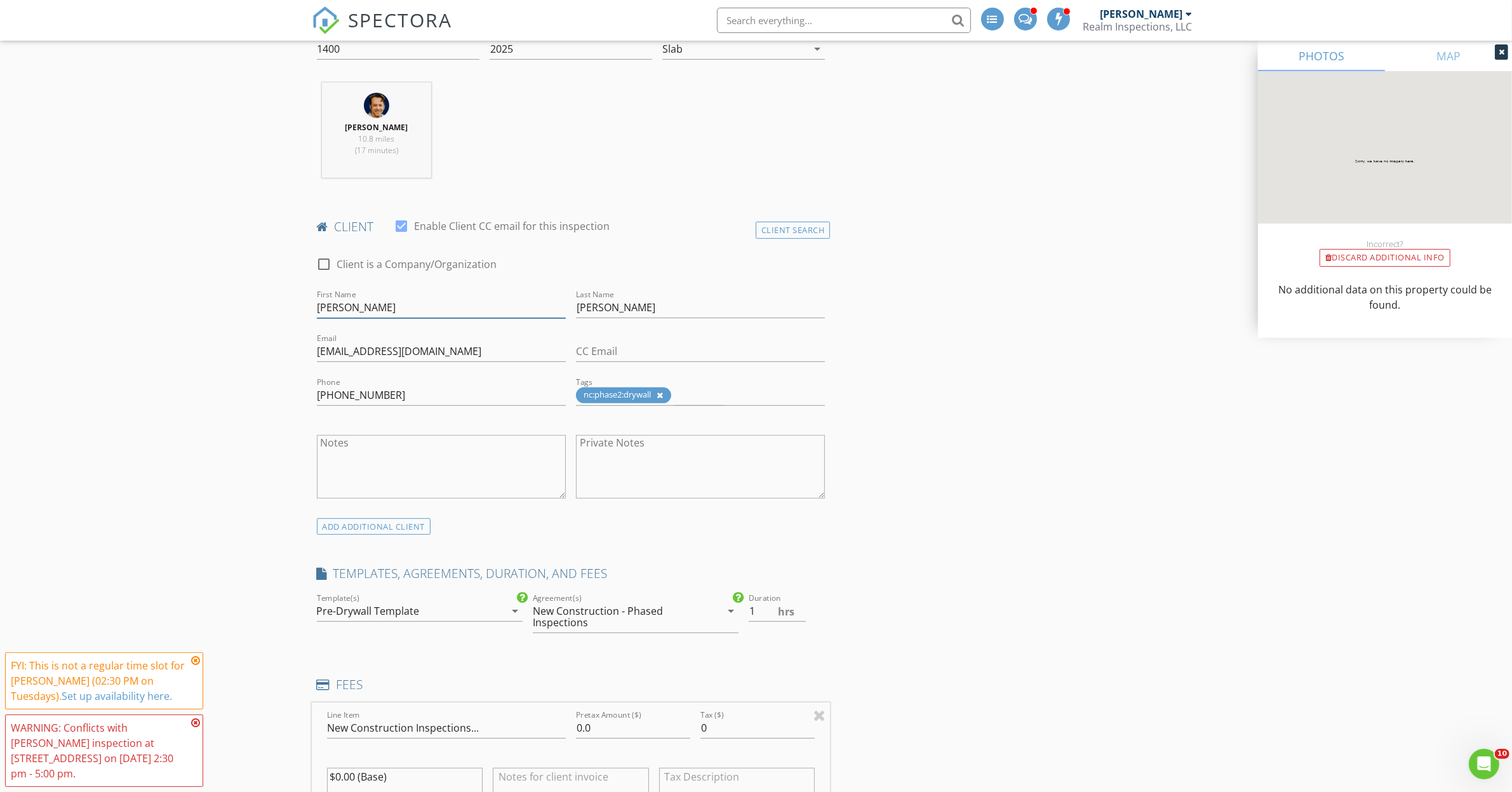
click at [429, 315] on input "Emma" at bounding box center [442, 308] width 249 height 21
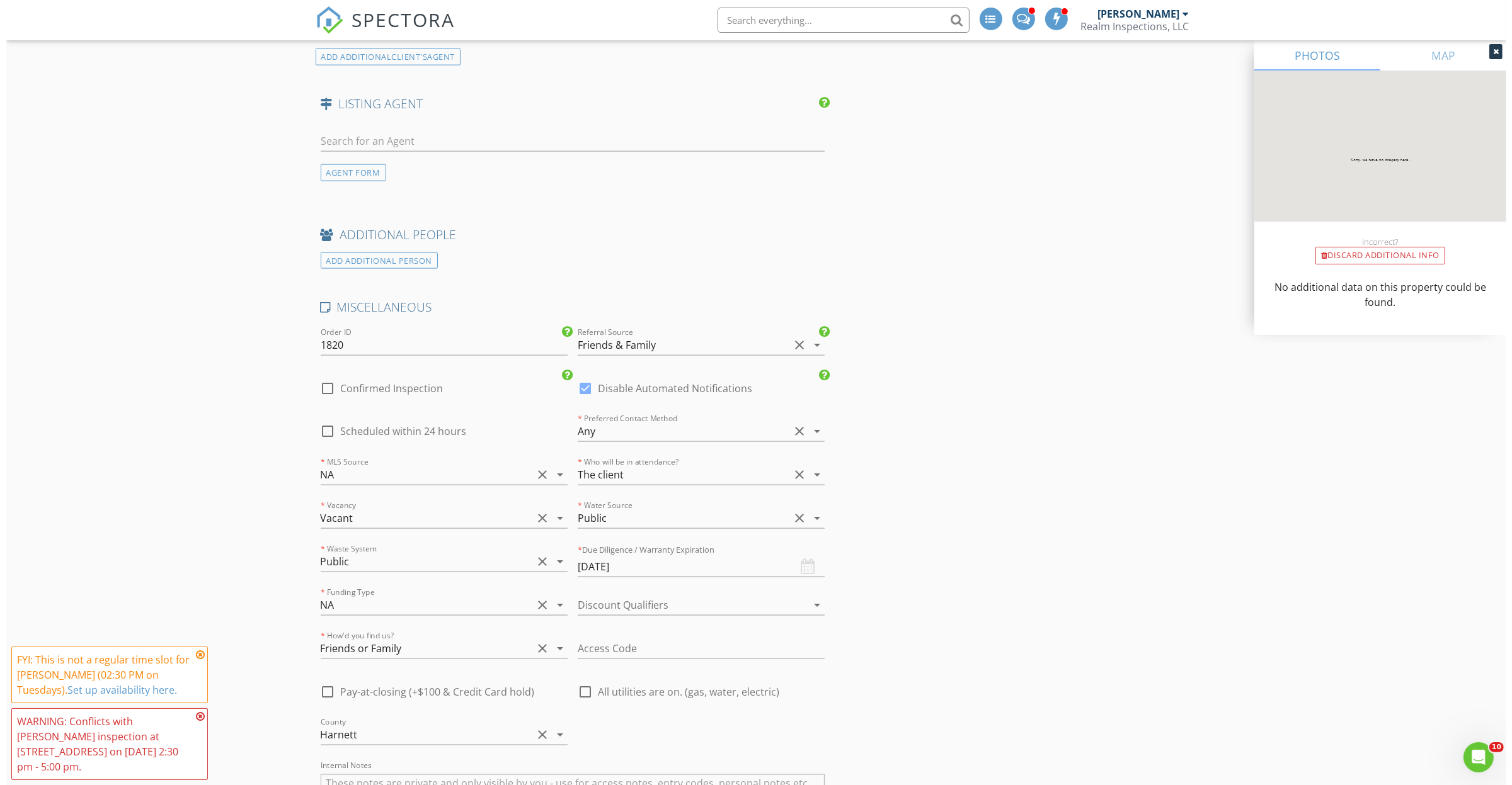
scroll to position [2635, 0]
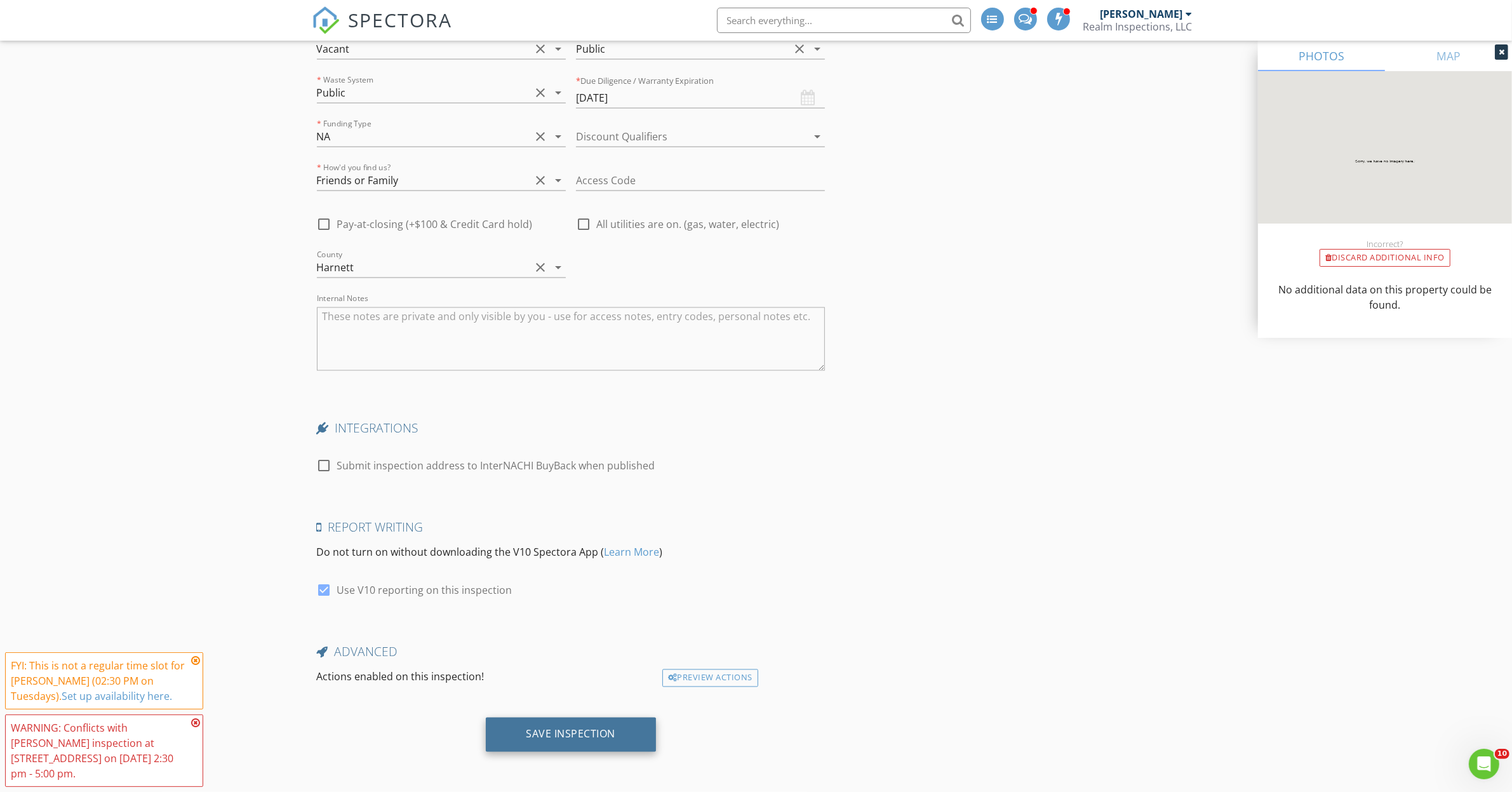
click at [511, 738] on div "Save Inspection" at bounding box center [571, 735] width 171 height 34
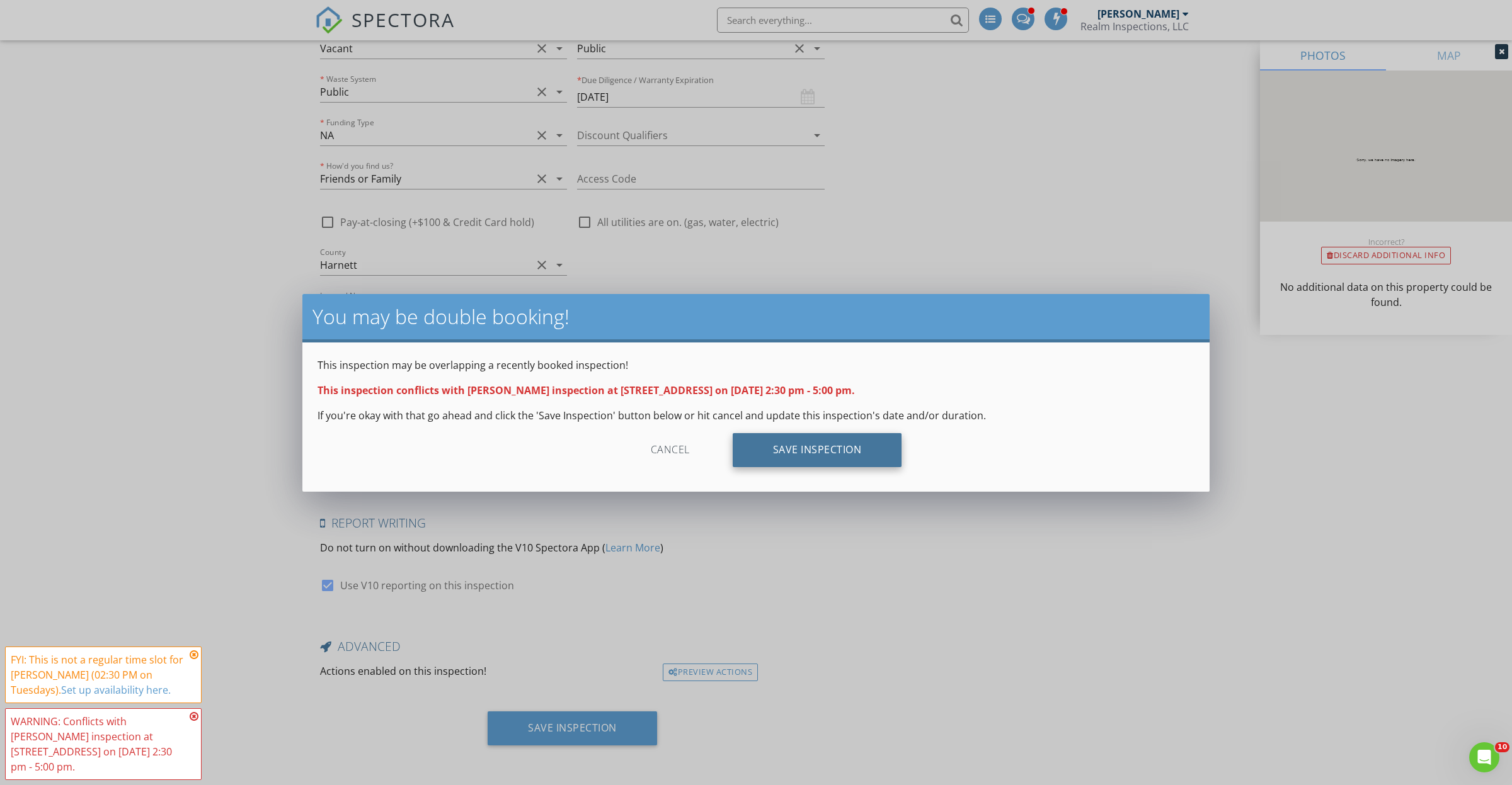
click at [807, 447] on div "Save Inspection" at bounding box center [817, 450] width 170 height 34
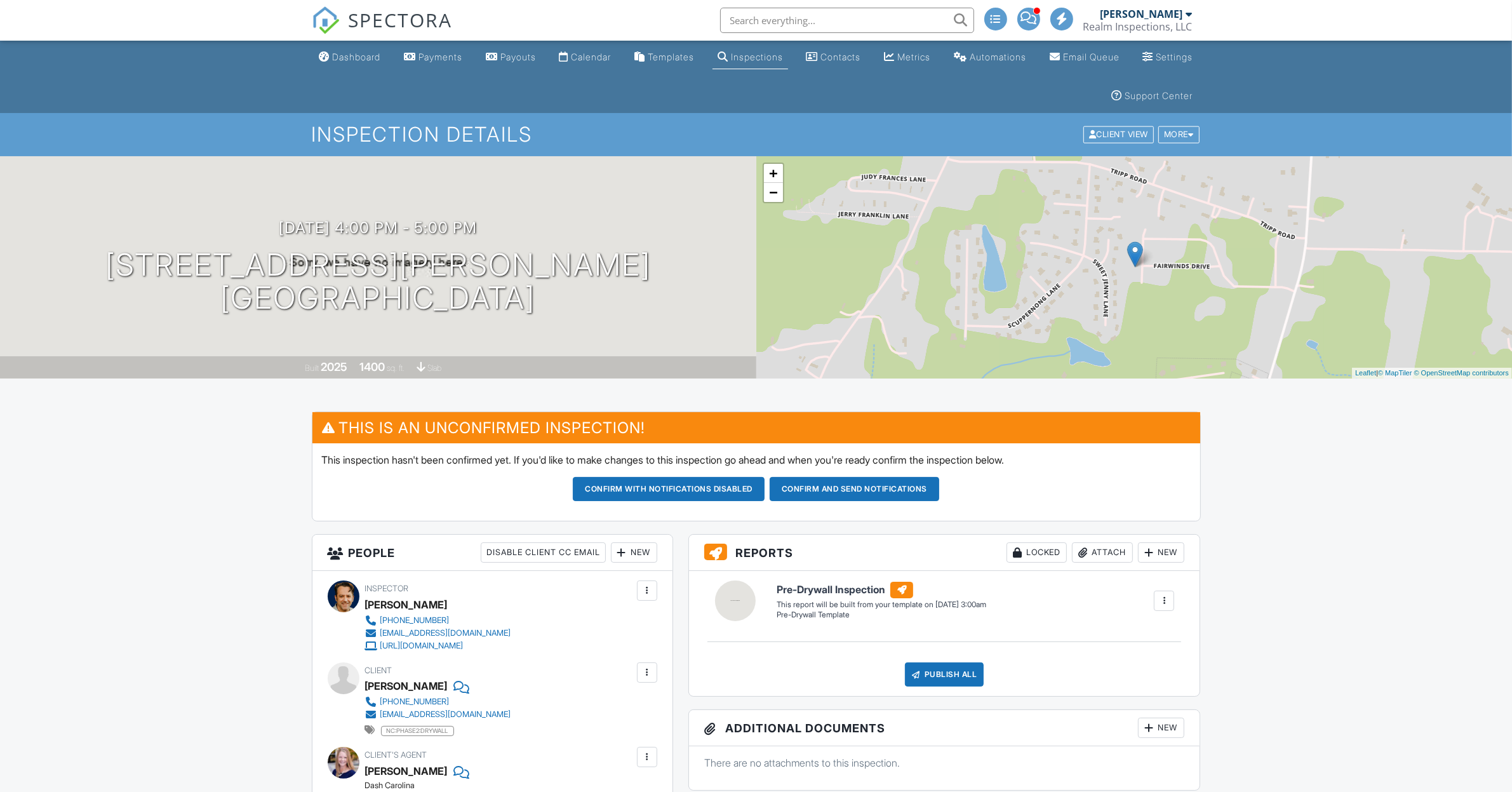
click at [764, 490] on button "Confirm and send notifications" at bounding box center [668, 489] width 192 height 24
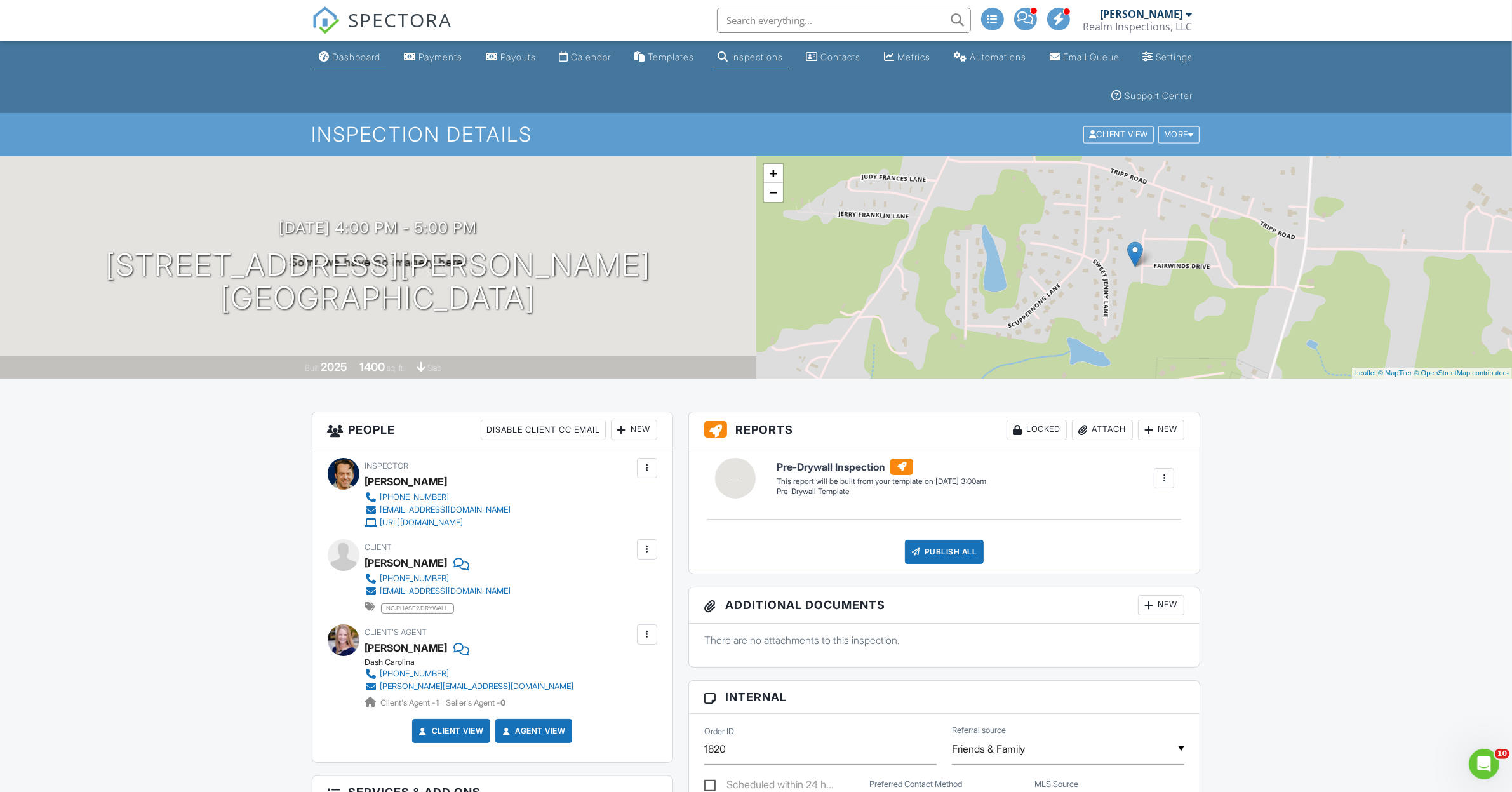
click at [345, 62] on div "Dashboard" at bounding box center [357, 57] width 48 height 11
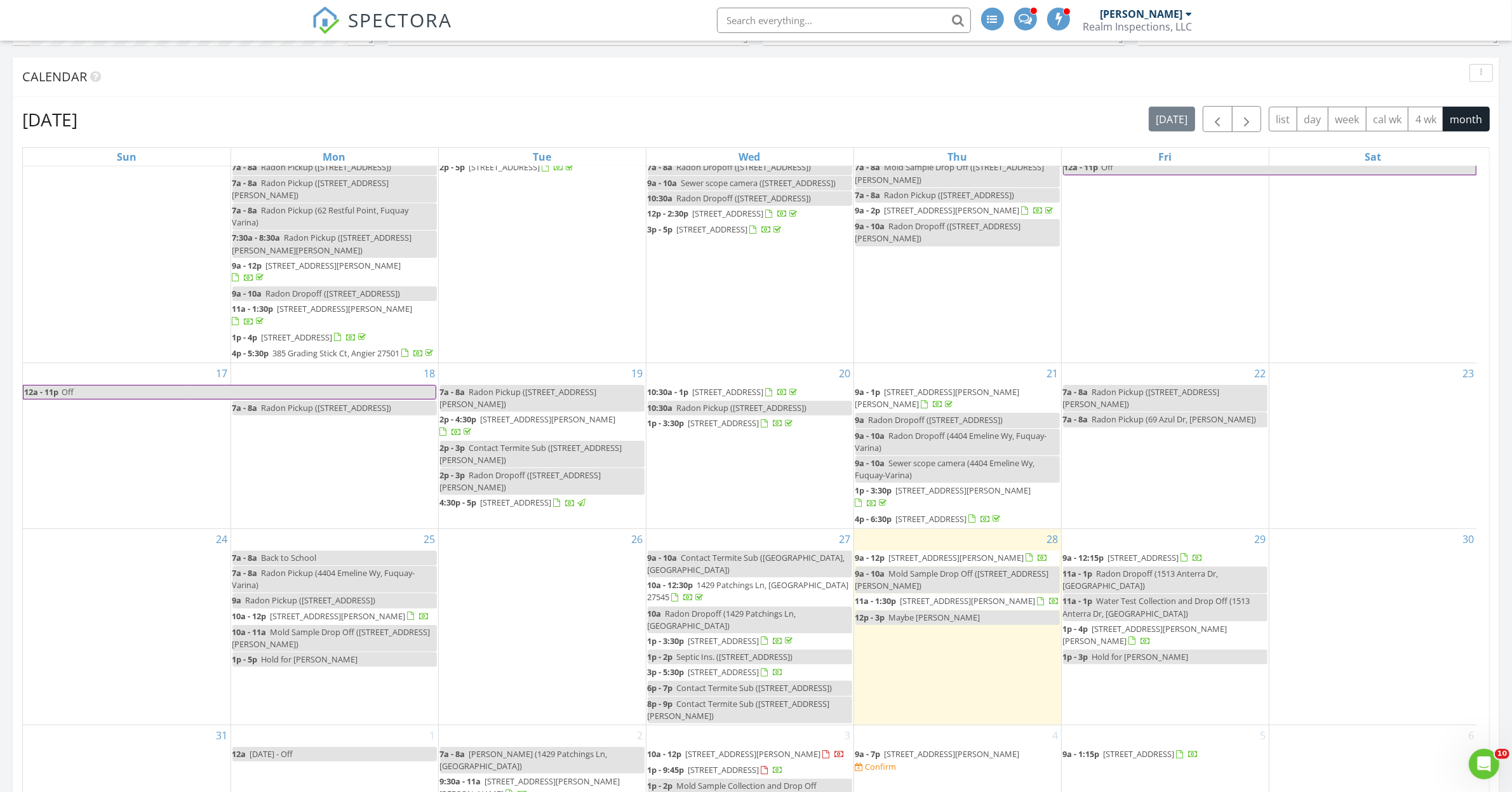
scroll to position [953, 0]
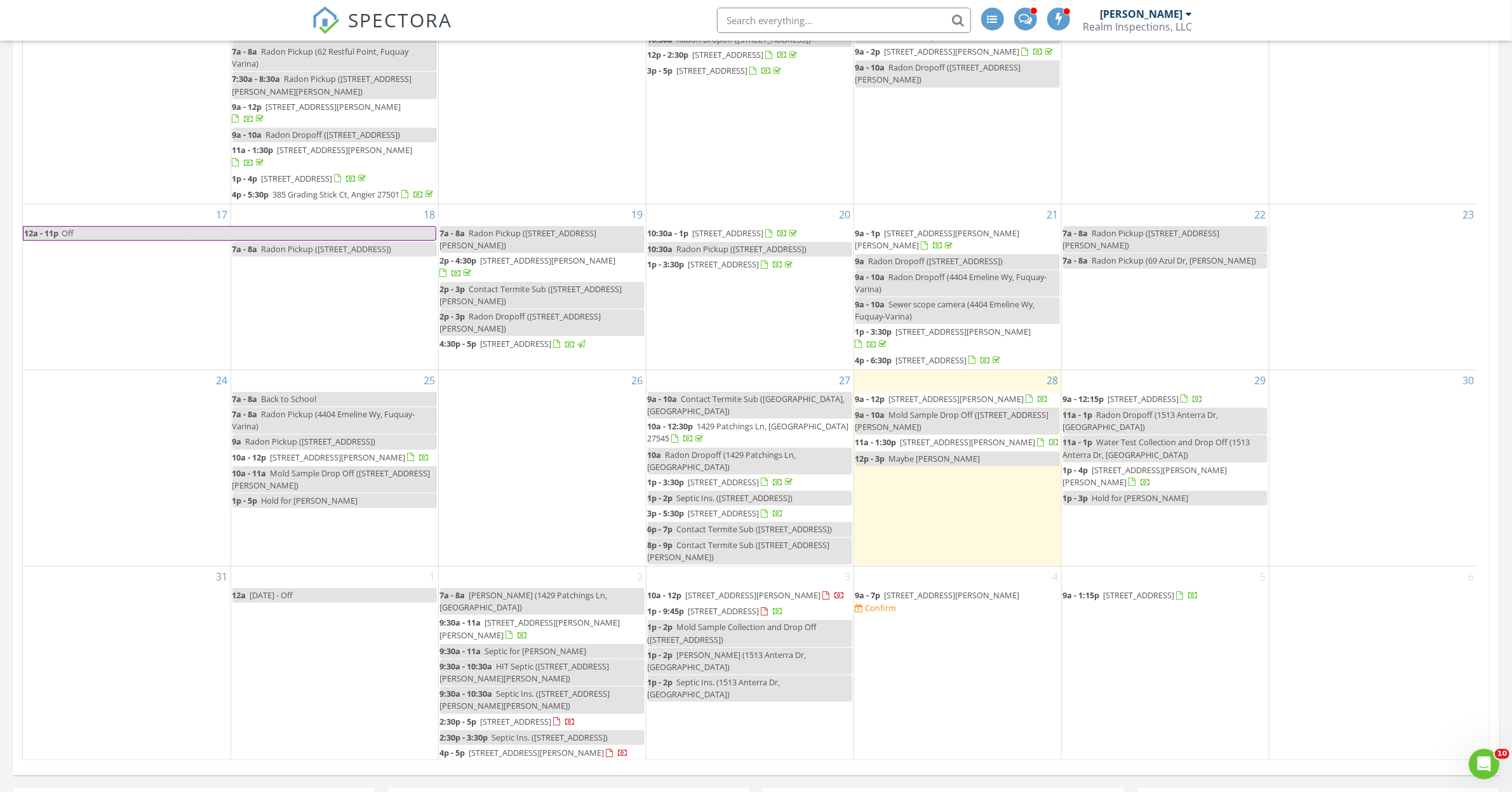
click at [927, 397] on span "2365 Bernard St, Raleigh 27608" at bounding box center [956, 398] width 135 height 11
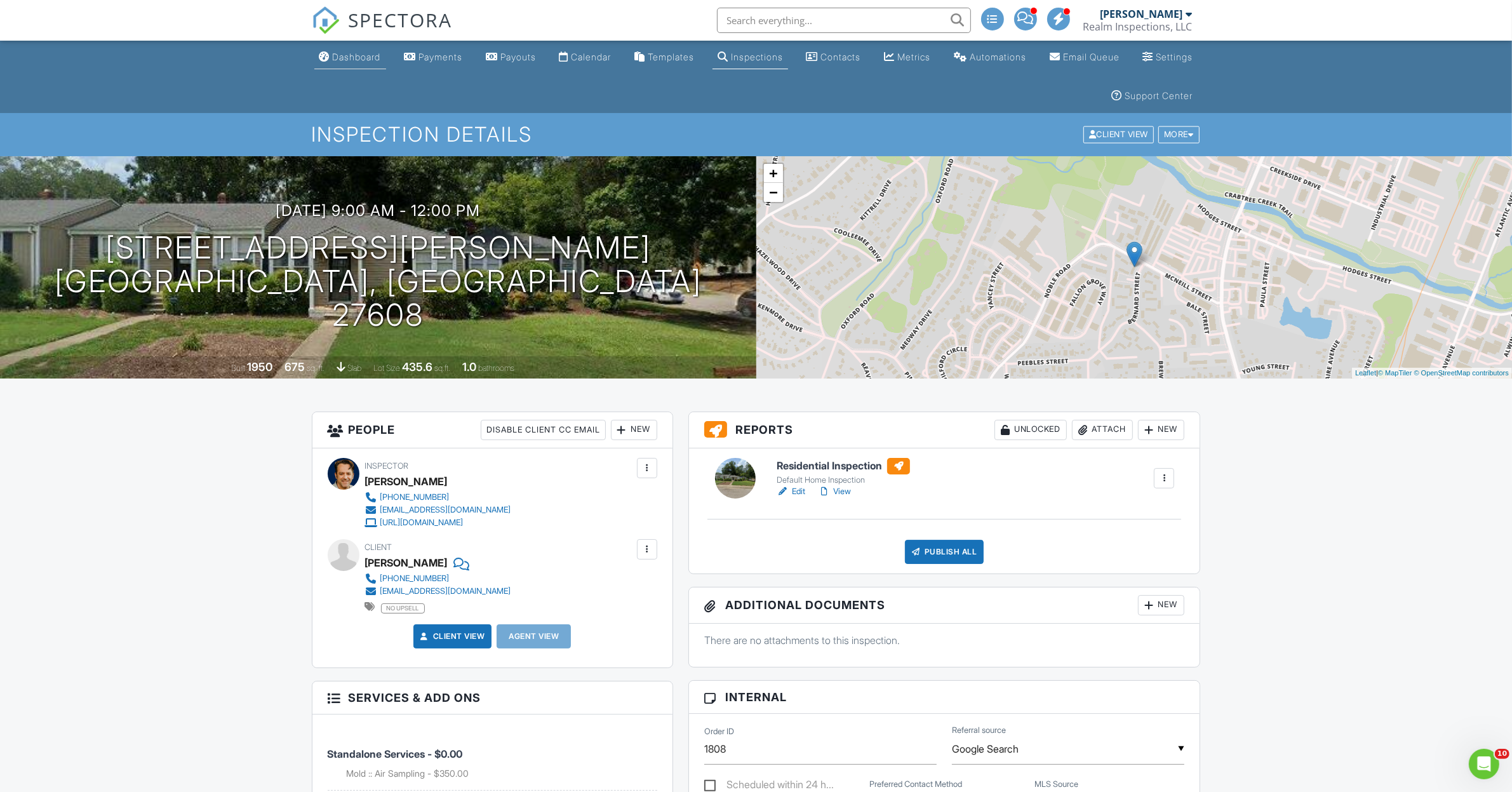
click at [359, 61] on div "Dashboard" at bounding box center [357, 57] width 48 height 11
